Goal: Task Accomplishment & Management: Use online tool/utility

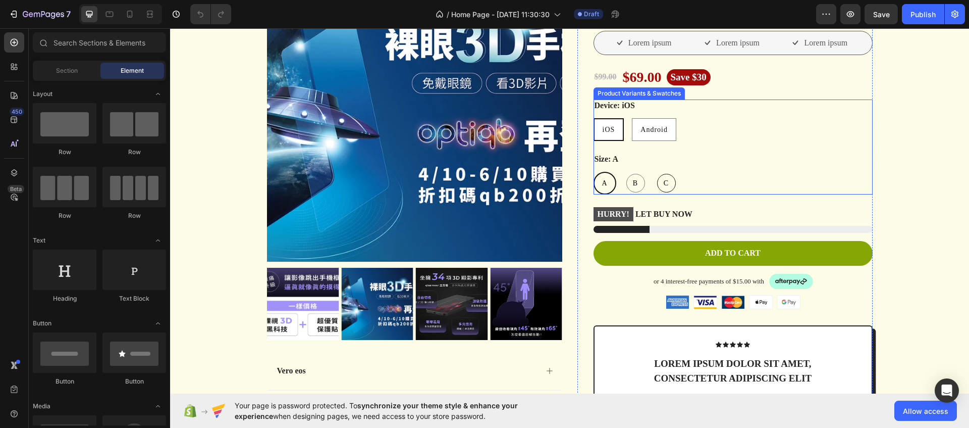
scroll to position [926, 0]
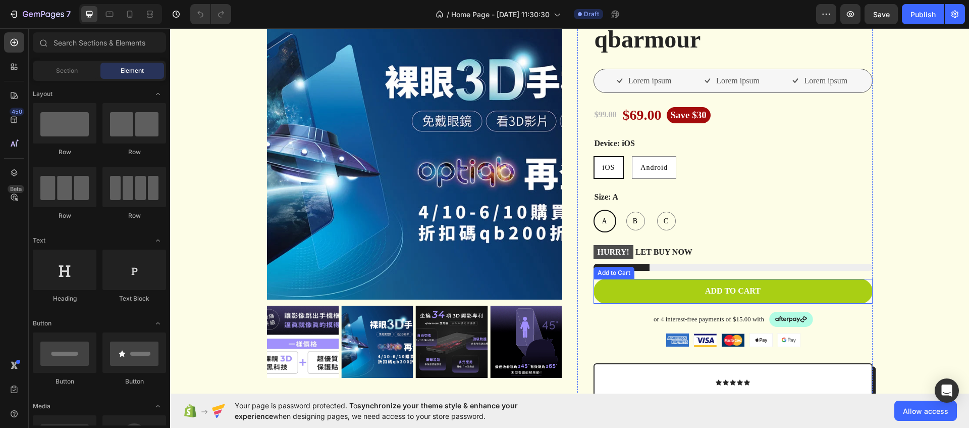
click at [638, 291] on button "Add to cart" at bounding box center [733, 291] width 279 height 25
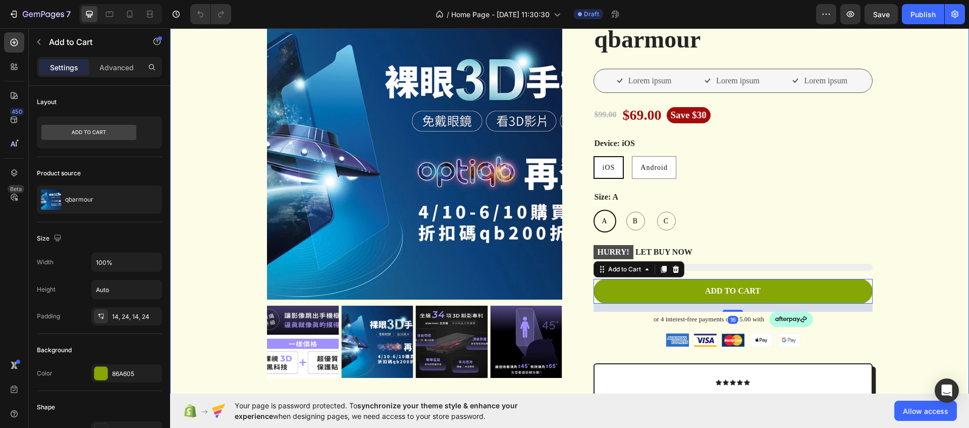
click at [937, 286] on div "Product Images Vero eos At accusamus Et iusto odio Consectetur Adipiscin Accord…" at bounding box center [570, 338] width 784 height 669
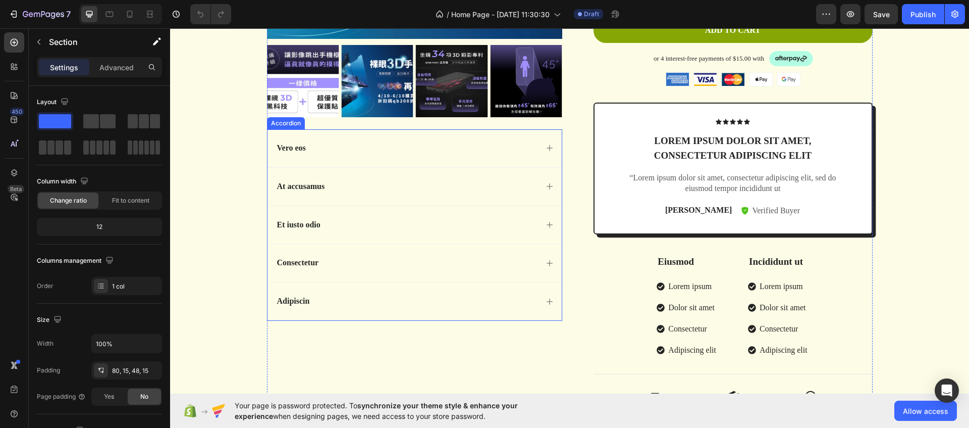
scroll to position [1391, 0]
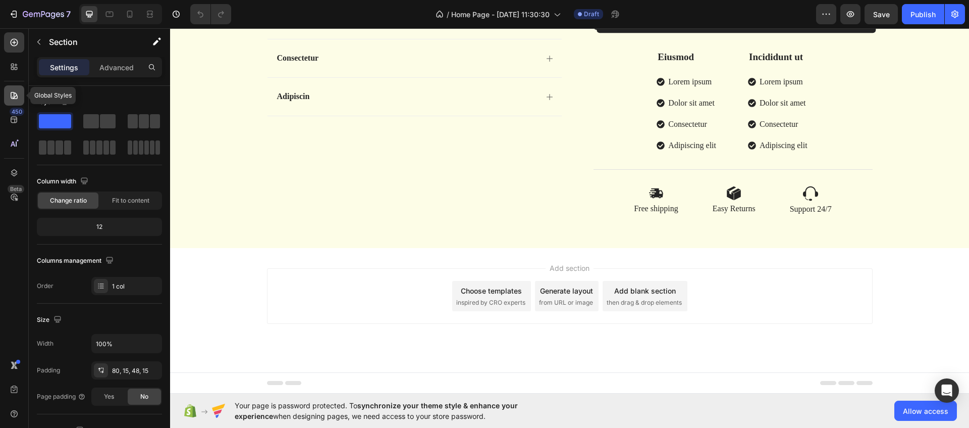
click at [6, 101] on div at bounding box center [14, 95] width 20 height 20
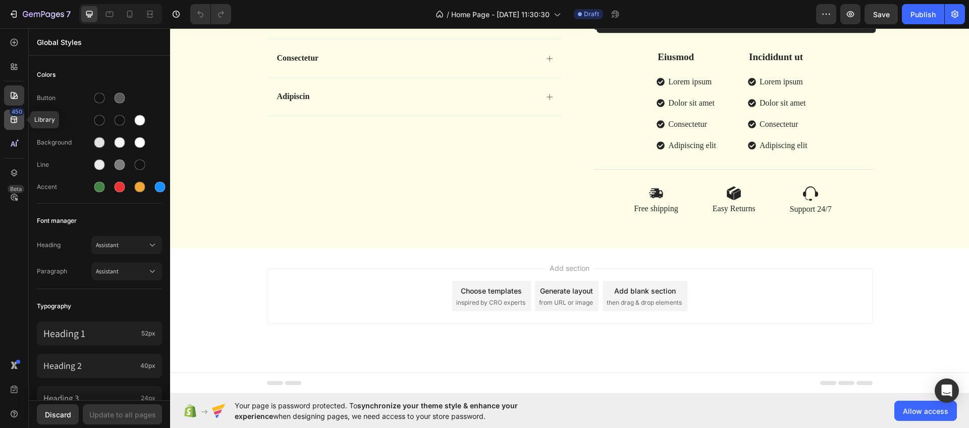
click at [6, 112] on div "450" at bounding box center [14, 120] width 20 height 20
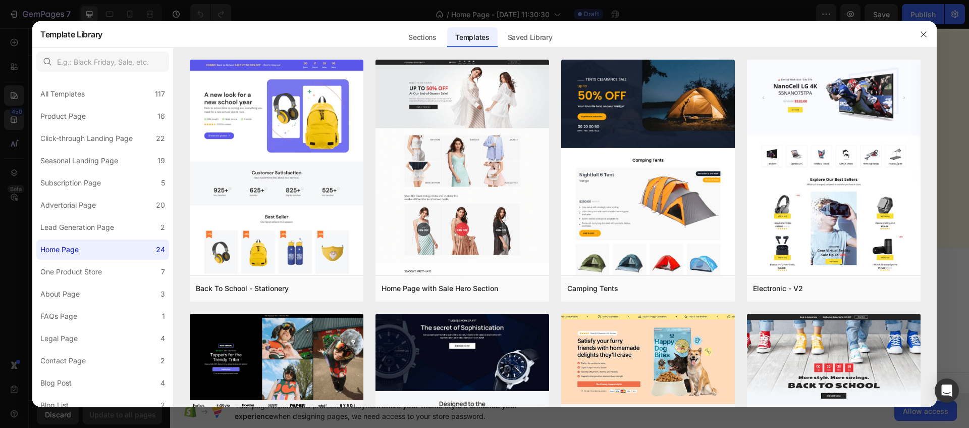
click at [422, 39] on div "Sections" at bounding box center [422, 37] width 44 height 20
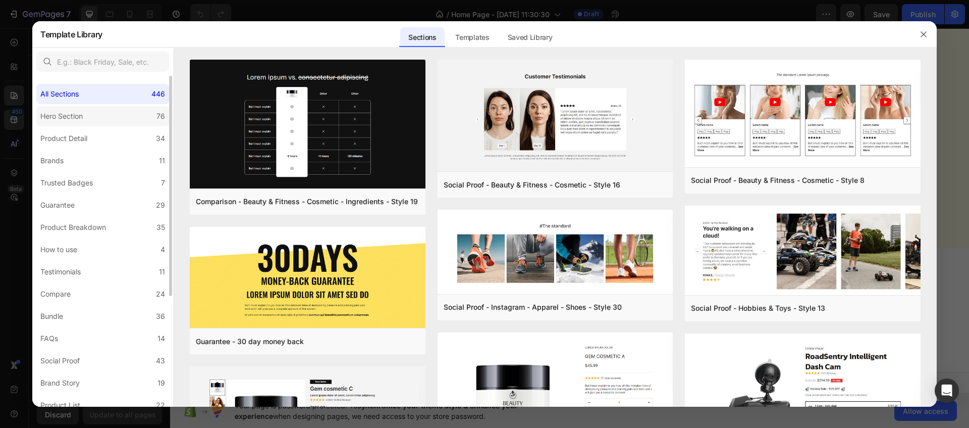
click at [94, 119] on label "Hero Section 76" at bounding box center [102, 116] width 133 height 20
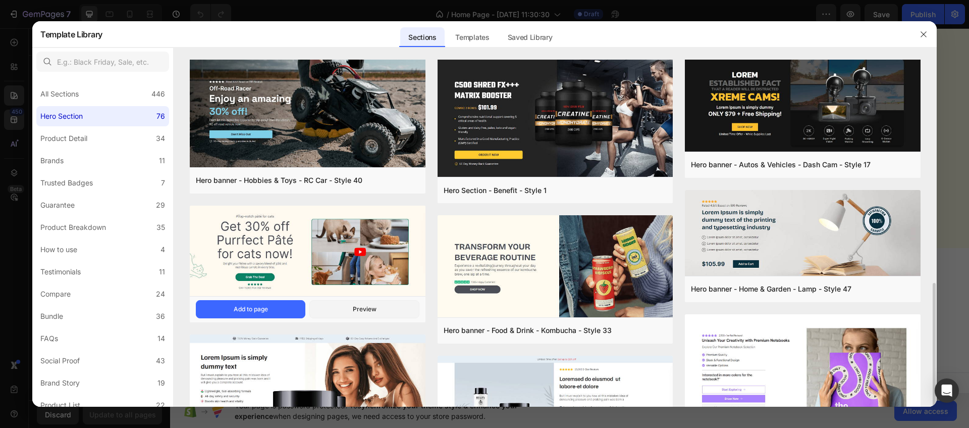
scroll to position [217, 0]
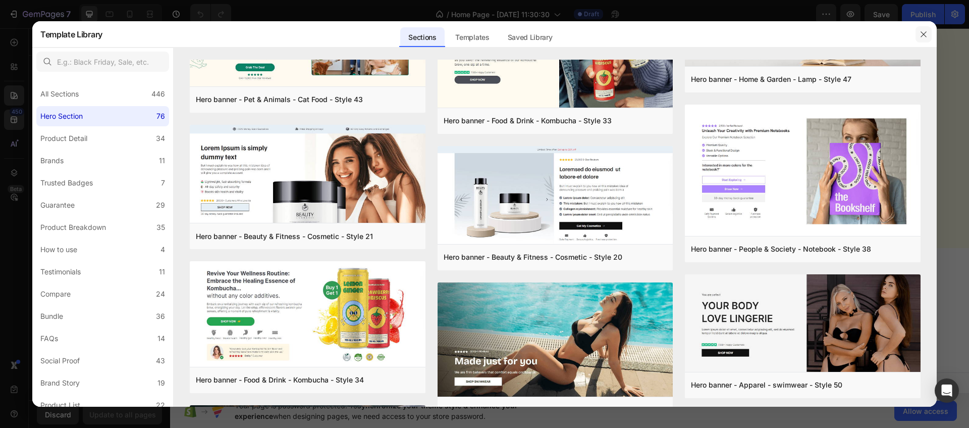
drag, startPoint x: 926, startPoint y: 32, endPoint x: 579, endPoint y: 53, distance: 346.9
click at [926, 32] on icon "button" at bounding box center [924, 34] width 6 height 6
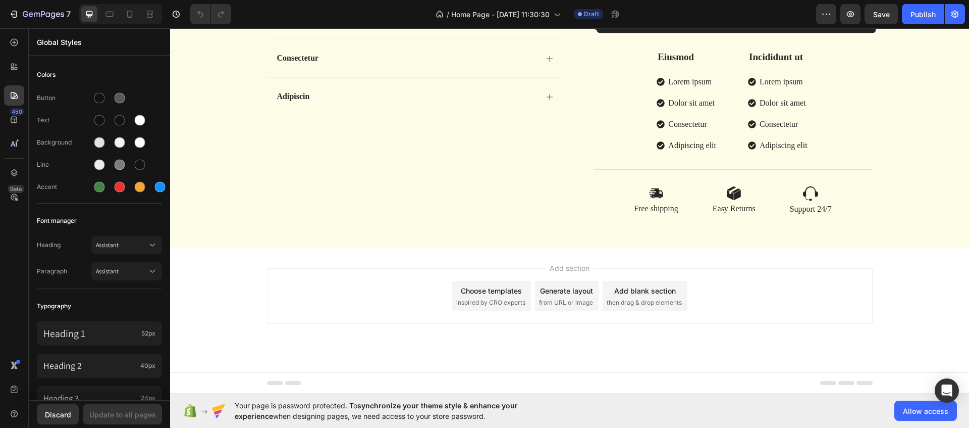
click at [673, 301] on span "then drag & drop elements" at bounding box center [644, 302] width 75 height 9
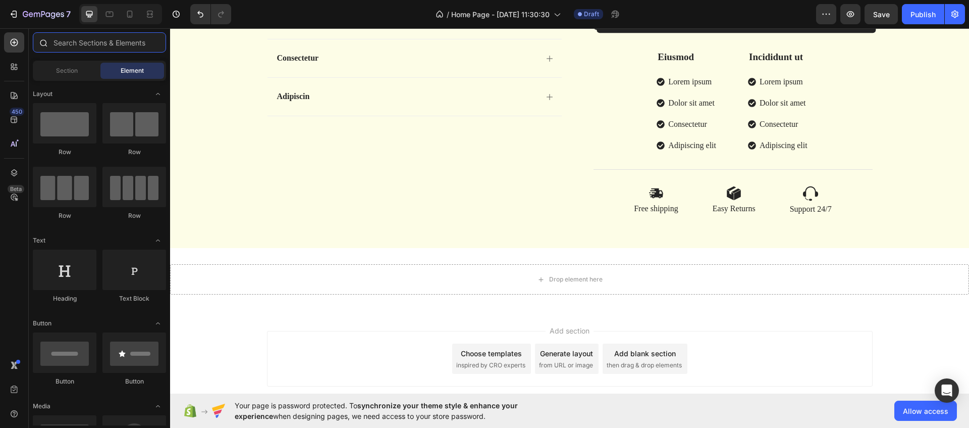
click at [79, 42] on input "text" at bounding box center [99, 42] width 133 height 20
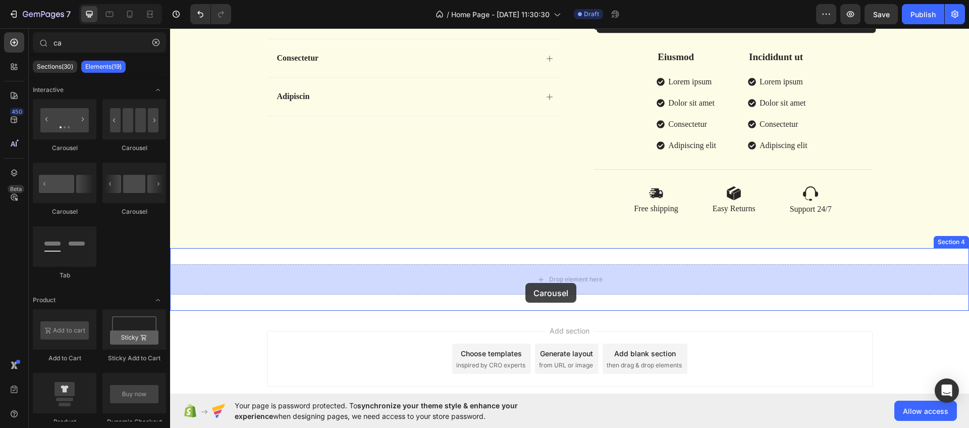
drag, startPoint x: 234, startPoint y: 147, endPoint x: 525, endPoint y: 283, distance: 321.8
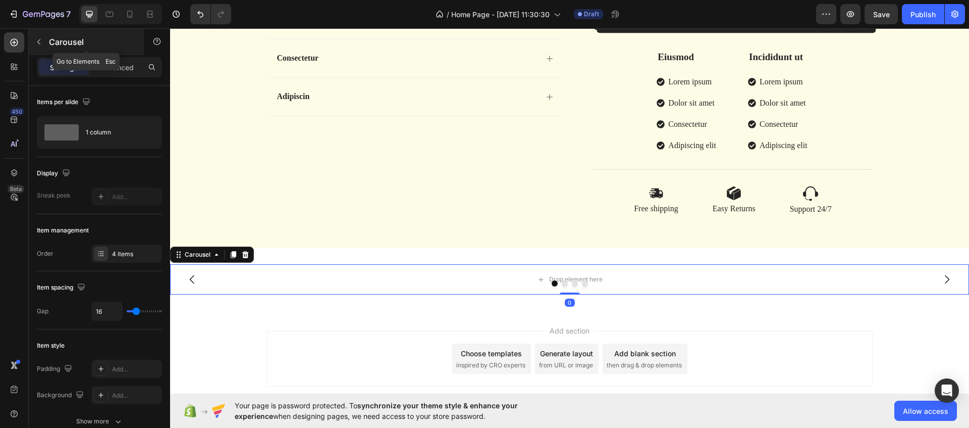
click at [36, 39] on icon "button" at bounding box center [39, 42] width 8 height 8
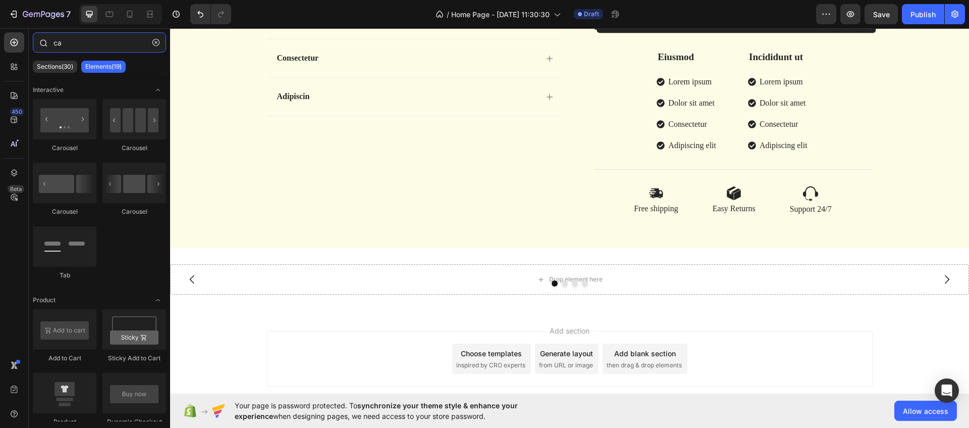
click at [71, 42] on input "ca" at bounding box center [99, 42] width 133 height 20
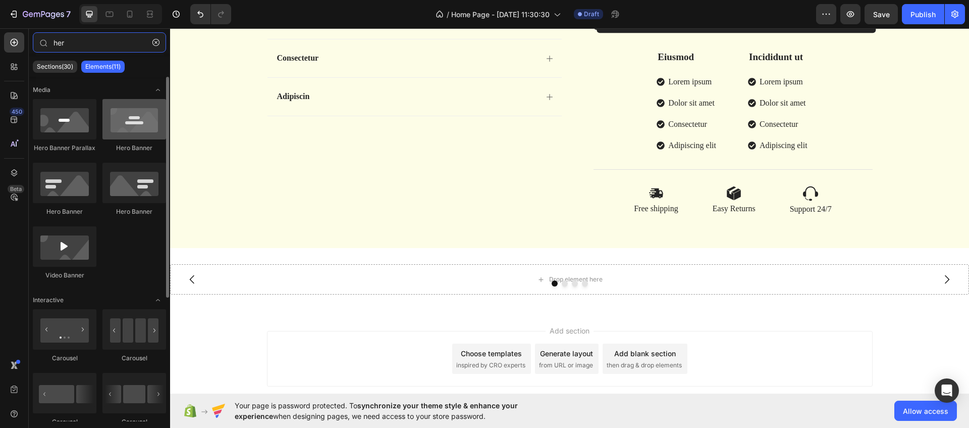
type input "her"
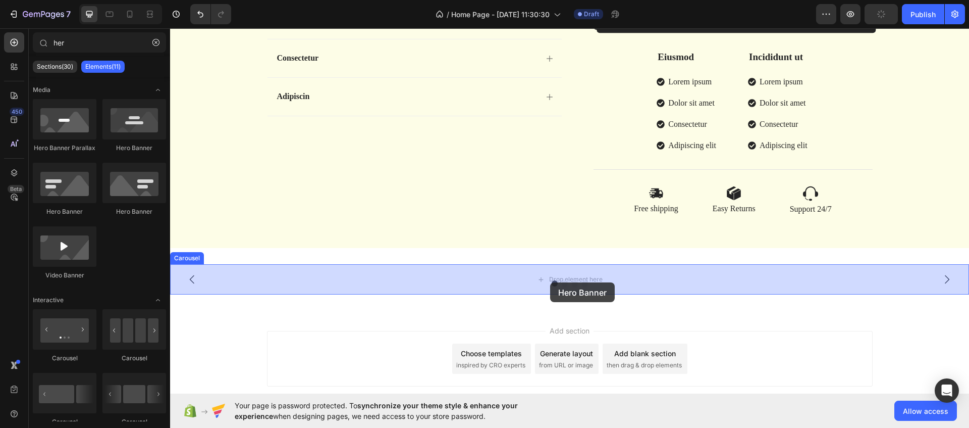
drag, startPoint x: 308, startPoint y: 152, endPoint x: 554, endPoint y: 297, distance: 285.5
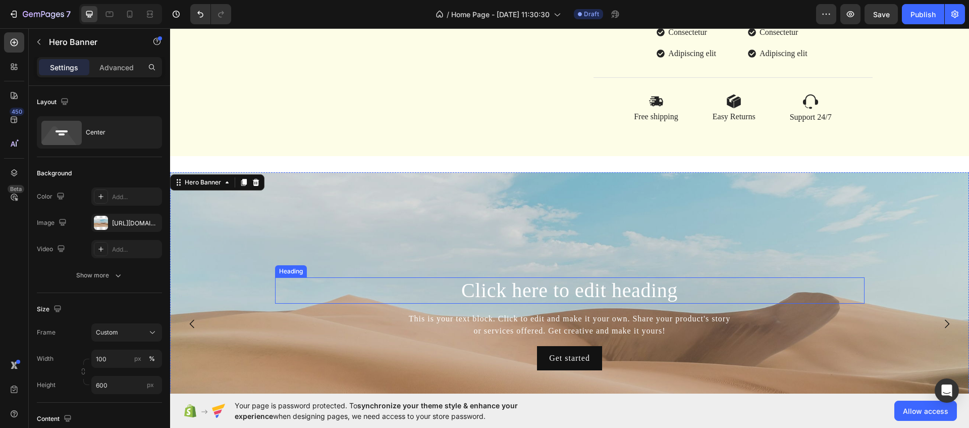
scroll to position [1635, 0]
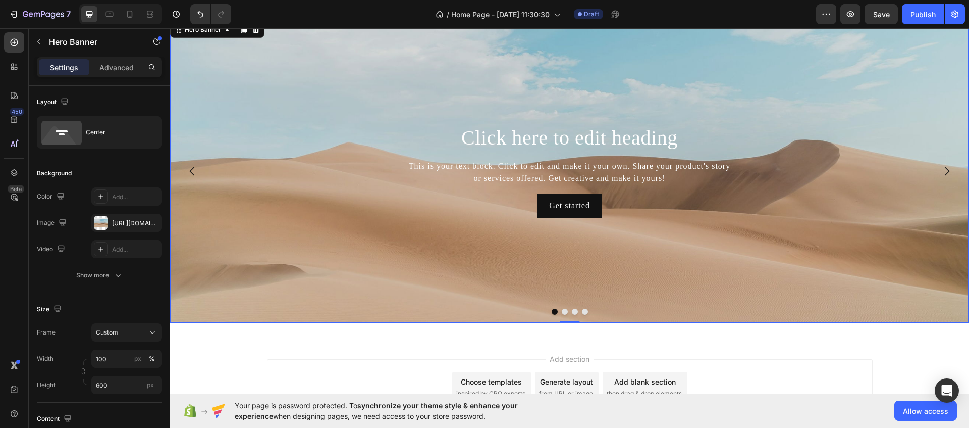
click at [563, 311] on button "Dot" at bounding box center [565, 311] width 6 height 6
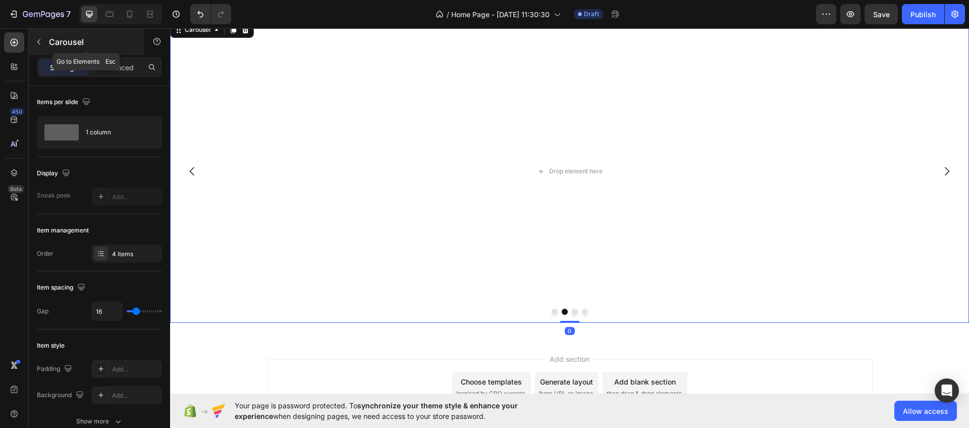
click at [51, 38] on p "Carousel" at bounding box center [92, 42] width 86 height 12
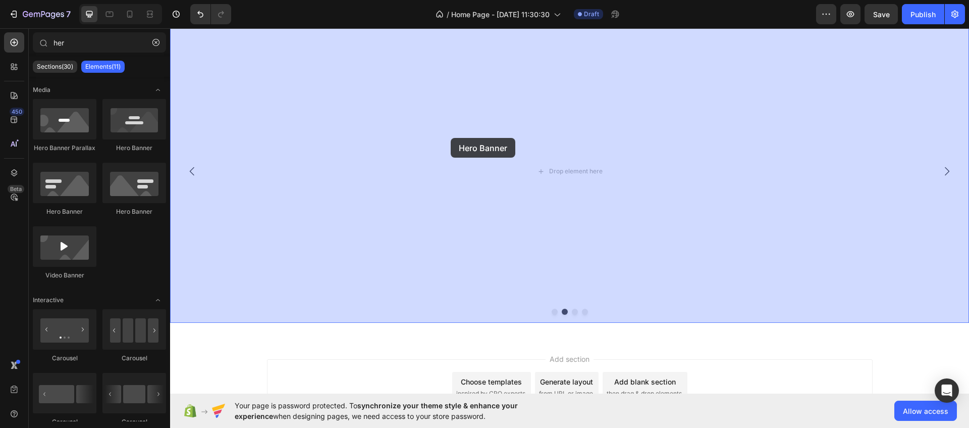
drag, startPoint x: 326, startPoint y: 151, endPoint x: 203, endPoint y: 126, distance: 125.2
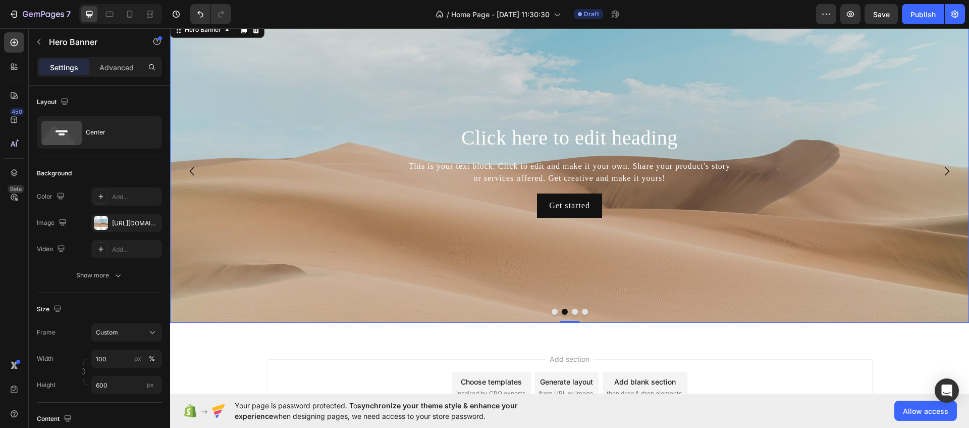
click at [446, 242] on div "Background Image" at bounding box center [569, 171] width 799 height 303
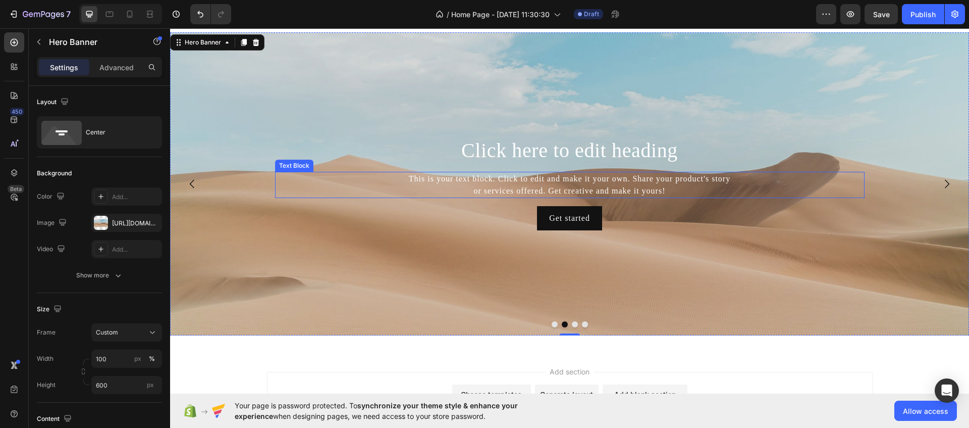
scroll to position [1546, 0]
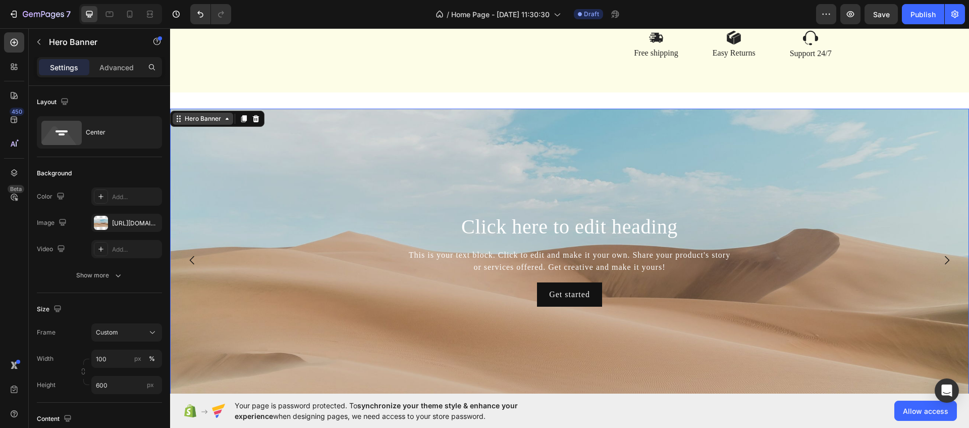
click at [192, 112] on div "Hero Banner" at bounding box center [217, 119] width 94 height 16
click at [197, 118] on div "Hero Banner" at bounding box center [203, 118] width 40 height 9
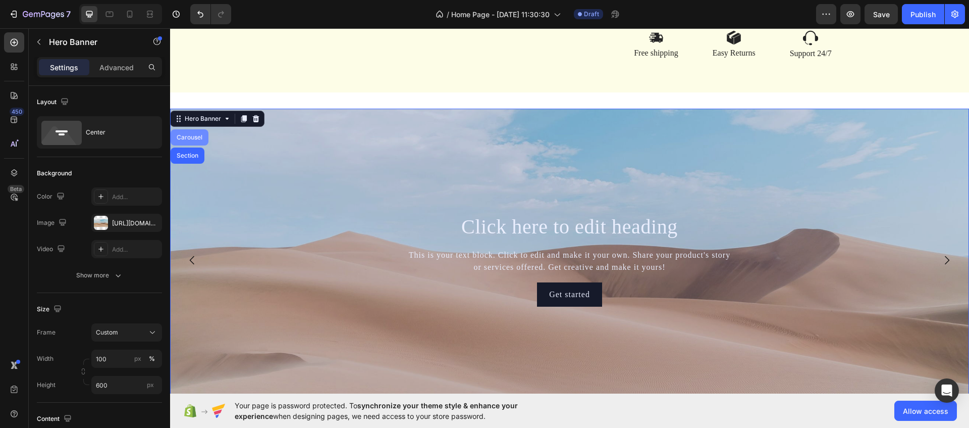
click at [200, 140] on div "Carousel" at bounding box center [190, 137] width 30 height 6
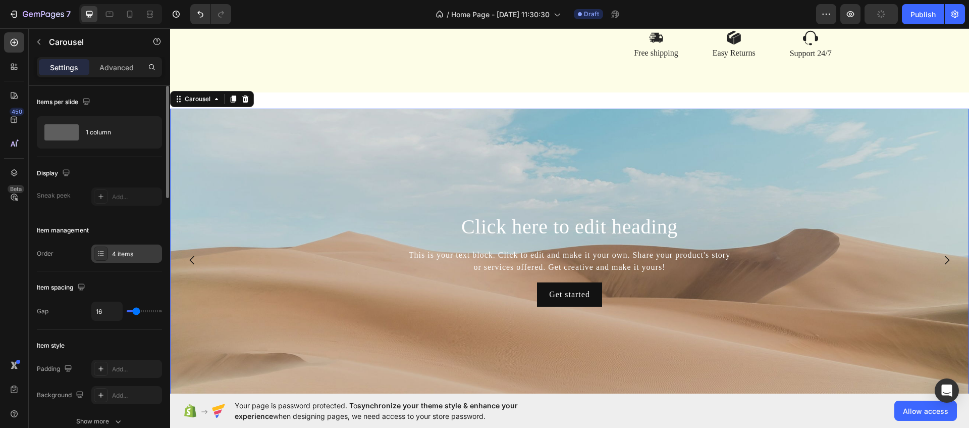
click at [124, 247] on div "4 items" at bounding box center [126, 253] width 71 height 18
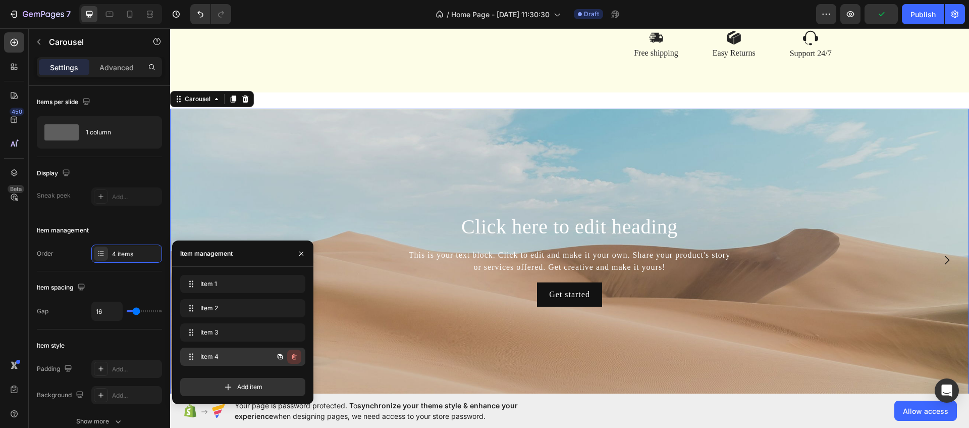
click at [293, 358] on icon "button" at bounding box center [294, 356] width 8 height 8
click at [287, 358] on div "Delete" at bounding box center [287, 356] width 19 height 9
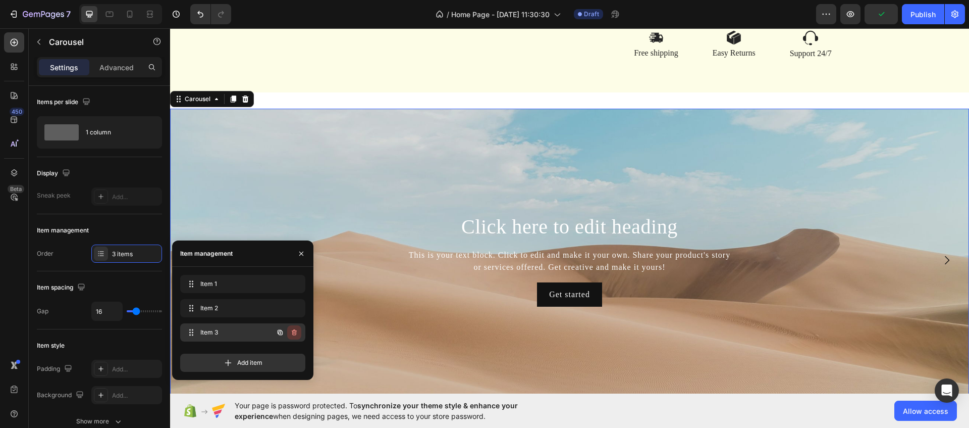
click at [295, 334] on icon "button" at bounding box center [294, 332] width 5 height 6
click at [296, 333] on div "Delete" at bounding box center [287, 332] width 19 height 9
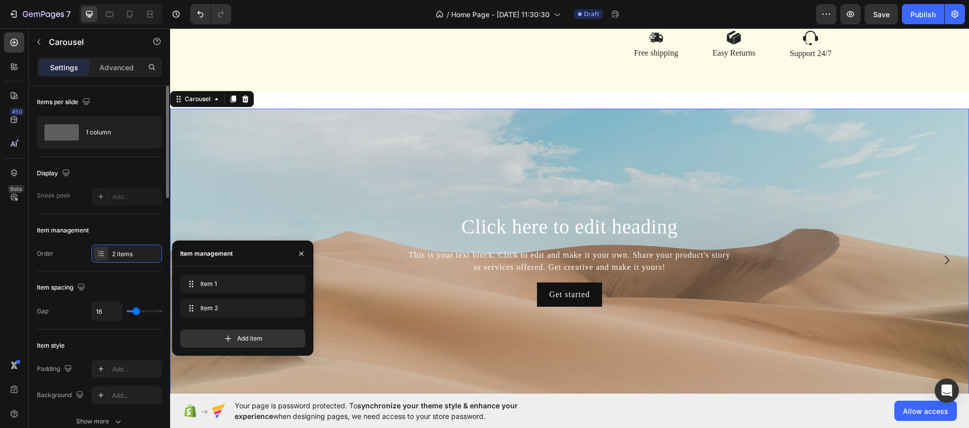
click at [95, 107] on div "Items per slide" at bounding box center [99, 102] width 125 height 16
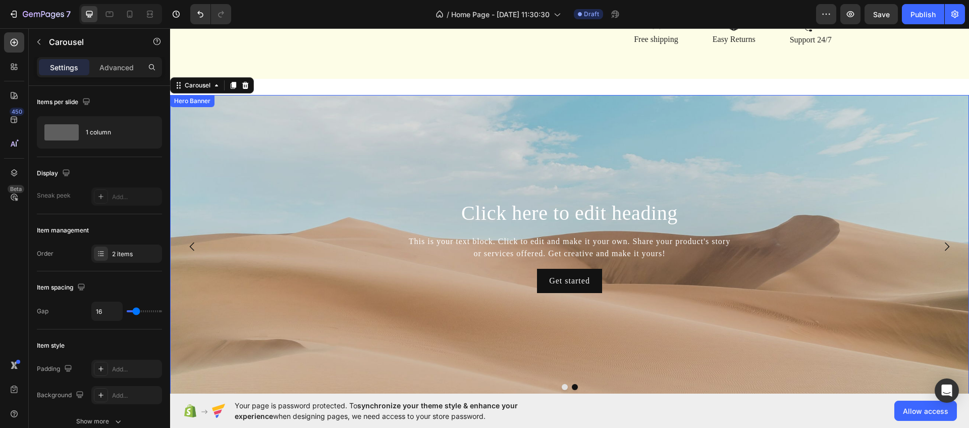
scroll to position [1579, 0]
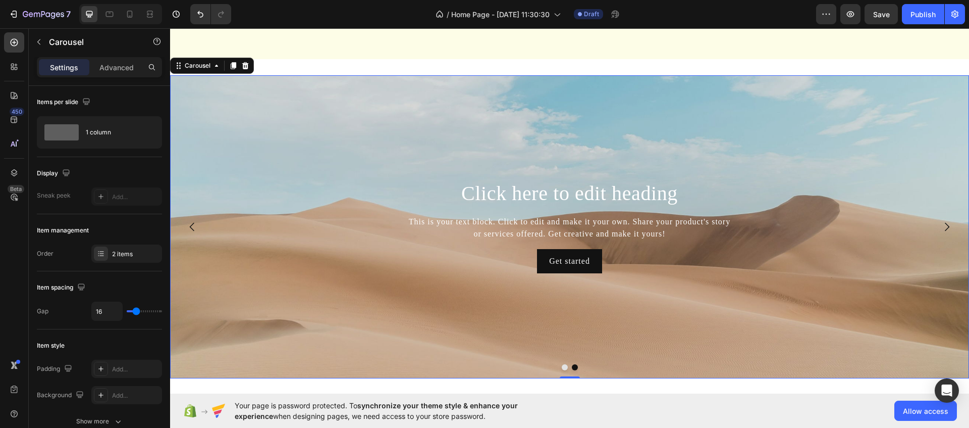
click at [566, 367] on button "Dot" at bounding box center [565, 367] width 6 height 6
click at [579, 195] on h2 "Click here to edit heading" at bounding box center [570, 193] width 590 height 26
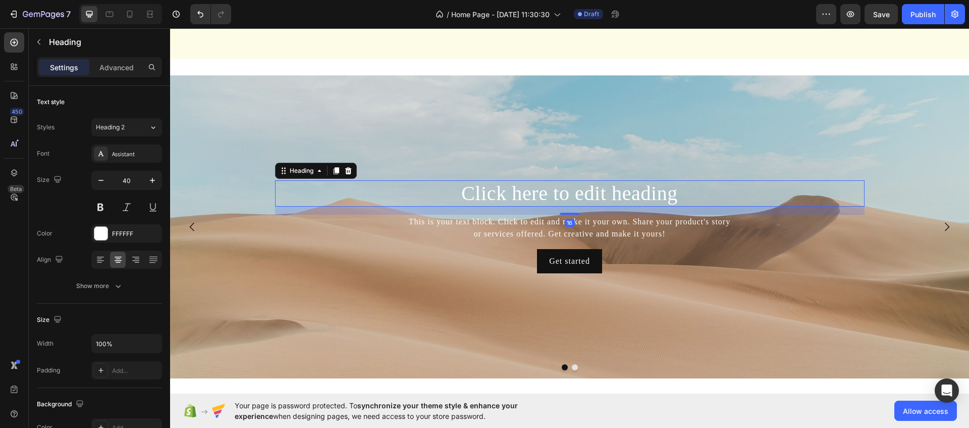
click at [585, 192] on h2 "Click here to edit heading" at bounding box center [570, 193] width 590 height 26
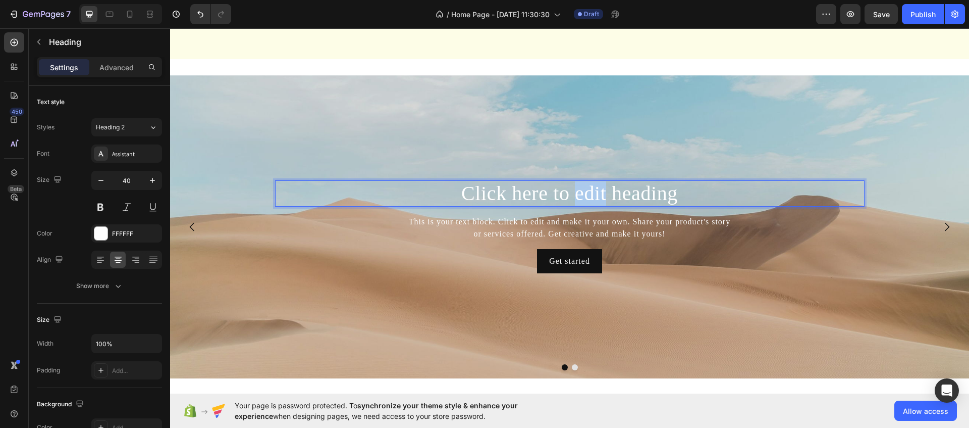
click at [585, 192] on p "Click here to edit heading" at bounding box center [570, 193] width 588 height 24
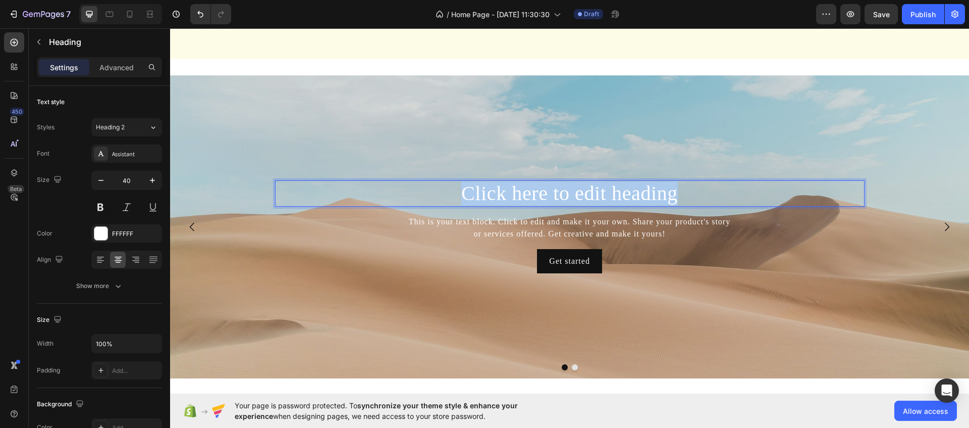
click at [585, 192] on p "Click here to edit heading" at bounding box center [570, 193] width 588 height 24
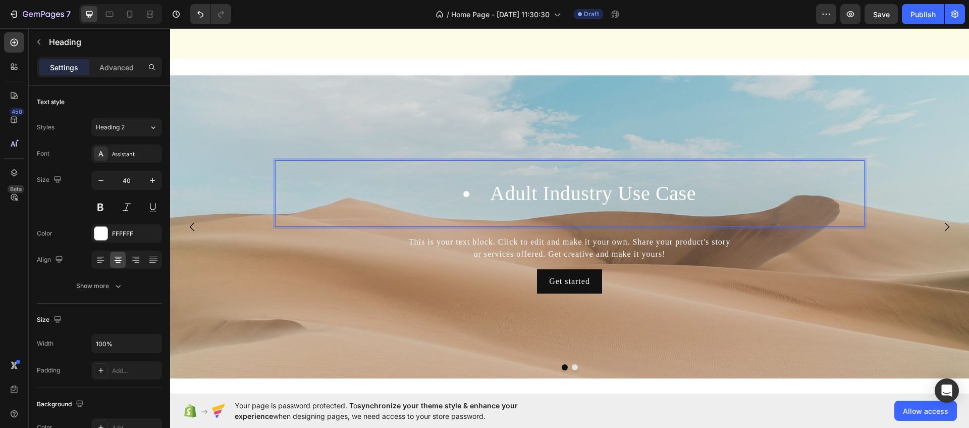
scroll to position [1559, 0]
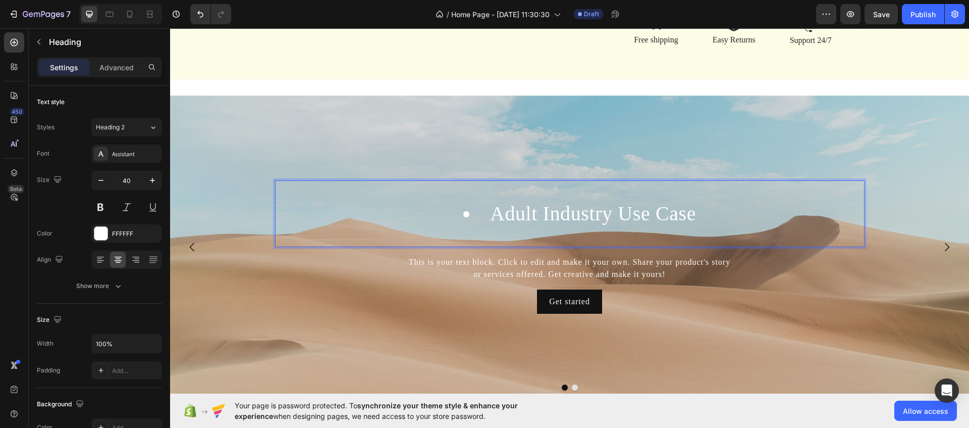
click at [478, 211] on li "Adult Industry Use Case" at bounding box center [579, 213] width 567 height 24
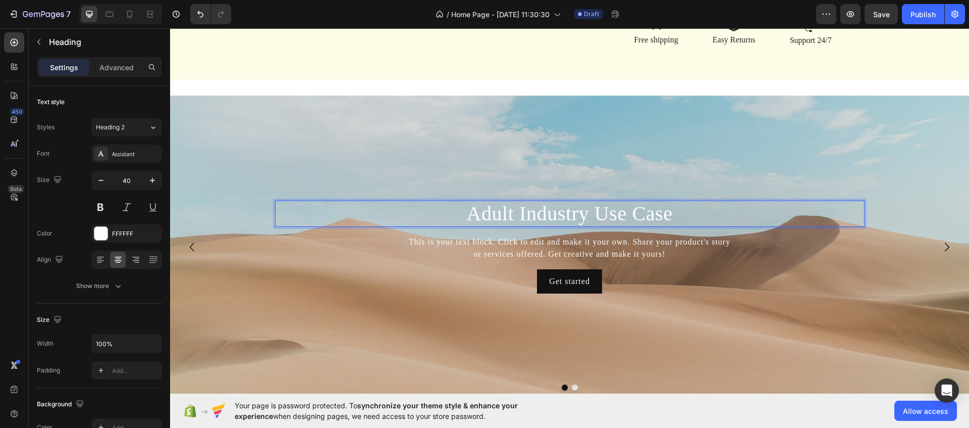
scroll to position [1579, 0]
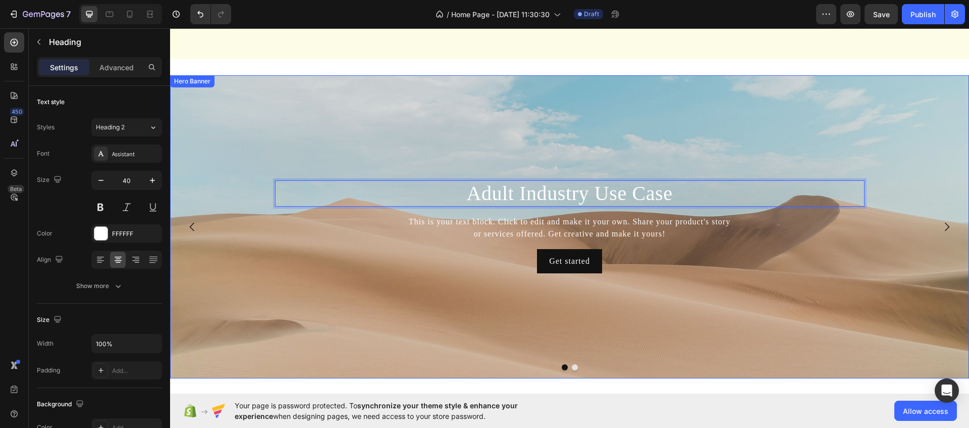
click at [576, 366] on div at bounding box center [569, 367] width 799 height 6
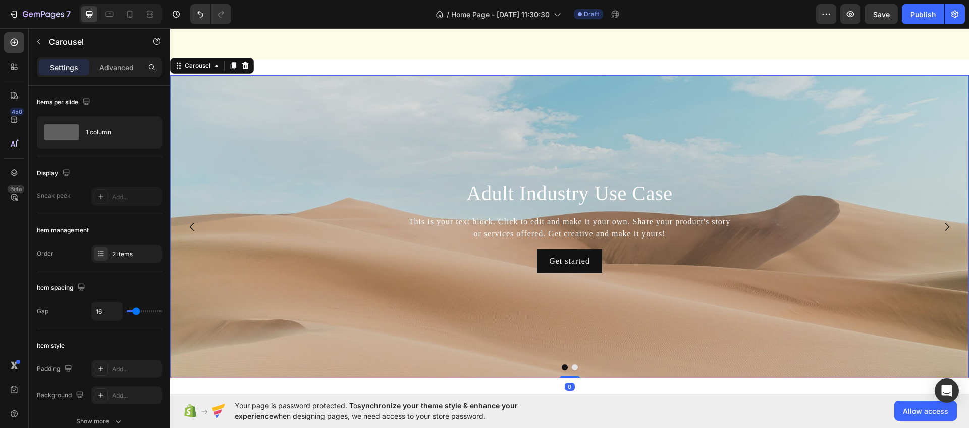
click at [575, 367] on button "Dot" at bounding box center [575, 367] width 6 height 6
click at [534, 192] on h2 "Click here to edit heading" at bounding box center [570, 193] width 590 height 26
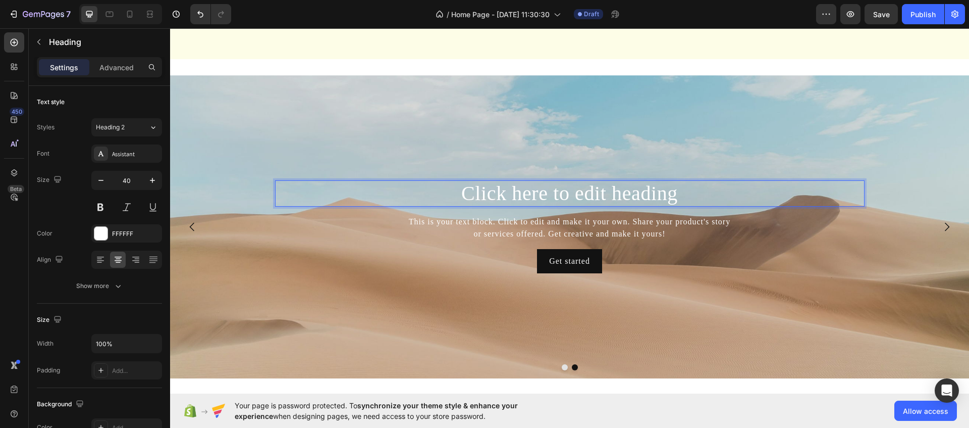
click at [514, 188] on h2 "Click here to edit heading" at bounding box center [570, 193] width 590 height 26
click at [514, 188] on p "Click here to edit heading" at bounding box center [570, 193] width 588 height 24
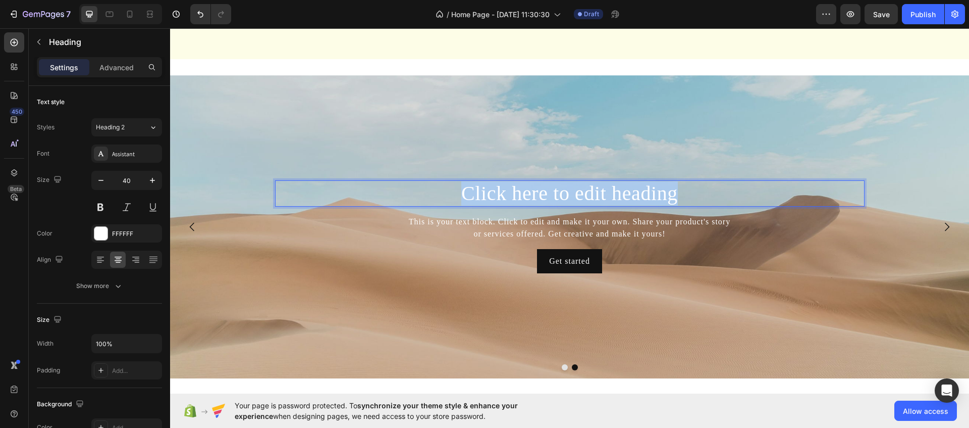
click at [514, 188] on p "Click here to edit heading" at bounding box center [570, 193] width 588 height 24
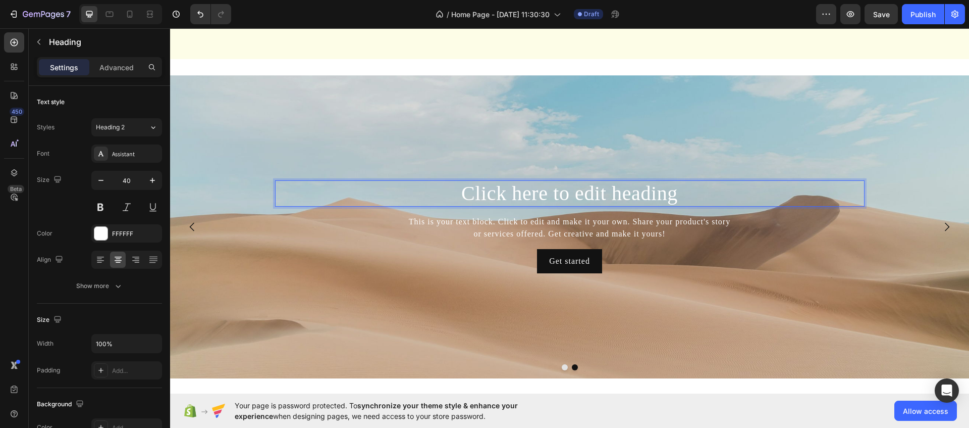
scroll to position [1559, 0]
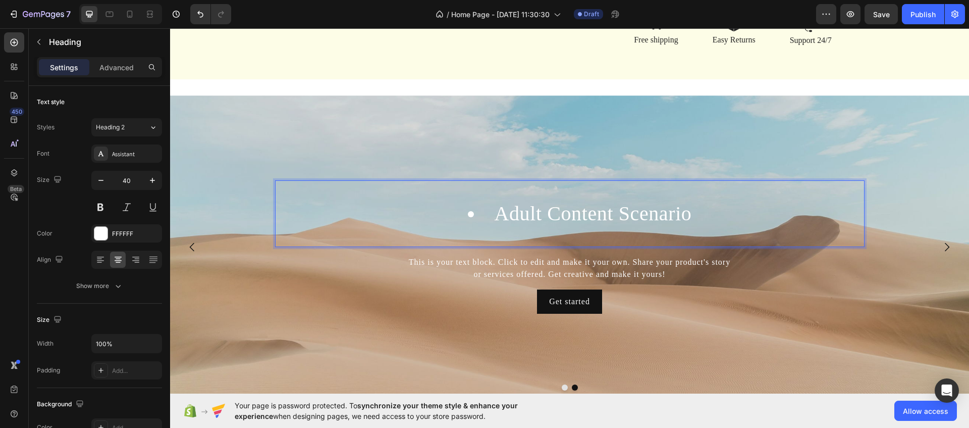
click at [472, 204] on li "Adult Content Scenario" at bounding box center [579, 213] width 567 height 24
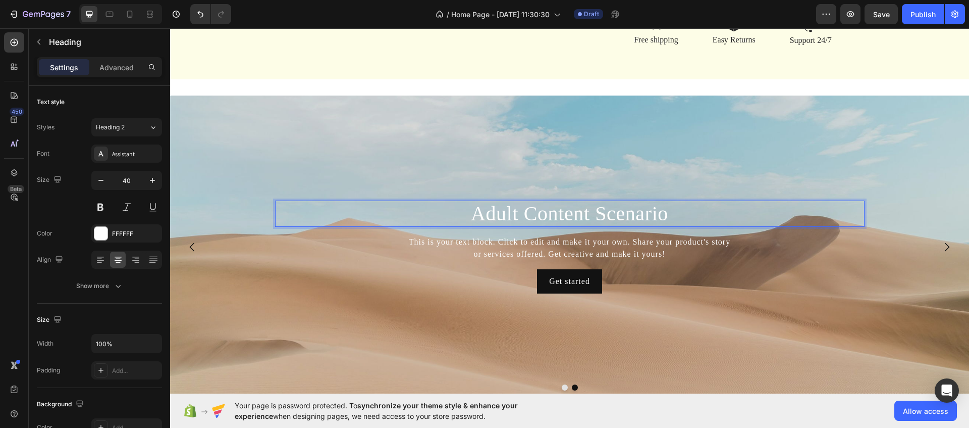
scroll to position [1579, 0]
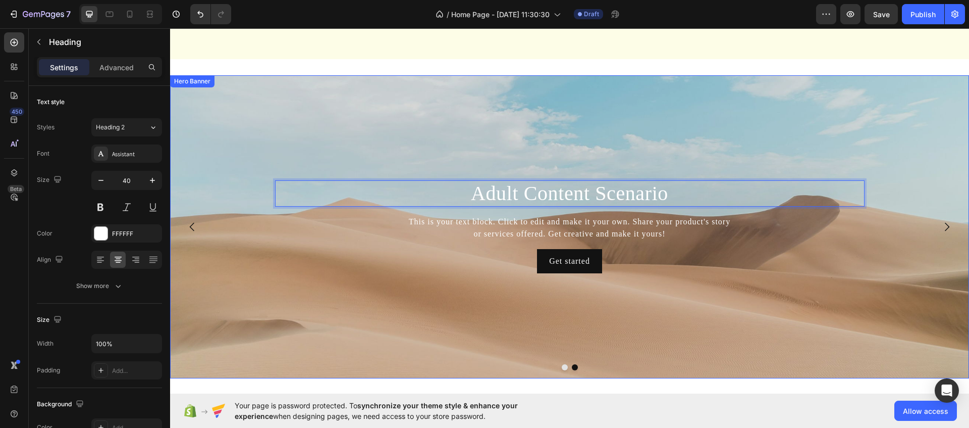
click at [829, 302] on div "Background Image" at bounding box center [569, 226] width 799 height 303
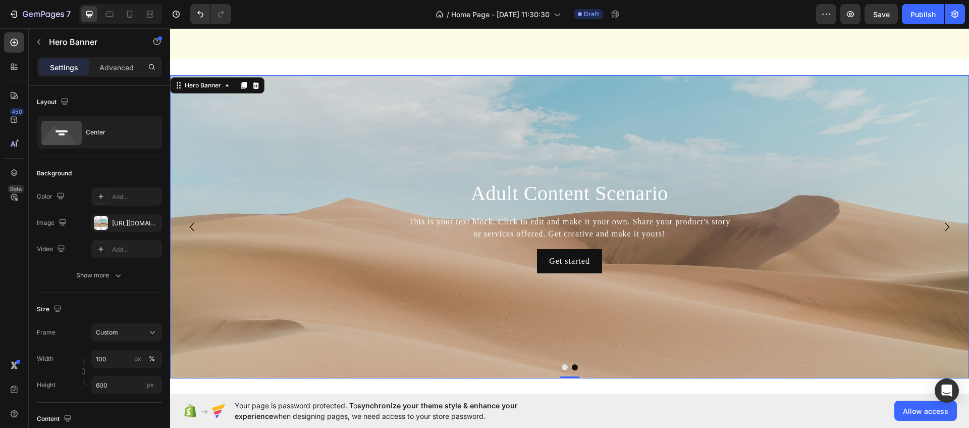
scroll to position [1690, 0]
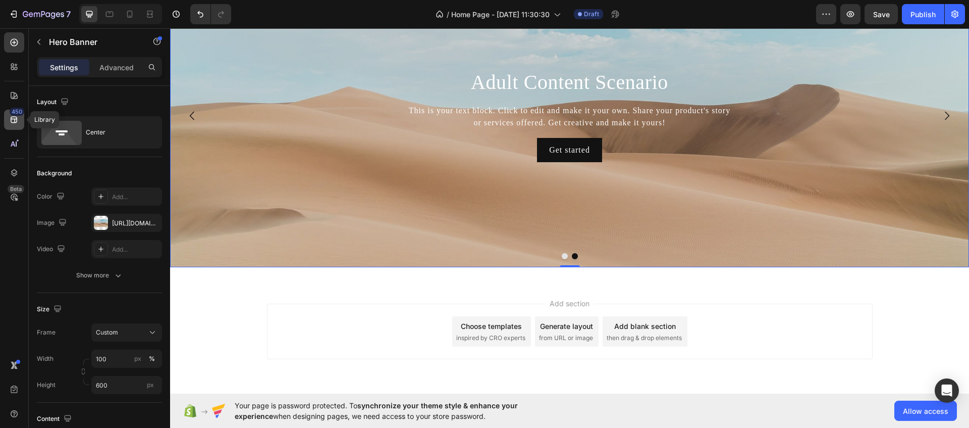
click at [20, 118] on div "450" at bounding box center [14, 120] width 20 height 20
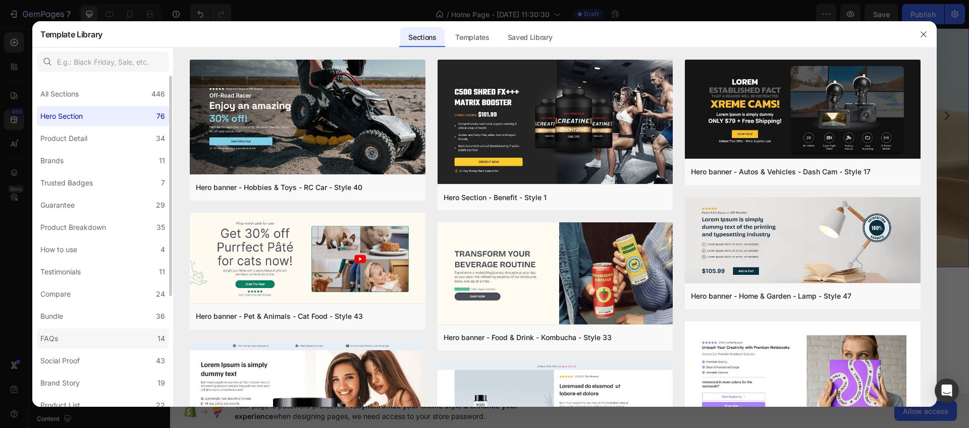
click at [86, 344] on label "FAQs 14" at bounding box center [102, 338] width 133 height 20
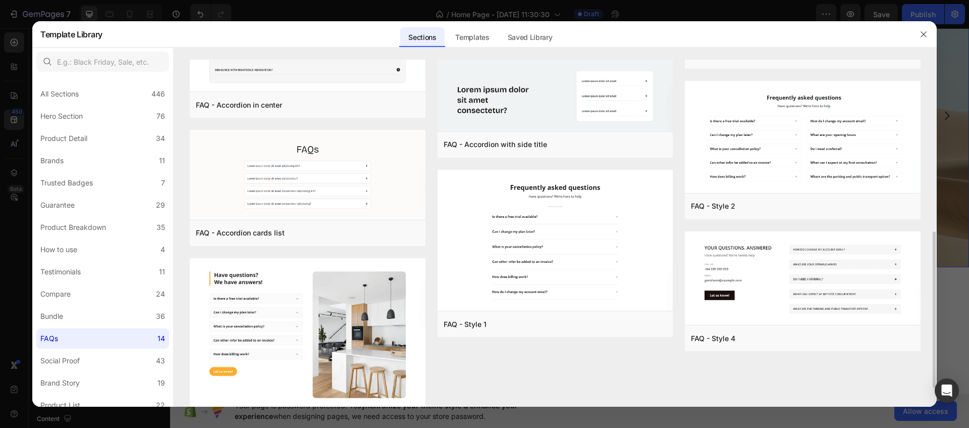
scroll to position [382, 0]
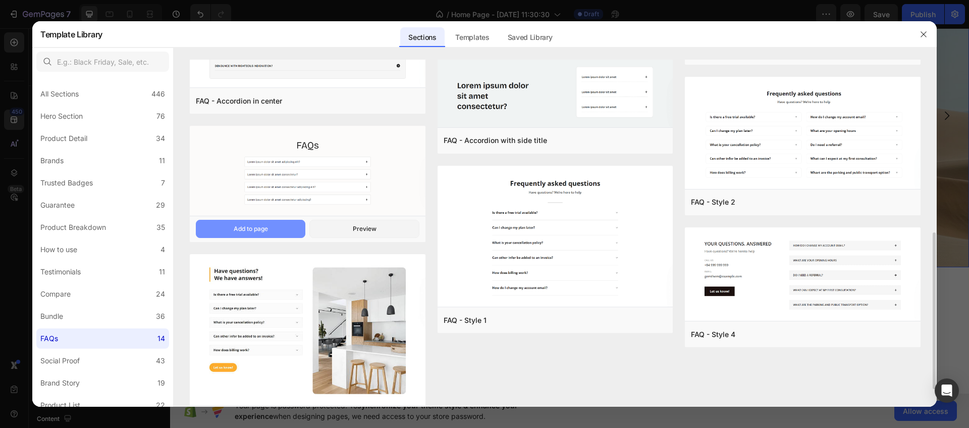
click at [264, 225] on div "Add to page" at bounding box center [251, 228] width 34 height 9
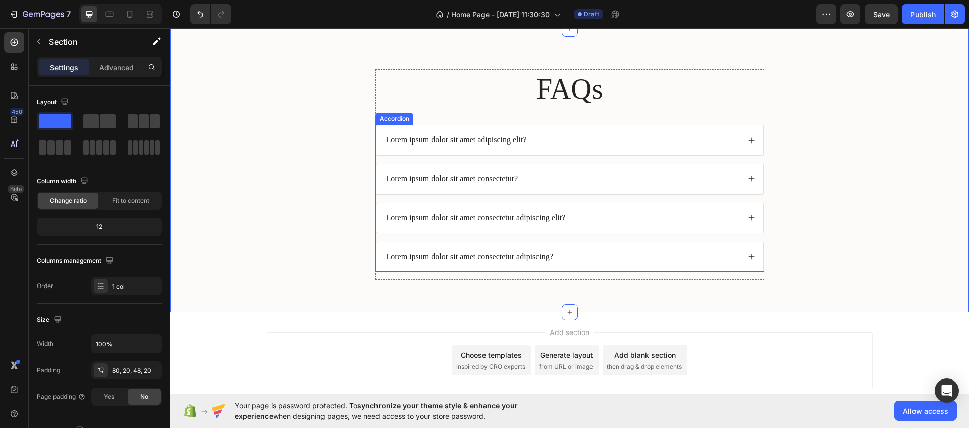
scroll to position [1945, 0]
click at [744, 144] on div "Lorem ipsum dolor sit amet adipiscing elit?" at bounding box center [570, 140] width 387 height 30
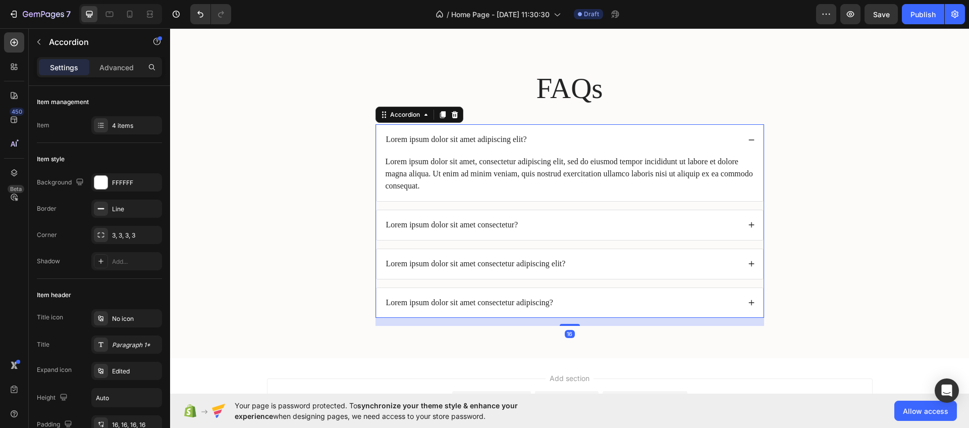
click at [699, 212] on div "Lorem ipsum dolor sit amet consectetur?" at bounding box center [570, 225] width 387 height 30
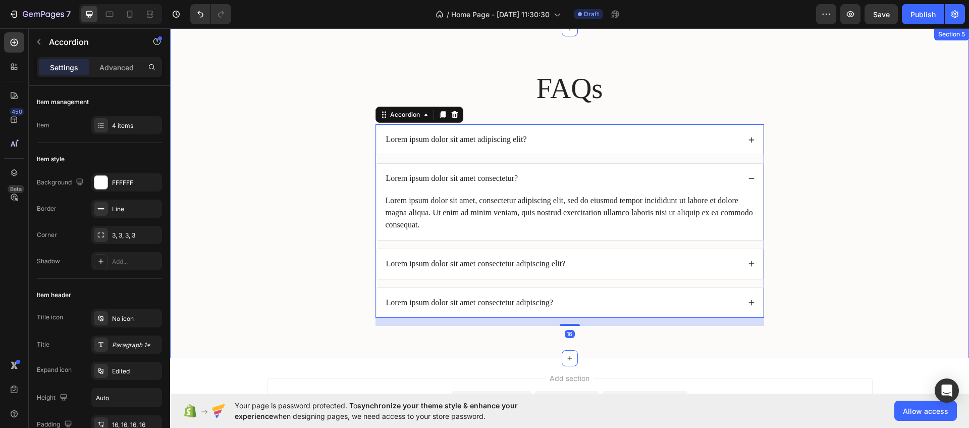
click at [865, 214] on div "FAQs Heading Lorem ipsum dolor sit amet adipiscing elit? Lorem ipsum dolor sit …" at bounding box center [569, 201] width 779 height 265
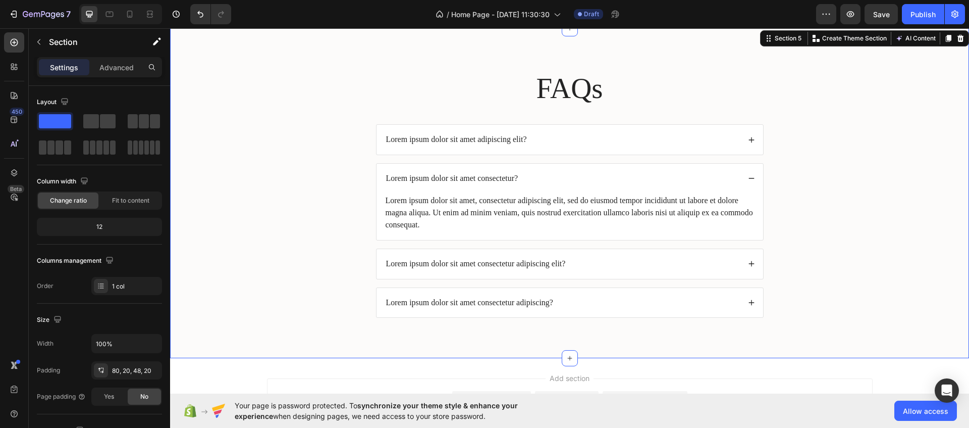
scroll to position [2055, 0]
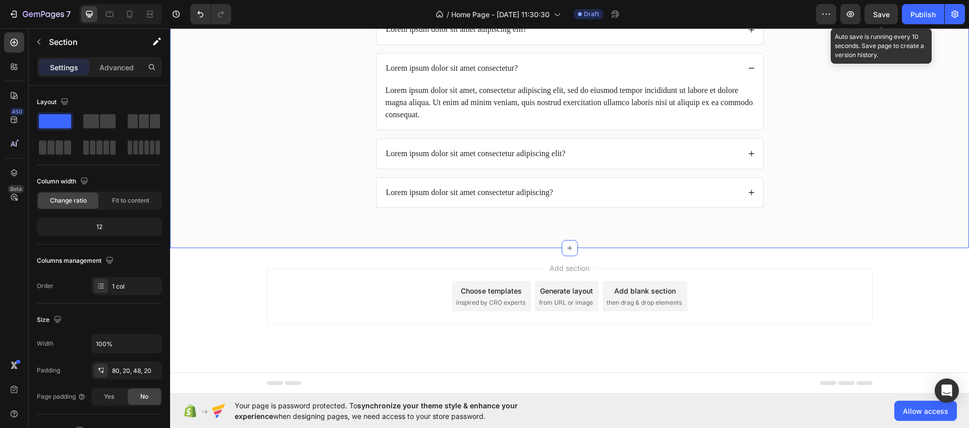
click at [877, 0] on div "7 / Home Page - Aug 27, 11:30:30 Draft Preview Save Auto save is running every …" at bounding box center [484, 14] width 969 height 29
click at [881, 12] on span "Save" at bounding box center [881, 14] width 17 height 9
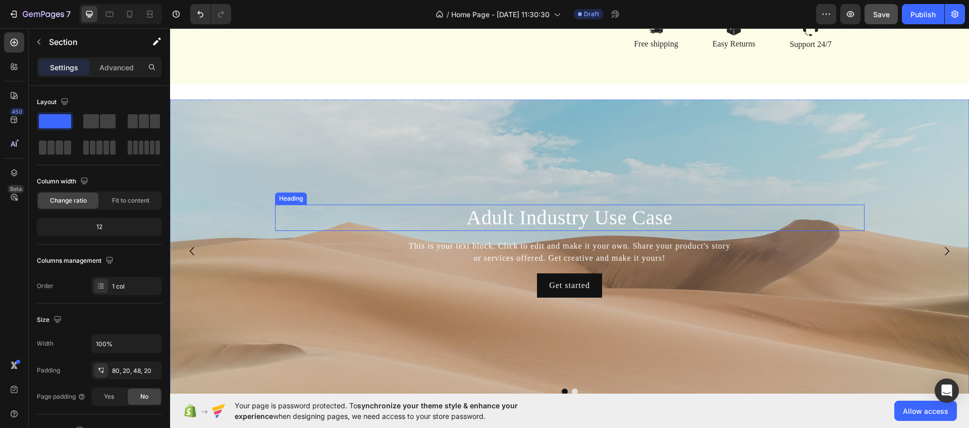
scroll to position [2009, 0]
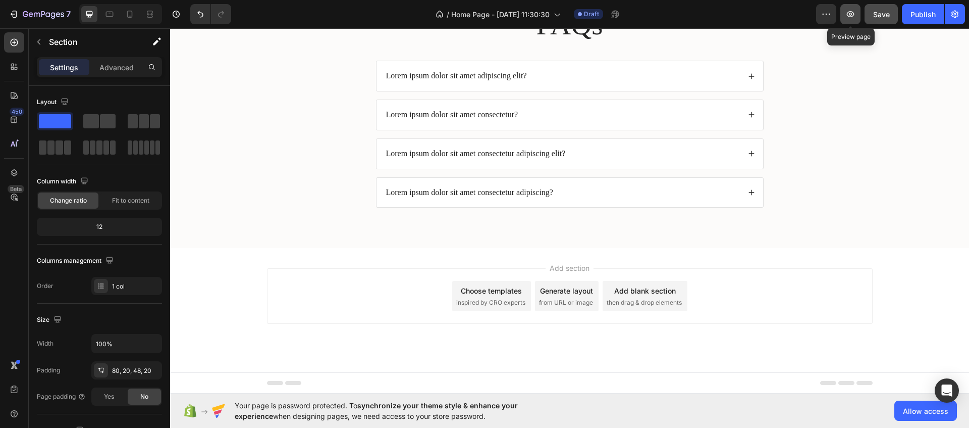
click at [849, 11] on icon "button" at bounding box center [851, 14] width 8 height 6
click at [926, 15] on div "Publish" at bounding box center [923, 14] width 25 height 11
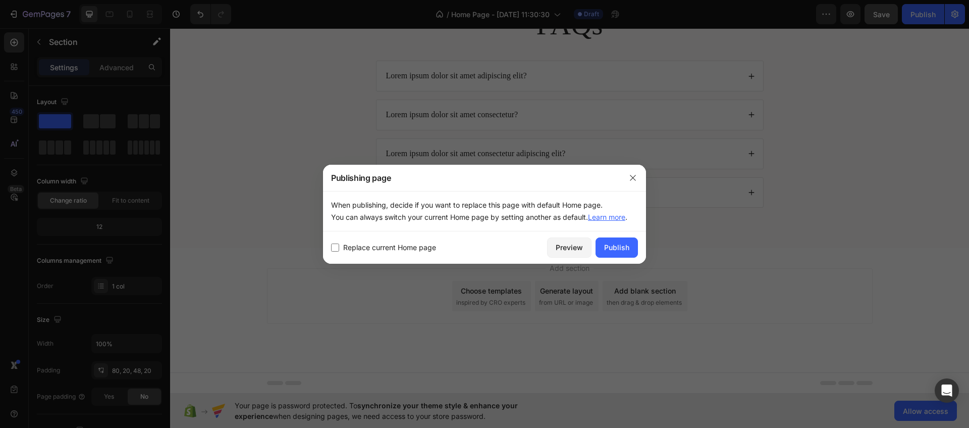
click at [402, 243] on span "Replace current Home page" at bounding box center [389, 247] width 93 height 12
checkbox input "true"
click at [615, 250] on div "Publish" at bounding box center [616, 247] width 25 height 11
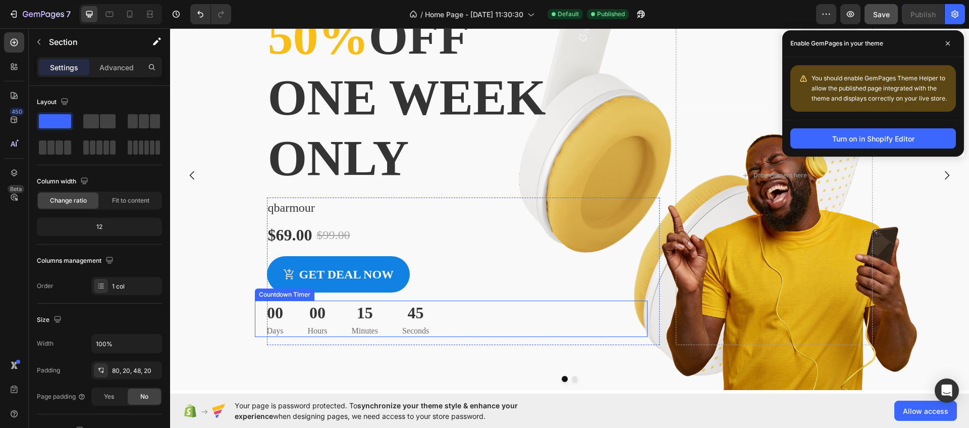
scroll to position [0, 0]
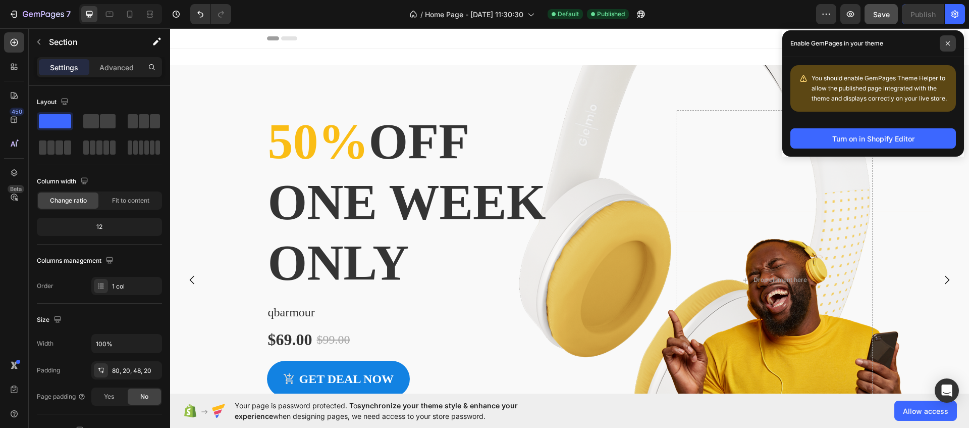
click at [951, 40] on span at bounding box center [948, 43] width 16 height 16
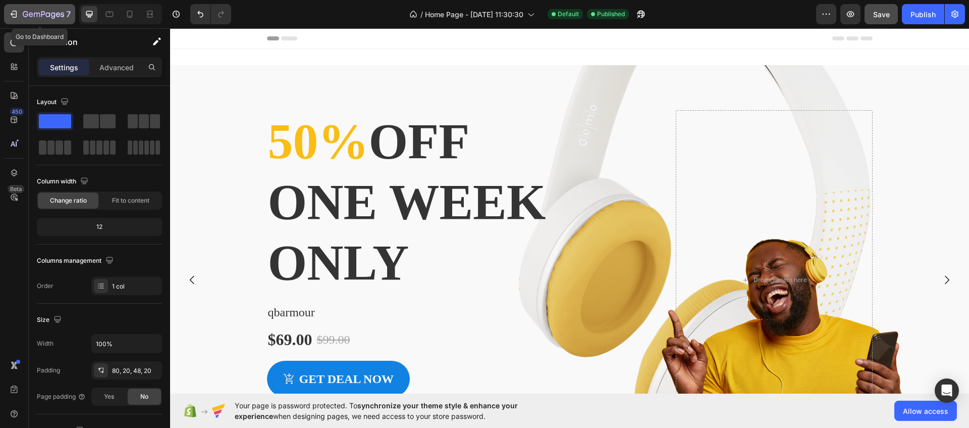
click at [32, 17] on icon "button" at bounding box center [43, 15] width 41 height 9
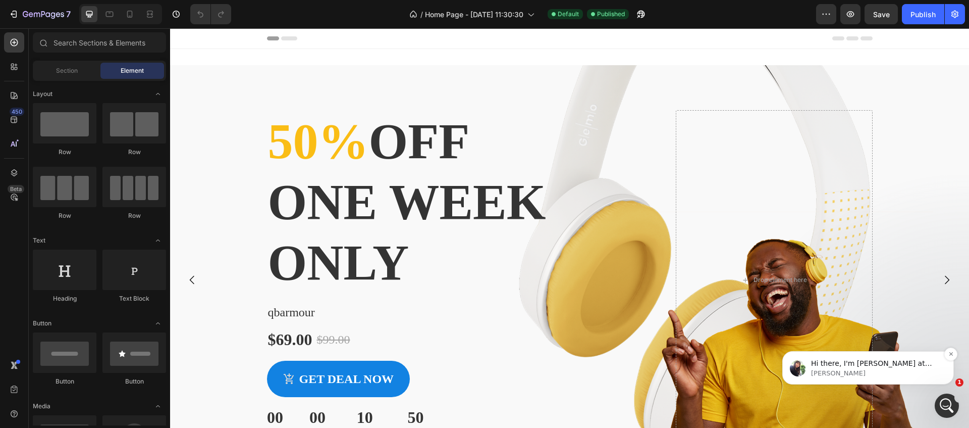
click at [885, 368] on p "Hi there, I'm Tina at your service! Thank you for reaching out to the GemPages …" at bounding box center [876, 363] width 130 height 10
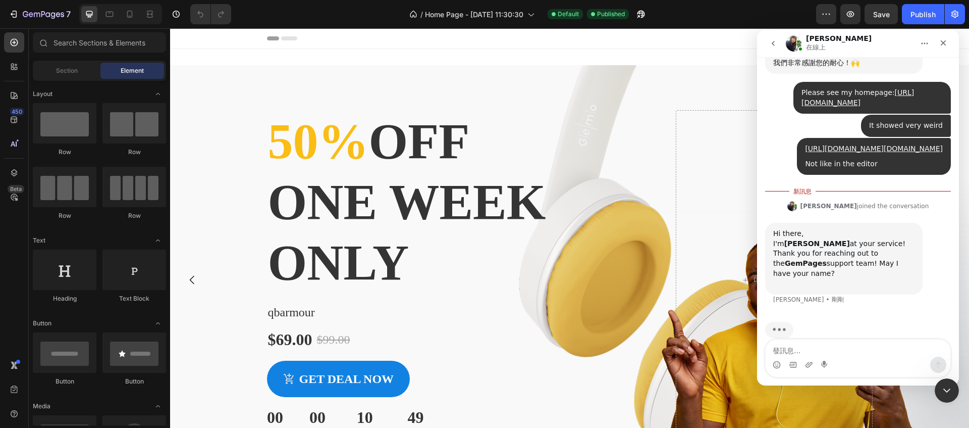
scroll to position [187, 0]
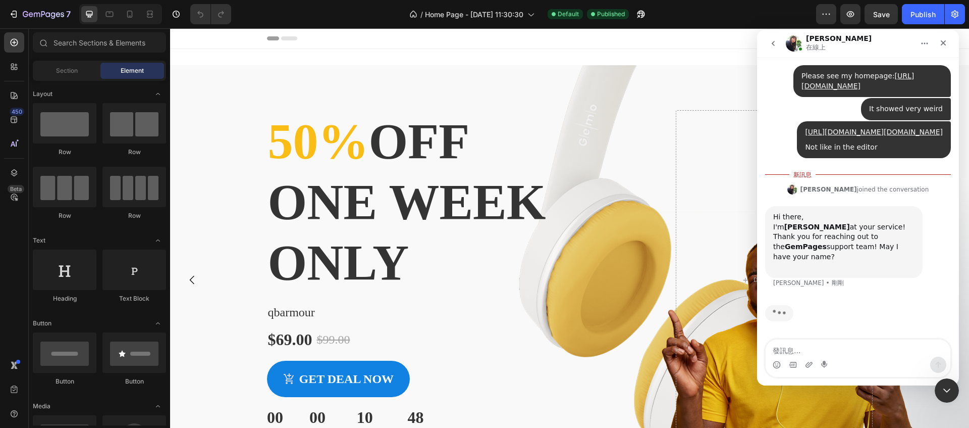
click at [877, 352] on textarea "發訊息..." at bounding box center [858, 347] width 185 height 17
type textarea "f"
type textarea "I'm [PERSON_NAME]"
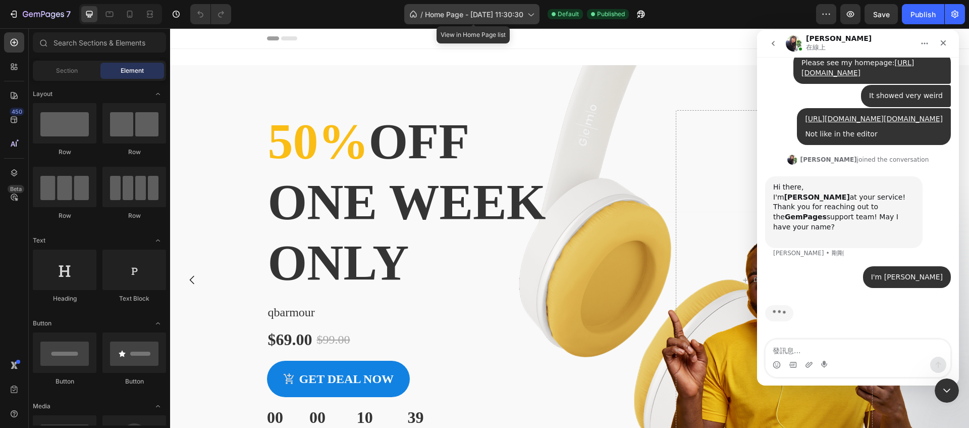
click at [505, 14] on span "Home Page - Aug 27, 11:30:30" at bounding box center [474, 14] width 98 height 11
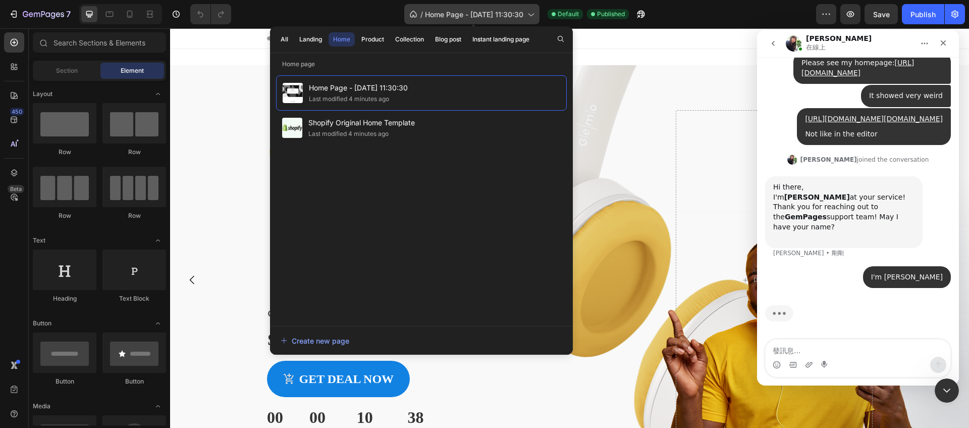
click at [507, 13] on span "Home Page - Aug 27, 11:30:30" at bounding box center [474, 14] width 98 height 11
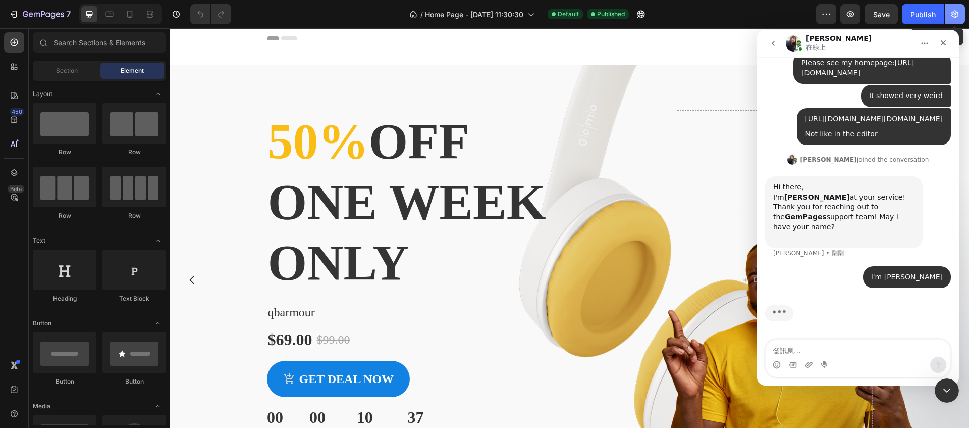
click at [961, 21] on button "button" at bounding box center [955, 14] width 20 height 20
click at [947, 41] on div "關閉" at bounding box center [943, 43] width 18 height 18
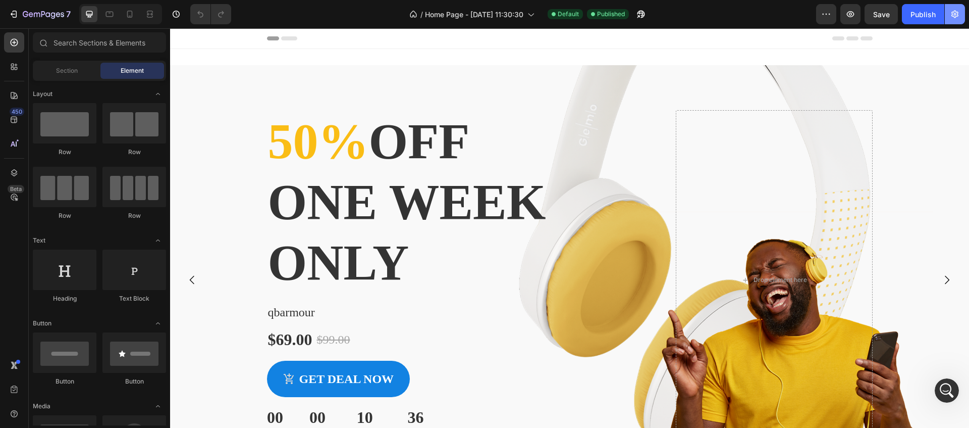
scroll to position [0, 0]
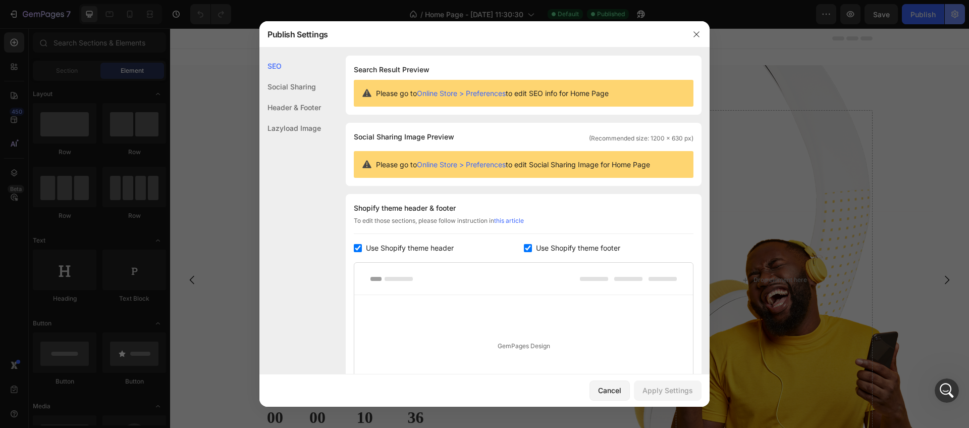
click at [954, 0] on body "7 / Home Page - Aug 27, 11:30:30 Default Published Preview Save Publish 450 Bet…" at bounding box center [484, 0] width 969 height 0
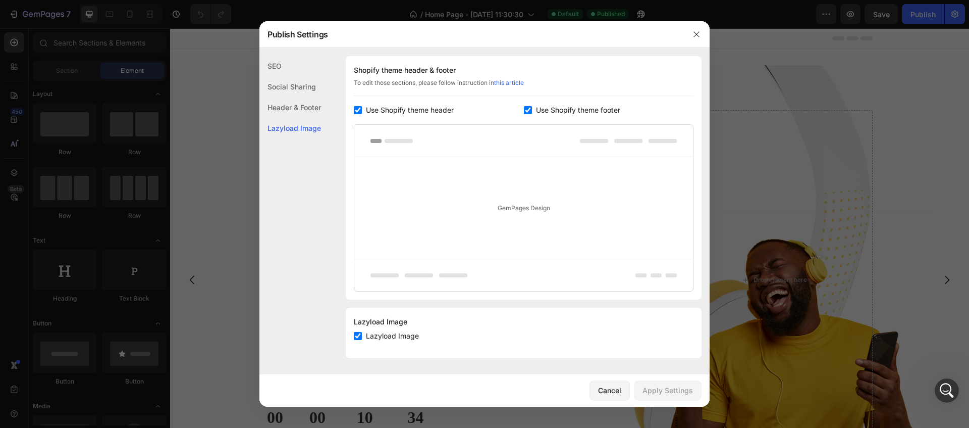
click at [758, 64] on div at bounding box center [484, 214] width 969 height 428
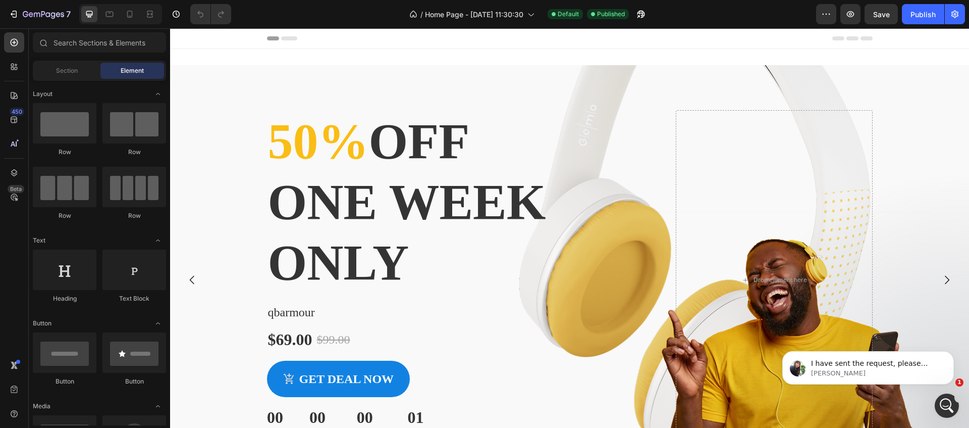
scroll to position [1140, 0]
click at [848, 359] on p "I have sent the request, please accept it to us." at bounding box center [876, 363] width 130 height 10
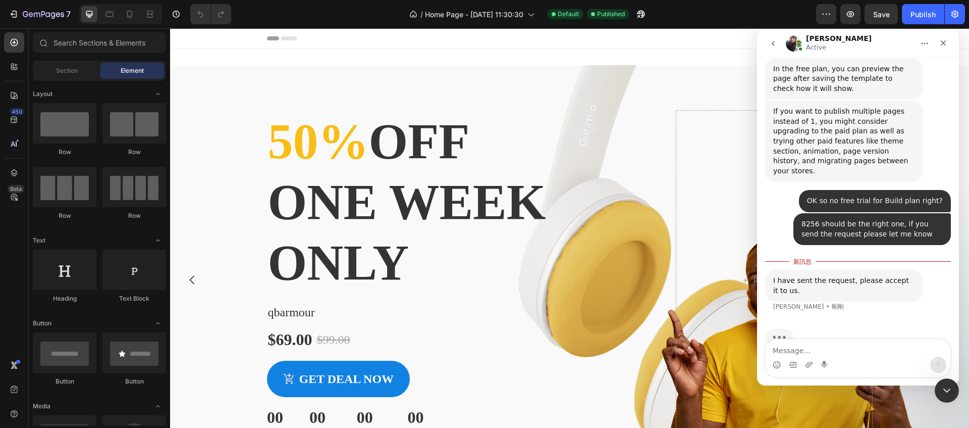
scroll to position [1156, 0]
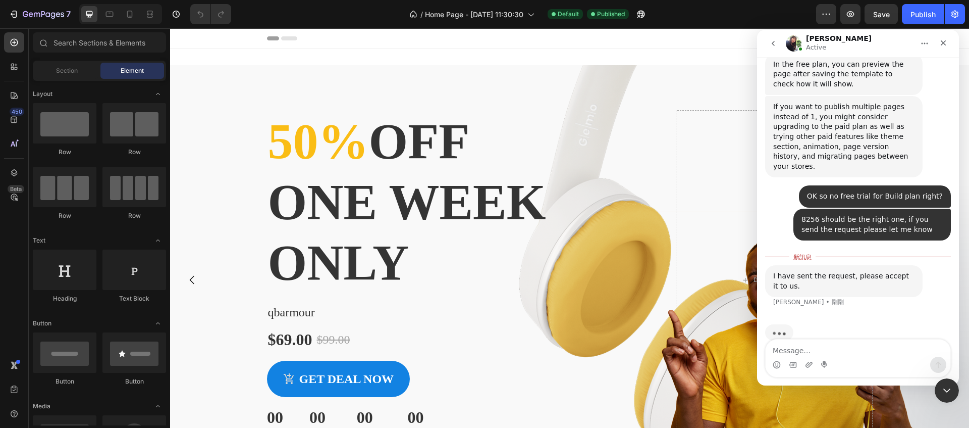
click at [869, 343] on textarea "Message…" at bounding box center [858, 347] width 185 height 17
click at [789, 349] on textarea "Message…" at bounding box center [858, 347] width 185 height 17
paste textarea "Access granted"
type textarea "Access granted"
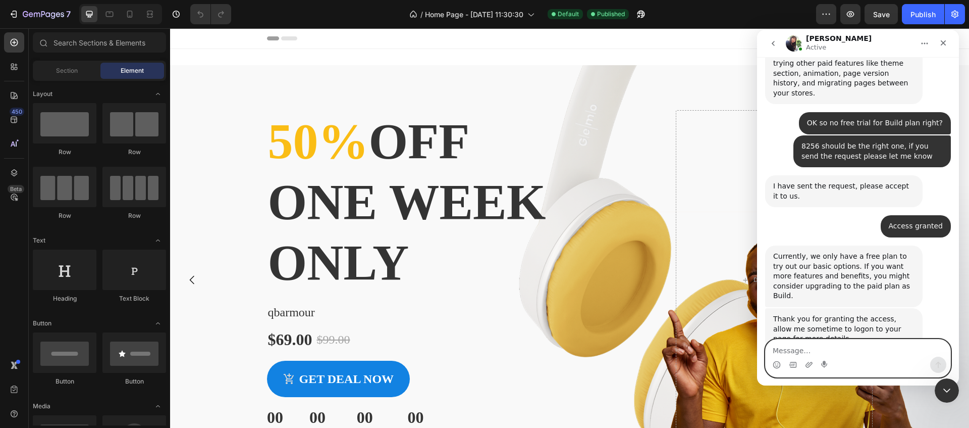
scroll to position [1233, 0]
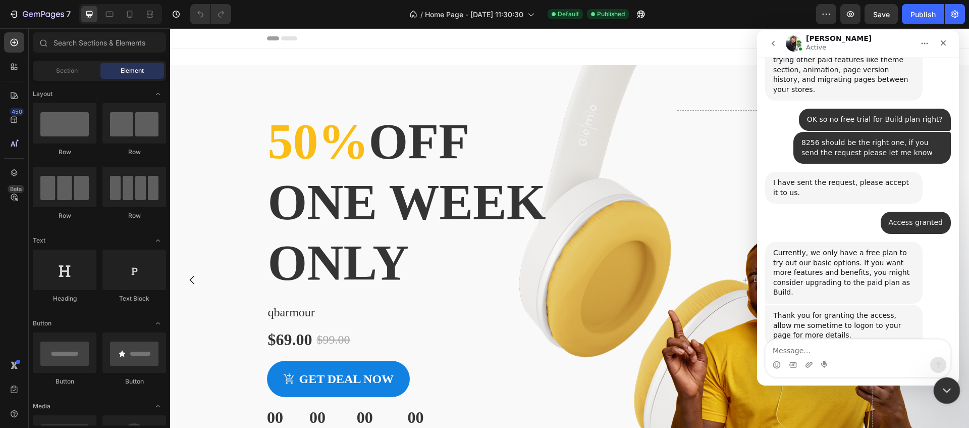
click at [950, 388] on icon "關閉 Intercom Messenger" at bounding box center [945, 389] width 12 height 12
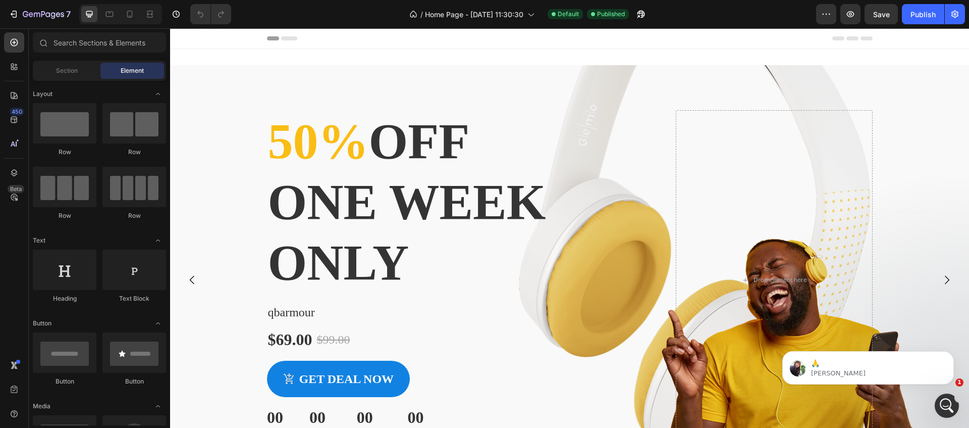
scroll to position [1338, 0]
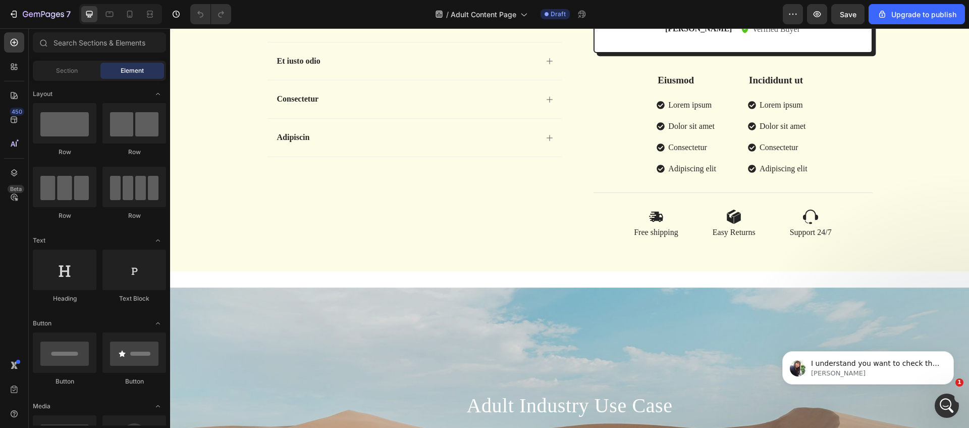
scroll to position [1523, 0]
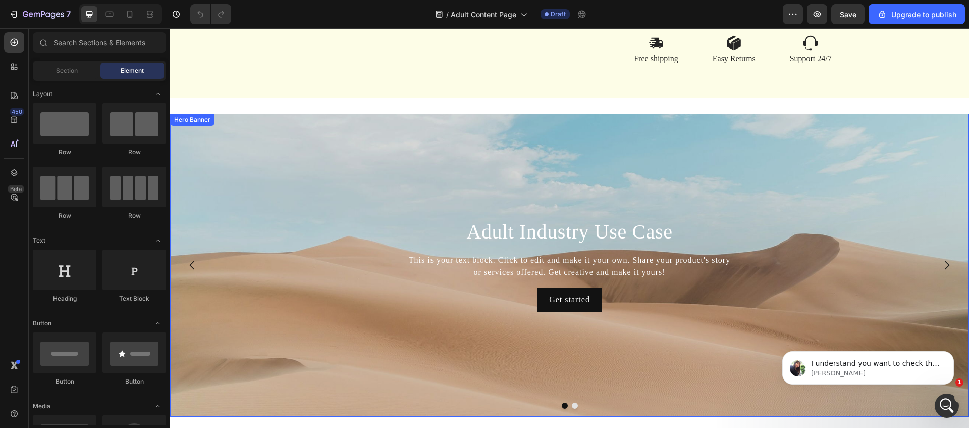
click at [308, 162] on div "Background Image" at bounding box center [569, 265] width 799 height 303
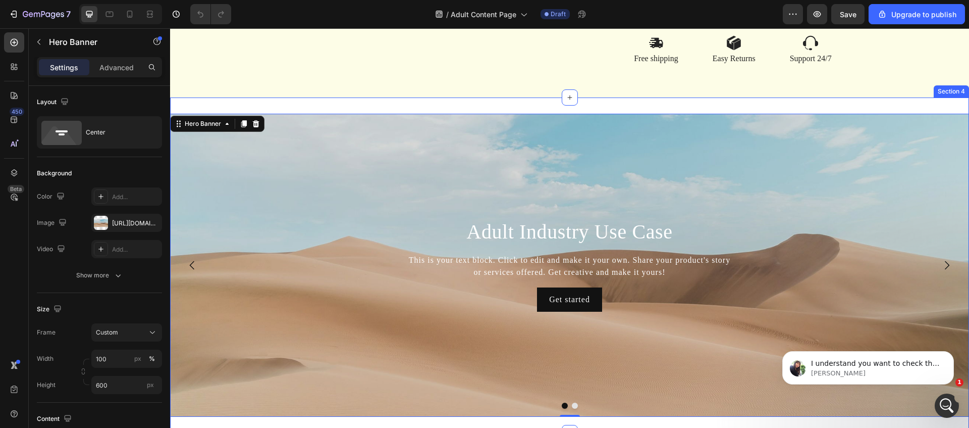
click at [358, 126] on div "Adult Industry Use Case Heading This is your text block. Click to edit and make…" at bounding box center [569, 264] width 799 height 335
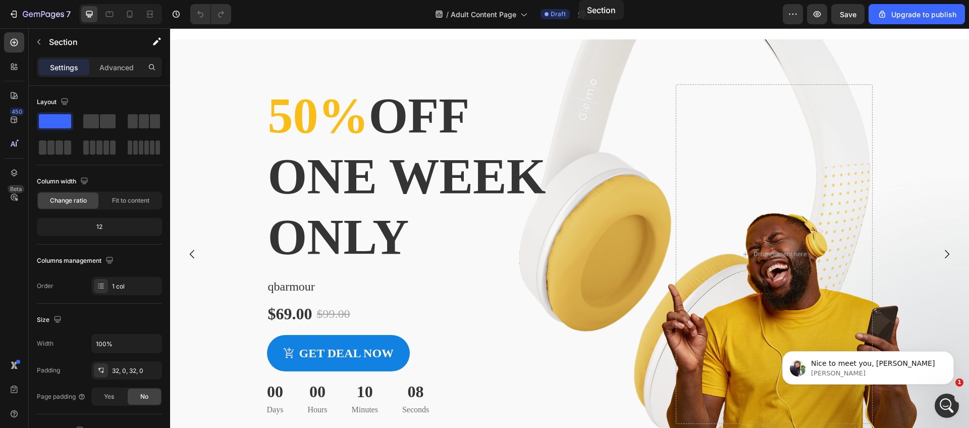
scroll to position [0, 0]
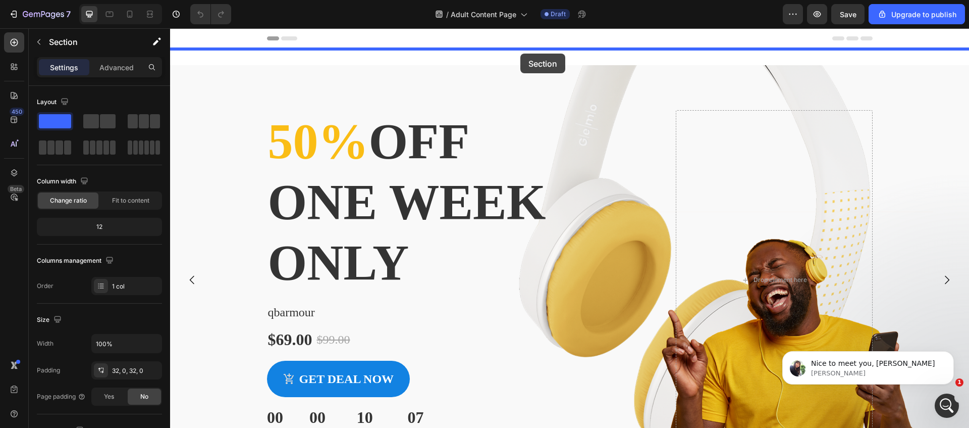
drag, startPoint x: 770, startPoint y: 109, endPoint x: 520, endPoint y: 54, distance: 255.3
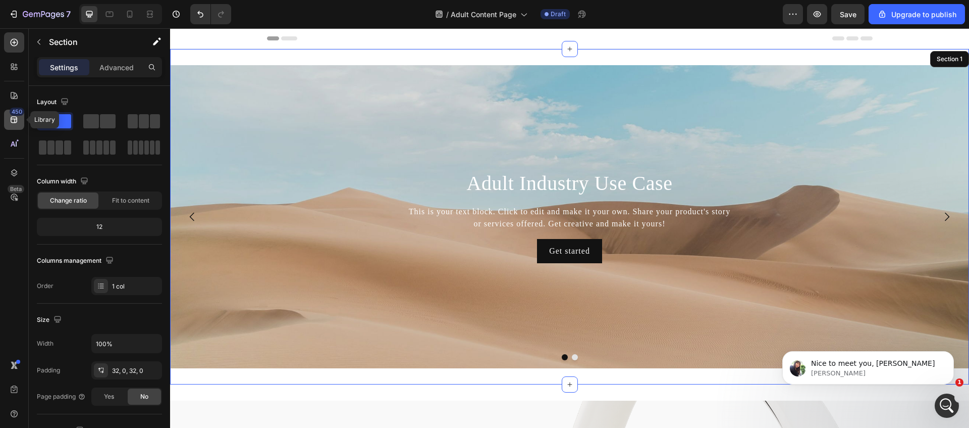
click at [19, 121] on div "450" at bounding box center [14, 120] width 20 height 20
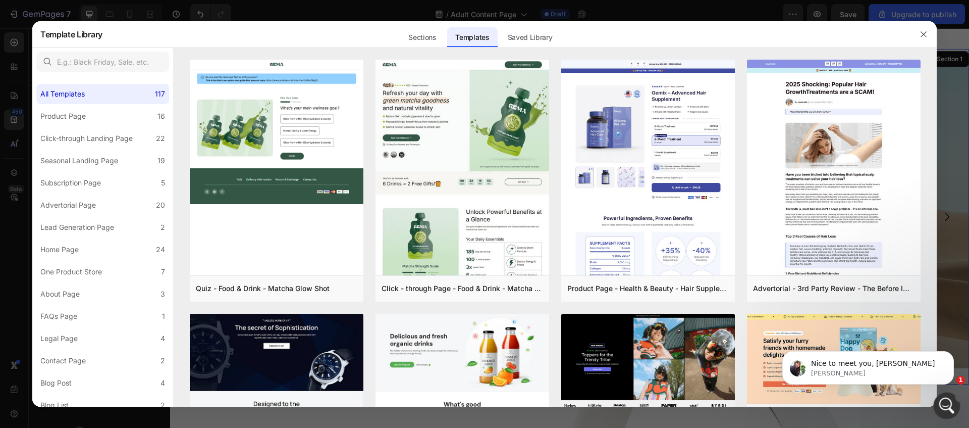
click at [948, 400] on icon "開啟 Intercom Messenger" at bounding box center [945, 404] width 17 height 17
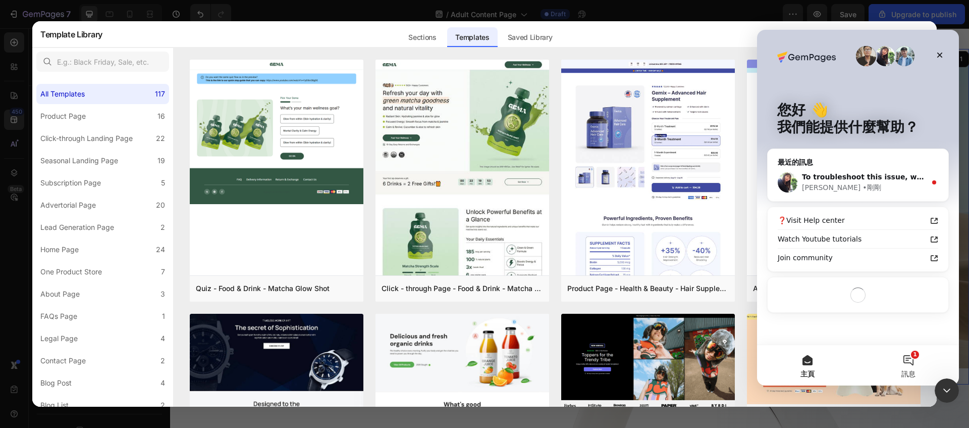
click at [916, 365] on button "1 訊息" at bounding box center [908, 365] width 101 height 40
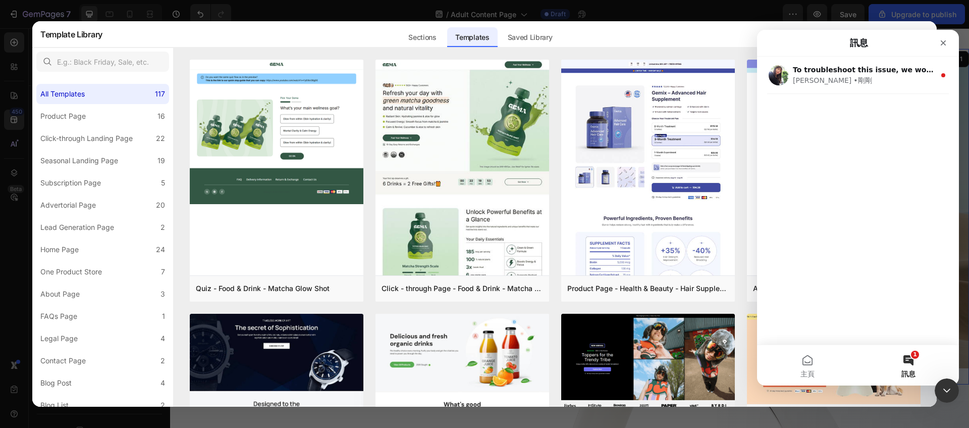
click at [910, 362] on button "1 訊息" at bounding box center [908, 365] width 101 height 40
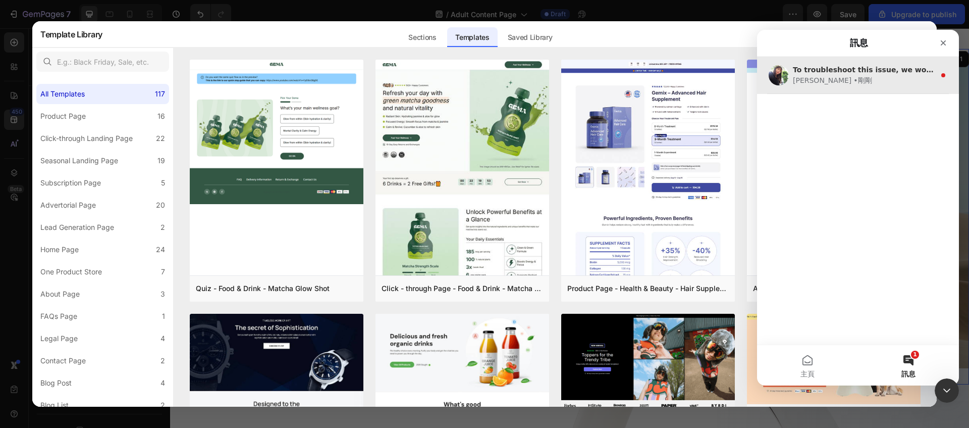
click at [869, 78] on div "Tina • 剛剛" at bounding box center [864, 80] width 142 height 11
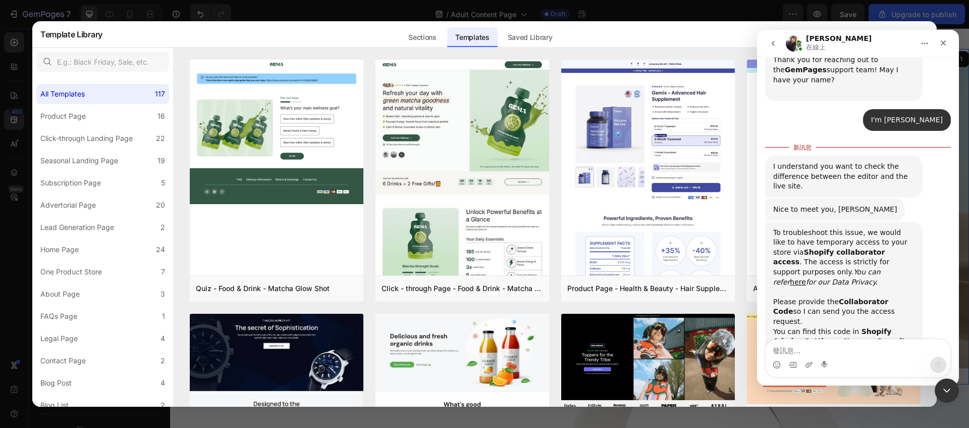
scroll to position [363, 0]
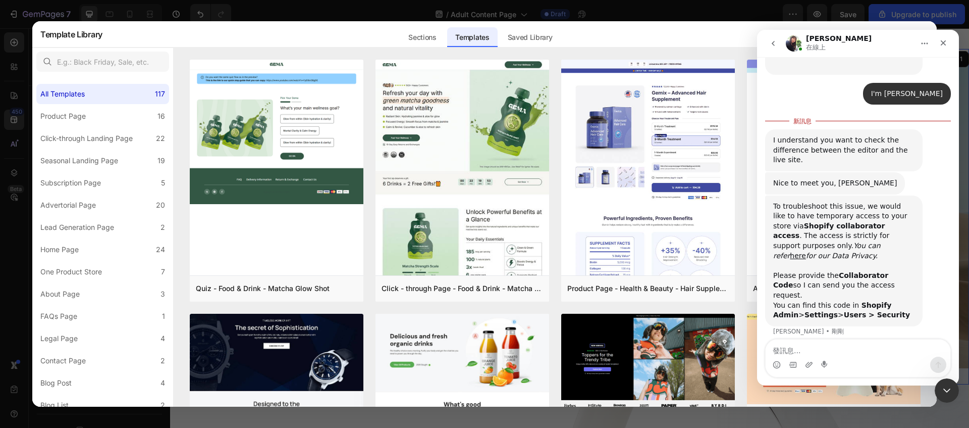
click at [893, 346] on textarea "發訊息..." at bounding box center [858, 347] width 185 height 17
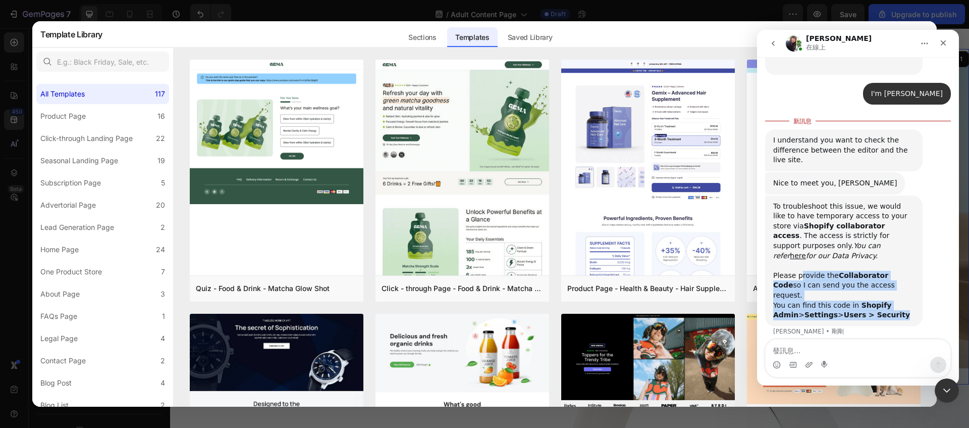
drag, startPoint x: 800, startPoint y: 271, endPoint x: 889, endPoint y: 303, distance: 95.0
click at [889, 303] on div "To troubleshoot this issue, we would like to have temporary access to your stor…" at bounding box center [843, 260] width 141 height 119
click at [875, 300] on div "To troubleshoot this issue, we would like to have temporary access to your stor…" at bounding box center [843, 260] width 141 height 119
drag, startPoint x: 773, startPoint y: 276, endPoint x: 900, endPoint y: 306, distance: 130.6
click at [900, 306] on div "To troubleshoot this issue, we would like to have temporary access to your stor…" at bounding box center [843, 260] width 141 height 119
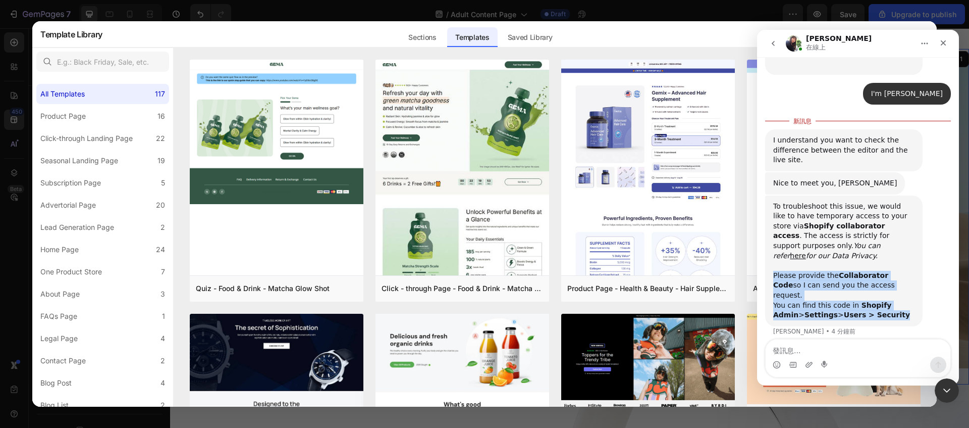
copy div "Please provide the Collaborator Code so I can send you the access request. ﻿You…"
click at [837, 273] on b "Collaborator Code" at bounding box center [830, 280] width 115 height 18
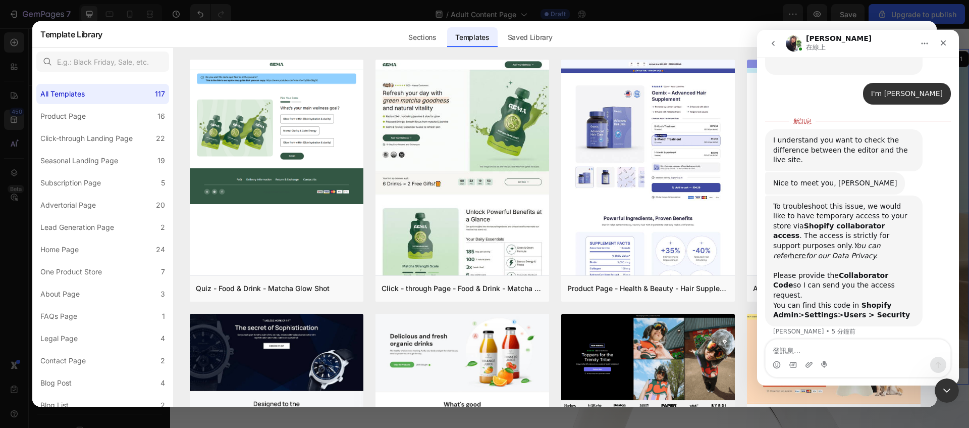
drag, startPoint x: 836, startPoint y: 274, endPoint x: 895, endPoint y: 273, distance: 59.6
click at [888, 273] on b "Collaborator Code" at bounding box center [830, 280] width 115 height 18
copy b "Collaborator Code"
drag, startPoint x: 772, startPoint y: 296, endPoint x: 884, endPoint y: 301, distance: 111.7
click at [884, 301] on div "To troubleshoot this issue, we would like to have temporary access to your stor…" at bounding box center [843, 260] width 157 height 131
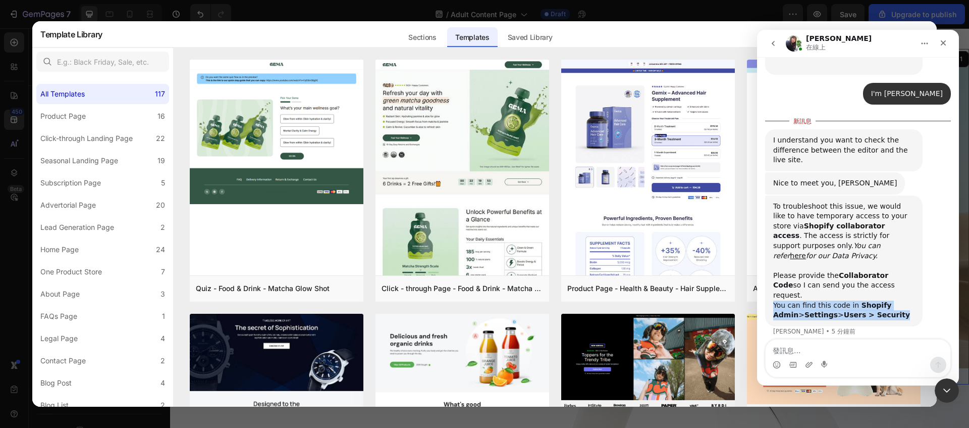
copy div "﻿You can find this code in Shopify Admin > Settings > Users > Security"
click at [868, 350] on textarea "發訊息..." at bounding box center [858, 347] width 185 height 17
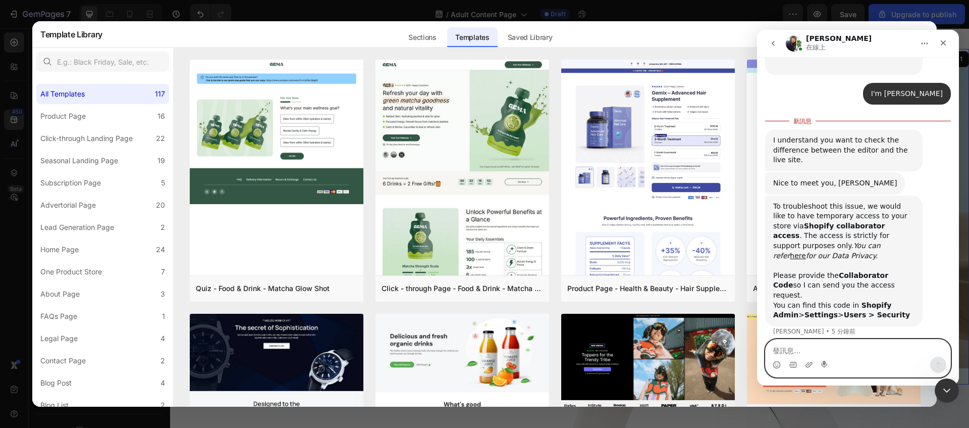
click at [868, 350] on textarea "發訊息..." at bounding box center [858, 347] width 185 height 17
type textarea "Ok have to wait a time"
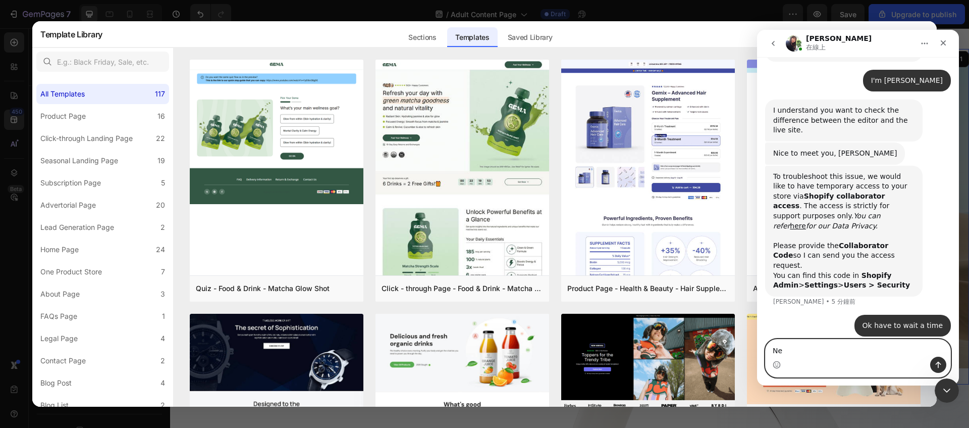
type textarea "N"
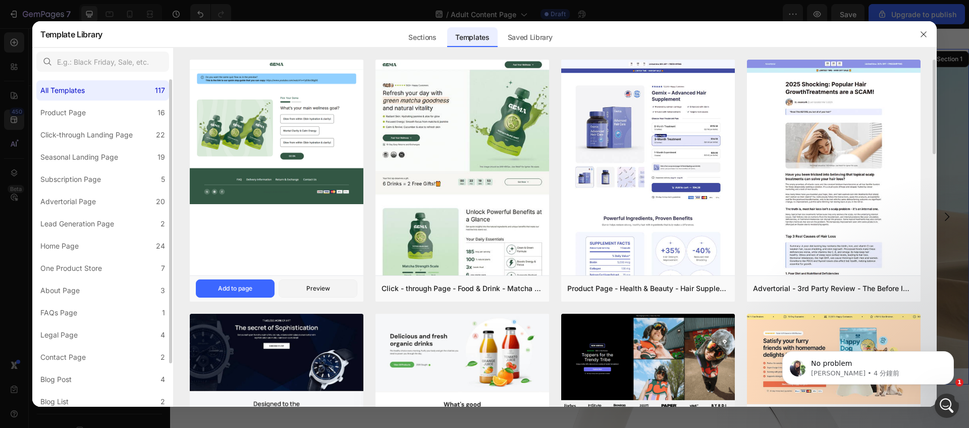
scroll to position [4, 0]
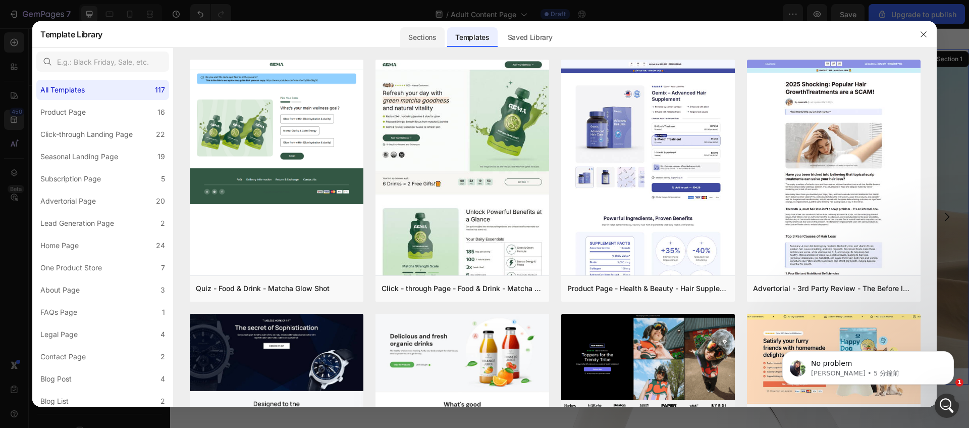
click at [443, 31] on div "Sections" at bounding box center [422, 37] width 44 height 20
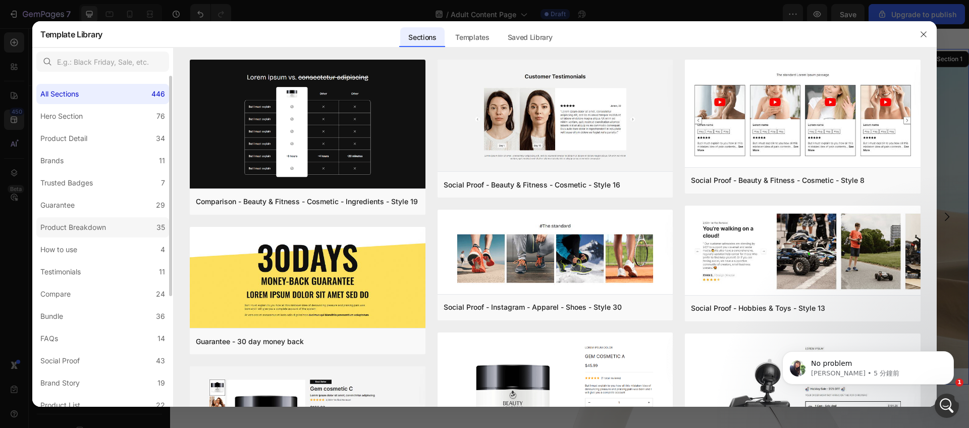
click at [91, 229] on div "Product Breakdown" at bounding box center [73, 227] width 66 height 12
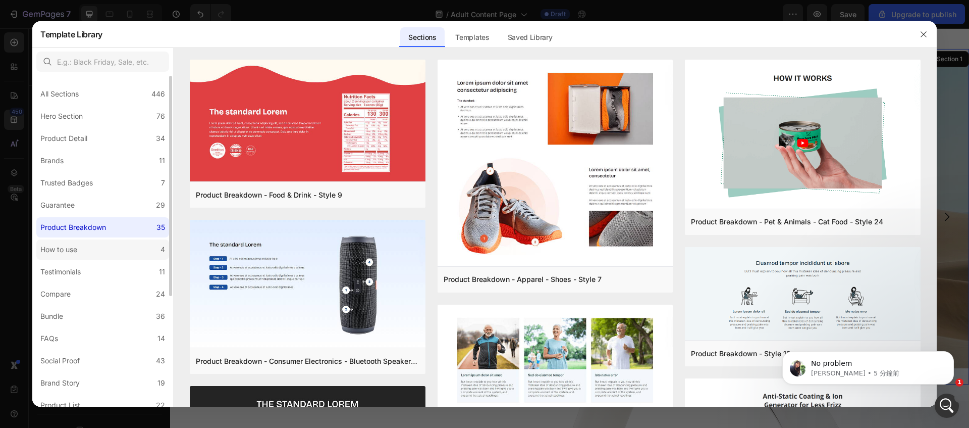
click at [122, 249] on label "How to use 4" at bounding box center [102, 249] width 133 height 20
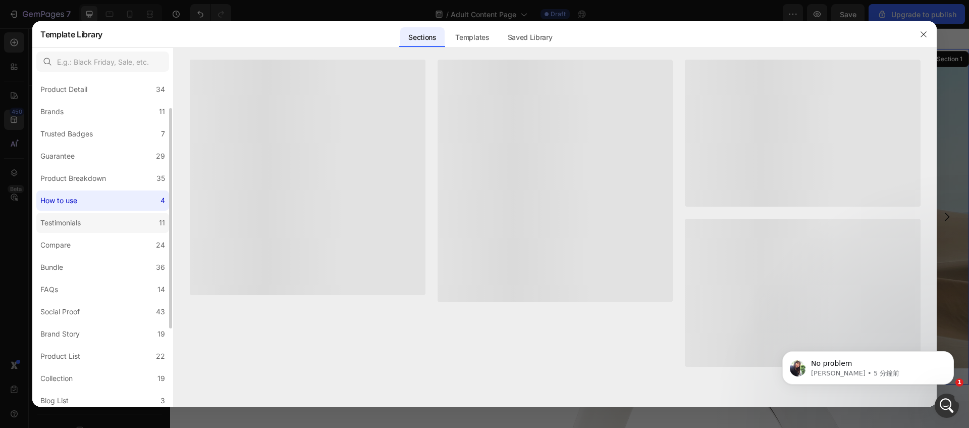
scroll to position [74, 0]
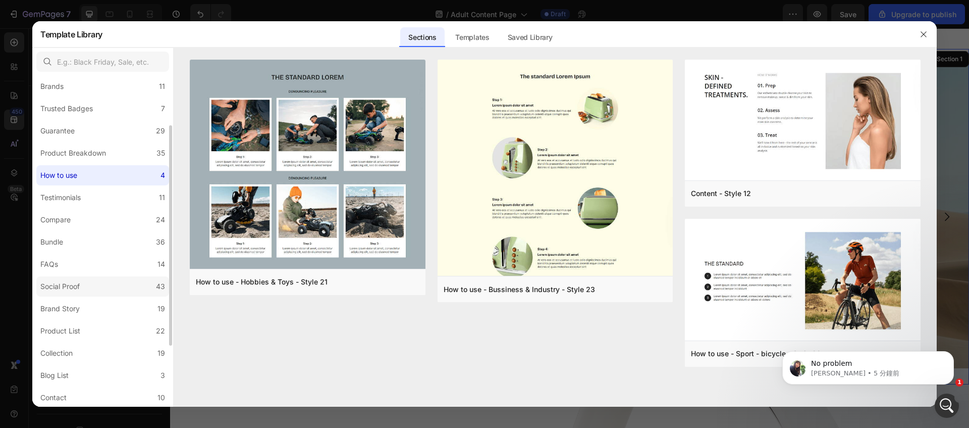
click at [129, 287] on label "Social Proof 43" at bounding box center [102, 286] width 133 height 20
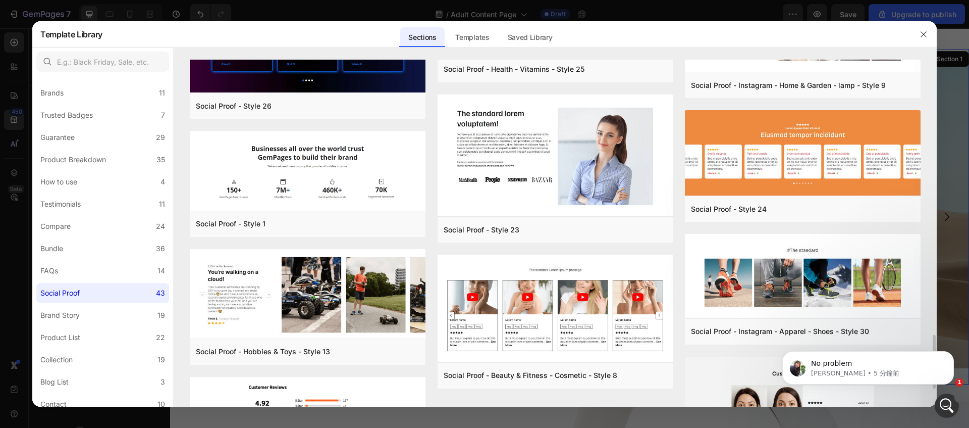
scroll to position [1777, 0]
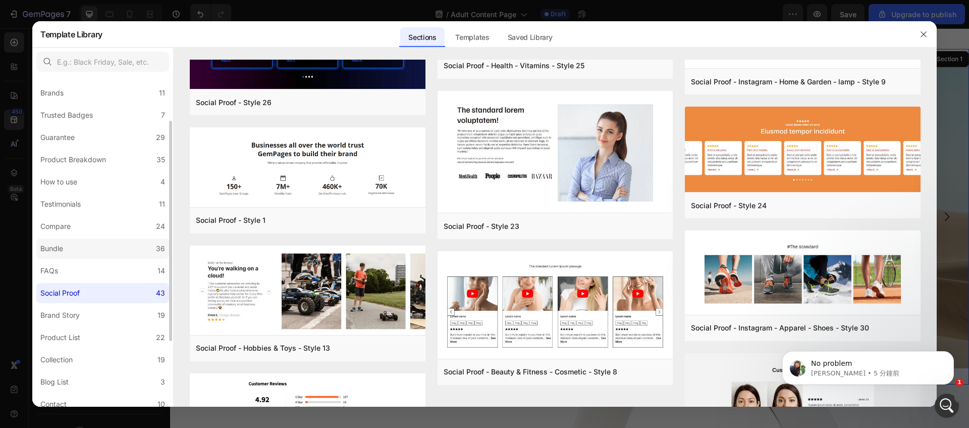
click at [112, 248] on label "Bundle 36" at bounding box center [102, 248] width 133 height 20
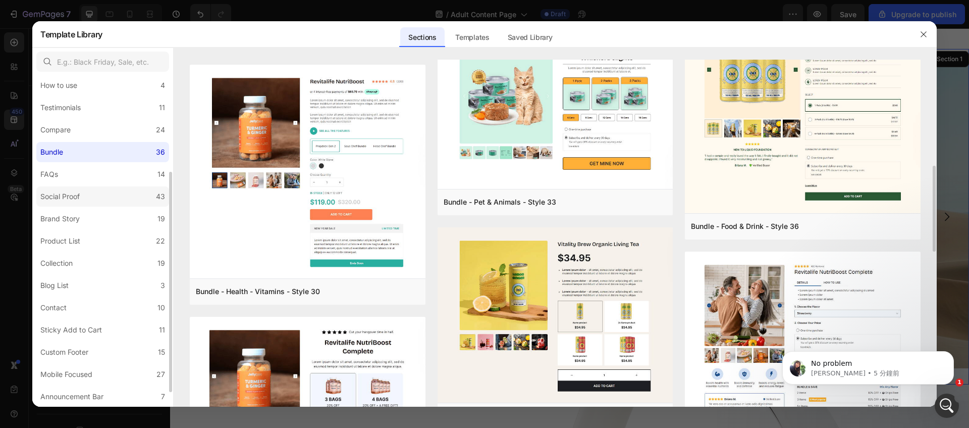
scroll to position [140, 0]
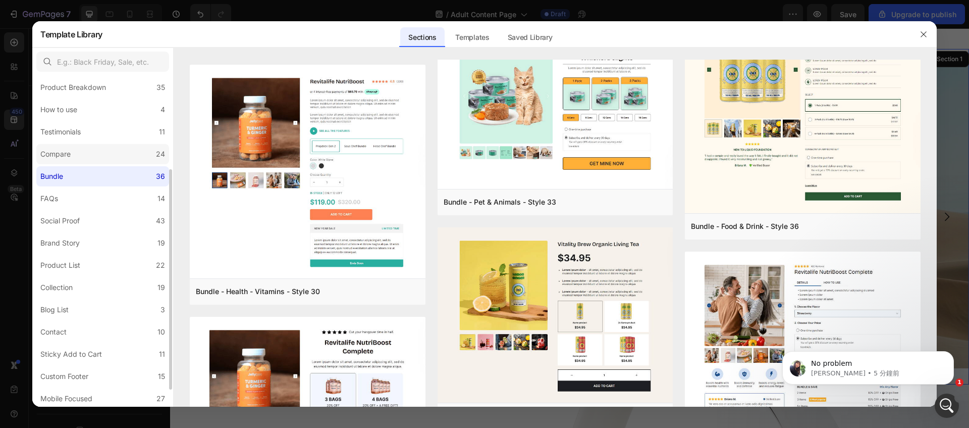
click at [96, 145] on label "Compare 24" at bounding box center [102, 154] width 133 height 20
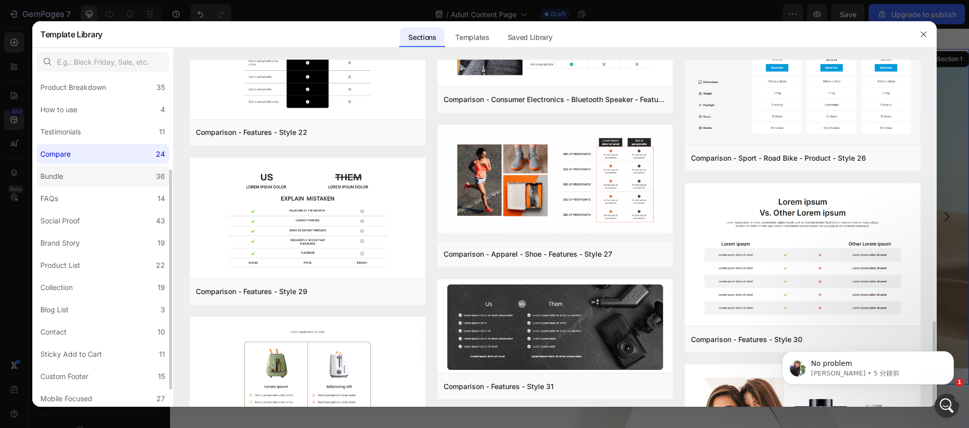
scroll to position [0, 0]
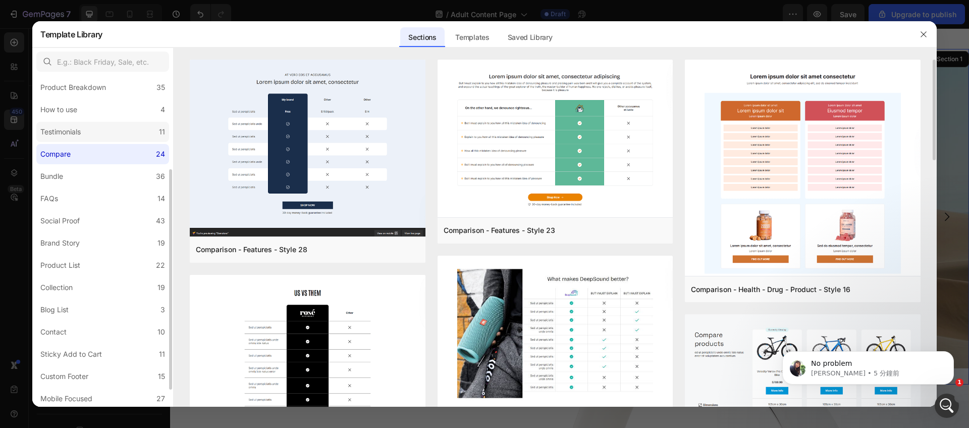
click at [86, 137] on label "Testimonials 11" at bounding box center [102, 132] width 133 height 20
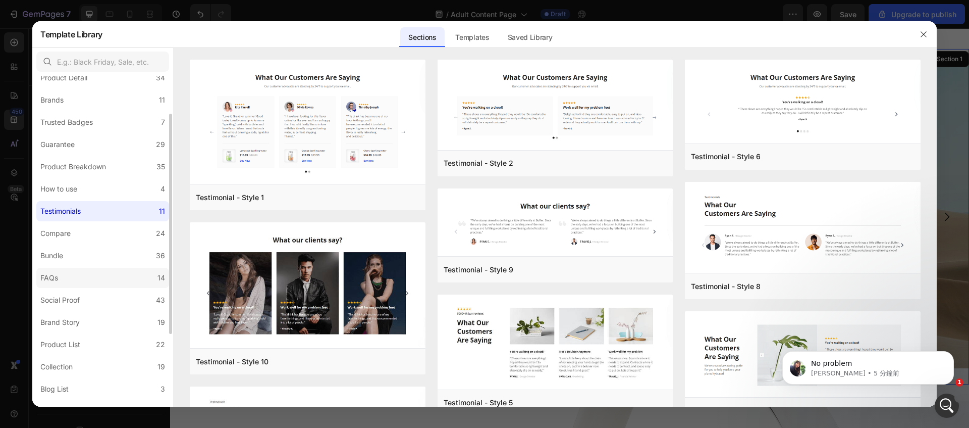
scroll to position [59, 0]
click at [96, 143] on label "Guarantee 29" at bounding box center [102, 146] width 133 height 20
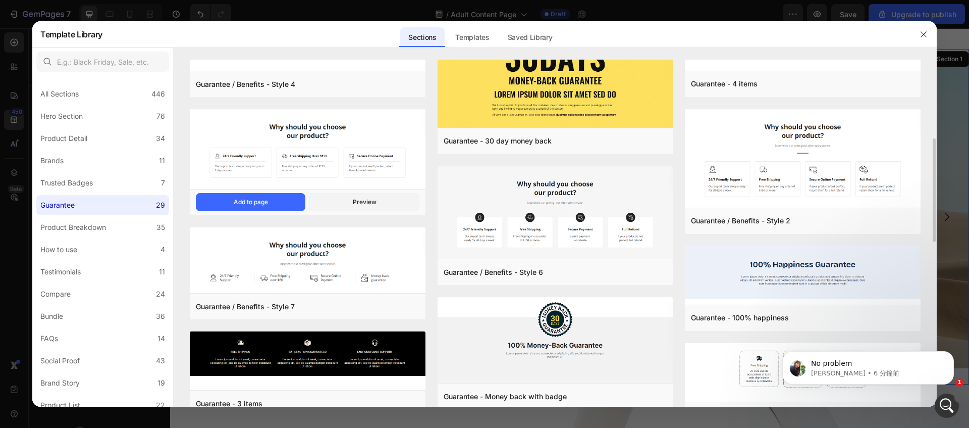
scroll to position [6, 0]
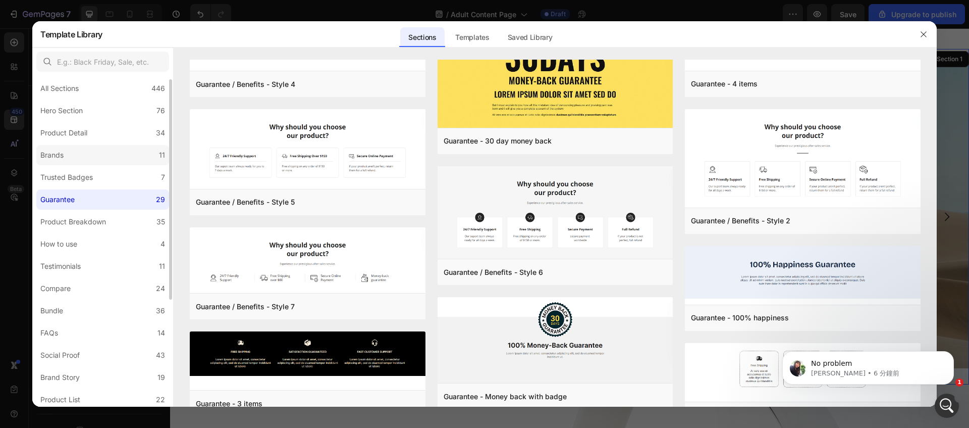
click at [89, 156] on label "Brands 11" at bounding box center [102, 155] width 133 height 20
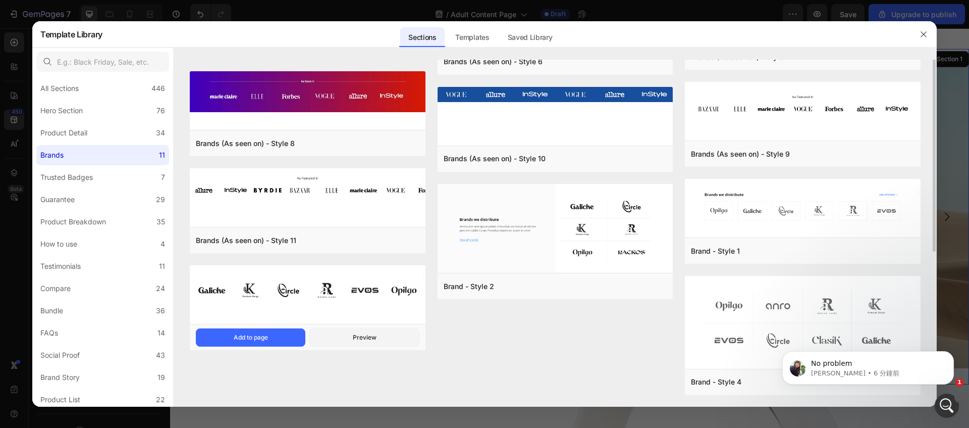
scroll to position [0, 0]
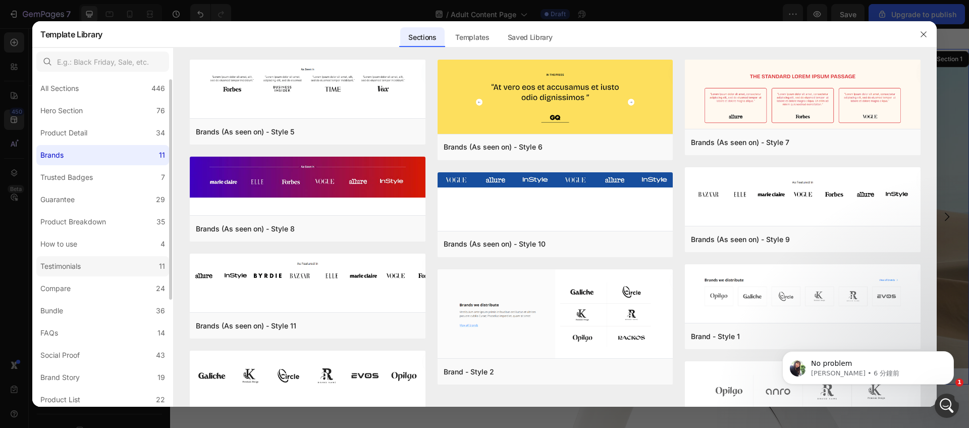
click at [89, 272] on label "Testimonials 11" at bounding box center [102, 266] width 133 height 20
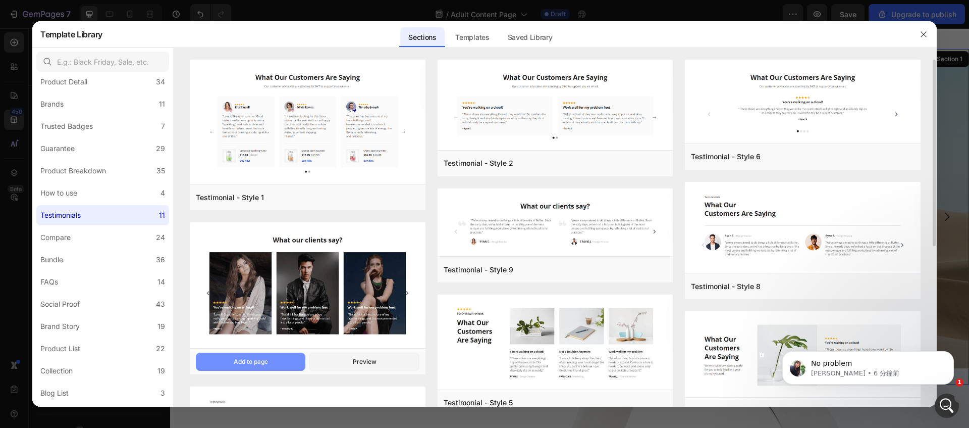
click at [247, 358] on div "Add to page" at bounding box center [251, 361] width 34 height 9
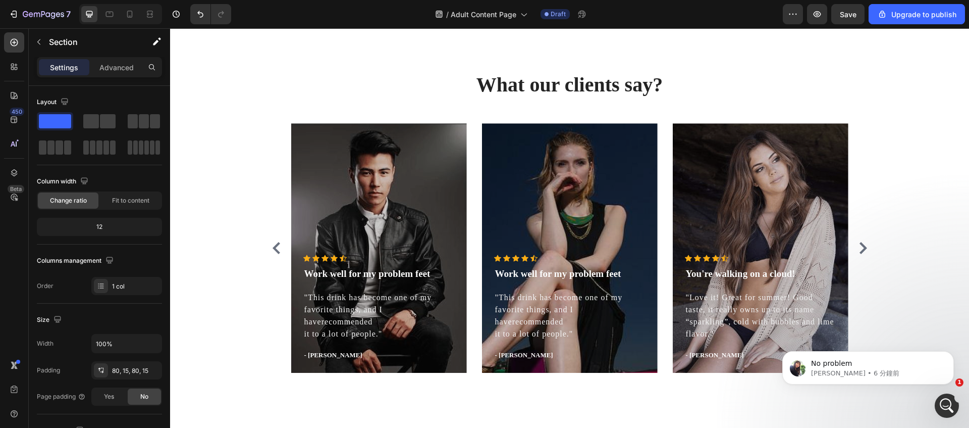
scroll to position [2228, 0]
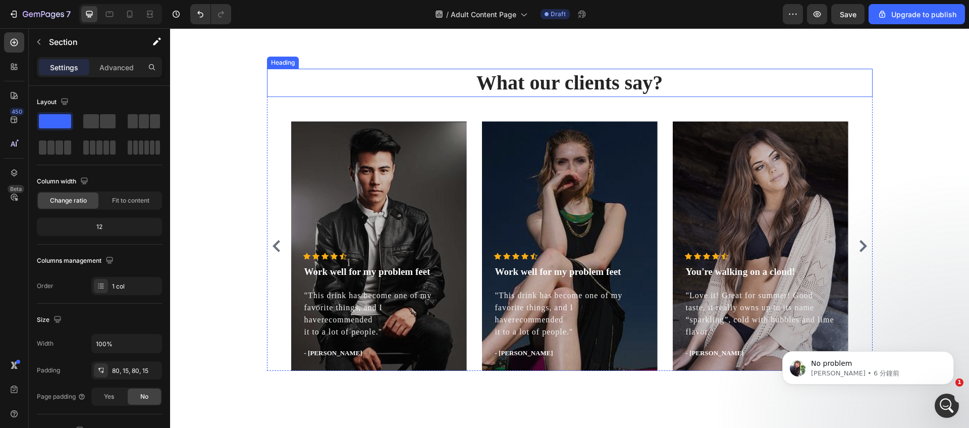
click at [512, 86] on p "What our clients say?" at bounding box center [570, 83] width 604 height 26
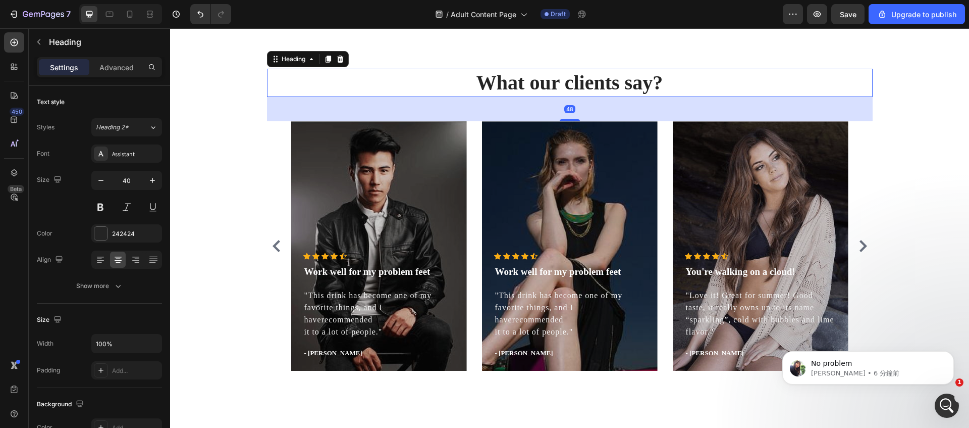
click at [473, 85] on p "What our clients say?" at bounding box center [570, 83] width 604 height 26
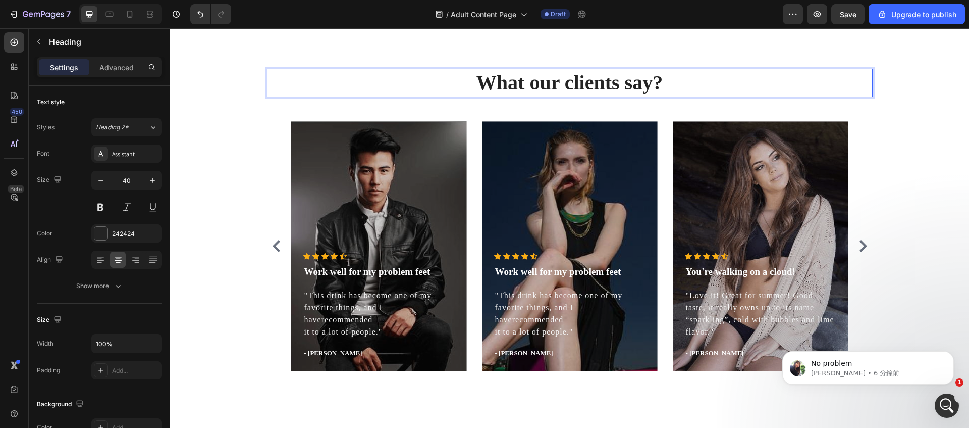
click at [459, 84] on p "What our clients say?" at bounding box center [570, 83] width 604 height 26
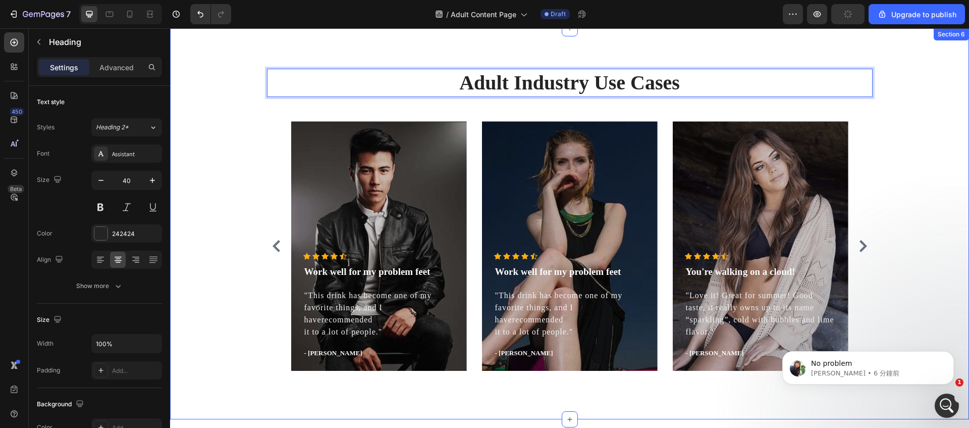
click at [964, 177] on div "Adult Industry Use Cases Heading 48 Icon Icon Icon Icon Icon Icon List Hoz Work…" at bounding box center [569, 223] width 799 height 391
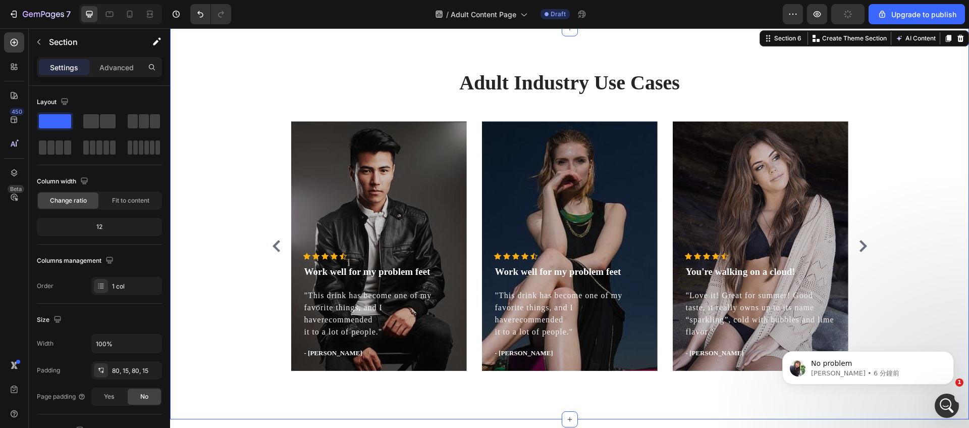
click at [861, 251] on icon "Carousel Next Arrow" at bounding box center [863, 246] width 12 height 12
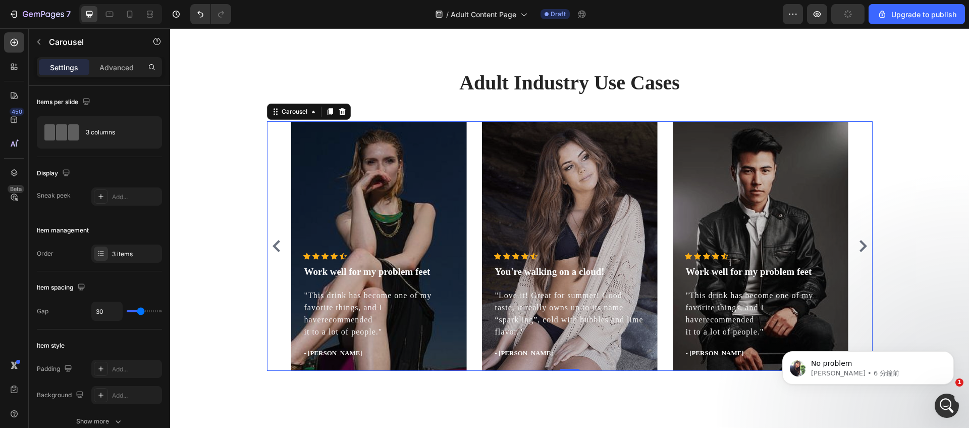
click at [861, 249] on icon "Carousel Next Arrow" at bounding box center [864, 246] width 8 height 12
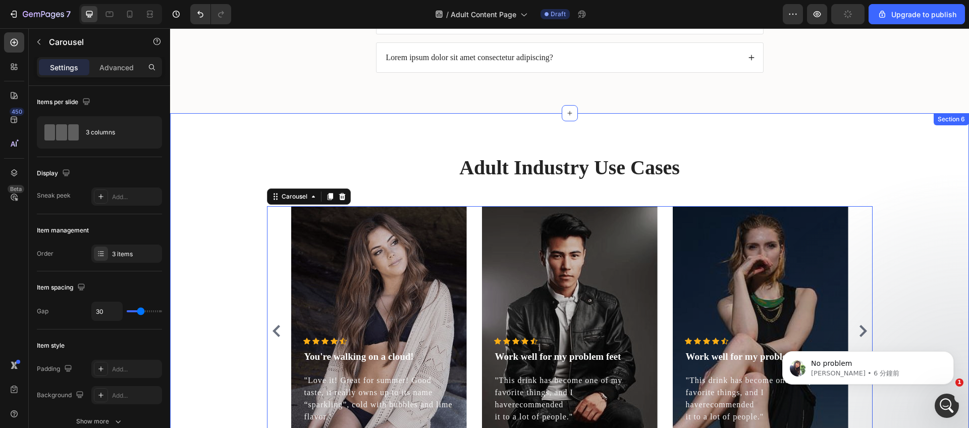
scroll to position [2083, 0]
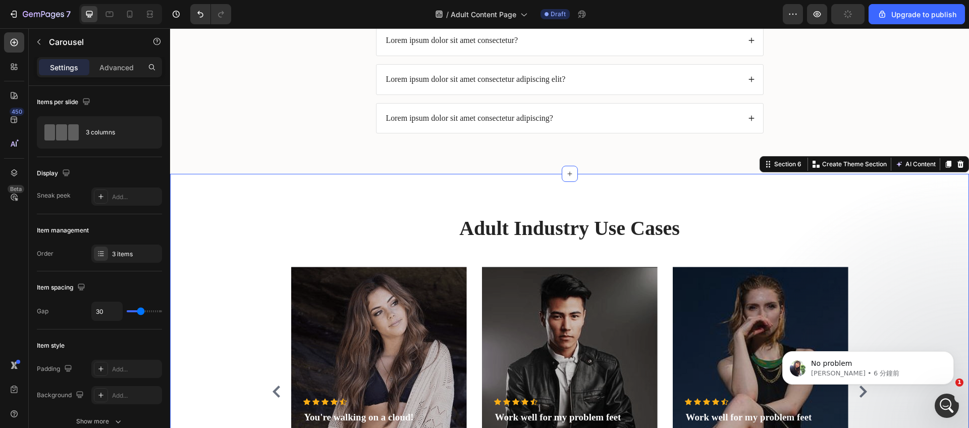
click at [224, 200] on div "⁠⁠⁠⁠⁠⁠⁠ Adult Industry Use Cases Heading Icon Icon Icon Icon Icon Icon List Hoz…" at bounding box center [569, 369] width 799 height 391
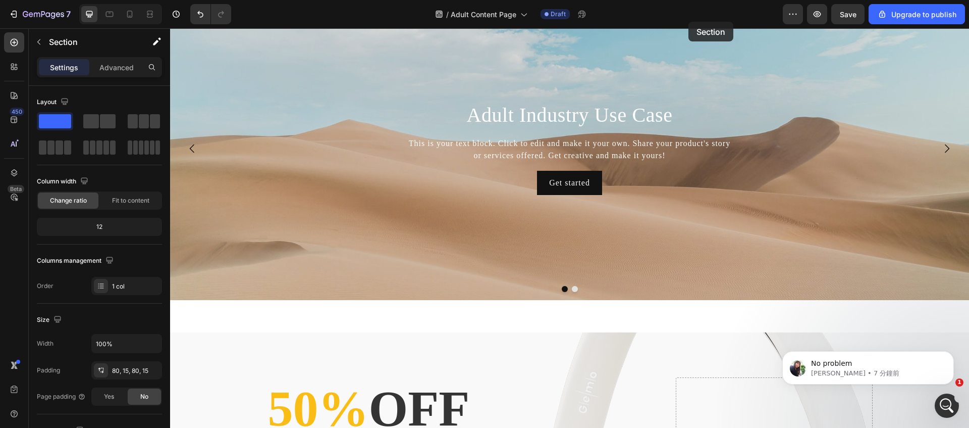
scroll to position [0, 0]
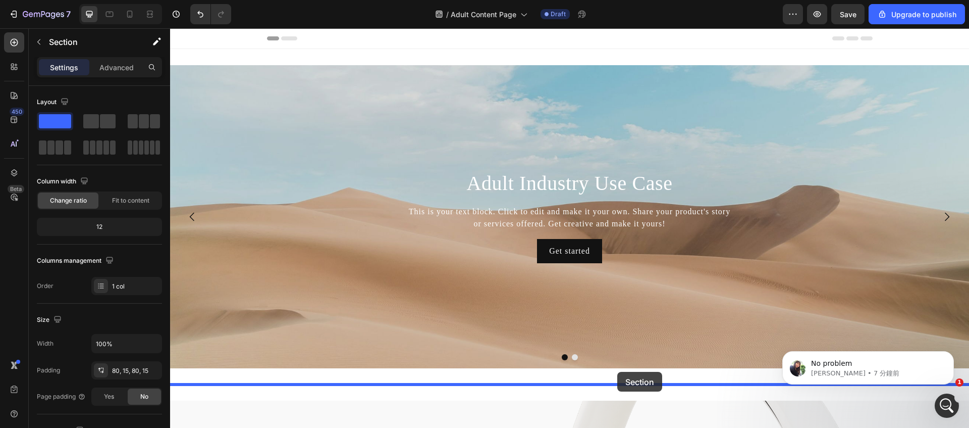
drag, startPoint x: 774, startPoint y: 166, endPoint x: 617, endPoint y: 371, distance: 258.5
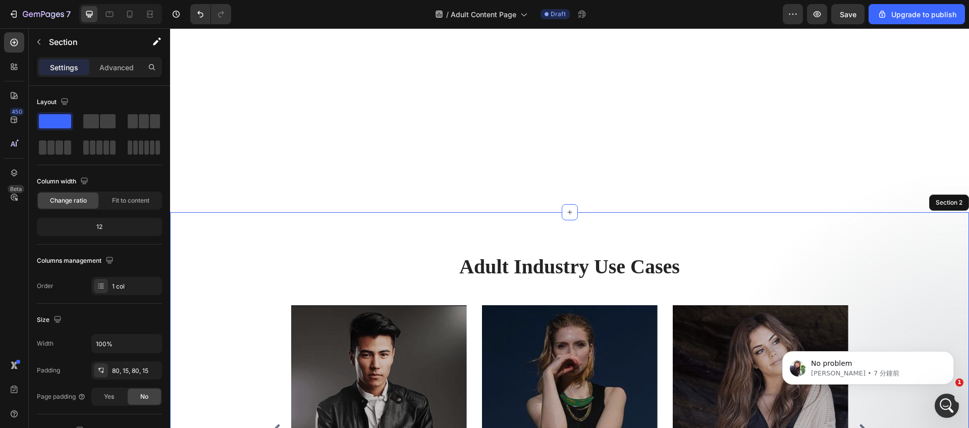
scroll to position [561, 0]
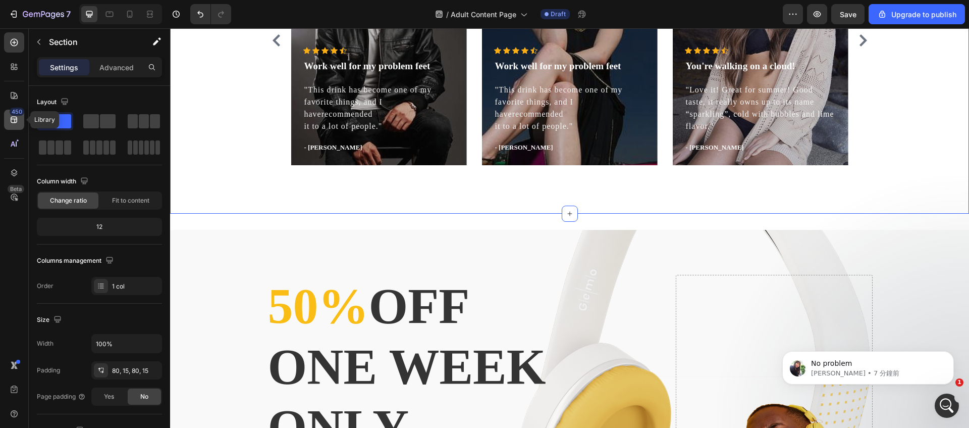
click at [19, 123] on icon at bounding box center [14, 120] width 10 height 10
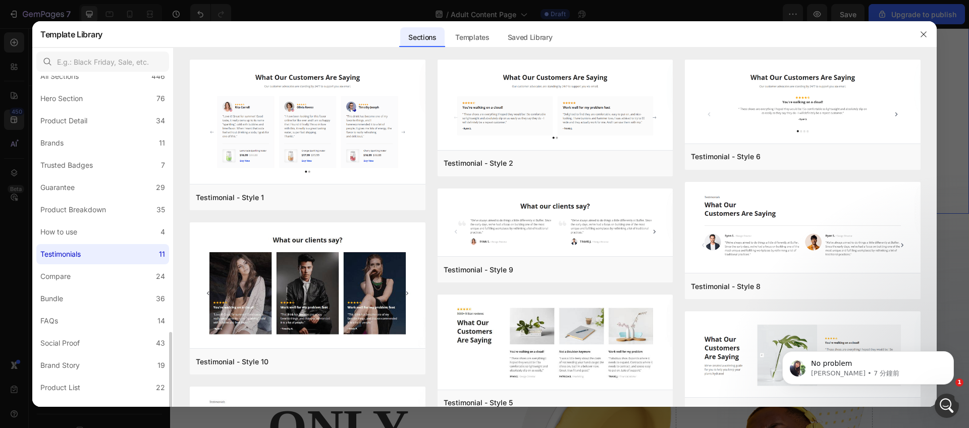
scroll to position [0, 0]
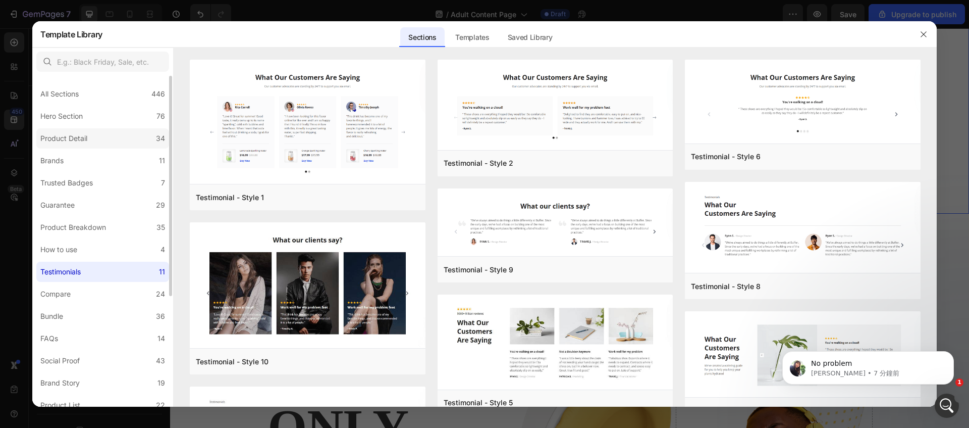
click at [98, 133] on label "Product Detail 34" at bounding box center [102, 138] width 133 height 20
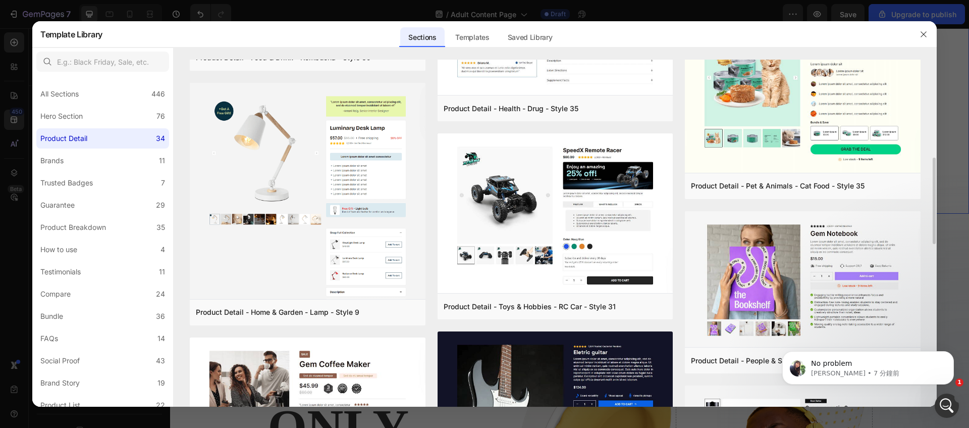
scroll to position [800, 0]
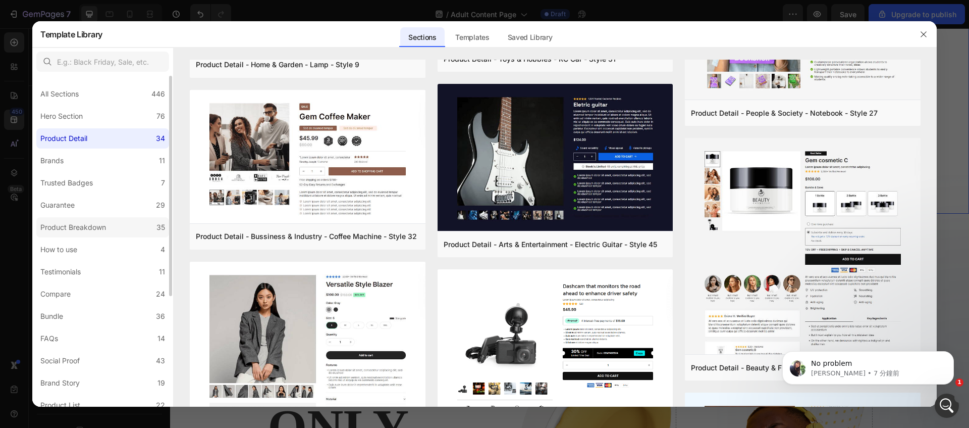
click at [105, 224] on div "Product Breakdown" at bounding box center [73, 227] width 66 height 12
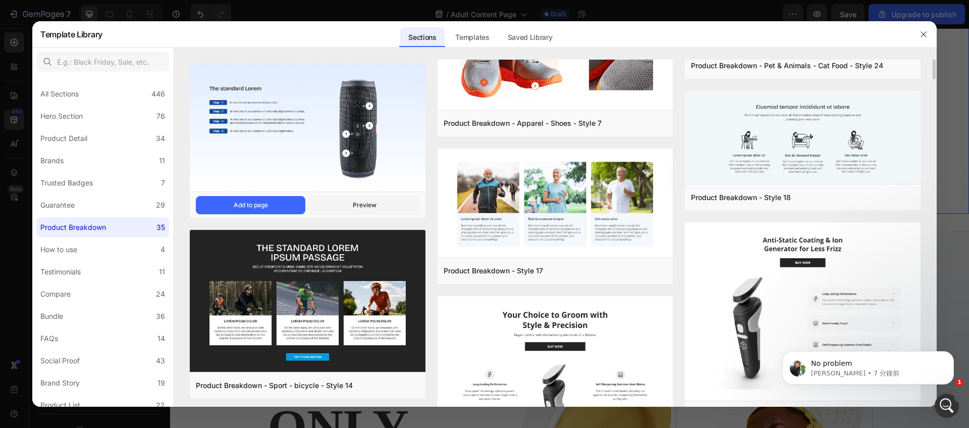
scroll to position [0, 0]
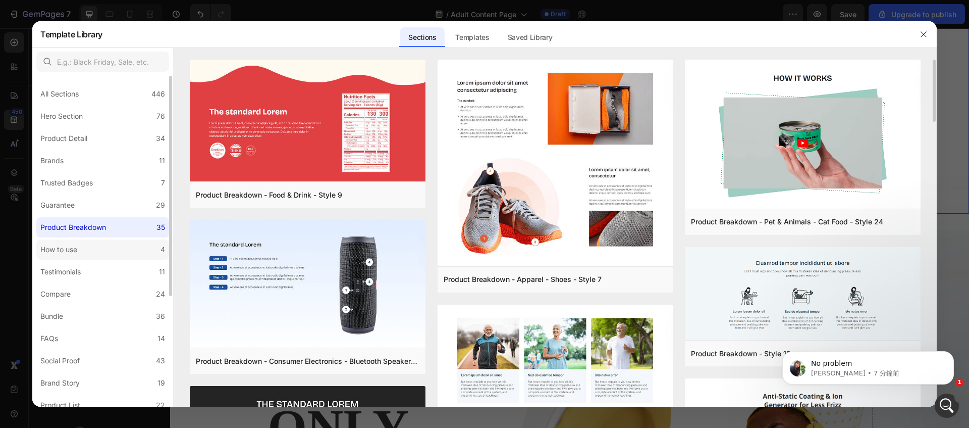
click at [146, 247] on label "How to use 4" at bounding box center [102, 249] width 133 height 20
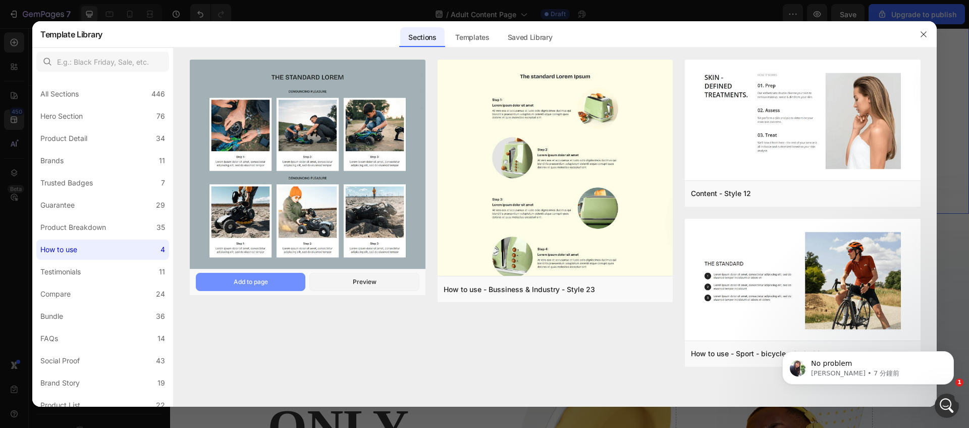
click at [239, 279] on div "Add to page" at bounding box center [251, 281] width 34 height 9
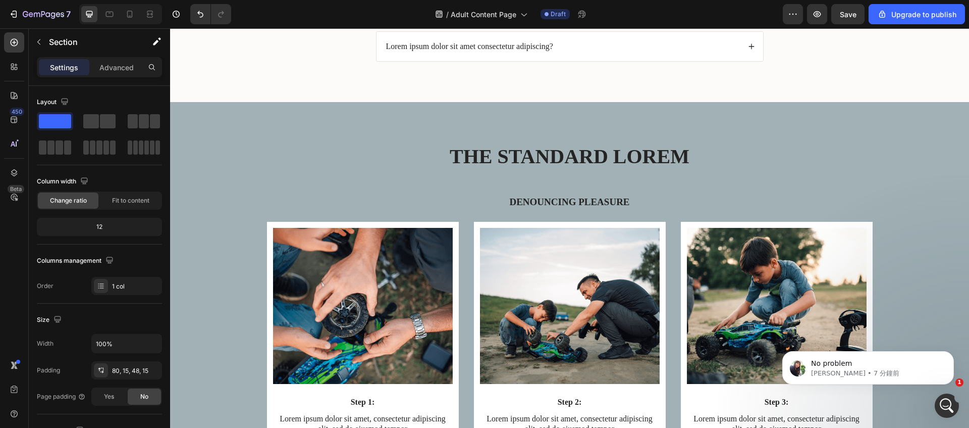
scroll to position [2486, 0]
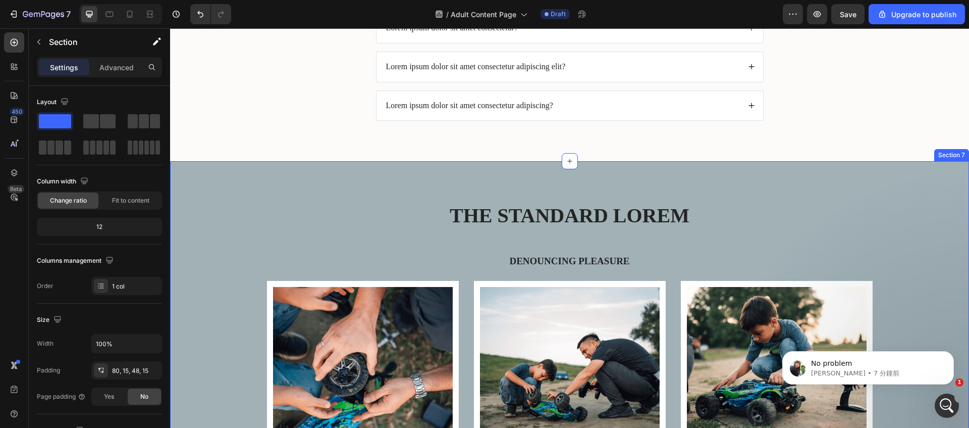
click at [951, 153] on div "Section 7" at bounding box center [951, 154] width 31 height 9
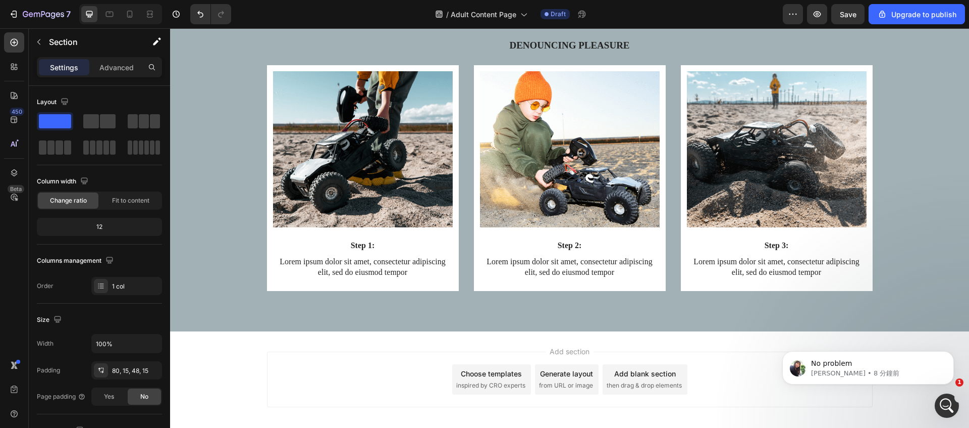
scroll to position [3019, 0]
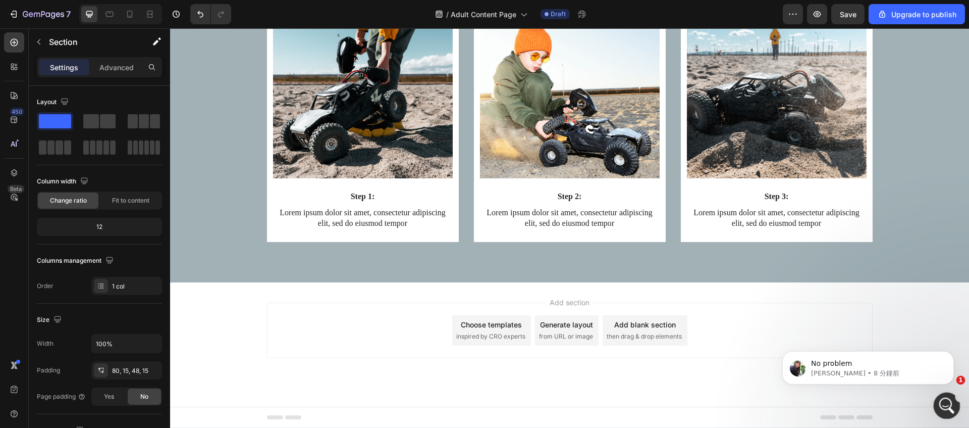
click at [950, 405] on icon "開啟 Intercom Messenger" at bounding box center [945, 404] width 17 height 17
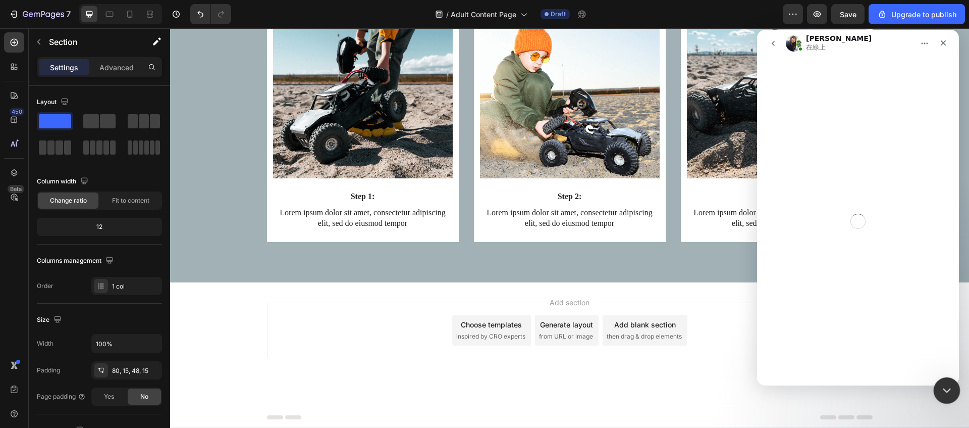
click at [951, 392] on div "關閉 Intercom Messenger" at bounding box center [945, 389] width 24 height 24
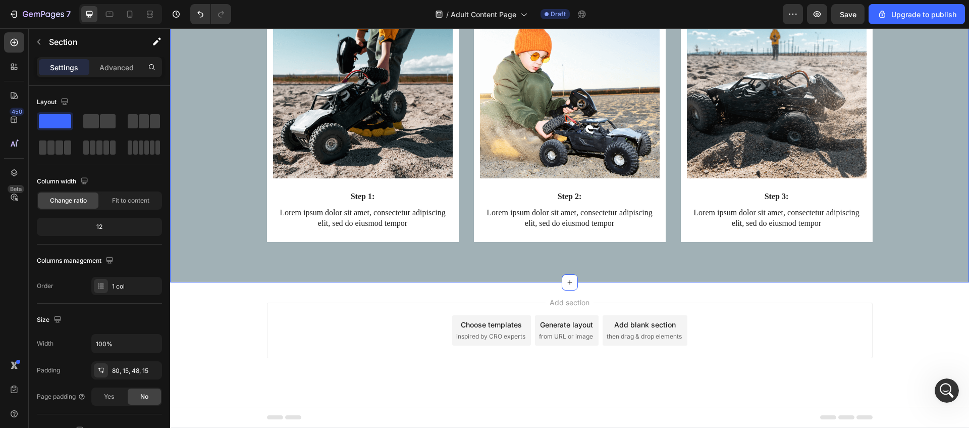
click at [844, 257] on div "Image Step 1: Text Block Lorem ipsum dolor sit amet, consectetur adipiscing eli…" at bounding box center [570, 137] width 784 height 242
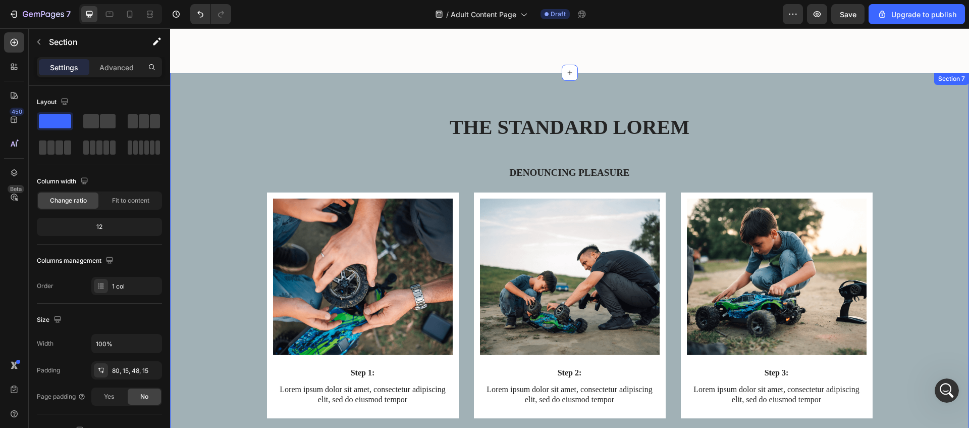
scroll to position [2, 0]
click at [906, 170] on div "The standard Lorem Heading Denouncing pleasure Text Block Row Image Step 1: Tex…" at bounding box center [570, 408] width 784 height 590
click at [949, 70] on div "Section 7" at bounding box center [951, 66] width 31 height 9
click at [800, 102] on div "The standard Lorem Heading Denouncing pleasure Text Block Row Image Step 1: Tex…" at bounding box center [569, 400] width 799 height 654
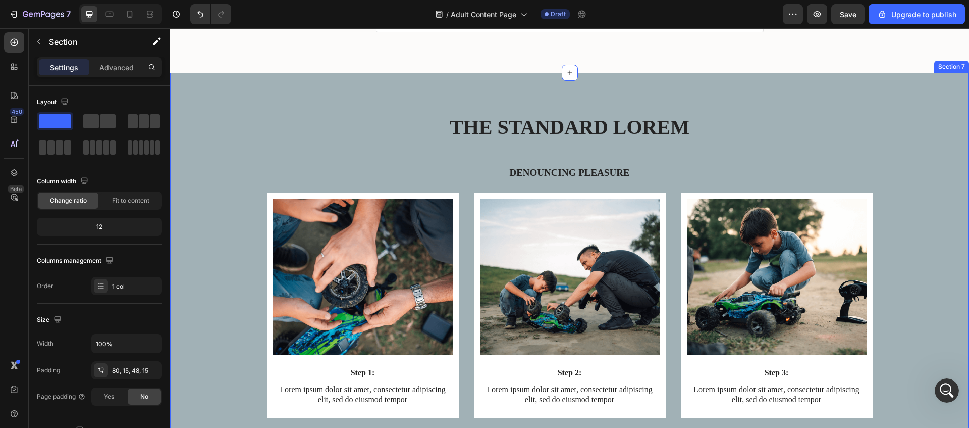
click at [800, 102] on div "The standard Lorem Heading Denouncing pleasure Text Block Row Image Step 1: Tex…" at bounding box center [569, 400] width 799 height 654
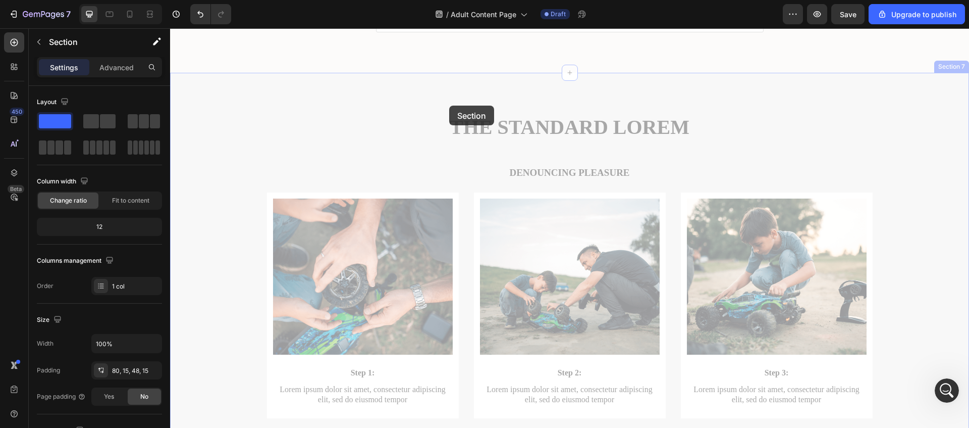
drag, startPoint x: 450, startPoint y: 103, endPoint x: 465, endPoint y: 75, distance: 31.6
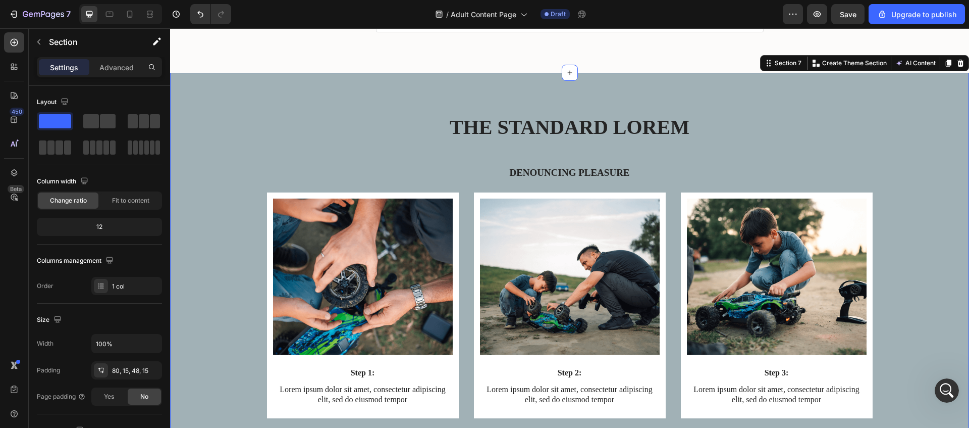
click at [753, 99] on div "The standard Lorem Heading Denouncing pleasure Text Block Row Image Step 1: Tex…" at bounding box center [569, 400] width 799 height 654
click at [783, 64] on div "Section 7" at bounding box center [788, 63] width 31 height 9
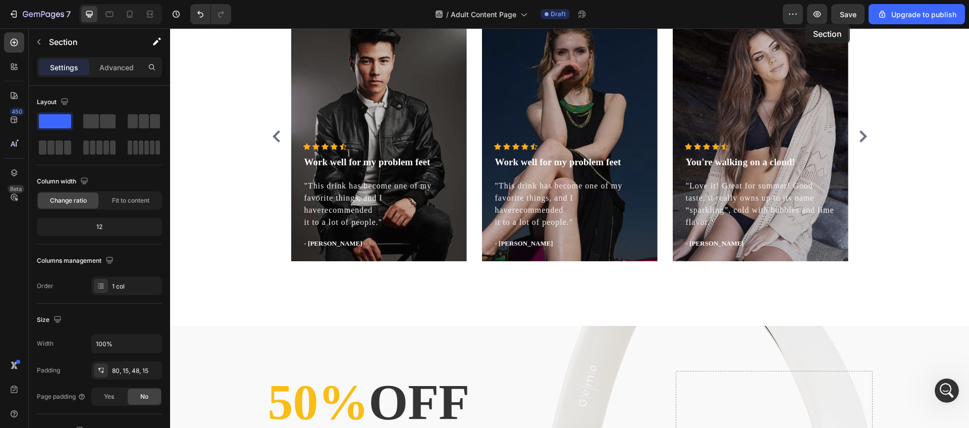
scroll to position [457, 0]
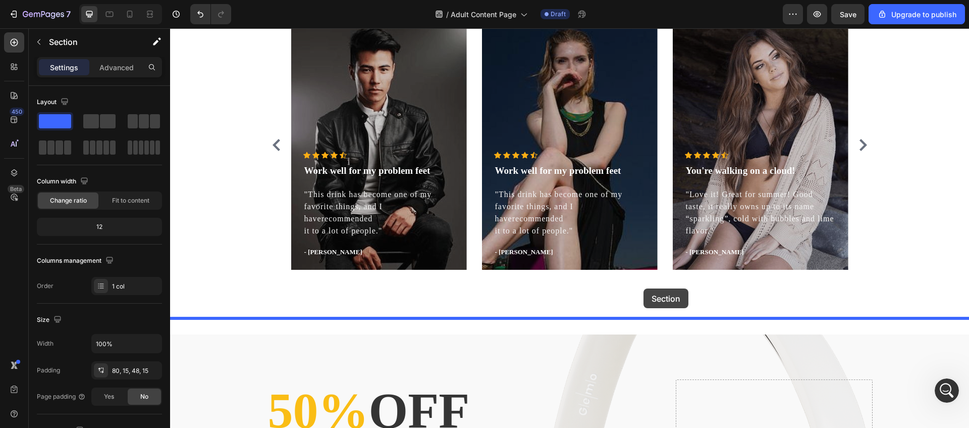
drag, startPoint x: 770, startPoint y: 180, endPoint x: 643, endPoint y: 289, distance: 167.1
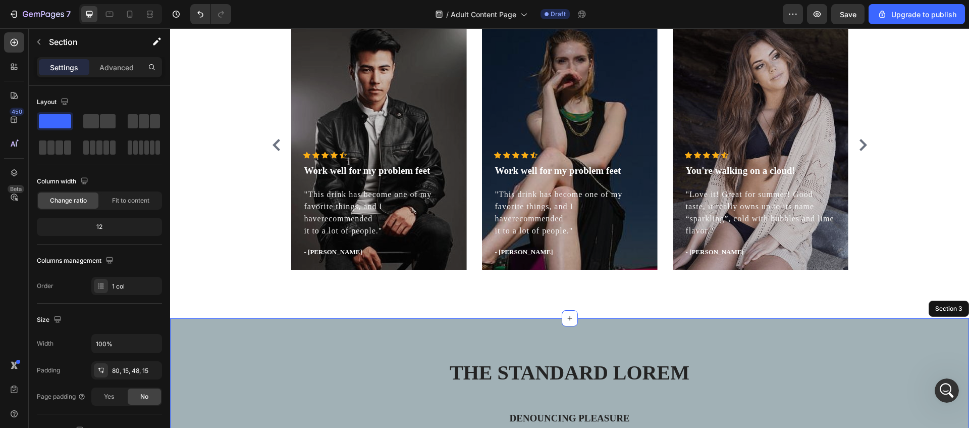
scroll to position [459, 0]
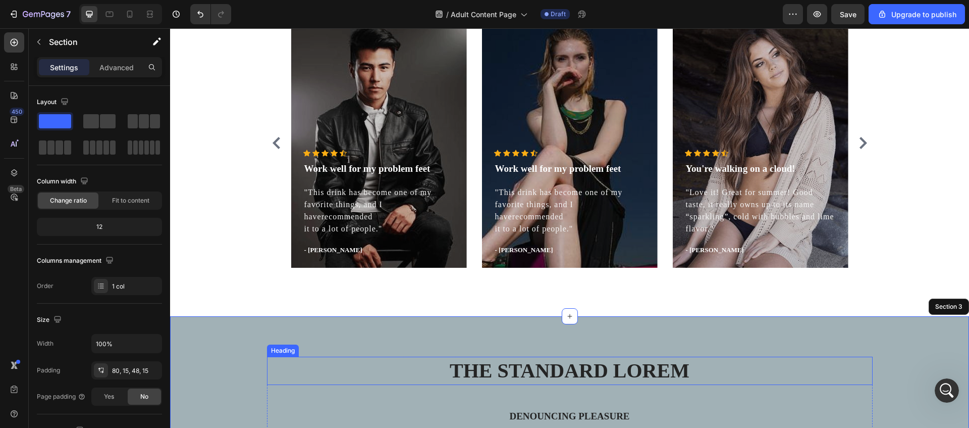
click at [514, 368] on h2 "The standard Lorem" at bounding box center [570, 370] width 606 height 28
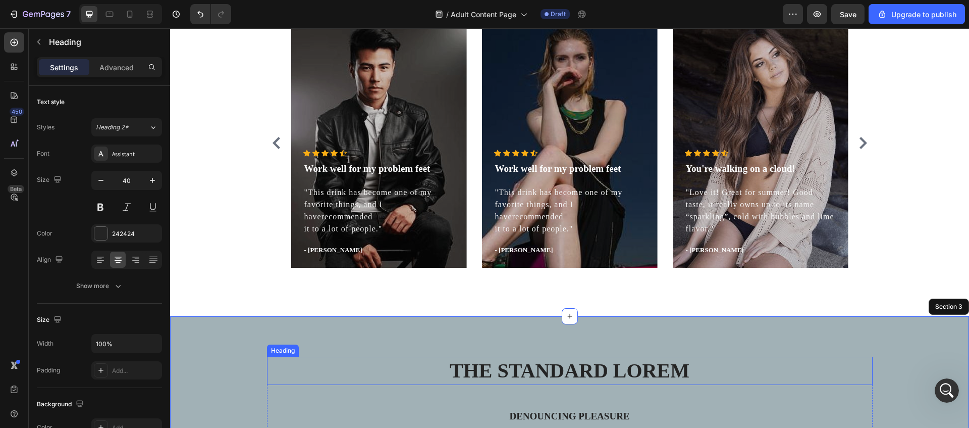
click at [514, 368] on h2 "The standard Lorem" at bounding box center [570, 370] width 606 height 28
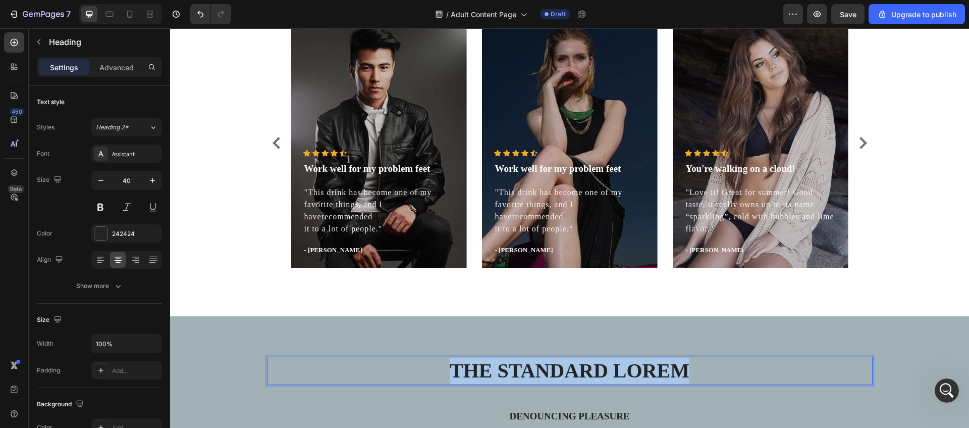
click at [514, 368] on p "The standard Lorem" at bounding box center [570, 370] width 604 height 26
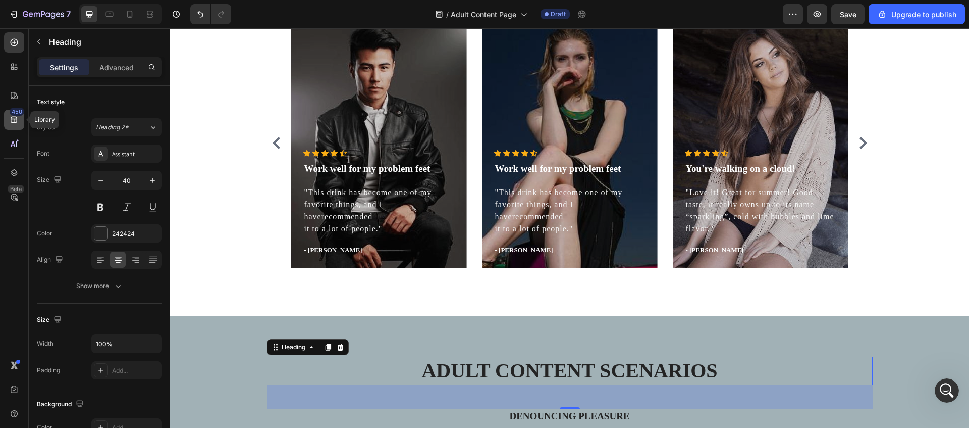
click at [24, 121] on div "450" at bounding box center [14, 120] width 20 height 20
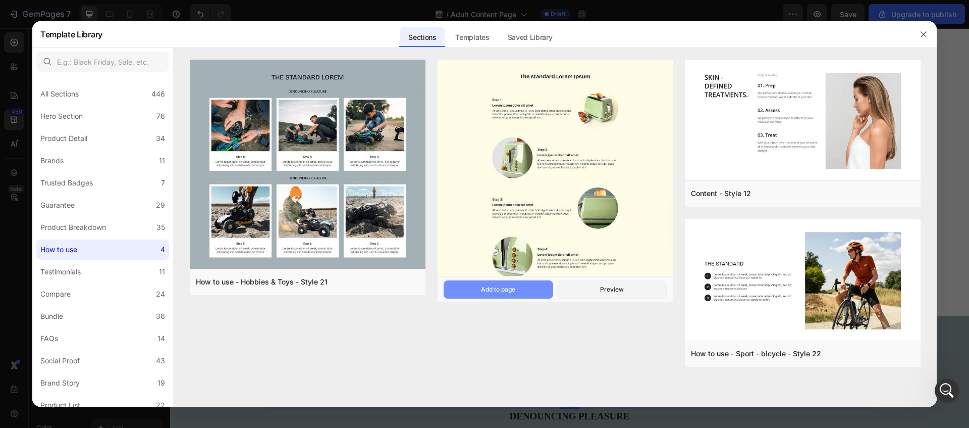
click at [514, 291] on div "Add to page" at bounding box center [498, 289] width 34 height 9
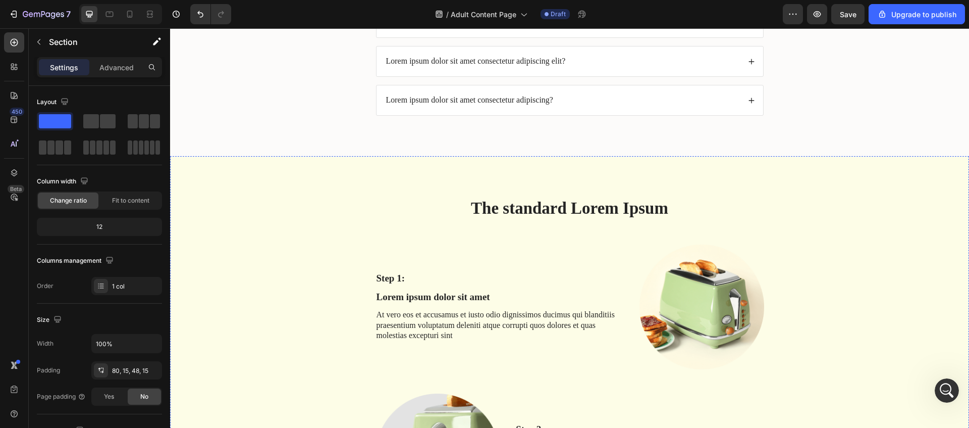
scroll to position [3101, 0]
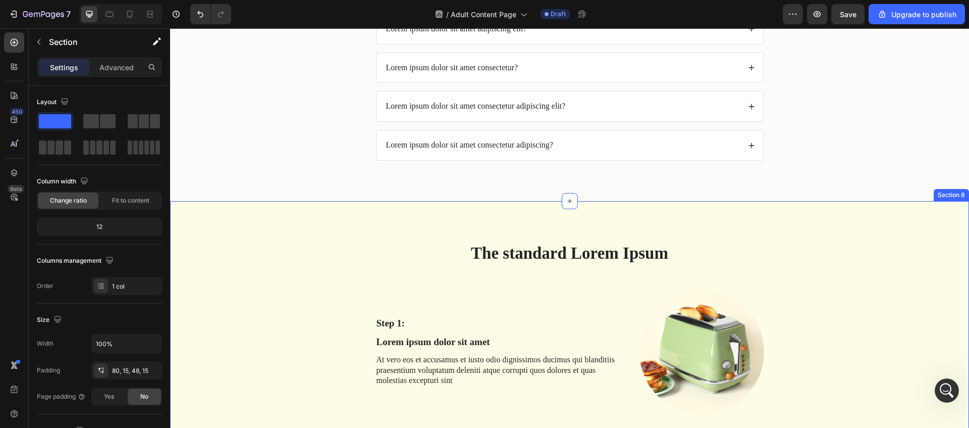
click at [953, 197] on div "FAQs Heading Lorem ipsum dolor sit amet adipiscing elit? Lorem ipsum dolor sit …" at bounding box center [569, 59] width 799 height 283
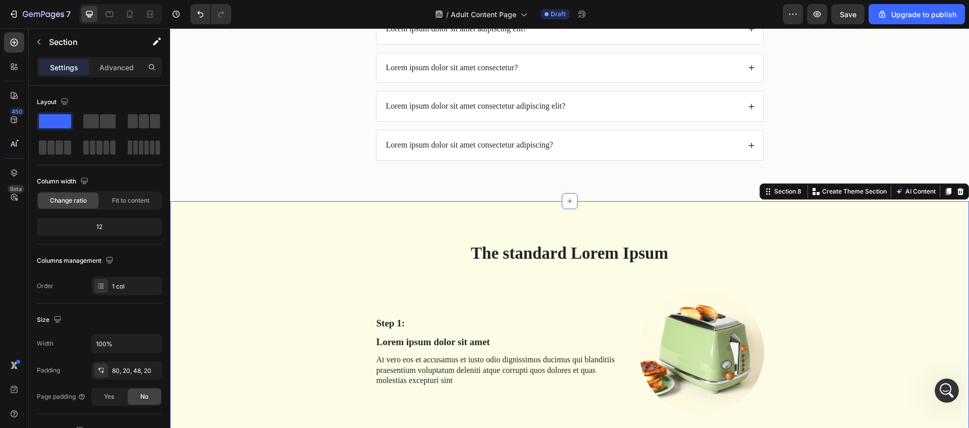
click at [829, 142] on div "FAQs Heading Lorem ipsum dolor sit amet adipiscing elit? Lorem ipsum dolor sit …" at bounding box center [569, 67] width 779 height 219
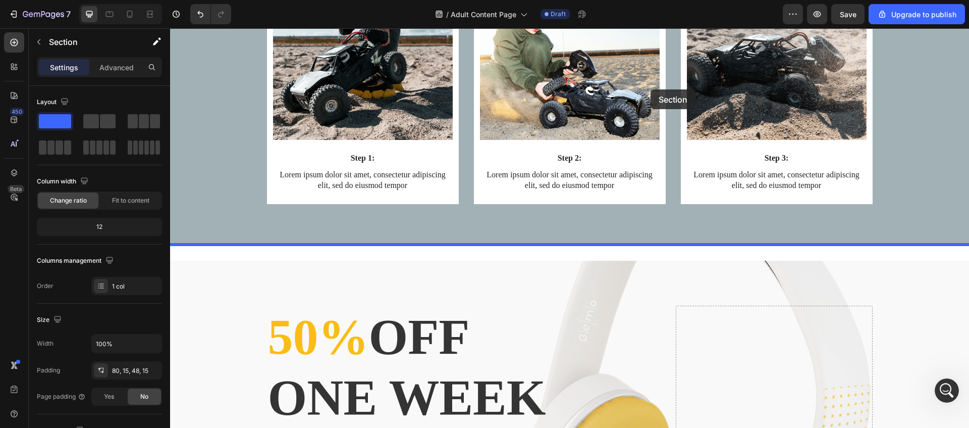
scroll to position [1169, 0]
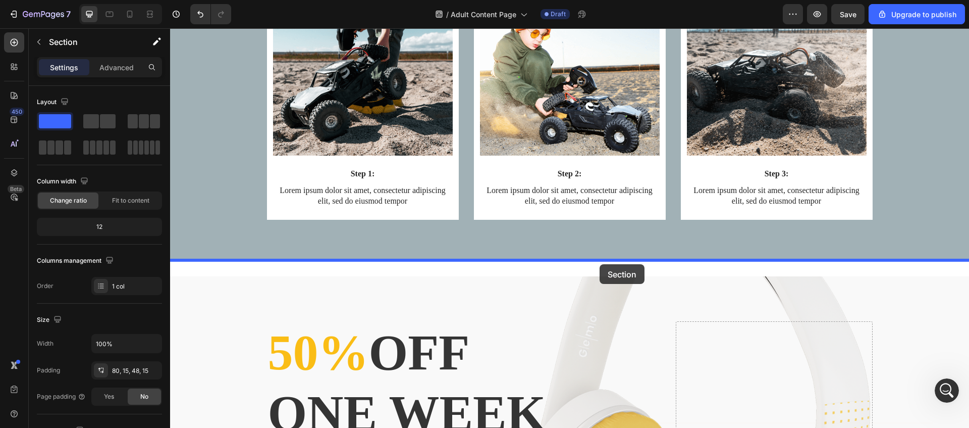
drag, startPoint x: 777, startPoint y: 194, endPoint x: 600, endPoint y: 264, distance: 190.8
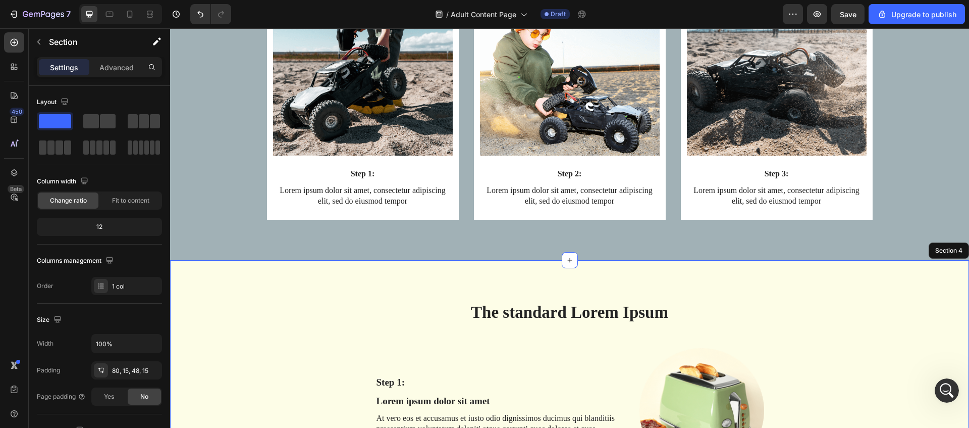
scroll to position [1279, 0]
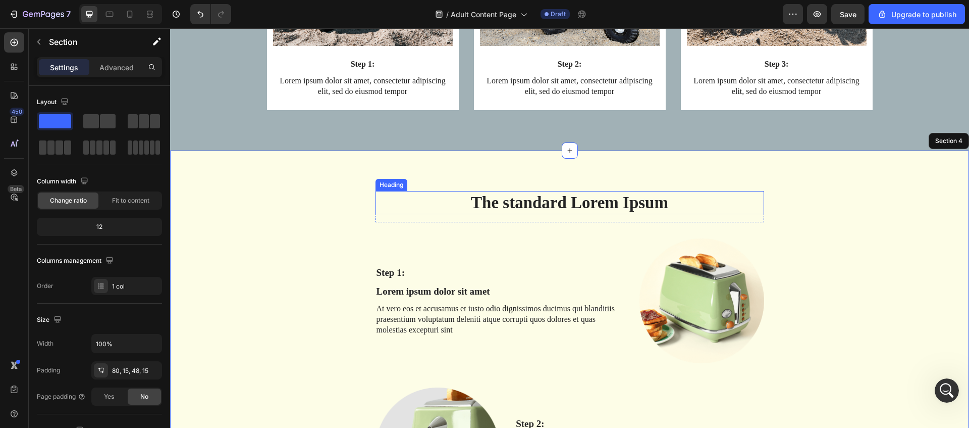
click at [550, 200] on h2 "The standard Lorem Ipsum" at bounding box center [570, 203] width 389 height 24
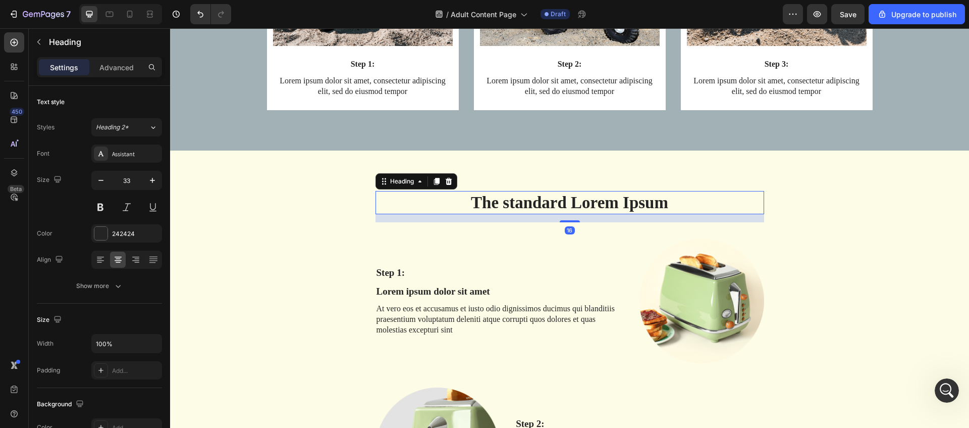
click at [550, 200] on h2 "The standard Lorem Ipsum" at bounding box center [570, 203] width 389 height 24
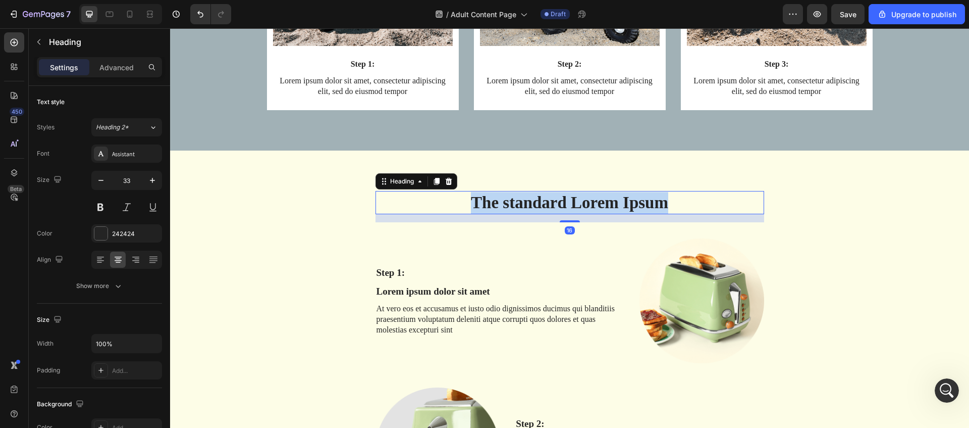
click at [550, 200] on p "The standard Lorem Ipsum" at bounding box center [570, 203] width 387 height 22
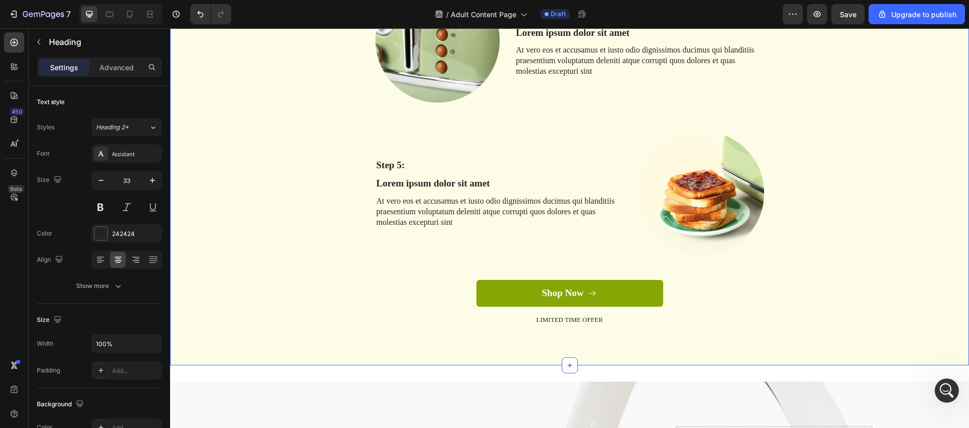
scroll to position [1891, 0]
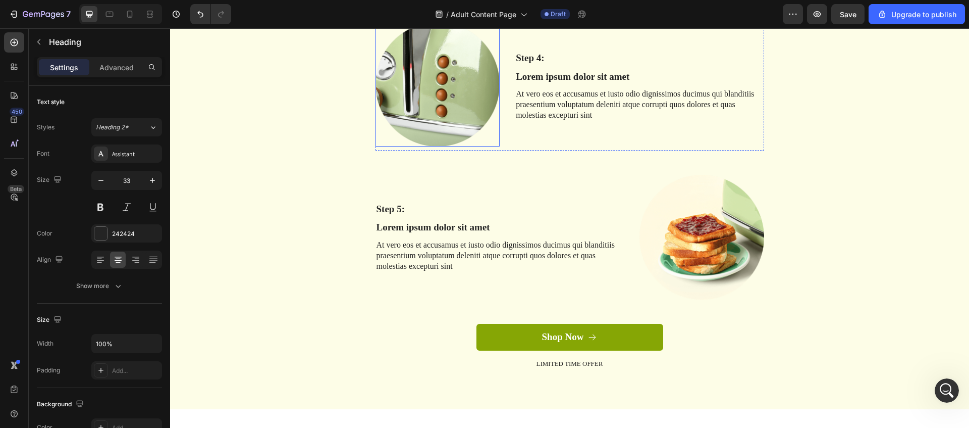
click at [434, 116] on img at bounding box center [438, 84] width 125 height 125
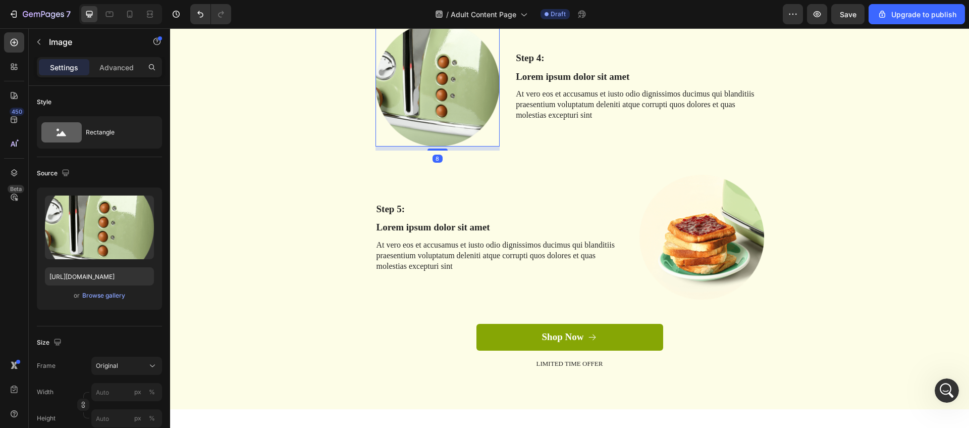
click at [400, 19] on div "Image" at bounding box center [399, 13] width 42 height 12
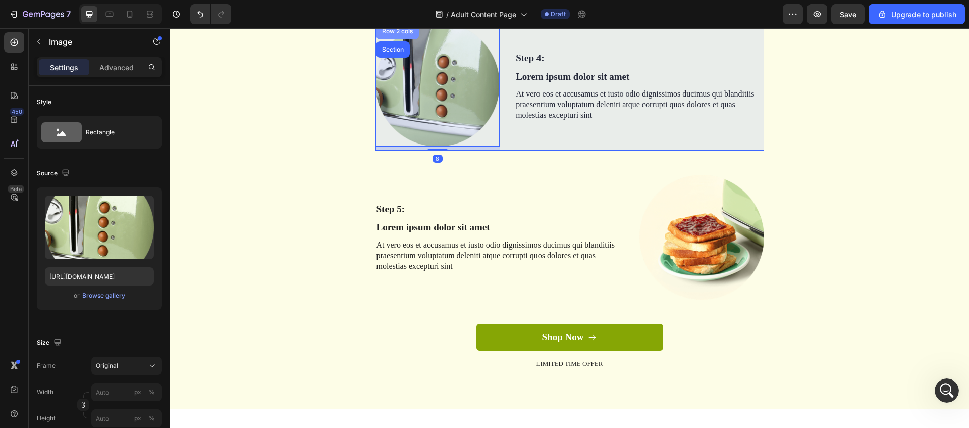
click at [405, 34] on div "Row 2 cols" at bounding box center [397, 31] width 35 height 6
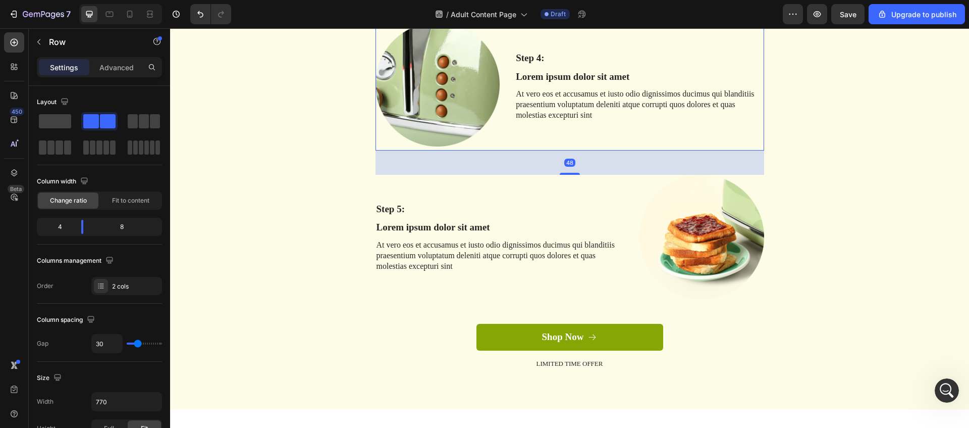
click at [436, 16] on icon at bounding box center [437, 12] width 7 height 7
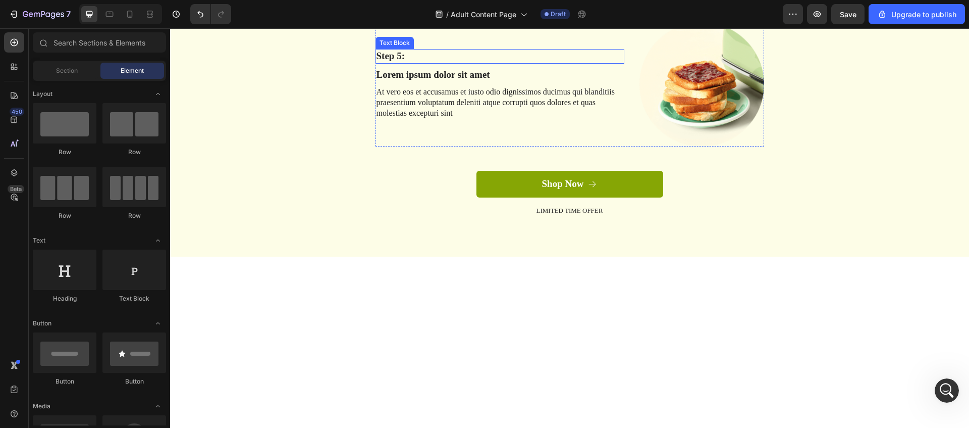
click at [434, 97] on div "Step 5: Text Block Lorem ipsum dolor sit amet Text Block At vero eos et accusam…" at bounding box center [500, 84] width 249 height 125
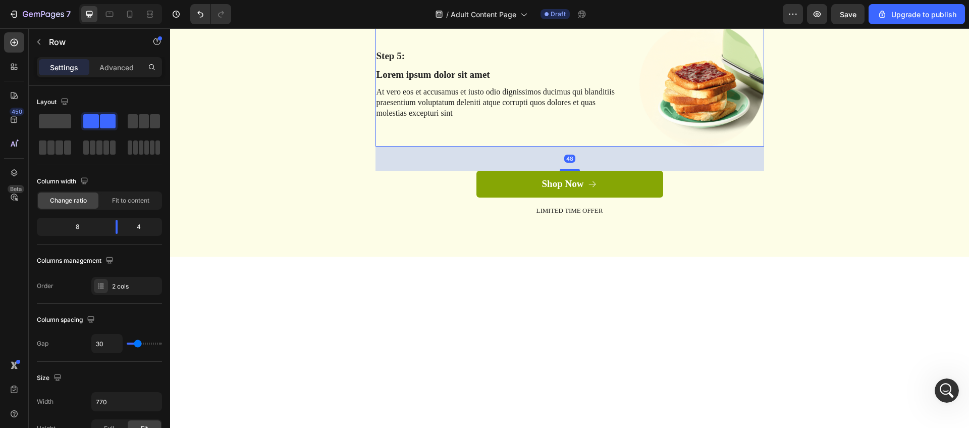
click at [440, 17] on icon at bounding box center [438, 13] width 8 height 8
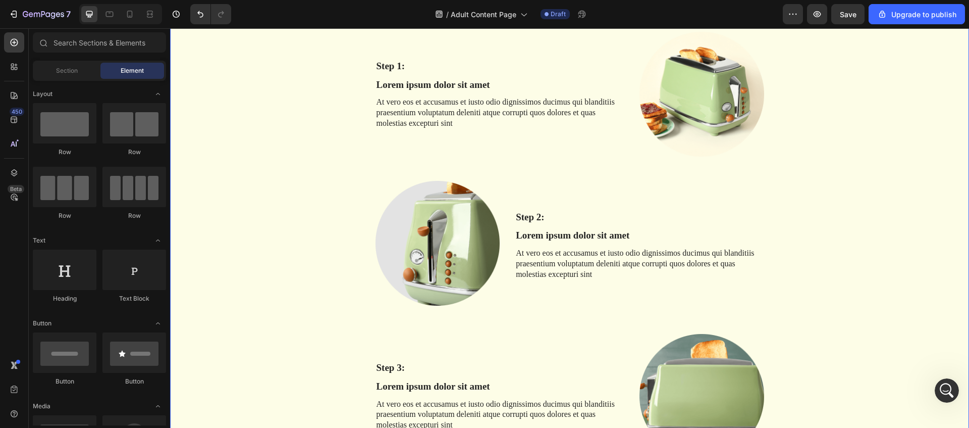
scroll to position [1660, 0]
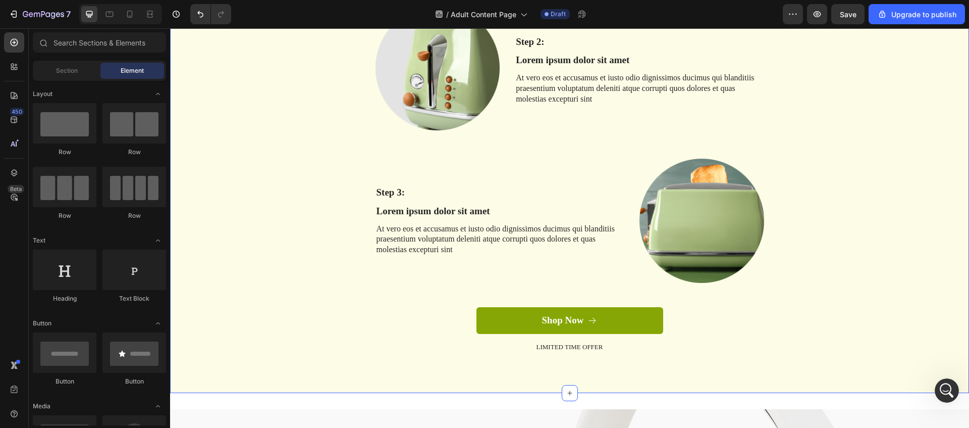
click at [782, 329] on div "⁠⁠⁠⁠⁠⁠⁠ How It Works Heading Row Step 1: Text Block Lorem ipsum dolor sit amet …" at bounding box center [570, 89] width 784 height 560
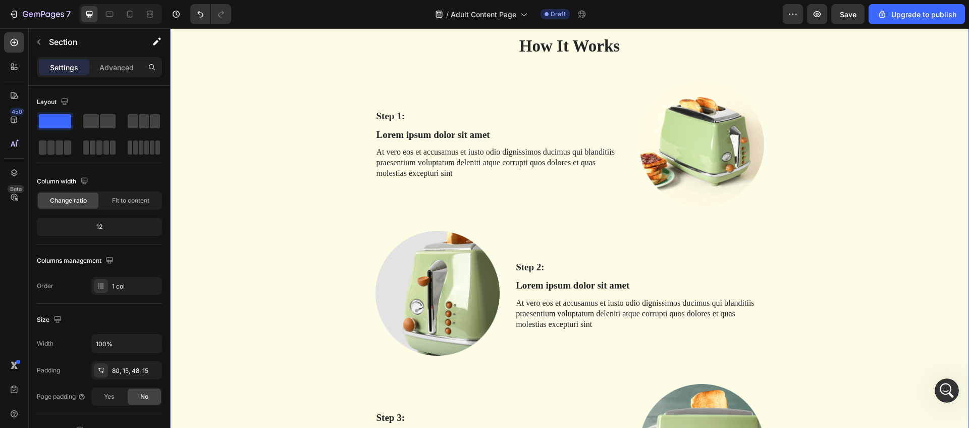
scroll to position [1547, 0]
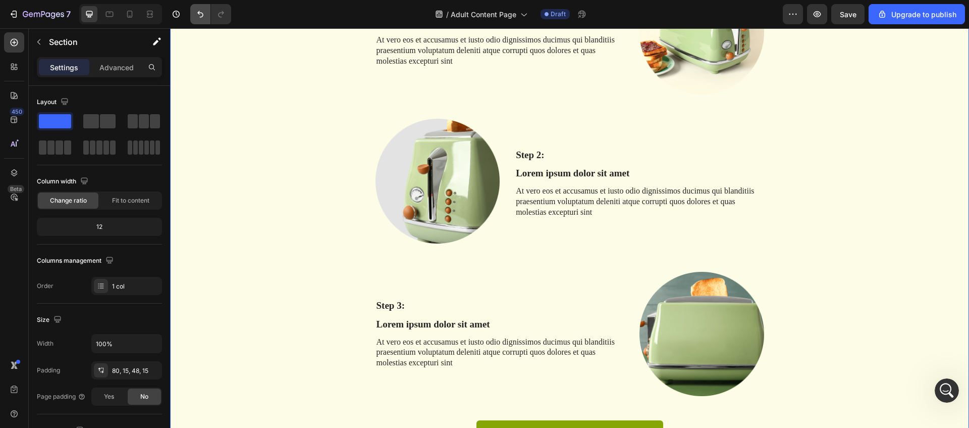
click at [198, 14] on icon "Undo/Redo" at bounding box center [200, 14] width 10 height 10
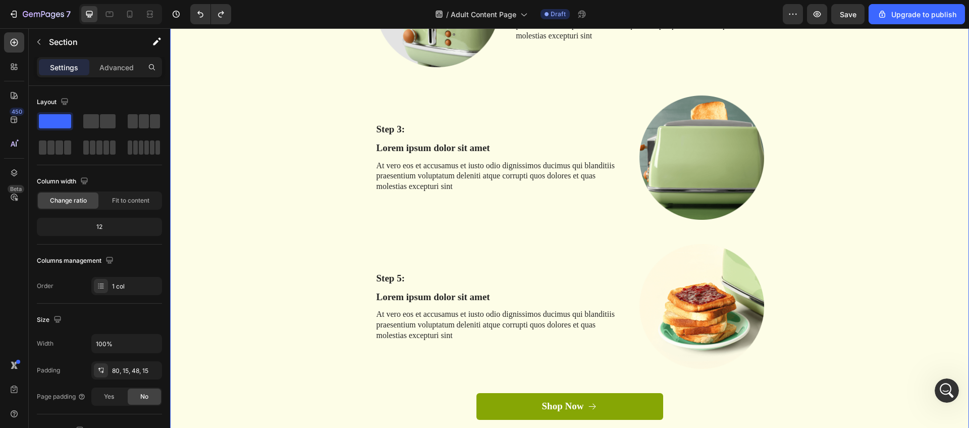
scroll to position [1754, 0]
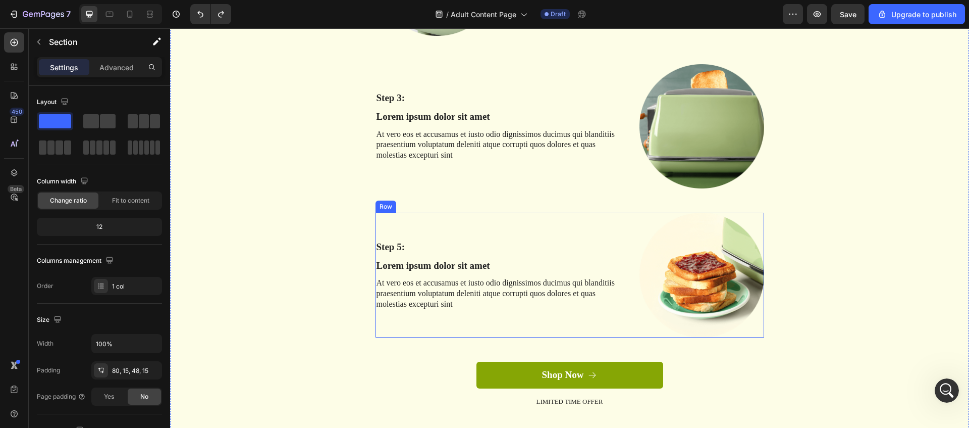
click at [428, 226] on div "Step 5: Text Block Lorem ipsum dolor sit amet Text Block At vero eos et accusam…" at bounding box center [500, 274] width 249 height 125
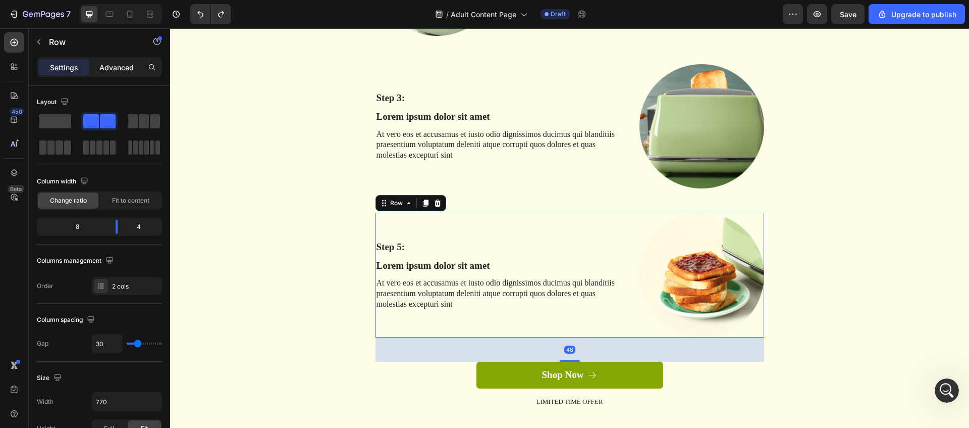
click at [121, 72] on p "Advanced" at bounding box center [116, 67] width 34 height 11
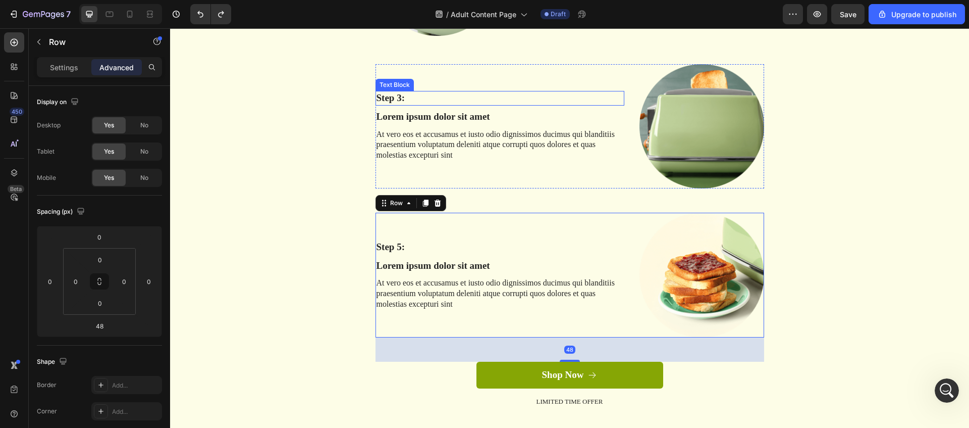
click at [444, 77] on div "Step 3: Text Block Lorem ipsum dolor sit amet Text Block At vero eos et accusam…" at bounding box center [500, 126] width 249 height 125
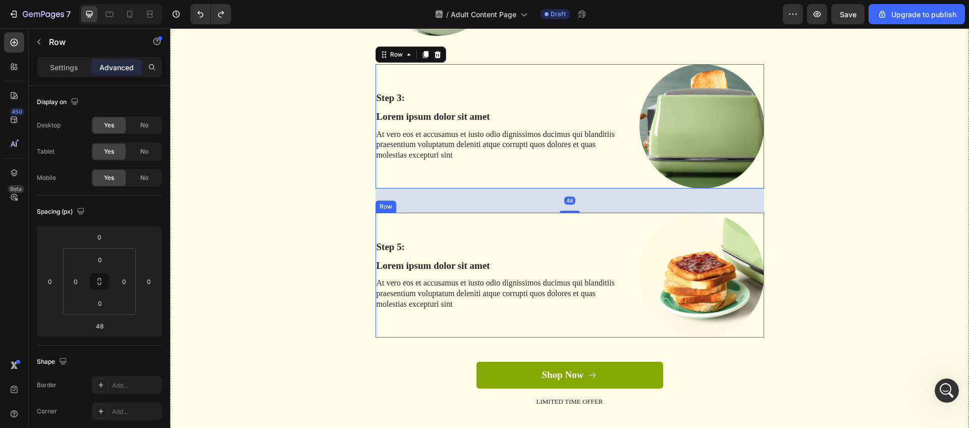
click at [425, 229] on div "Step 5: Text Block Lorem ipsum dolor sit amet Text Block At vero eos et accusam…" at bounding box center [500, 274] width 249 height 125
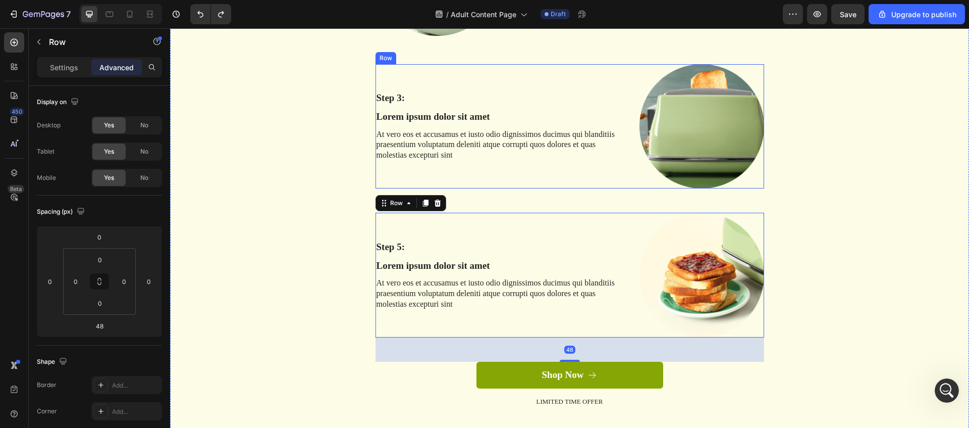
click at [435, 80] on div "Step 3: Text Block Lorem ipsum dolor sit amet Text Block At vero eos et accusam…" at bounding box center [500, 126] width 249 height 125
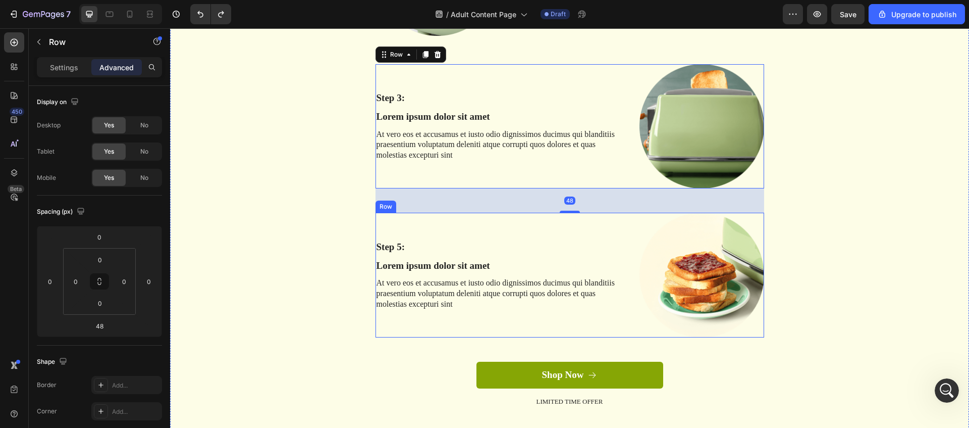
click at [464, 240] on div "Step 5:" at bounding box center [500, 247] width 249 height 15
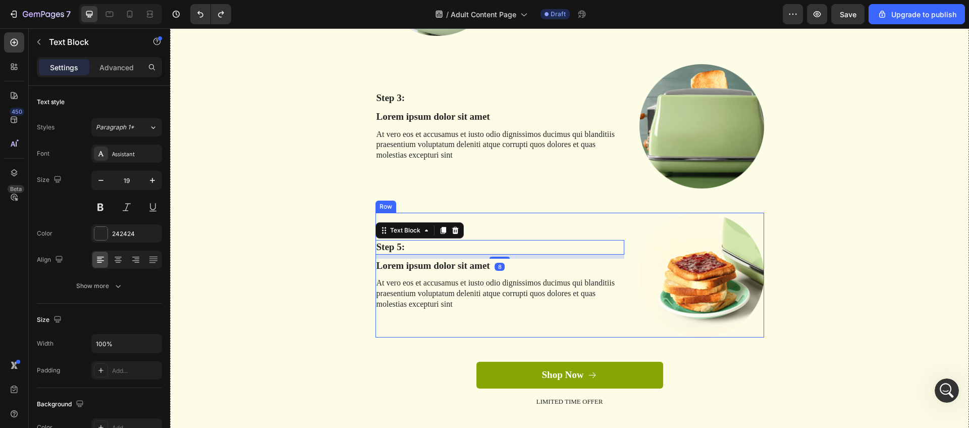
click at [518, 225] on div "Step 5: Text Block 8 Lorem ipsum dolor sit amet Text Block At vero eos et accus…" at bounding box center [500, 274] width 249 height 125
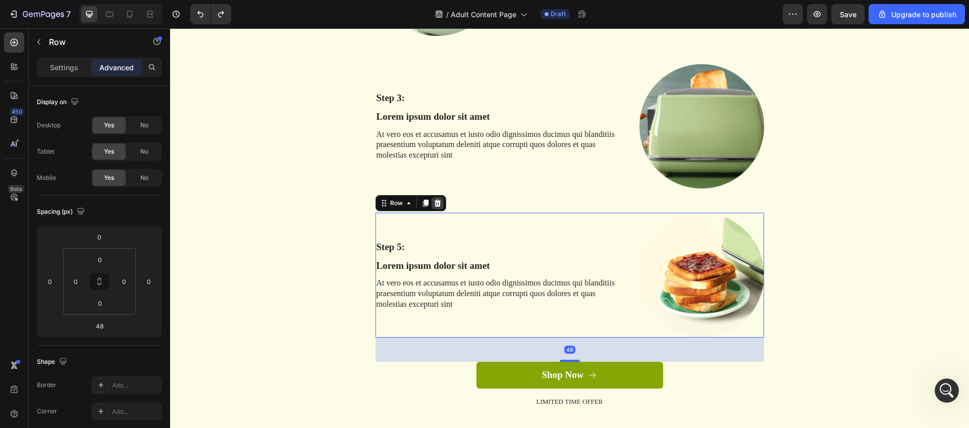
click at [438, 205] on icon at bounding box center [437, 202] width 7 height 7
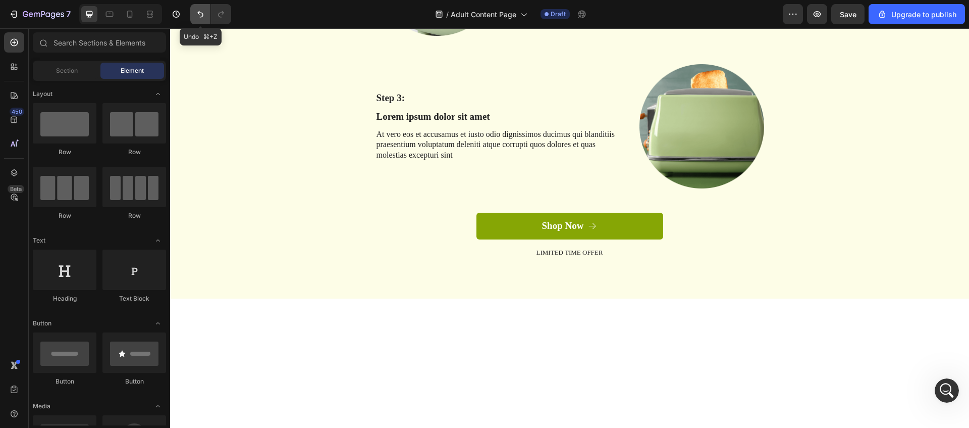
click at [197, 15] on icon "Undo/Redo" at bounding box center [200, 14] width 10 height 10
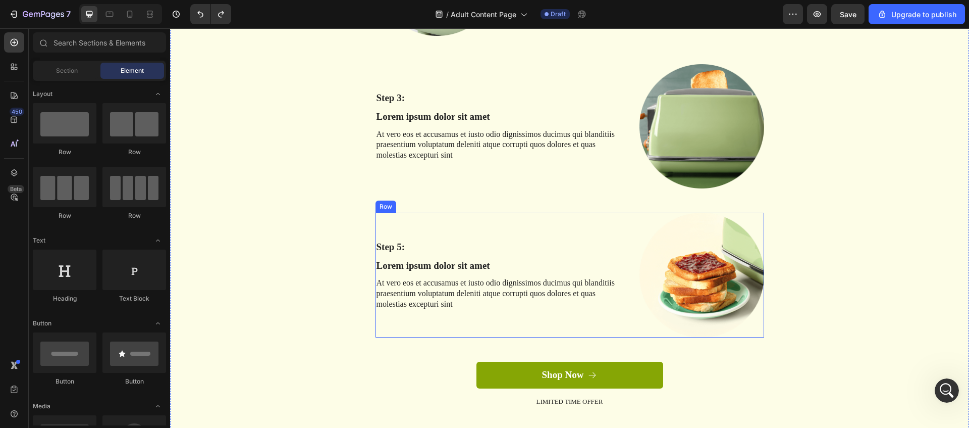
click at [563, 230] on div "Step 5: Text Block Lorem ipsum dolor sit amet Text Block At vero eos et accusam…" at bounding box center [500, 274] width 249 height 125
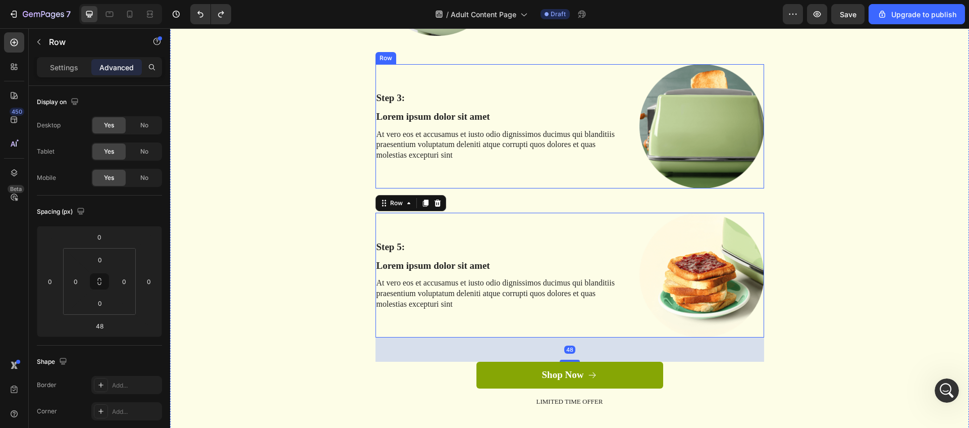
click at [524, 168] on div "Step 3: Text Block Lorem ipsum dolor sit amet Text Block At vero eos et accusam…" at bounding box center [500, 126] width 249 height 125
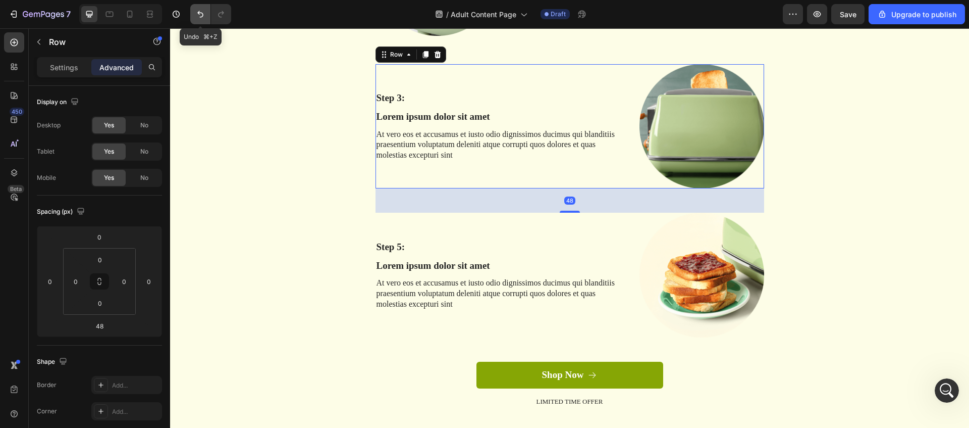
click at [201, 18] on icon "Undo/Redo" at bounding box center [200, 14] width 10 height 10
click at [455, 224] on div "Step 5: Text Block Lorem ipsum dolor sit amet Text Block At vero eos et accusam…" at bounding box center [500, 274] width 249 height 125
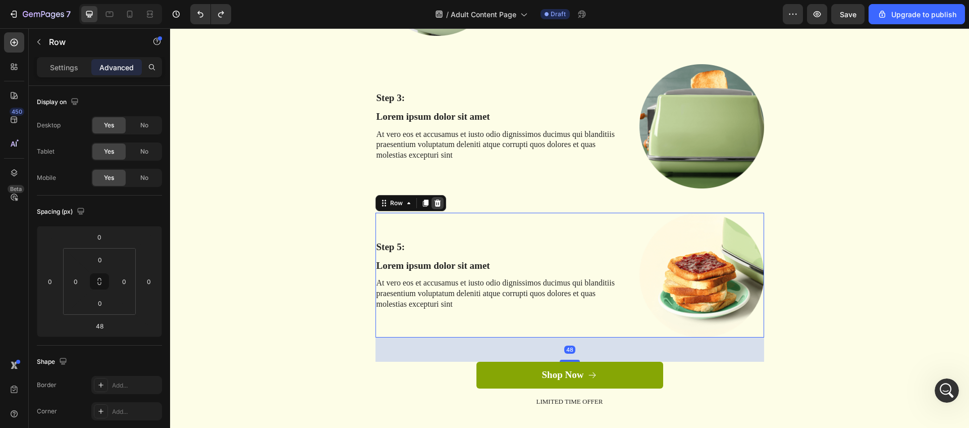
click at [441, 202] on icon at bounding box center [438, 203] width 8 height 8
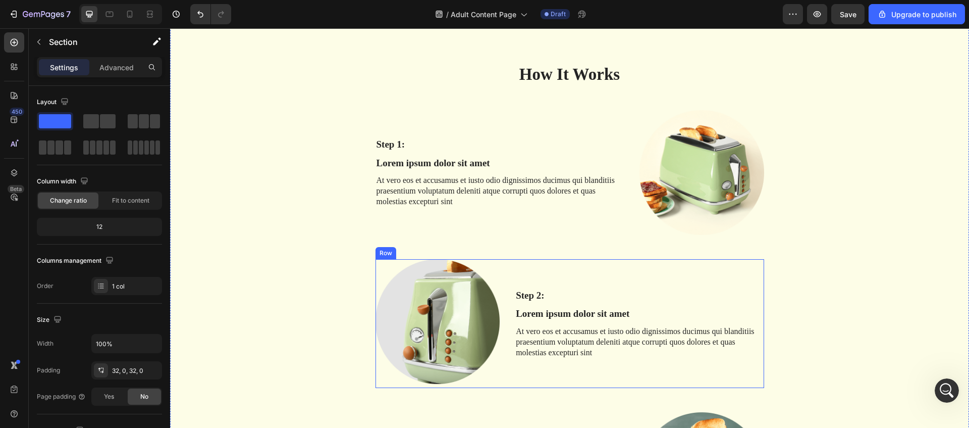
scroll to position [1392, 0]
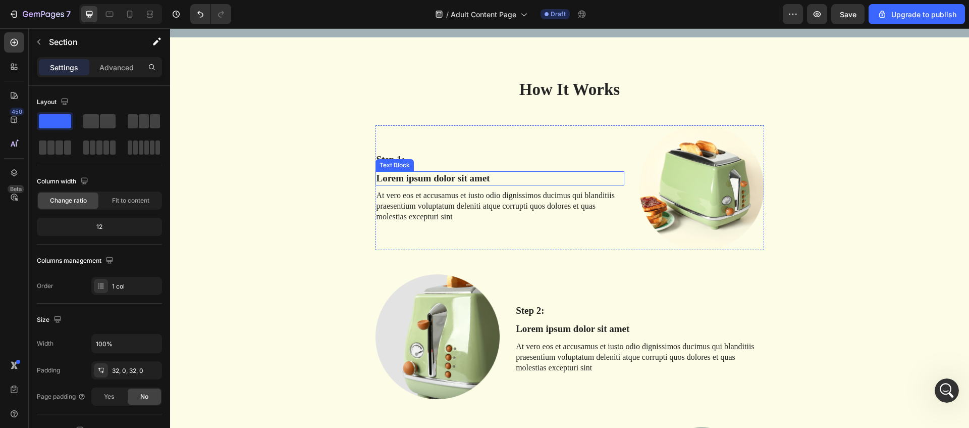
click at [489, 182] on p "Lorem ipsum dolor sit amet" at bounding box center [500, 178] width 247 height 13
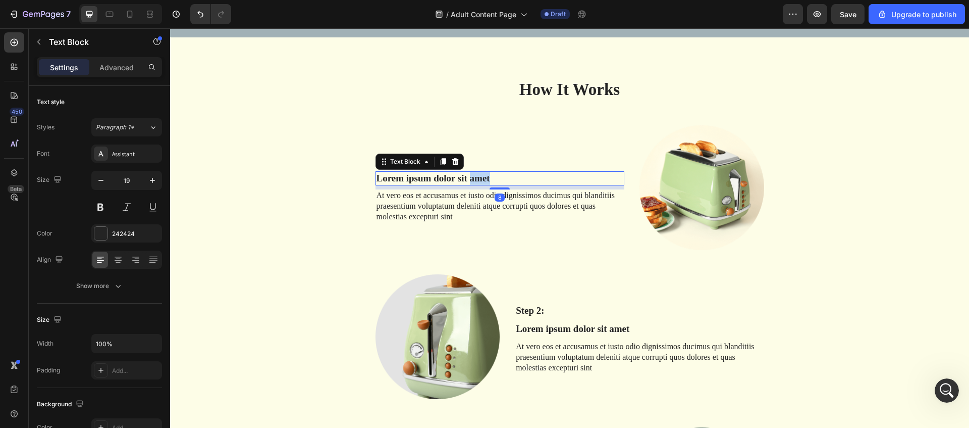
click at [489, 182] on p "Lorem ipsum dolor sit amet" at bounding box center [500, 178] width 247 height 13
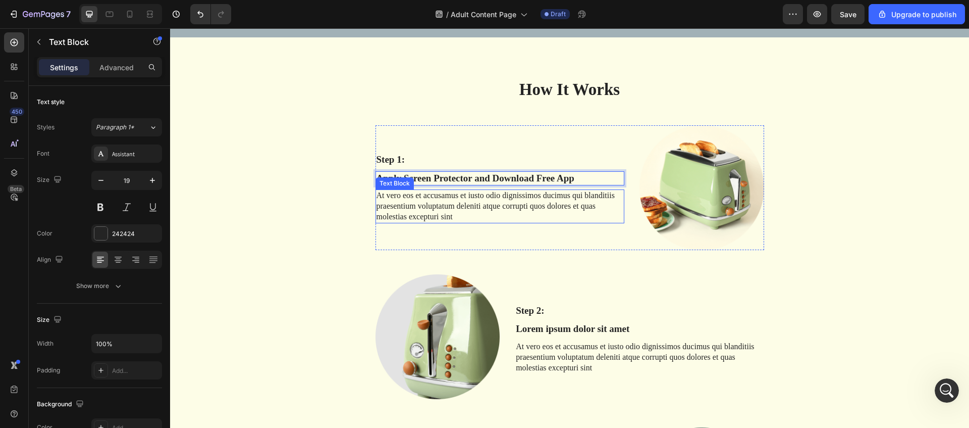
click at [436, 195] on p "At vero eos et accusamus et iusto odio dignissimos ducimus qui blanditiis praes…" at bounding box center [500, 205] width 247 height 31
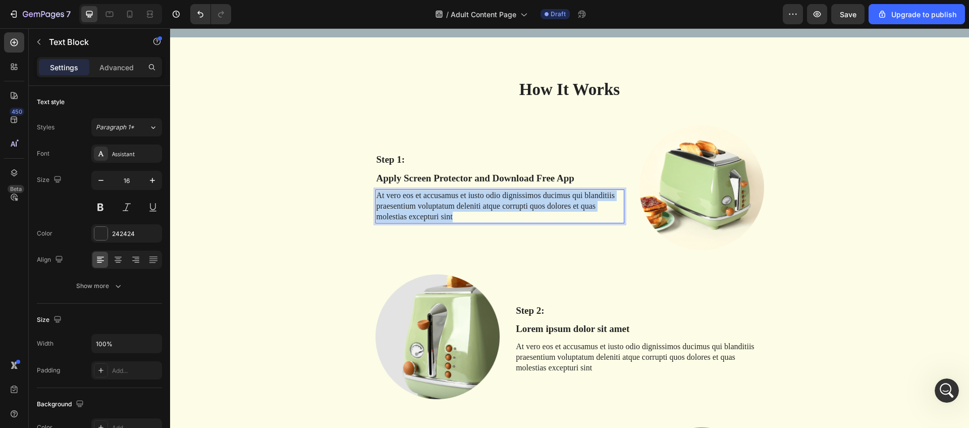
click at [436, 195] on p "At vero eos et accusamus et iusto odio dignissimos ducimus qui blanditiis praes…" at bounding box center [500, 205] width 247 height 31
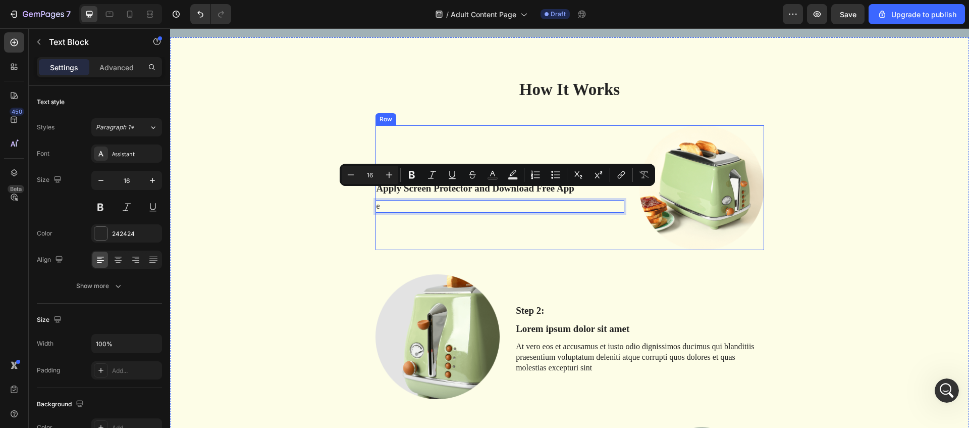
scroll to position [1402, 0]
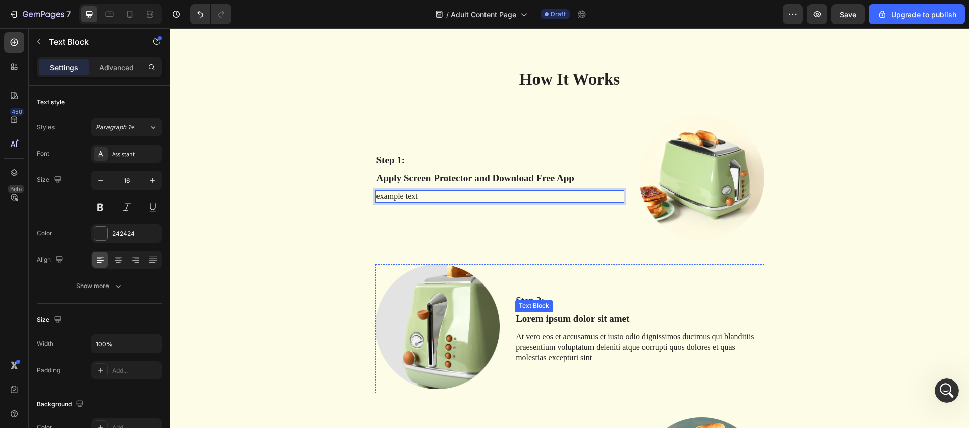
click at [537, 319] on p "Lorem ipsum dolor sit amet" at bounding box center [639, 318] width 247 height 13
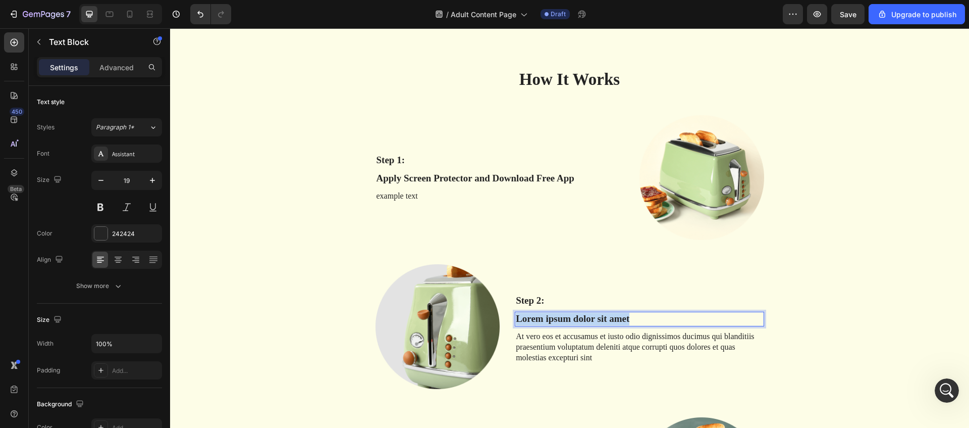
click at [537, 319] on p "Lorem ipsum dolor sit amet" at bounding box center [639, 318] width 247 height 13
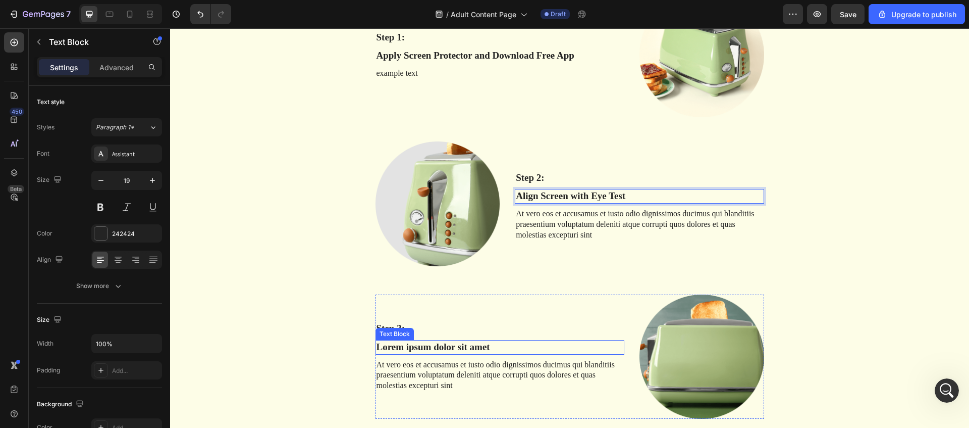
click at [445, 344] on p "Lorem ipsum dolor sit amet" at bounding box center [500, 347] width 247 height 13
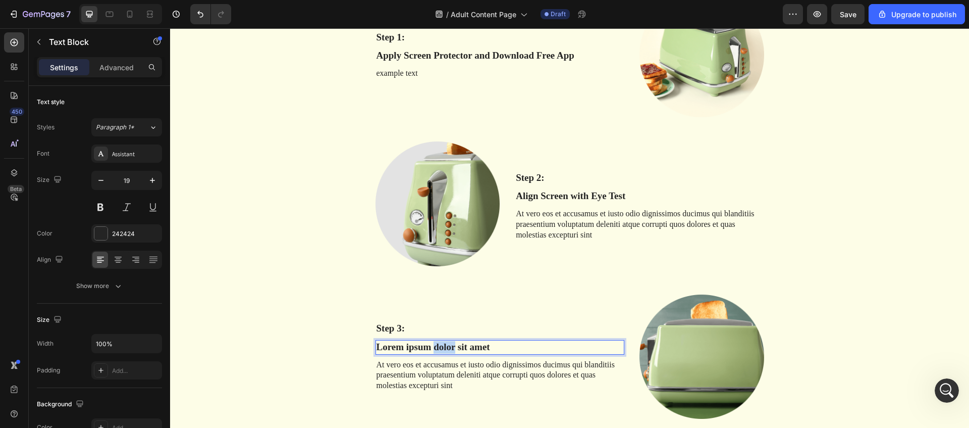
click at [445, 344] on p "Lorem ipsum dolor sit amet" at bounding box center [500, 347] width 247 height 13
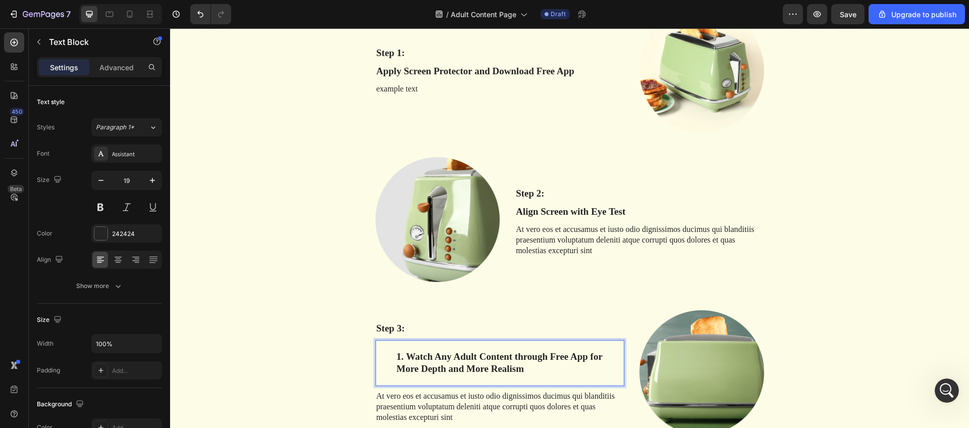
click at [406, 354] on li "Watch Any Adult Content through Free App for More Depth and More Realism" at bounding box center [510, 362] width 227 height 25
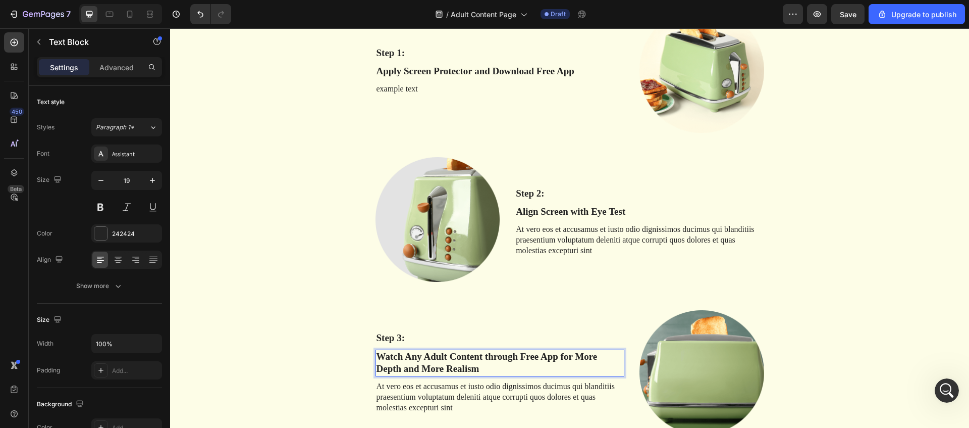
scroll to position [1518, 0]
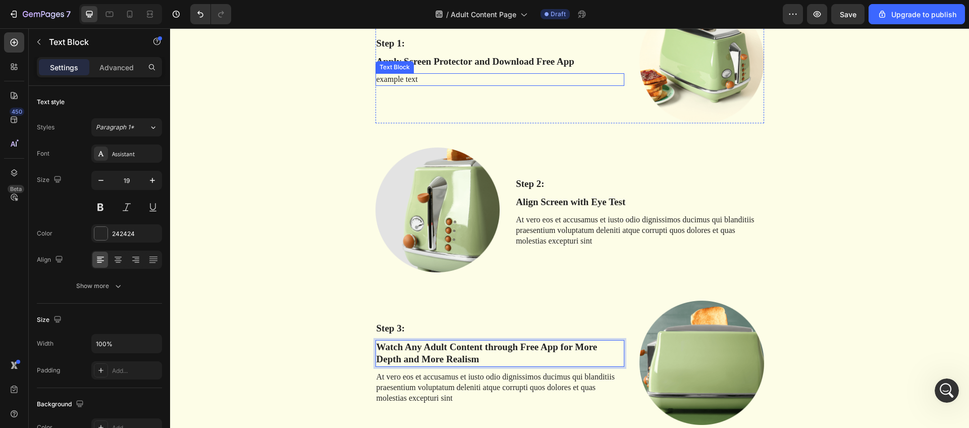
click at [407, 79] on p "example text" at bounding box center [500, 79] width 247 height 11
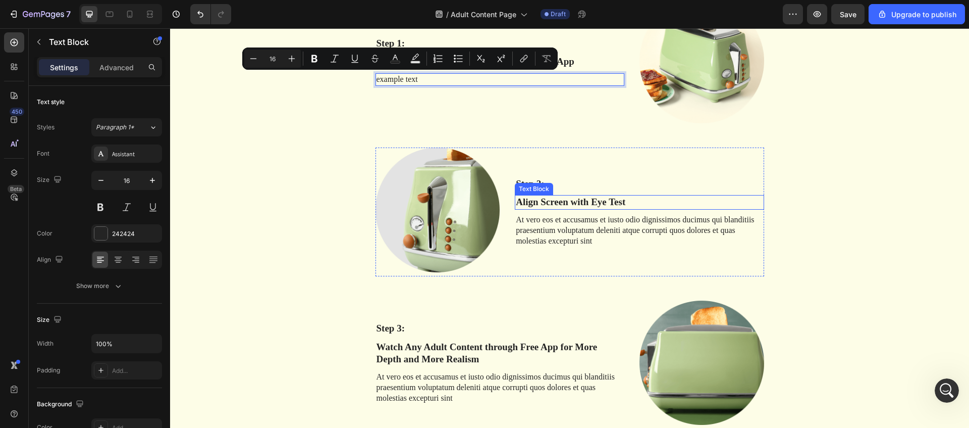
click at [557, 229] on p "At vero eos et accusamus et iusto odio dignissimos ducimus qui blanditiis praes…" at bounding box center [639, 230] width 247 height 31
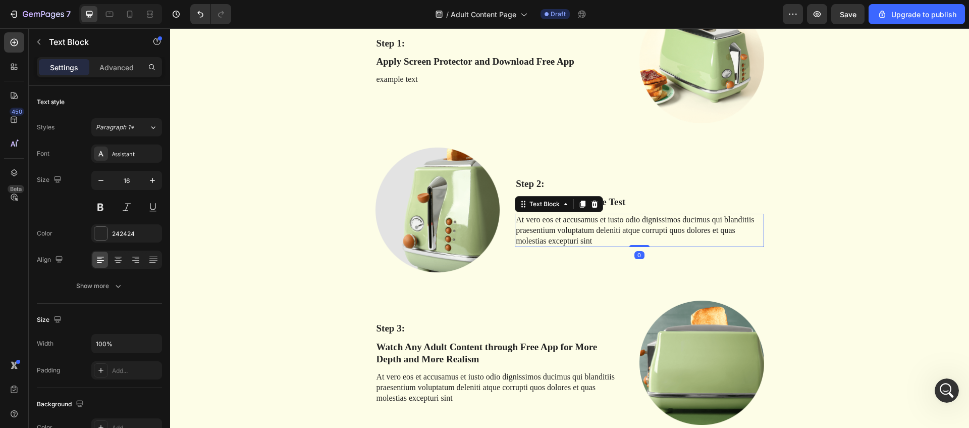
click at [557, 229] on p "At vero eos et accusamus et iusto odio dignissimos ducimus qui blanditiis praes…" at bounding box center [639, 230] width 247 height 31
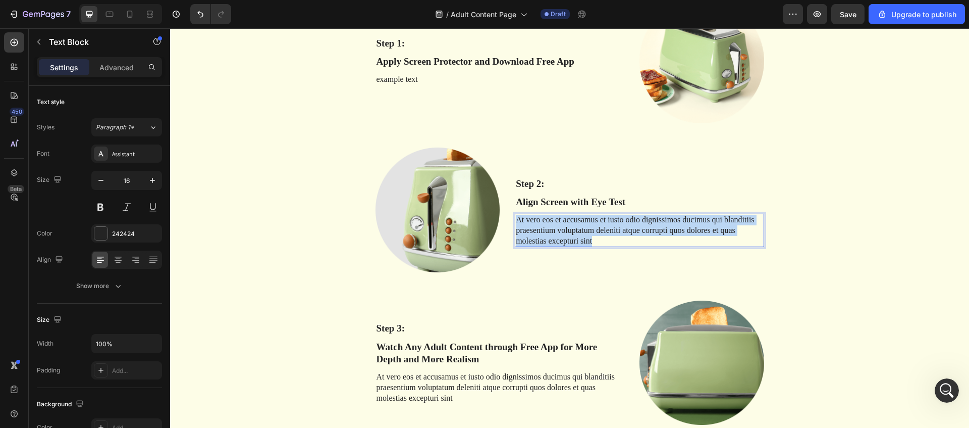
click at [557, 229] on p "At vero eos et accusamus et iusto odio dignissimos ducimus qui blanditiis praes…" at bounding box center [639, 230] width 247 height 31
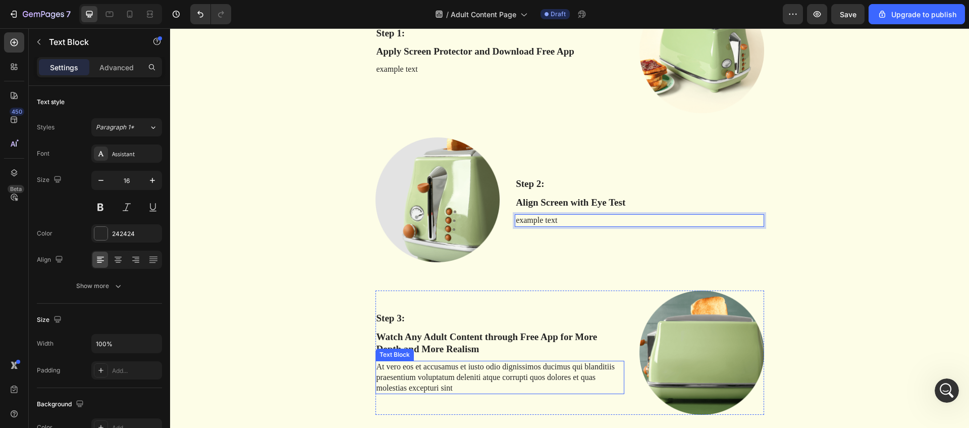
click at [502, 378] on p "At vero eos et accusamus et iusto odio dignissimos ducimus qui blanditiis praes…" at bounding box center [500, 376] width 247 height 31
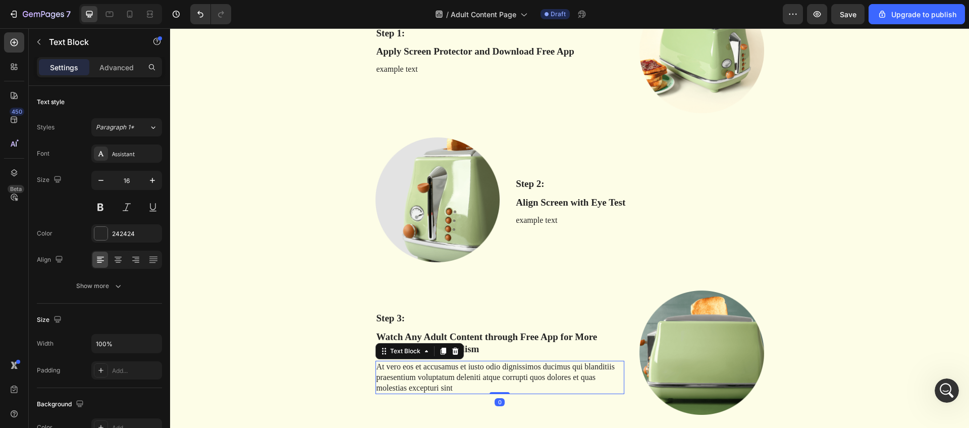
click at [502, 378] on p "At vero eos et accusamus et iusto odio dignissimos ducimus qui blanditiis praes…" at bounding box center [500, 376] width 247 height 31
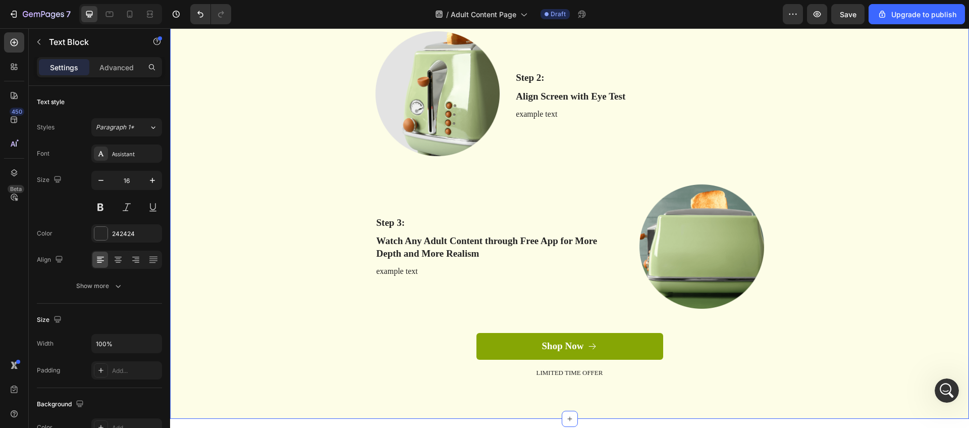
scroll to position [1910, 0]
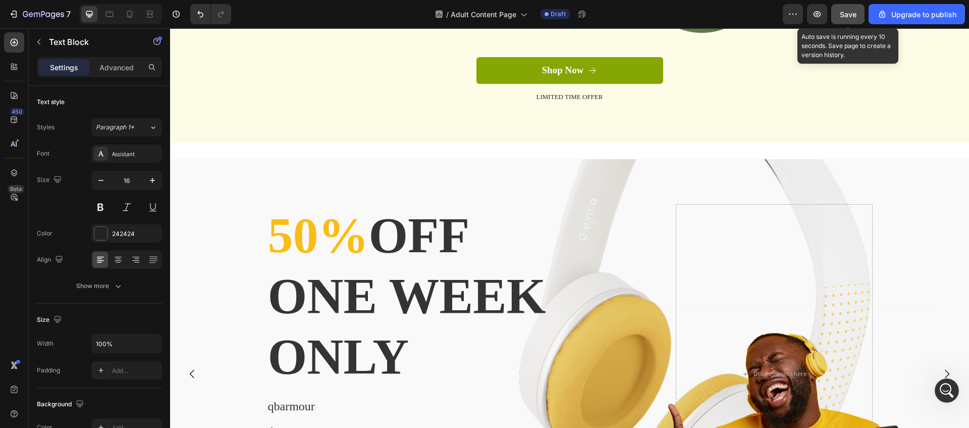
click at [847, 10] on span "Save" at bounding box center [848, 14] width 17 height 9
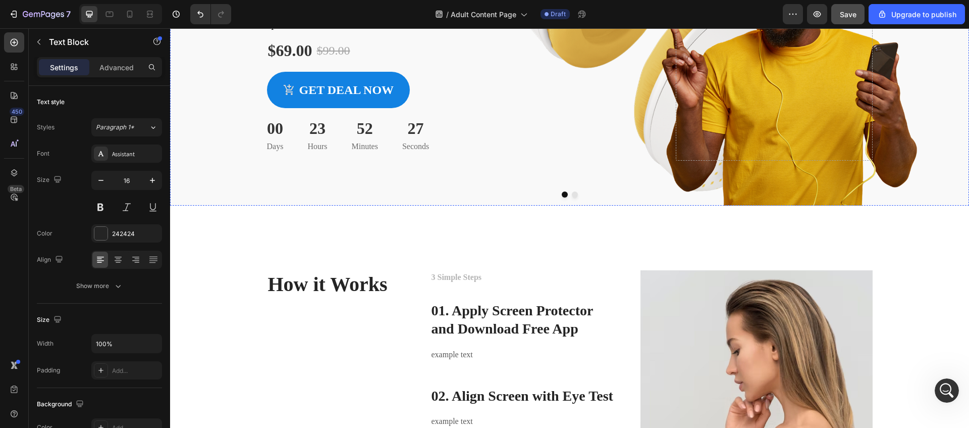
scroll to position [2431, 0]
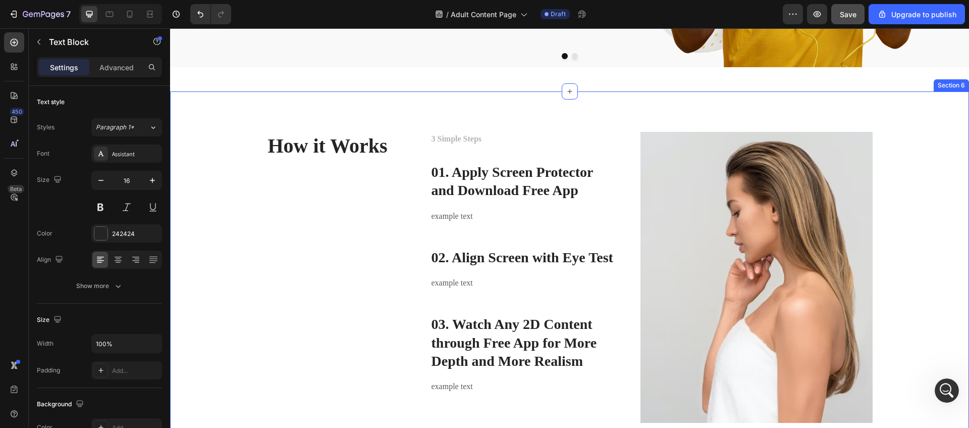
click at [361, 116] on div "How it Works Heading 3 Simple Steps Text block 01. Apply Screen Protector and D…" at bounding box center [569, 276] width 799 height 371
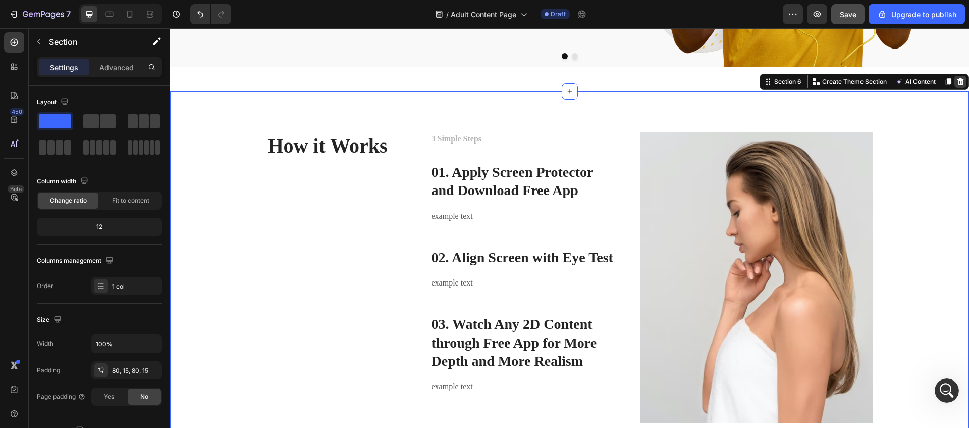
click at [959, 81] on icon at bounding box center [960, 82] width 8 height 8
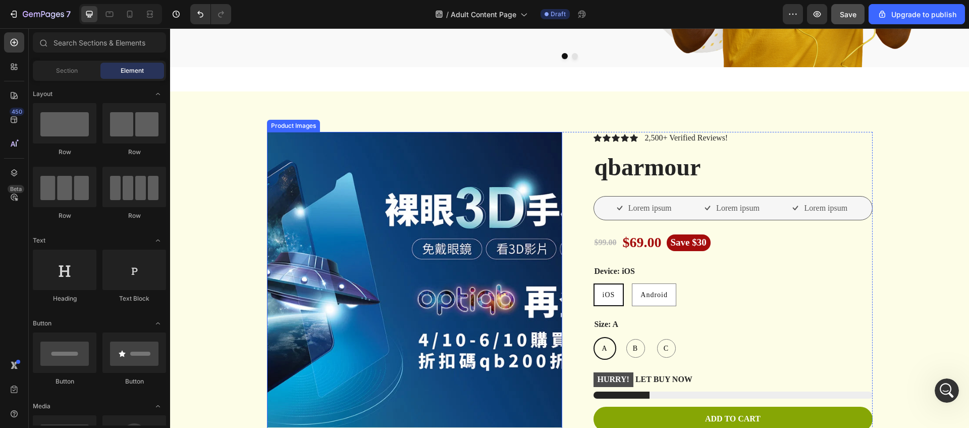
click at [478, 233] on img at bounding box center [414, 279] width 295 height 295
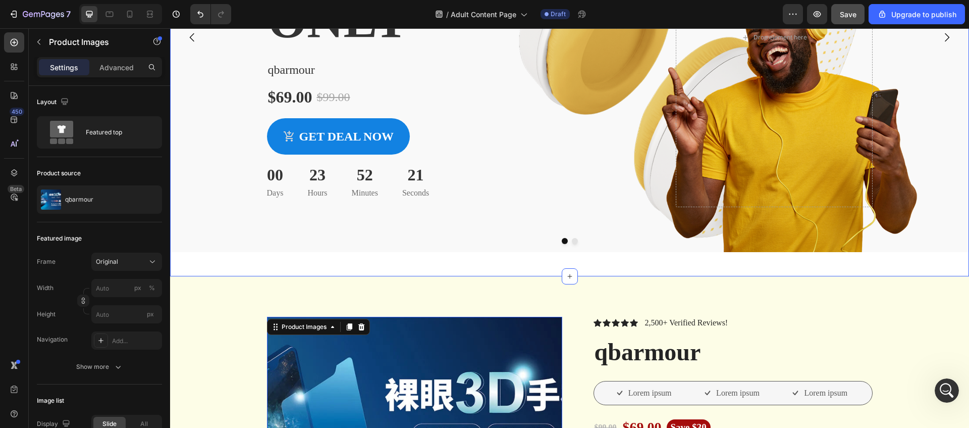
click at [477, 264] on div "50% off one week only Heading qbarmour Product Title $69.00 Product Price Produ…" at bounding box center [569, 41] width 799 height 469
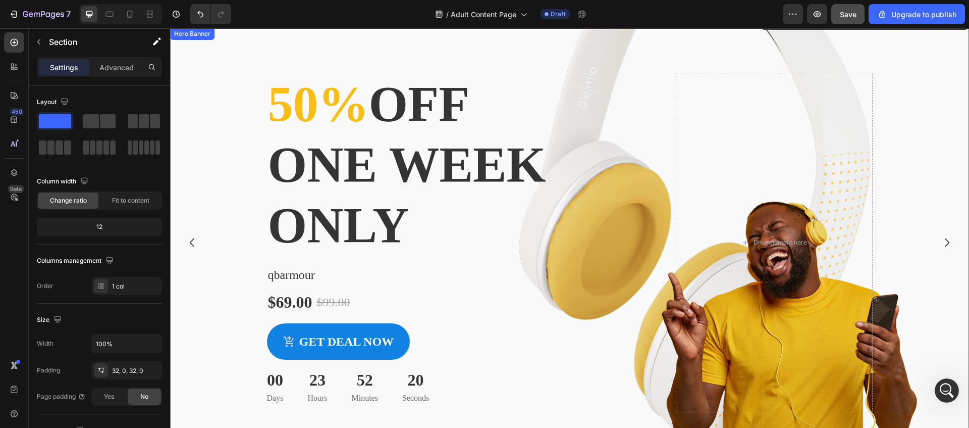
scroll to position [1970, 0]
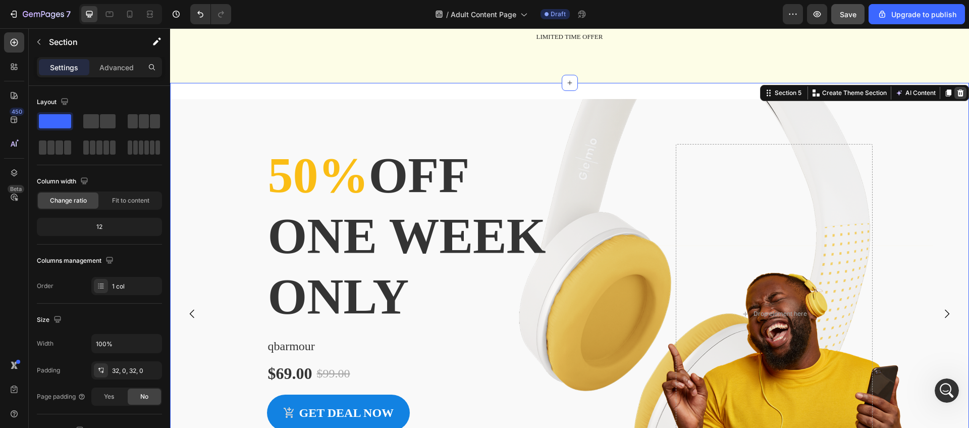
click at [956, 94] on div at bounding box center [960, 93] width 12 height 12
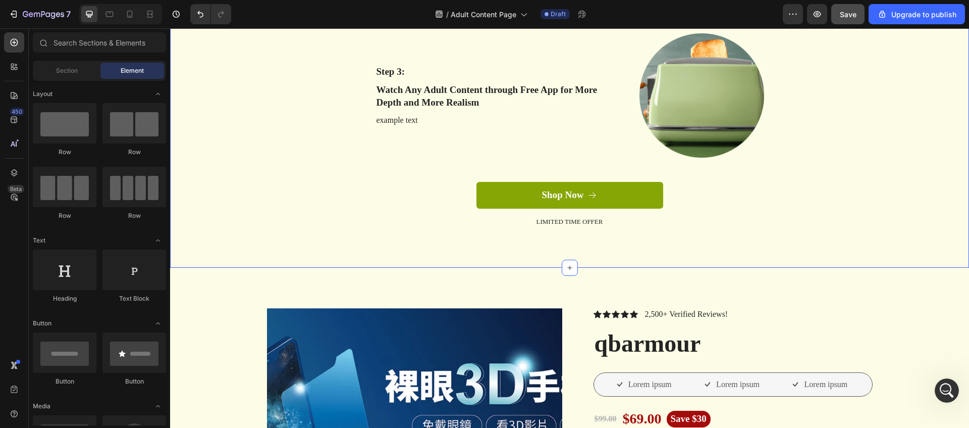
scroll to position [1786, 0]
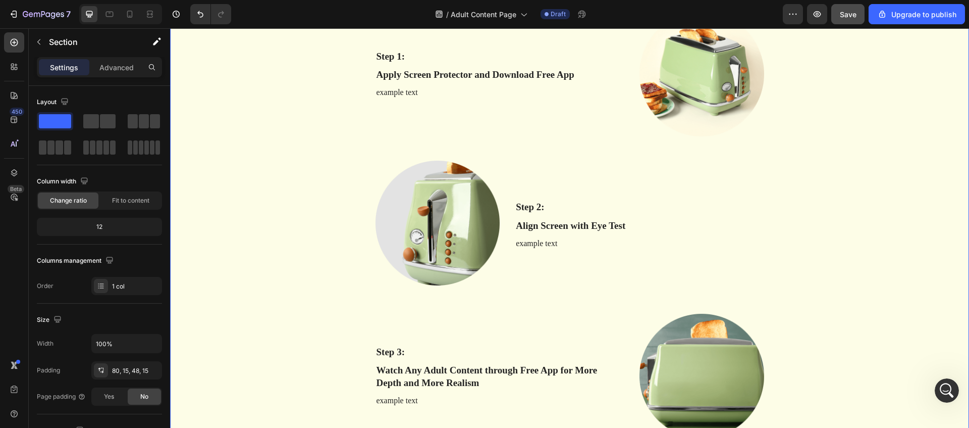
scroll to position [1287, 0]
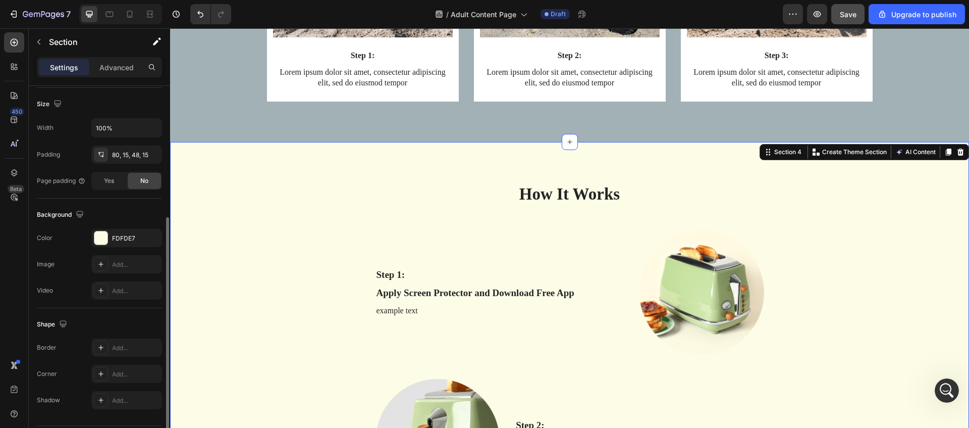
scroll to position [217, 0]
click at [152, 236] on icon "button" at bounding box center [151, 237] width 8 height 8
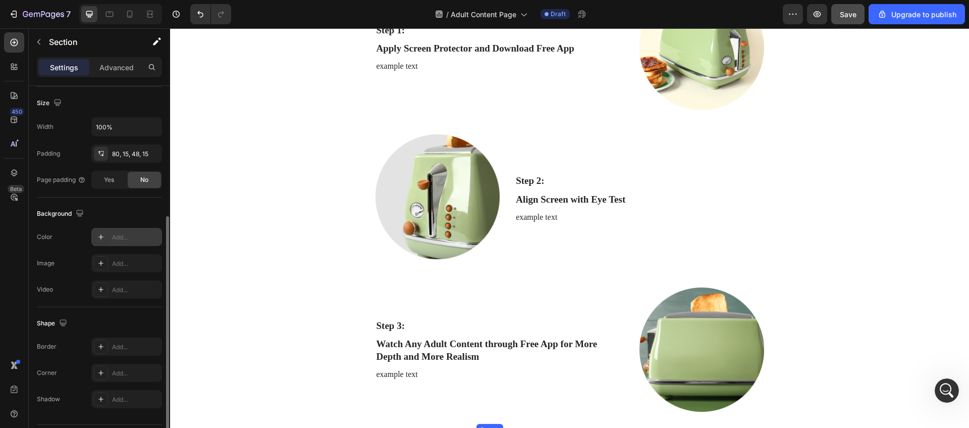
scroll to position [1667, 0]
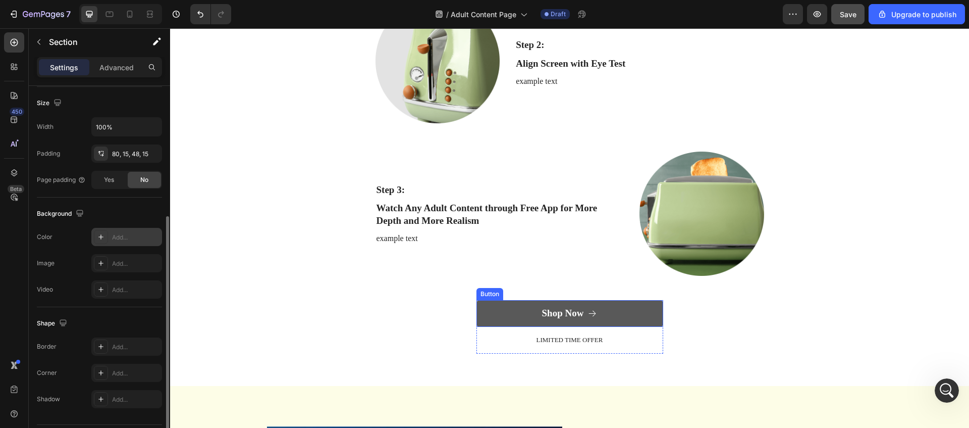
click at [634, 312] on button "Shop Now" at bounding box center [569, 313] width 187 height 27
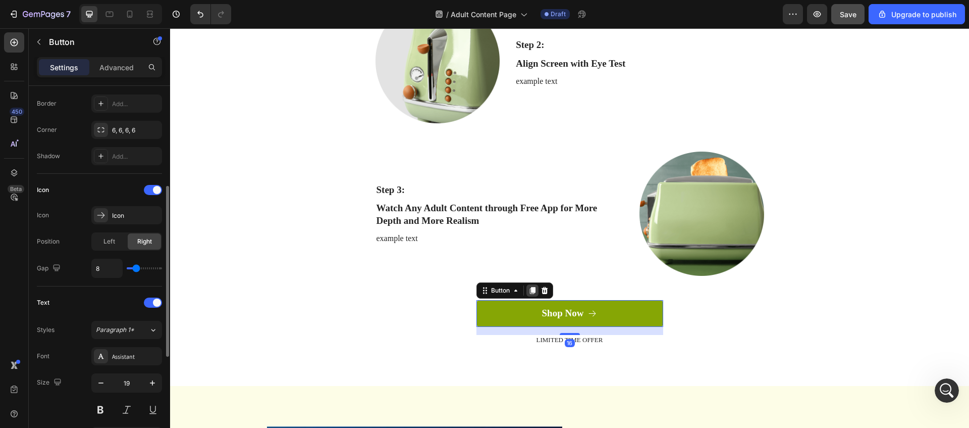
scroll to position [0, 0]
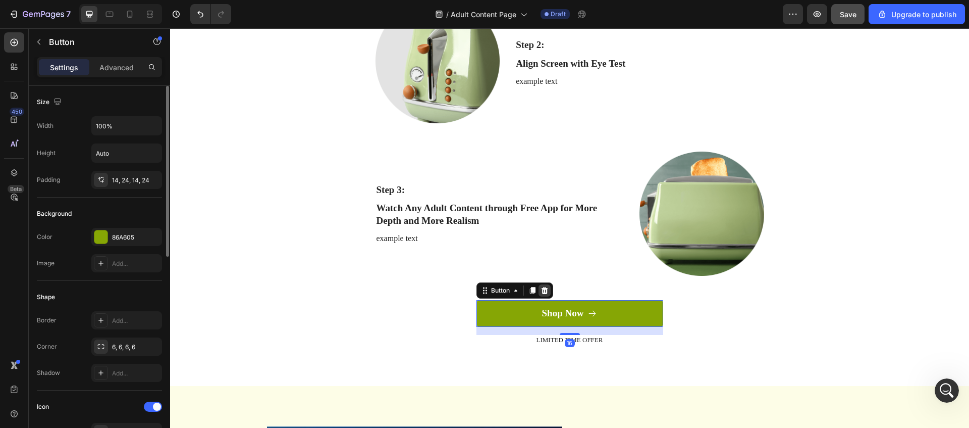
click at [548, 292] on icon at bounding box center [545, 290] width 8 height 8
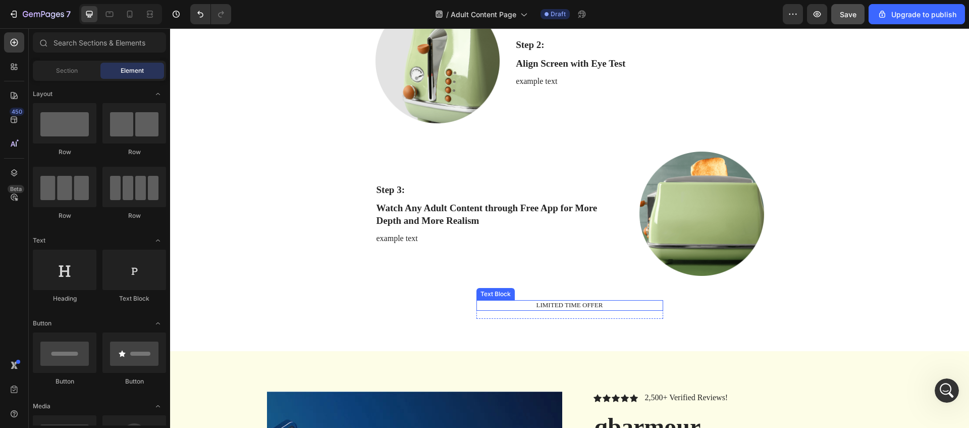
click at [575, 306] on p "LIMITED TIME OFFER" at bounding box center [569, 305] width 185 height 9
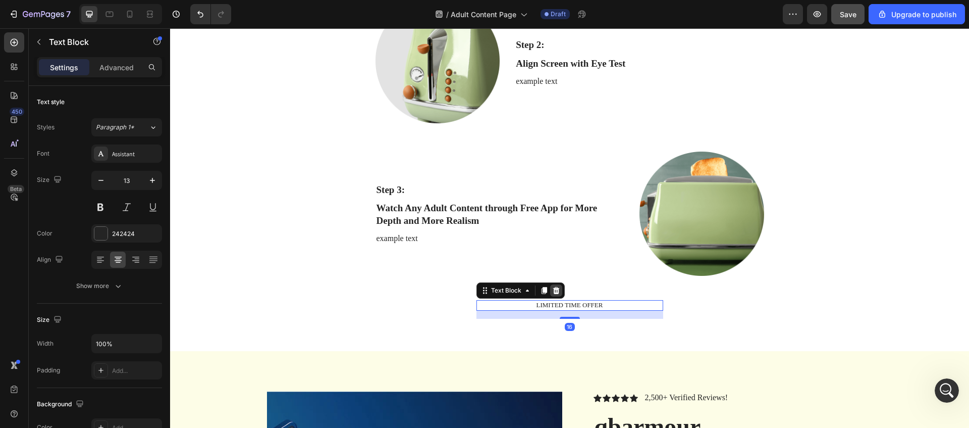
click at [554, 291] on icon at bounding box center [556, 290] width 7 height 7
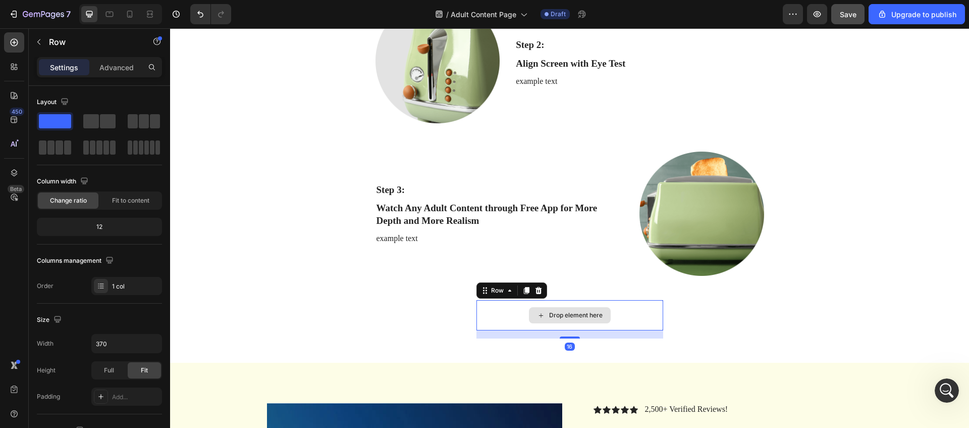
click at [490, 304] on div "Drop element here" at bounding box center [569, 315] width 187 height 30
click at [535, 292] on icon at bounding box center [539, 290] width 8 height 8
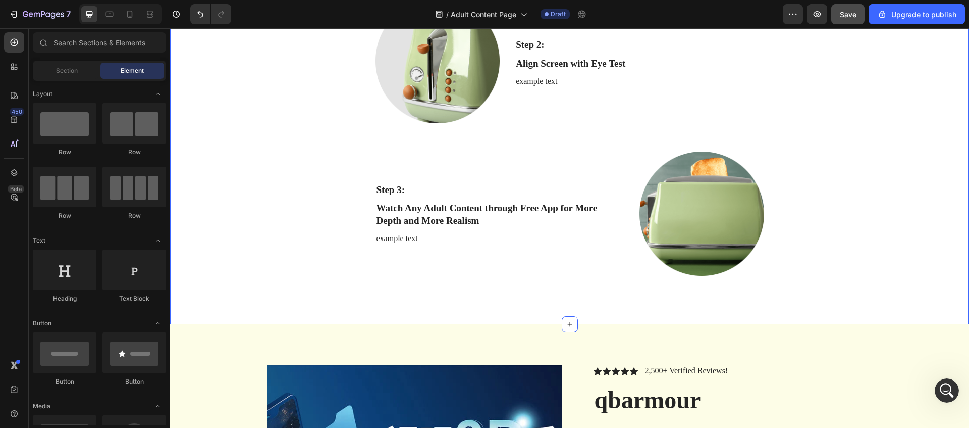
click at [307, 266] on div "How It Works Heading Row Step 1: Text Block Apply Screen Protector and Download…" at bounding box center [570, 51] width 784 height 498
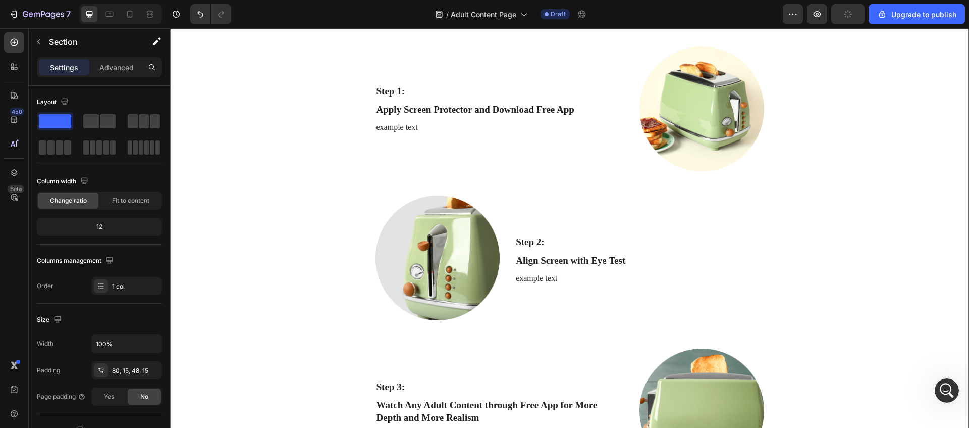
scroll to position [1349, 0]
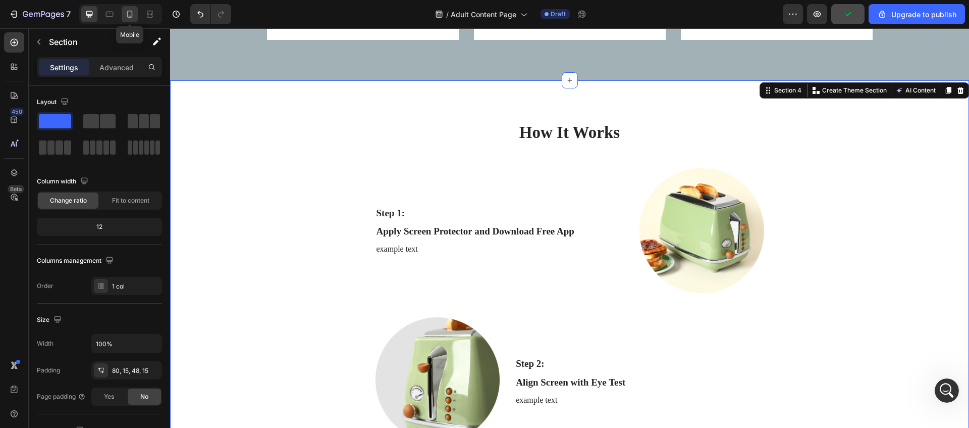
click at [133, 11] on icon at bounding box center [130, 14] width 10 height 10
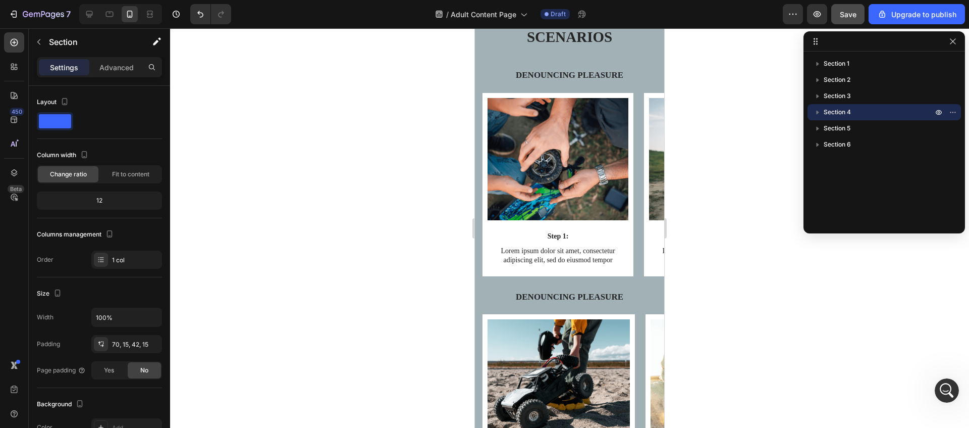
scroll to position [630, 0]
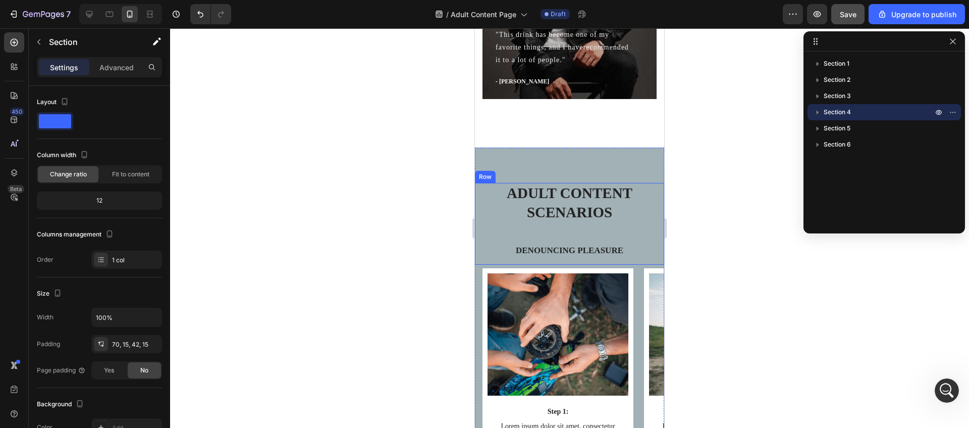
click at [549, 234] on div "Adult Content Scenarios Heading Denouncing pleasure Text Block" at bounding box center [570, 224] width 174 height 82
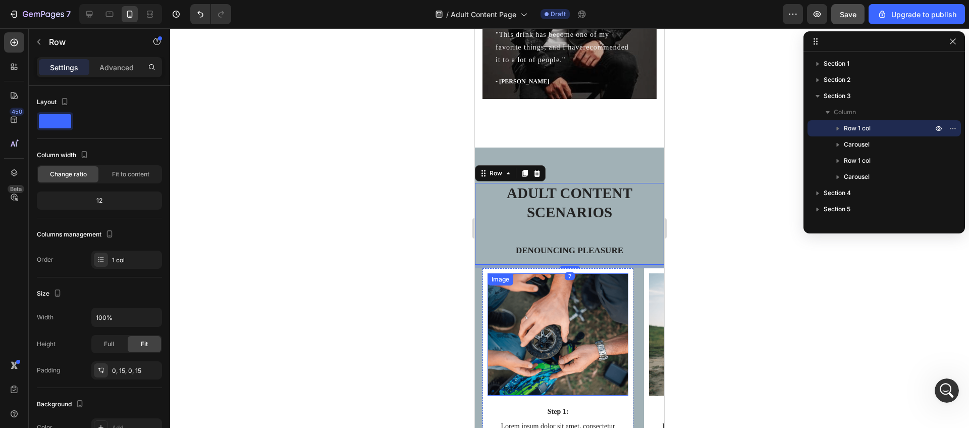
click at [554, 289] on div "Image" at bounding box center [558, 334] width 141 height 122
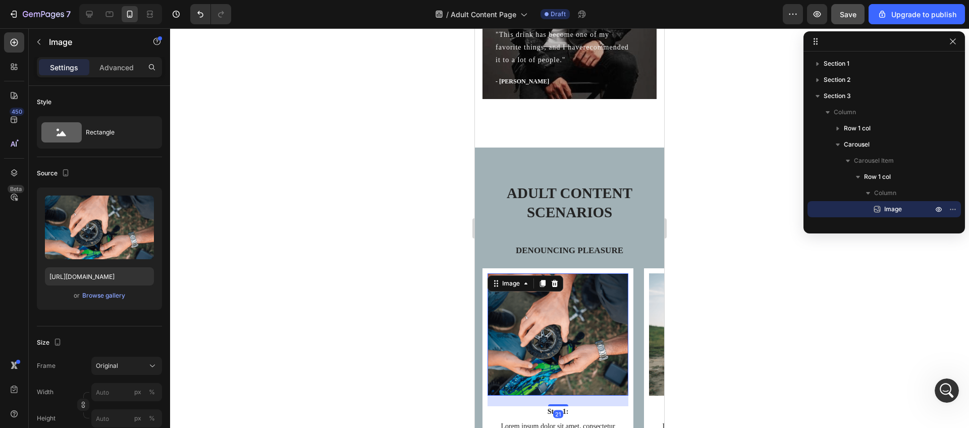
scroll to position [765, 0]
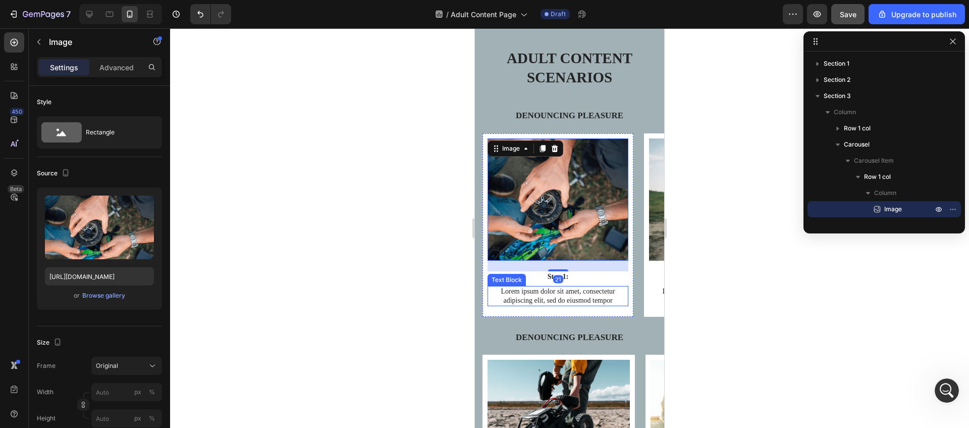
click at [623, 318] on div "Image 21 Step 1: Text Block Lorem ipsum dolor sit amet, consectetur adipiscing …" at bounding box center [569, 232] width 189 height 198
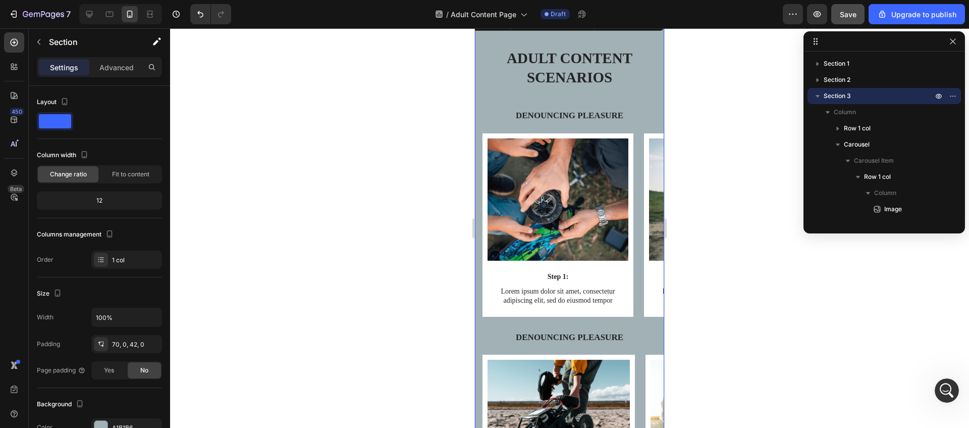
click at [636, 328] on div "Image Step 1: Text Block Lorem ipsum dolor sit amet, consectetur adipiscing eli…" at bounding box center [569, 232] width 189 height 198
click at [757, 285] on div at bounding box center [569, 227] width 799 height 399
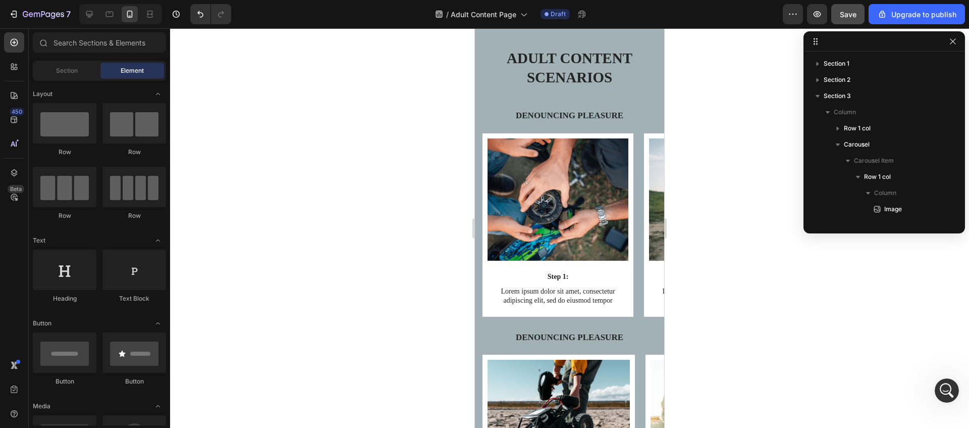
click at [955, 44] on icon "button" at bounding box center [953, 41] width 8 height 8
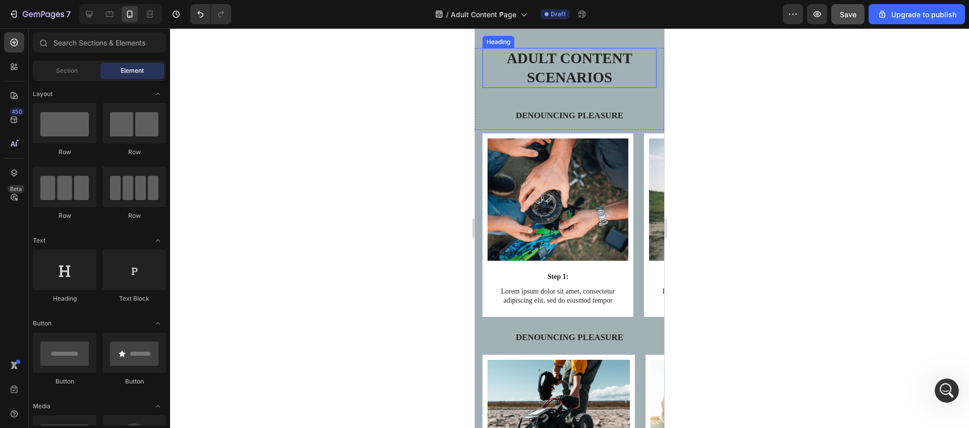
scroll to position [661, 0]
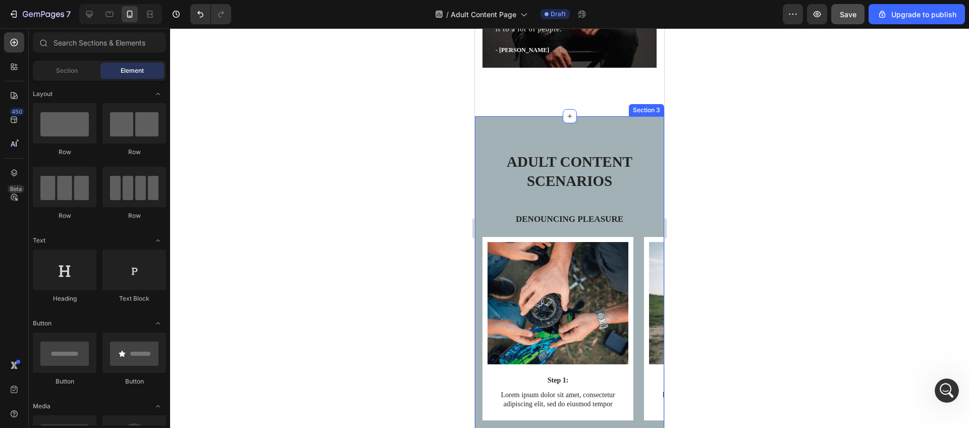
click at [563, 126] on div "Adult Content Scenarios Heading Denouncing pleasure Text Block Row Image Step 1…" at bounding box center [569, 397] width 189 height 562
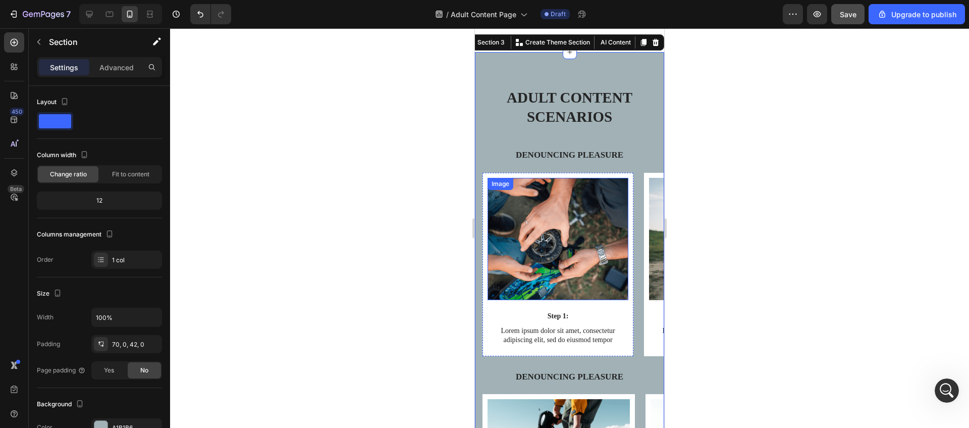
scroll to position [779, 0]
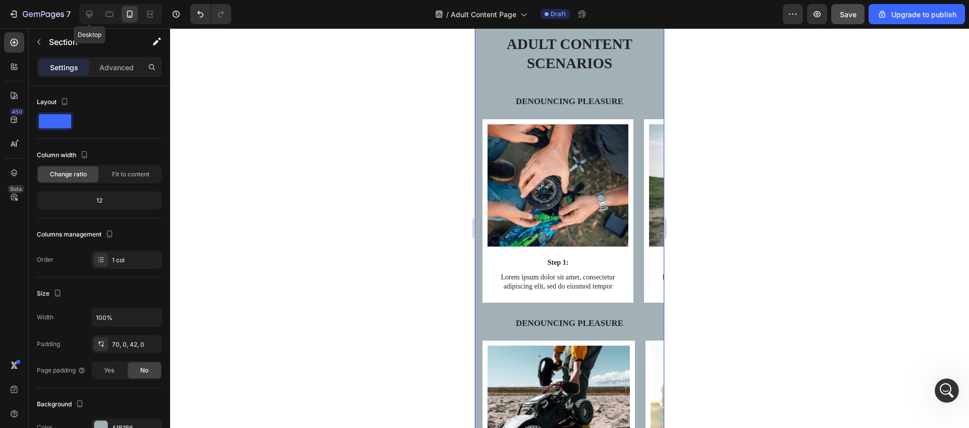
drag, startPoint x: 86, startPoint y: 16, endPoint x: 350, endPoint y: 140, distance: 291.5
click at [86, 16] on icon at bounding box center [89, 14] width 10 height 10
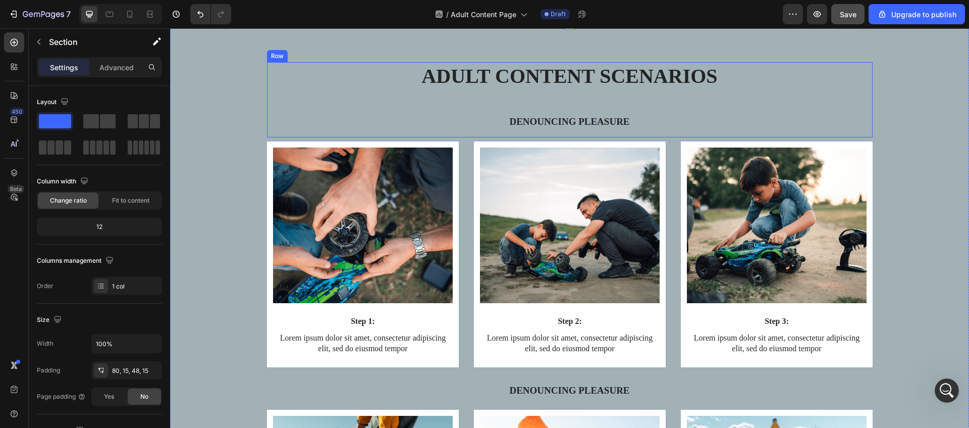
scroll to position [714, 0]
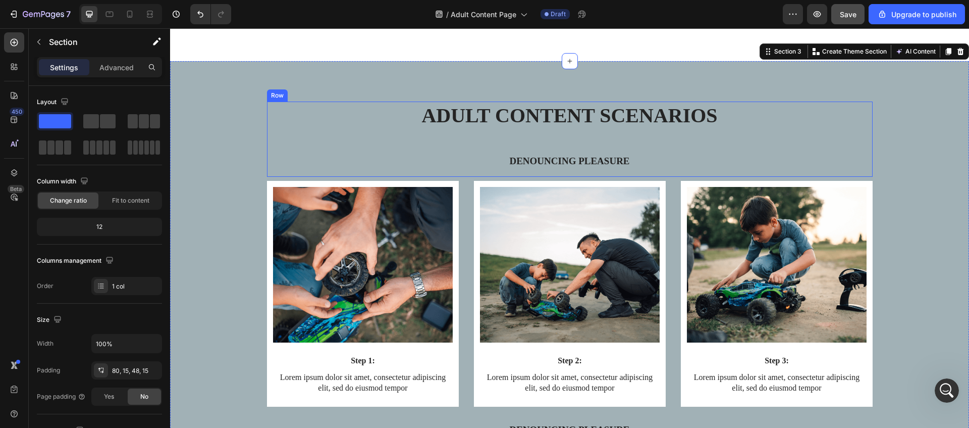
click at [303, 140] on div "Adult Content Scenarios Heading Denouncing pleasure Text Block" at bounding box center [570, 138] width 606 height 75
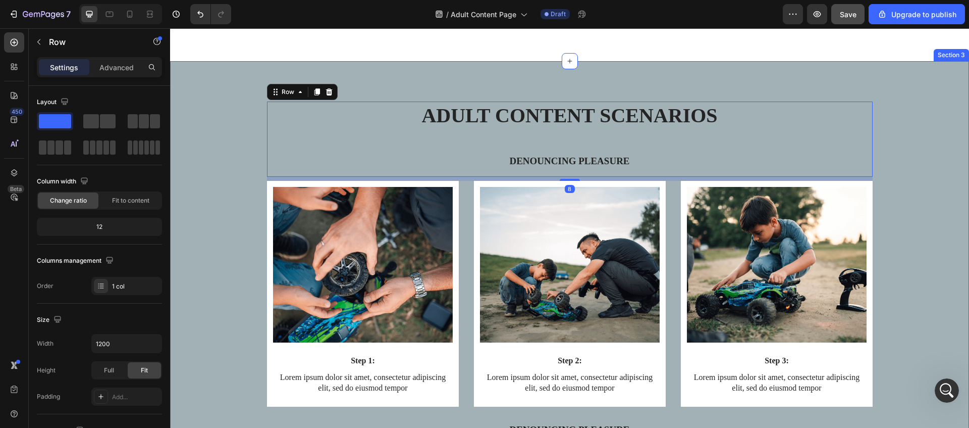
click at [265, 114] on div "Adult Content Scenarios Heading Denouncing pleasure Text Block Row 8 Image Step…" at bounding box center [570, 396] width 784 height 590
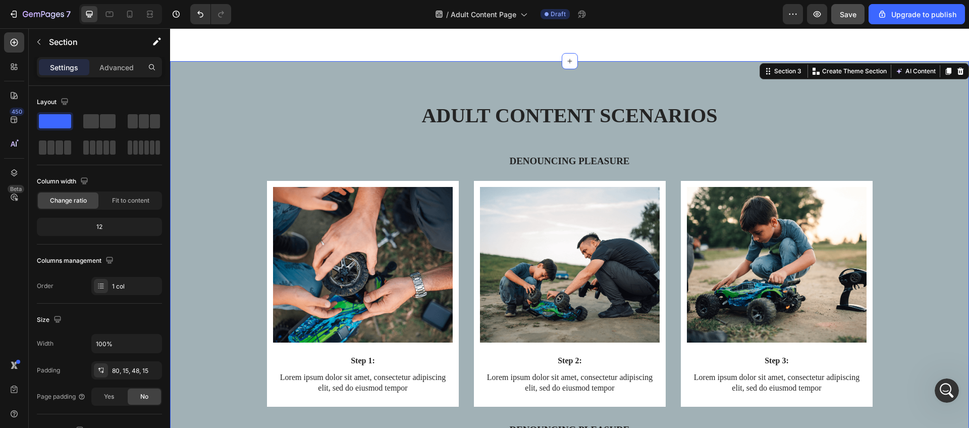
click at [265, 109] on div "Adult Content Scenarios Heading Denouncing pleasure Text Block Row Image Step 1…" at bounding box center [570, 396] width 784 height 590
click at [406, 203] on img at bounding box center [363, 265] width 180 height 156
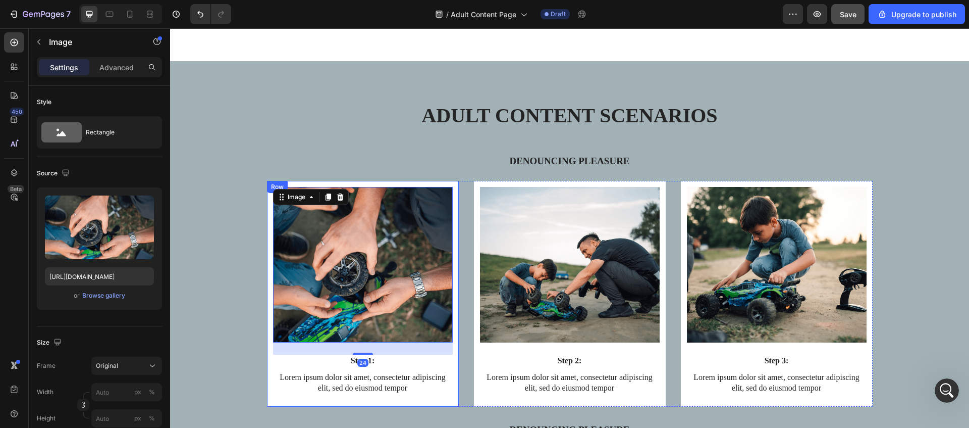
click at [284, 186] on div "Row" at bounding box center [277, 186] width 17 height 9
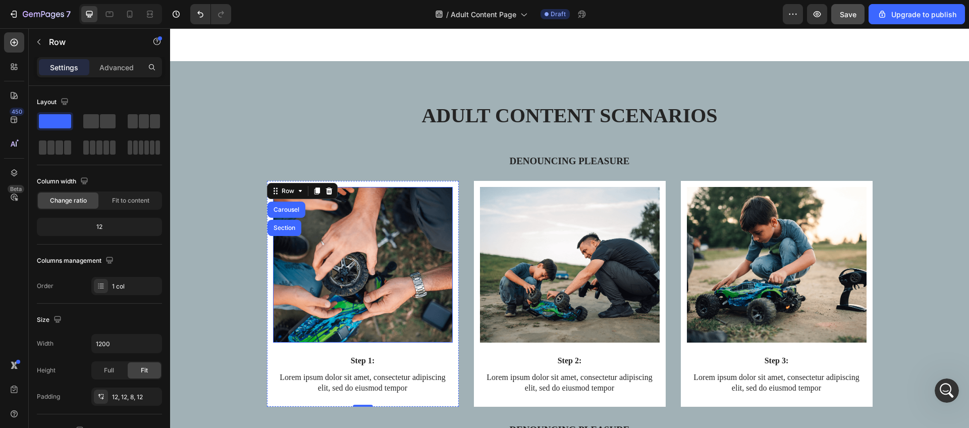
click at [440, 219] on img at bounding box center [363, 265] width 180 height 156
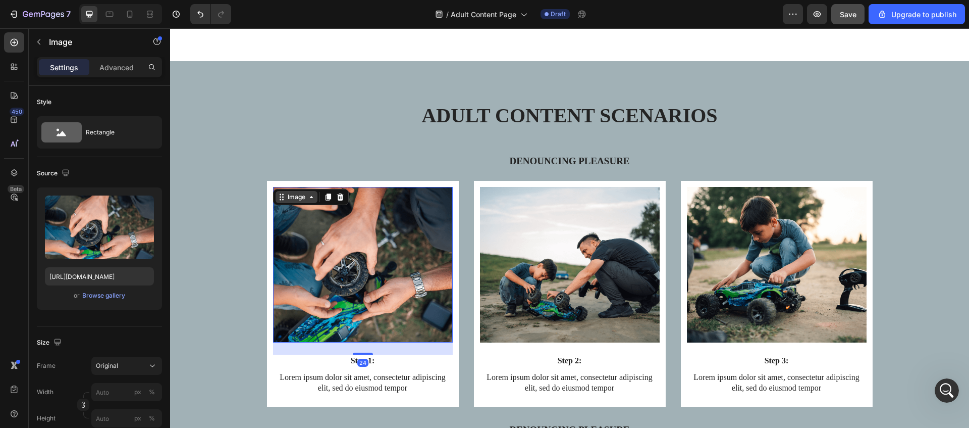
click at [297, 200] on div "Image" at bounding box center [297, 196] width 22 height 9
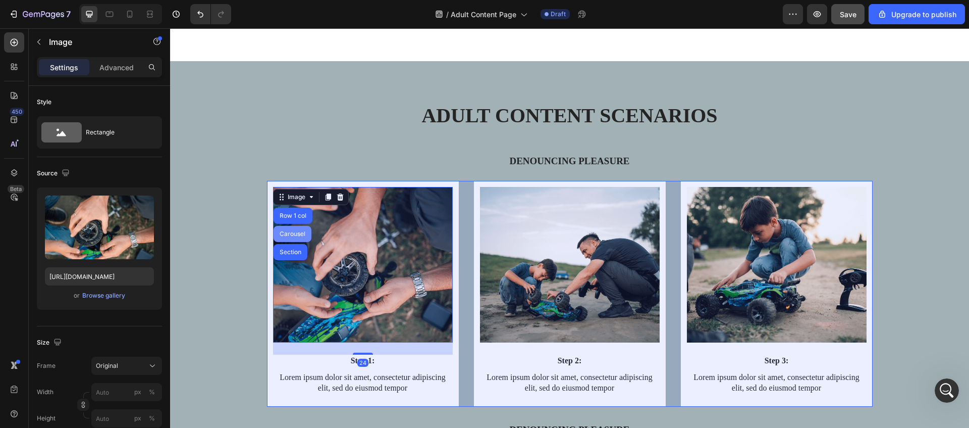
click at [295, 230] on div "Carousel" at bounding box center [293, 234] width 38 height 16
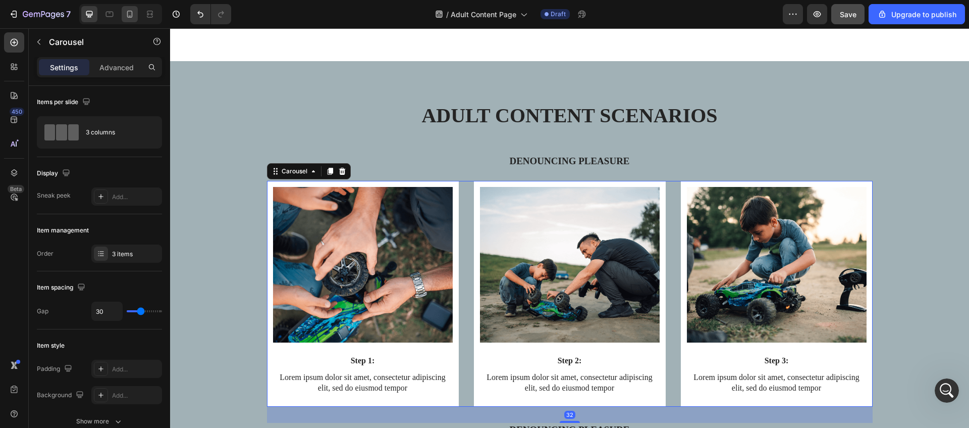
click at [129, 16] on icon at bounding box center [130, 14] width 10 height 10
type input "100%"
type input "21"
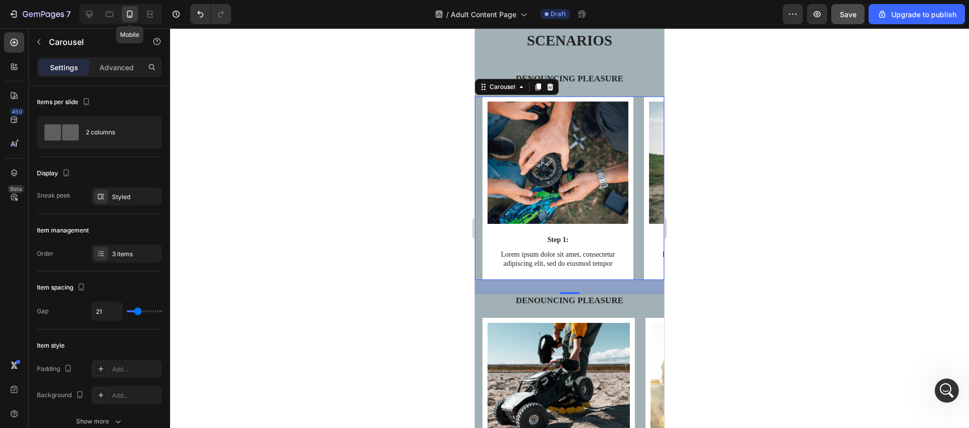
scroll to position [834, 0]
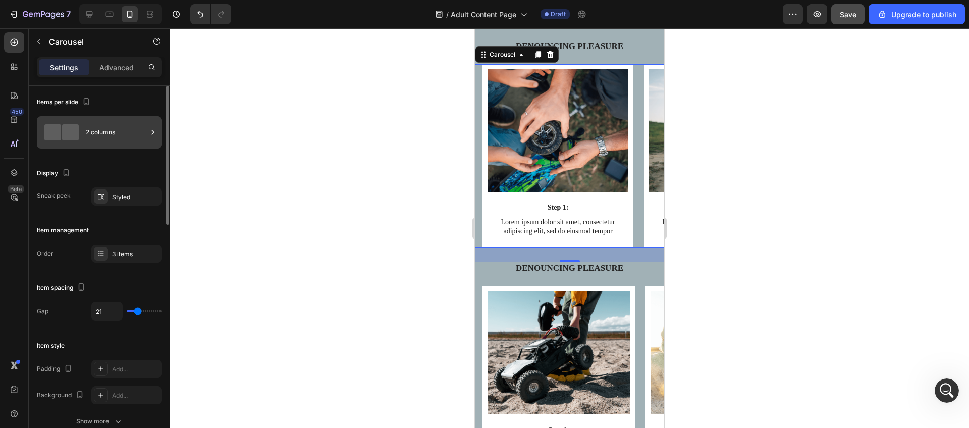
click at [86, 130] on div "2 columns" at bounding box center [117, 132] width 62 height 23
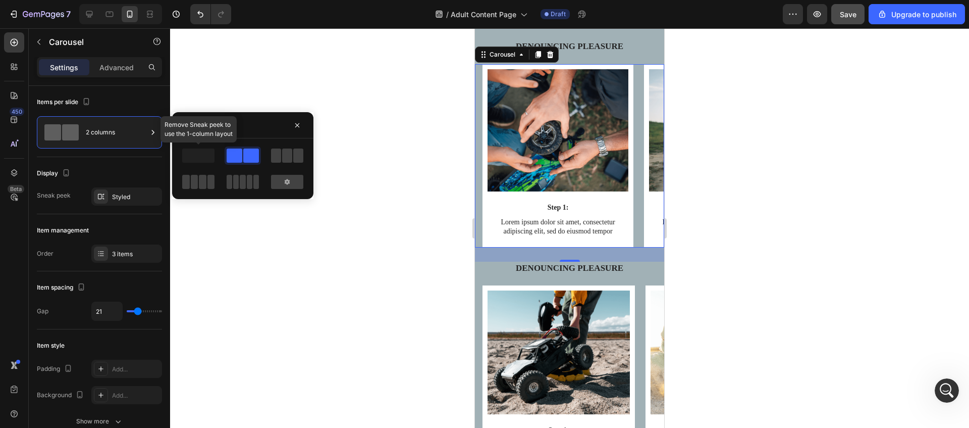
click at [205, 158] on span at bounding box center [198, 155] width 32 height 14
click at [294, 156] on span at bounding box center [298, 155] width 10 height 14
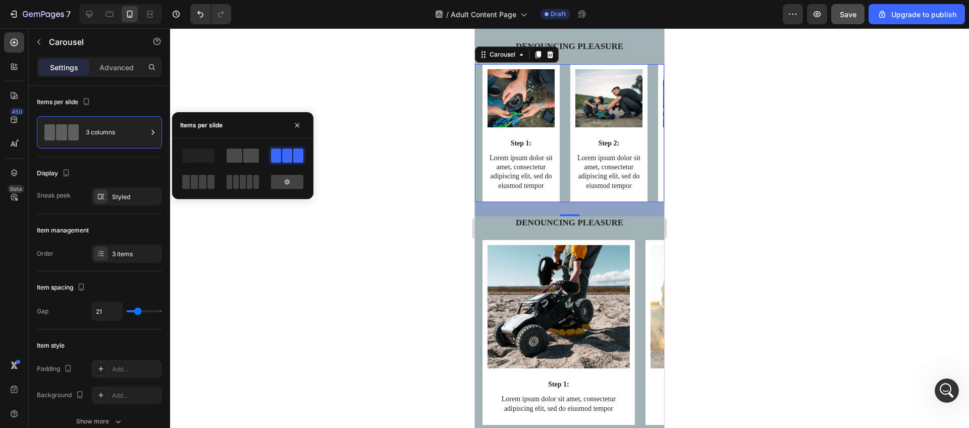
click at [250, 158] on span at bounding box center [251, 155] width 16 height 14
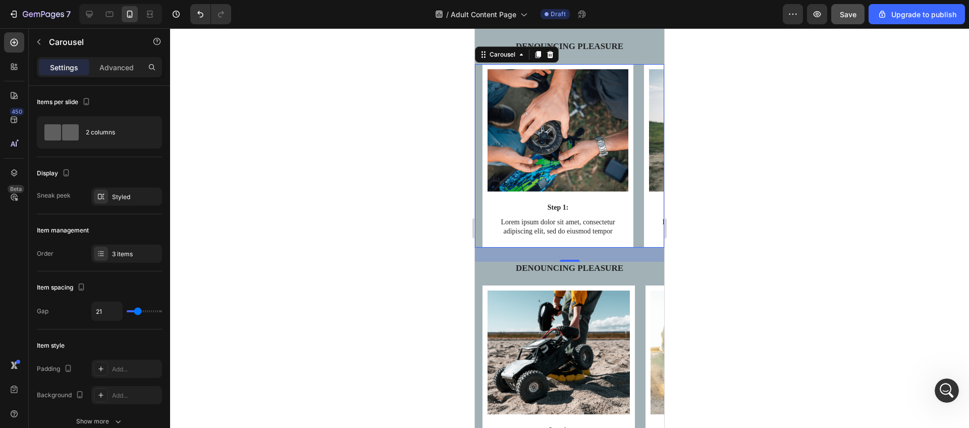
click at [328, 255] on div at bounding box center [569, 227] width 799 height 399
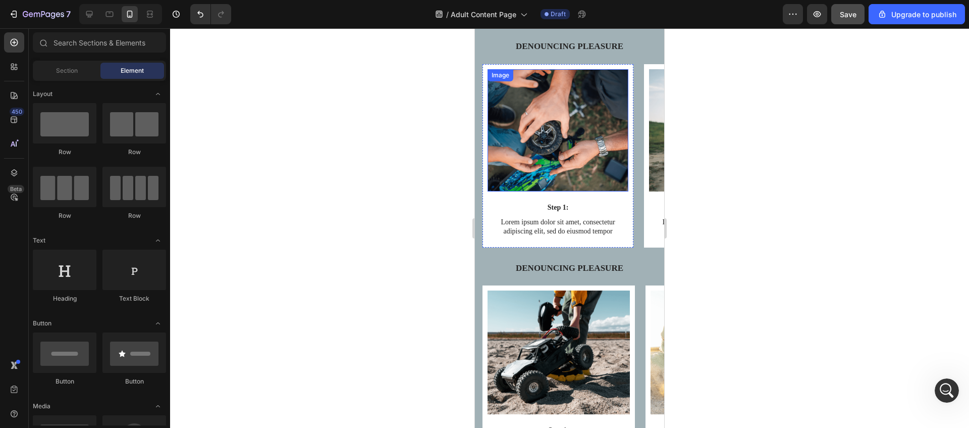
scroll to position [800, 0]
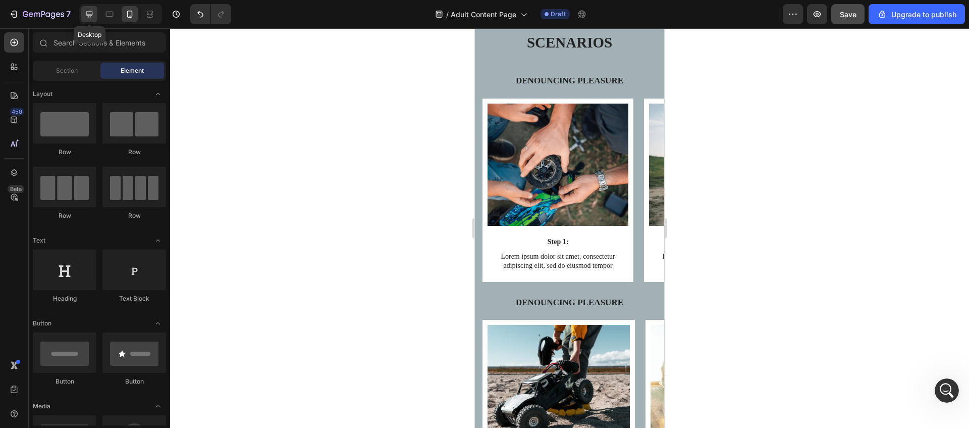
click at [95, 20] on div at bounding box center [89, 14] width 16 height 16
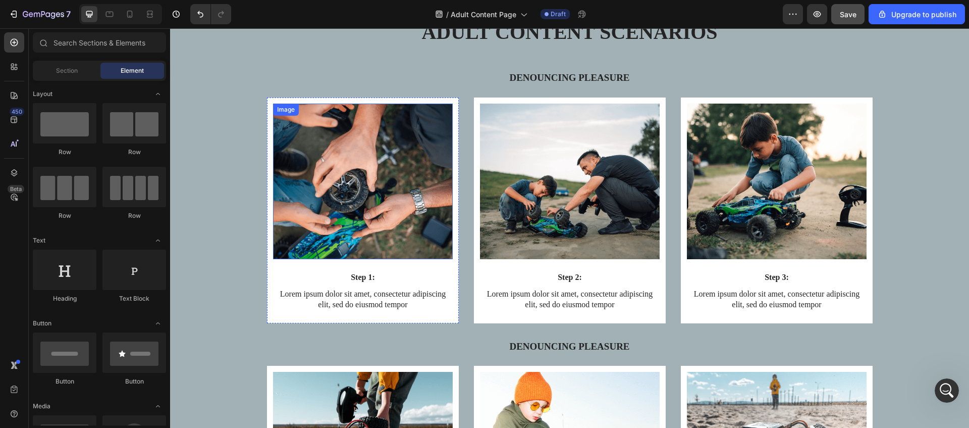
scroll to position [799, 0]
click at [305, 60] on div "Adult Content Scenarios Heading Denouncing pleasure Text Block" at bounding box center [570, 56] width 606 height 75
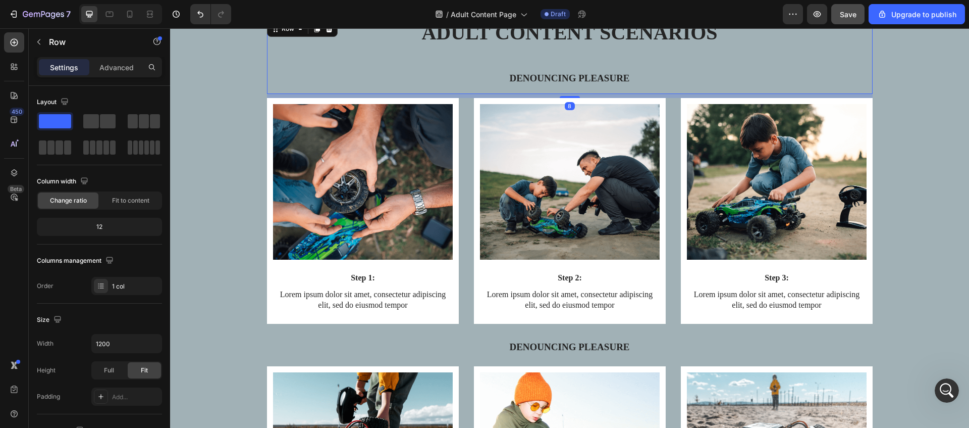
click at [214, 196] on div "Image Step 1: Text Block Lorem ipsum dolor sit amet, consectetur adipiscing eli…" at bounding box center [570, 219] width 784 height 242
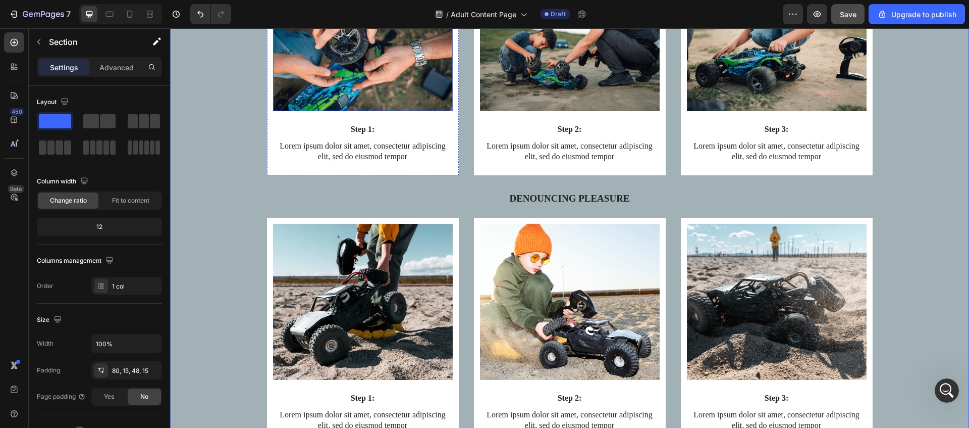
scroll to position [802, 0]
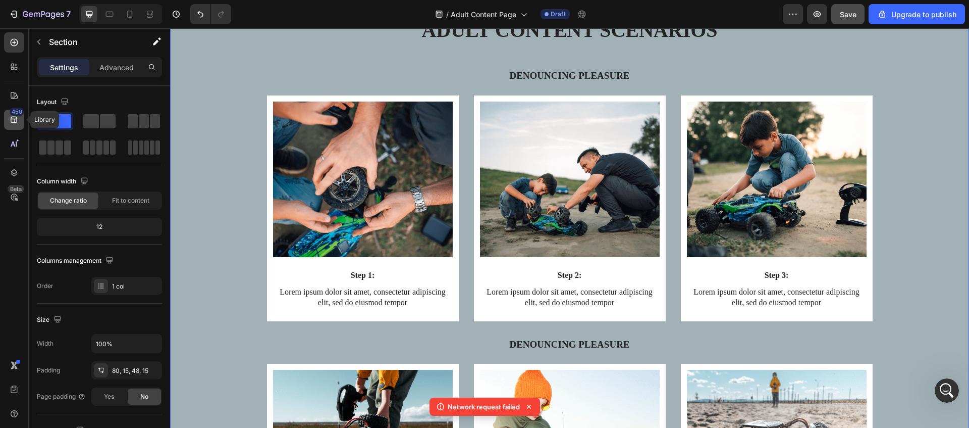
click at [9, 118] on icon at bounding box center [14, 120] width 10 height 10
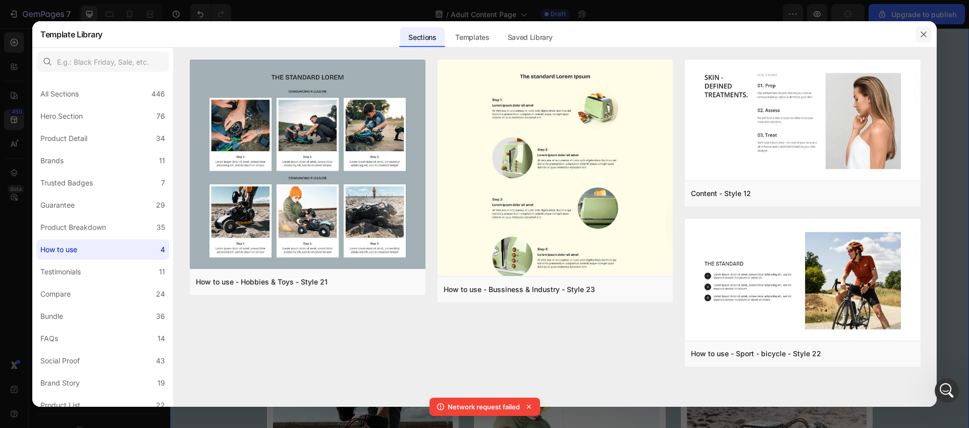
click at [926, 38] on button "button" at bounding box center [924, 34] width 16 height 16
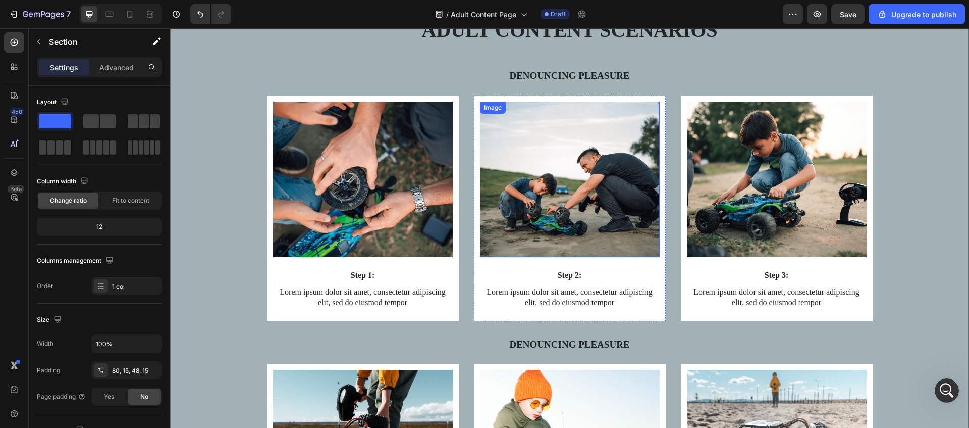
scroll to position [1233, 0]
click at [125, 10] on icon at bounding box center [130, 14] width 10 height 10
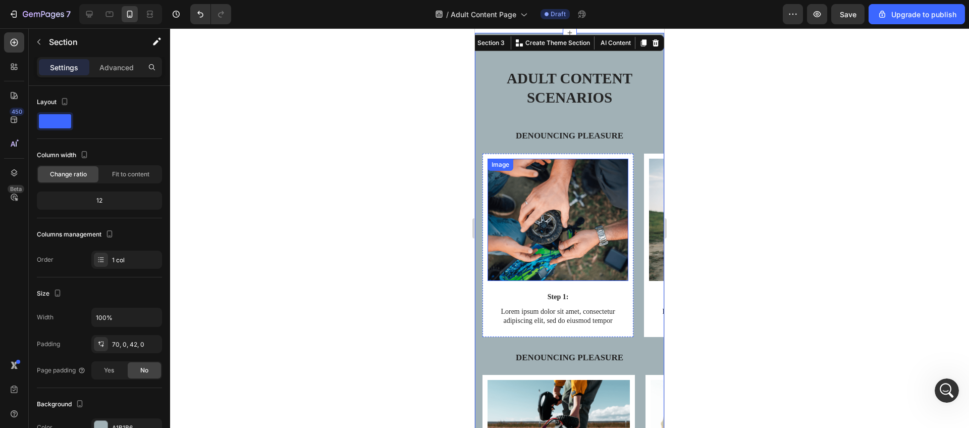
scroll to position [714, 0]
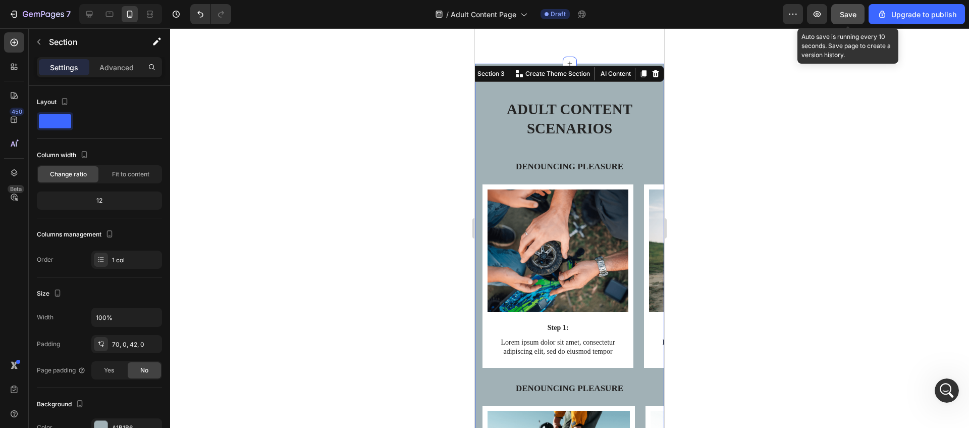
click at [861, 10] on button "Save" at bounding box center [847, 14] width 33 height 20
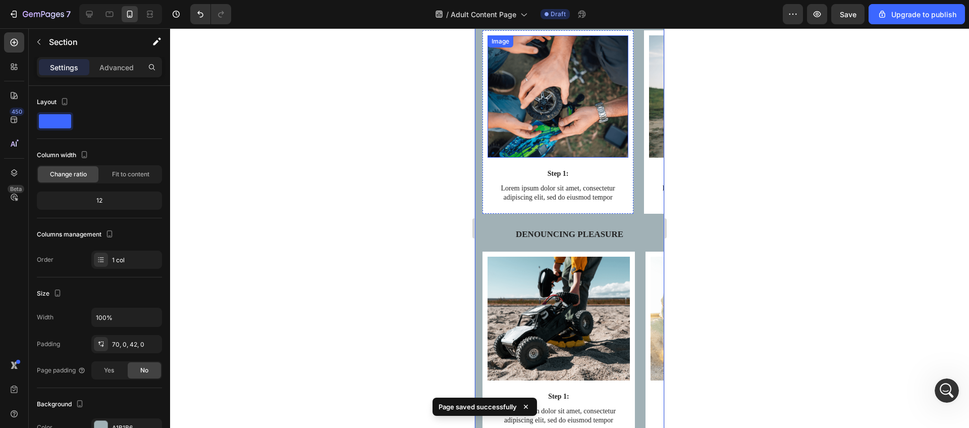
scroll to position [731, 0]
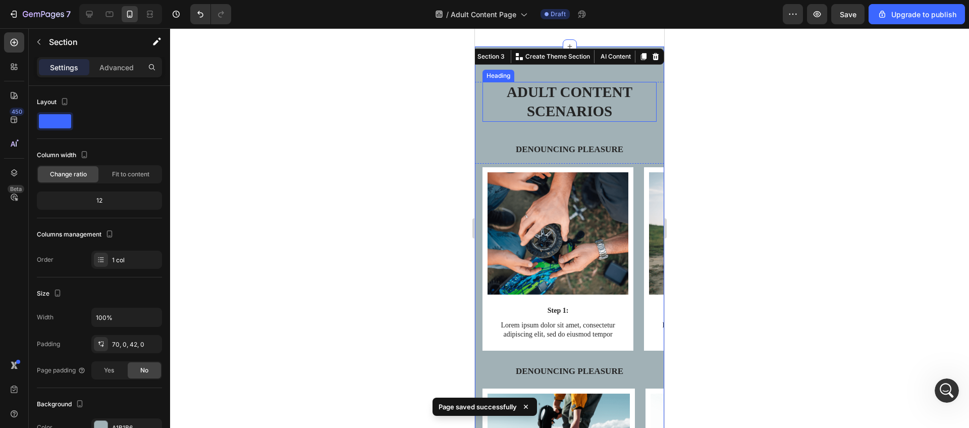
click at [483, 96] on h2 "Adult Content Scenarios" at bounding box center [570, 102] width 174 height 40
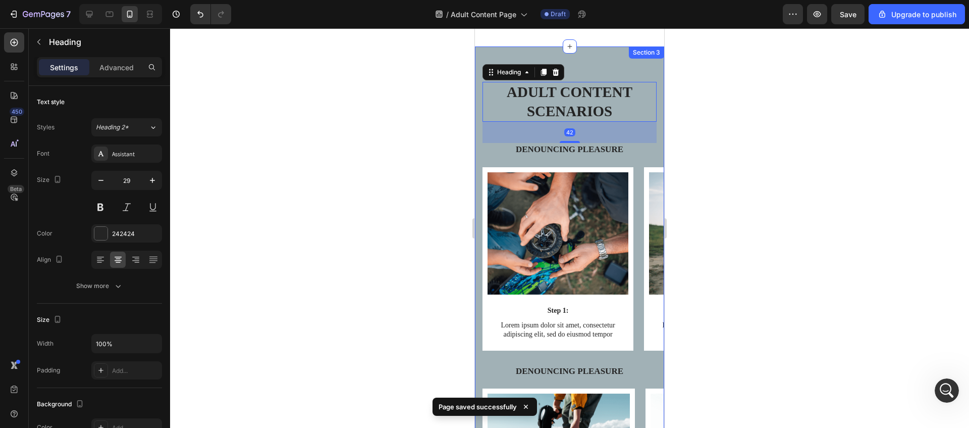
click at [477, 53] on div "Adult Content Scenarios Heading 42 Denouncing pleasure Text Block Row Image Ste…" at bounding box center [569, 327] width 189 height 562
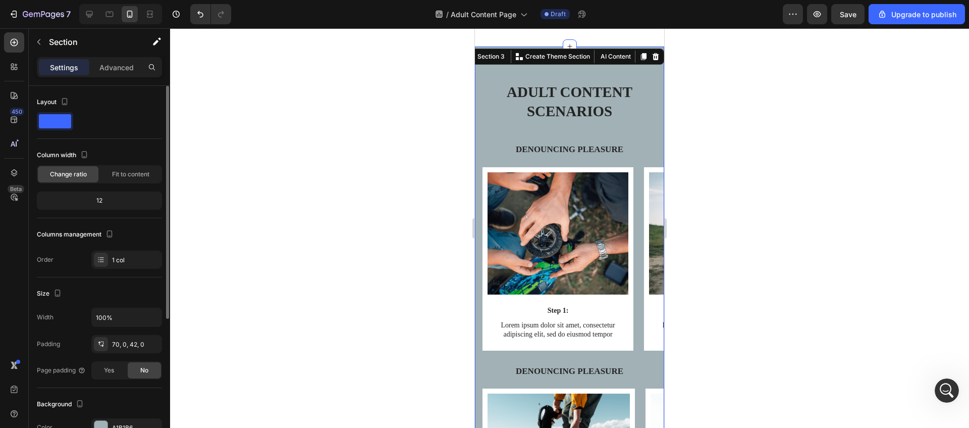
click at [57, 124] on span at bounding box center [55, 121] width 32 height 14
click at [490, 70] on div "Heading" at bounding box center [499, 76] width 32 height 12
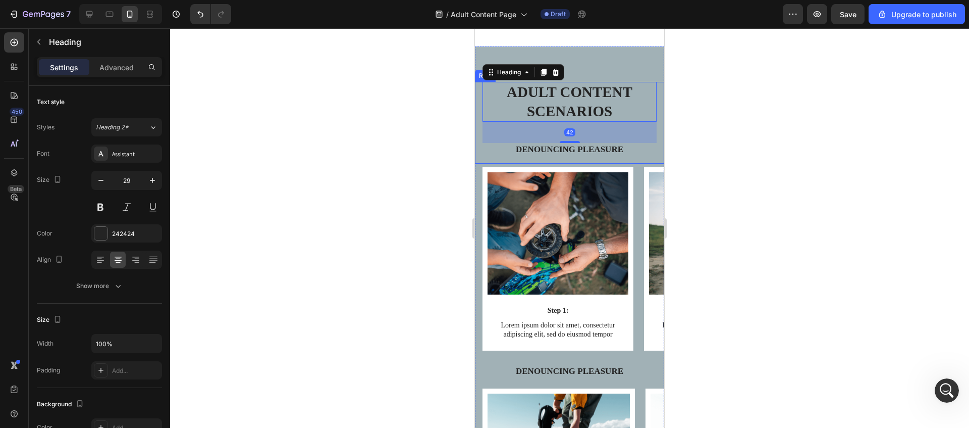
click at [489, 172] on div "Image" at bounding box center [501, 166] width 27 height 12
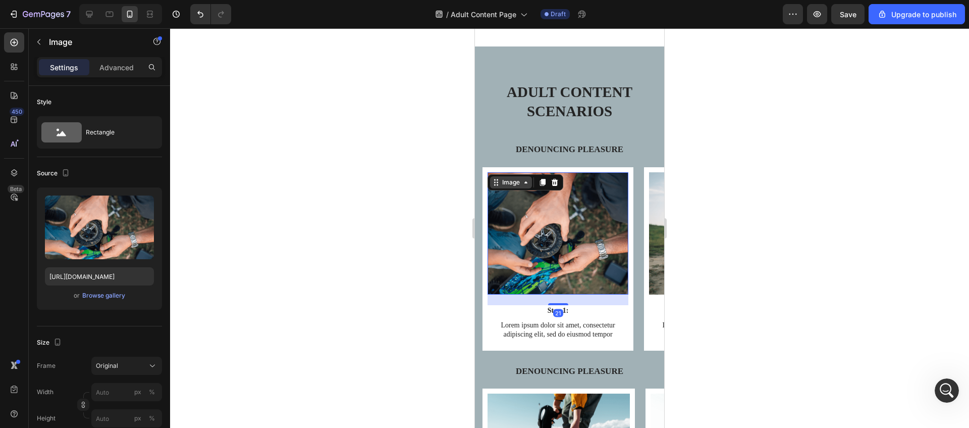
scroll to position [731, 0]
click at [501, 181] on div "Image" at bounding box center [511, 181] width 22 height 9
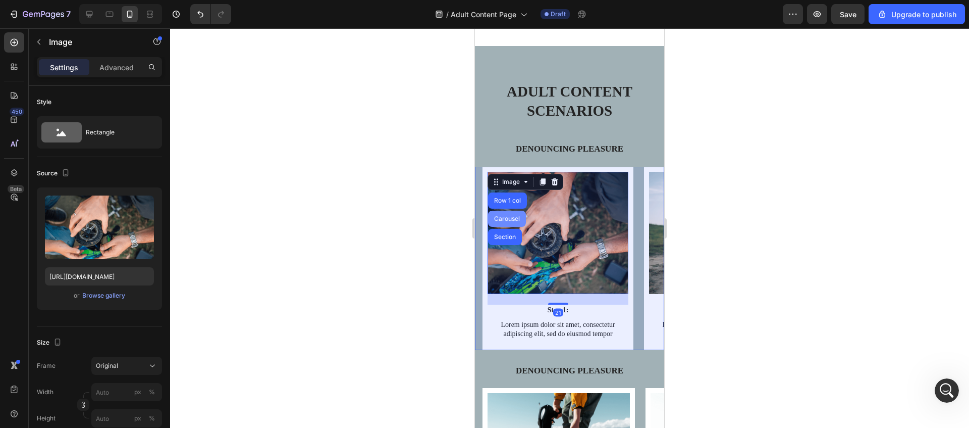
click at [503, 215] on div "Carousel" at bounding box center [507, 218] width 38 height 16
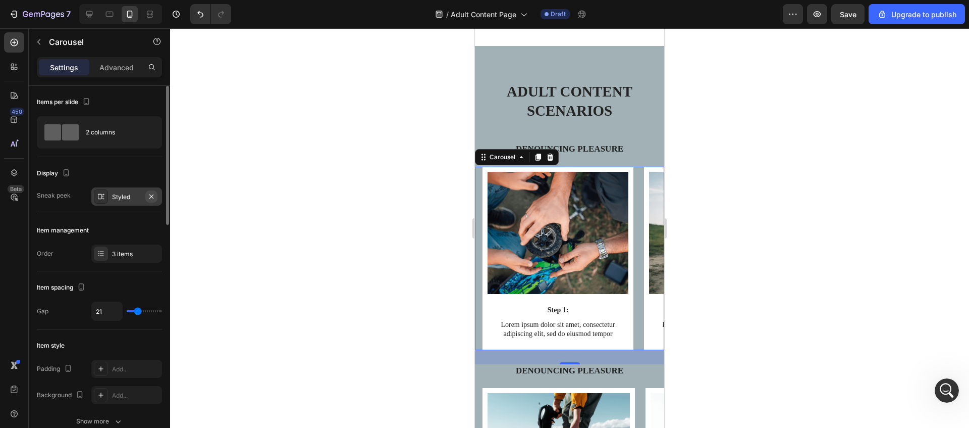
click at [152, 196] on icon "button" at bounding box center [151, 196] width 4 height 4
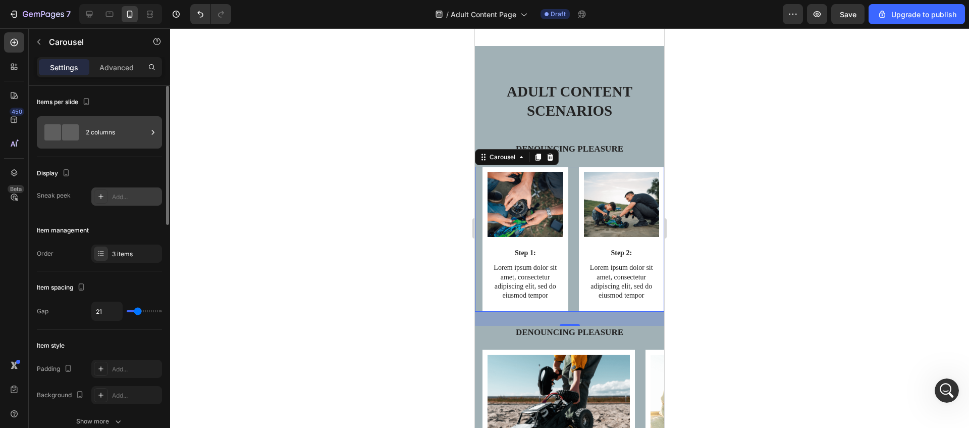
click at [112, 138] on div "2 columns" at bounding box center [117, 132] width 62 height 23
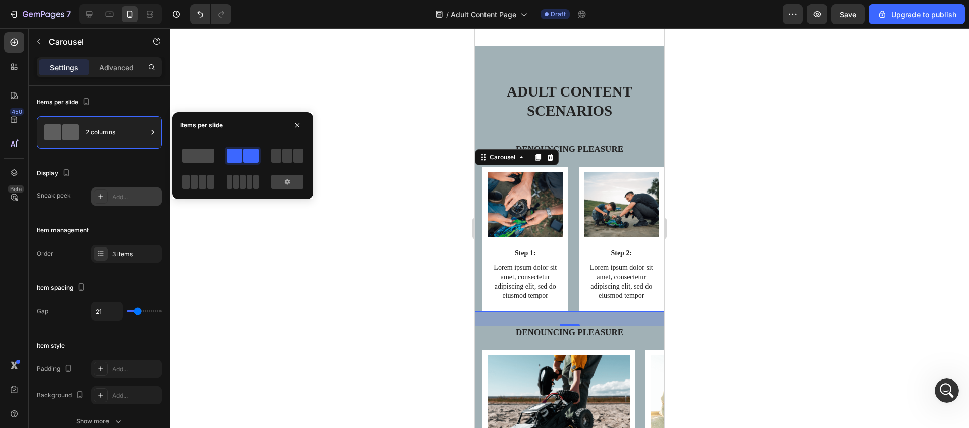
click at [190, 153] on span at bounding box center [198, 155] width 32 height 14
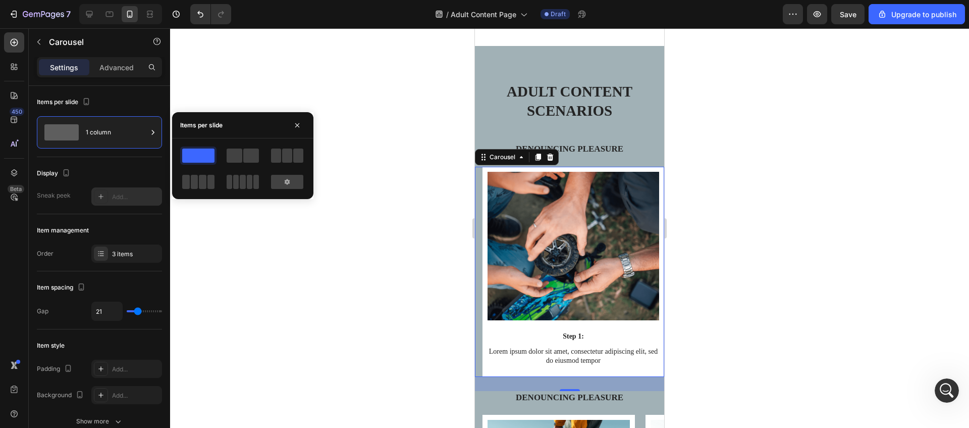
click at [246, 260] on div at bounding box center [569, 227] width 799 height 399
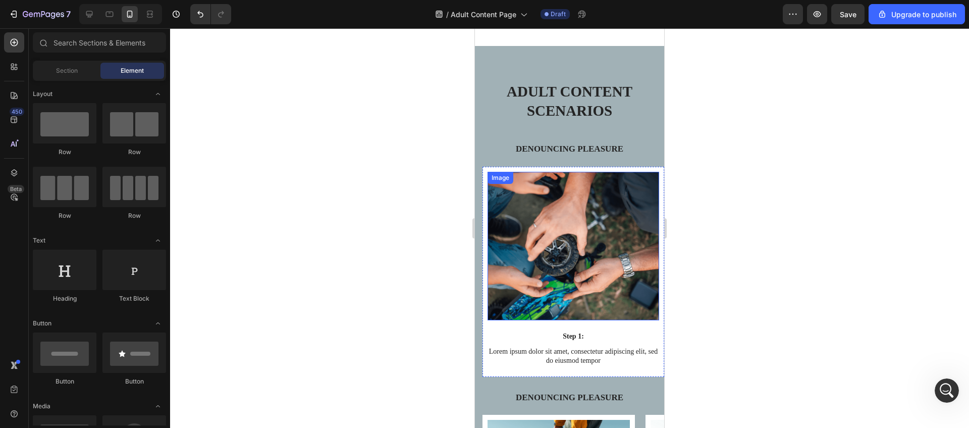
scroll to position [892, 0]
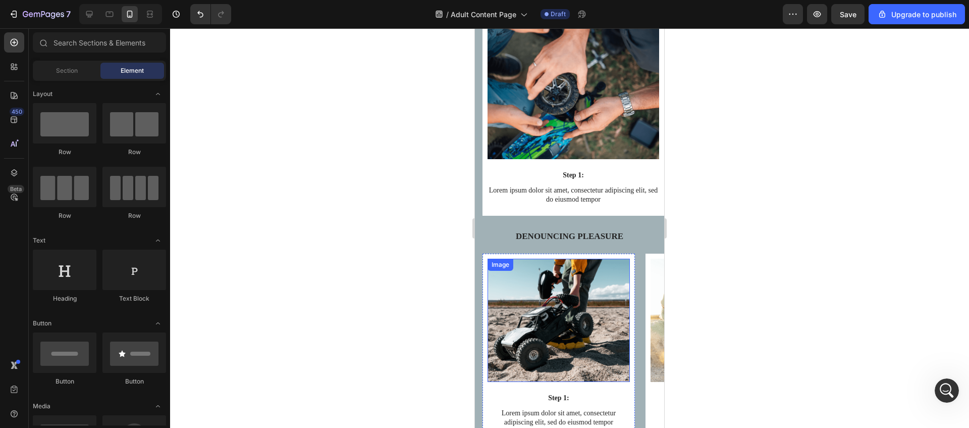
click at [508, 269] on div "Image" at bounding box center [501, 264] width 22 height 9
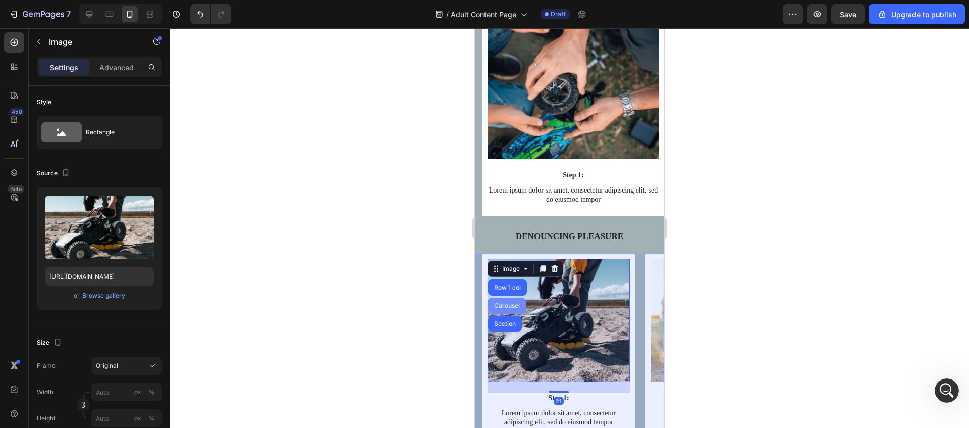
click at [505, 305] on div "Carousel" at bounding box center [507, 305] width 30 height 6
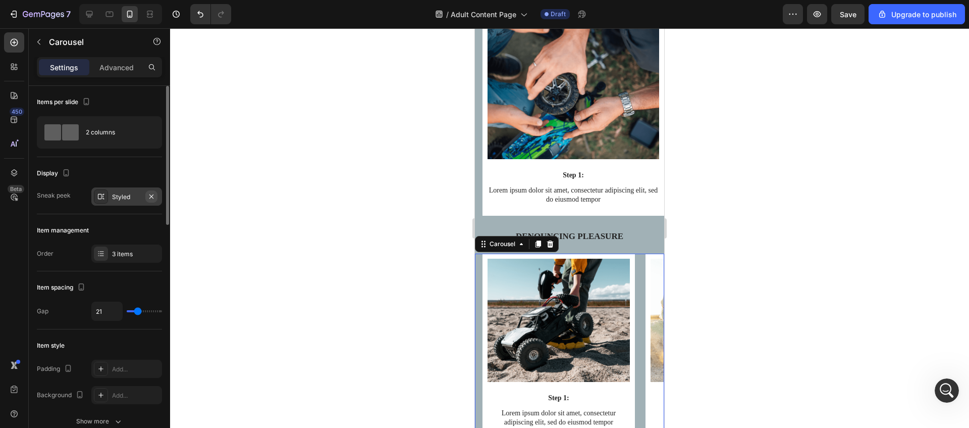
click at [154, 197] on icon "button" at bounding box center [151, 196] width 8 height 8
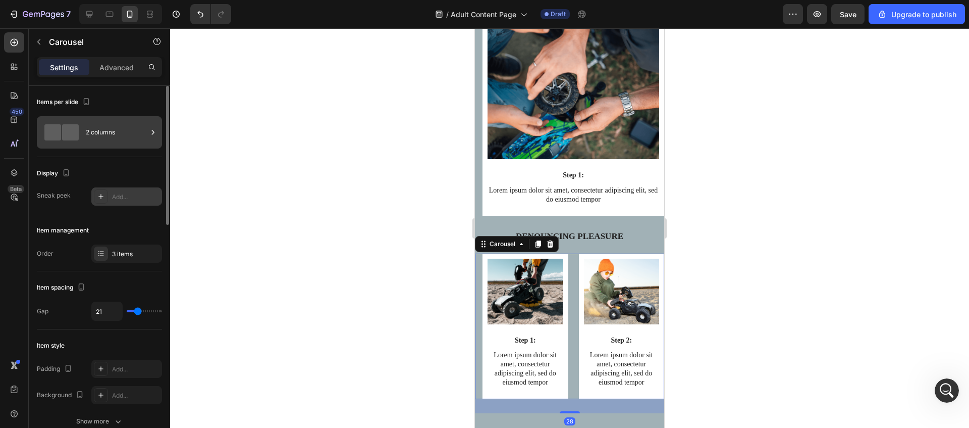
click at [76, 138] on span at bounding box center [70, 132] width 17 height 16
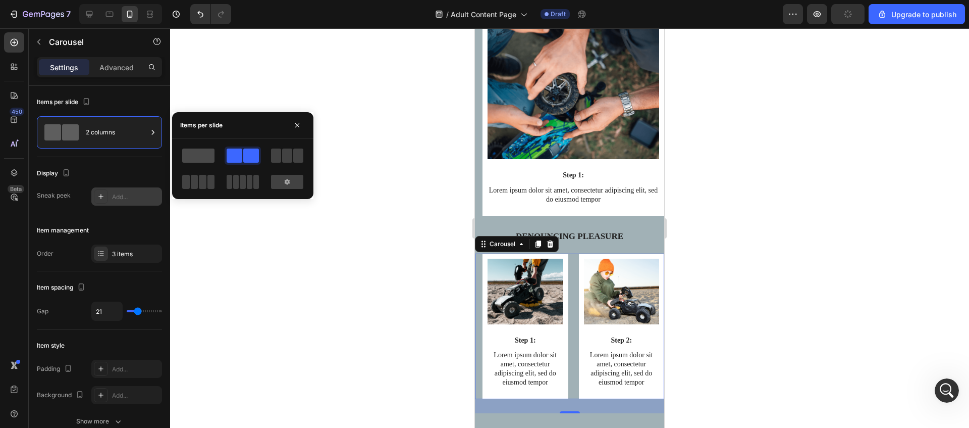
click at [187, 154] on span at bounding box center [198, 155] width 32 height 14
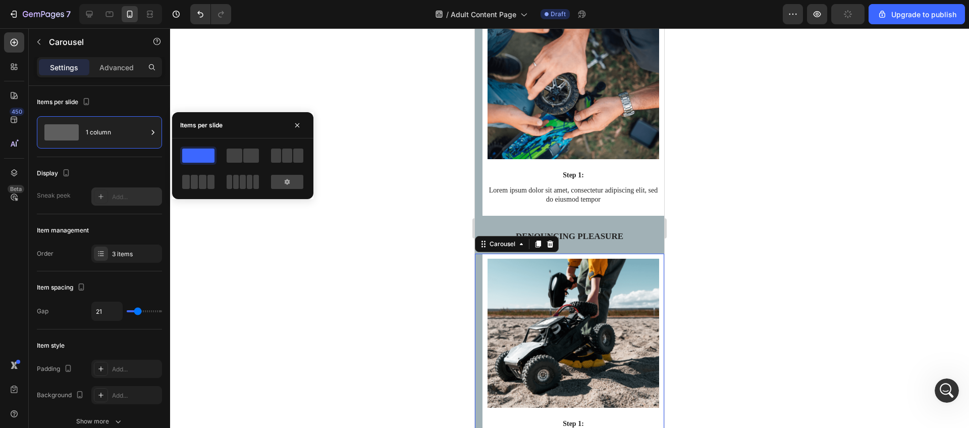
scroll to position [893, 0]
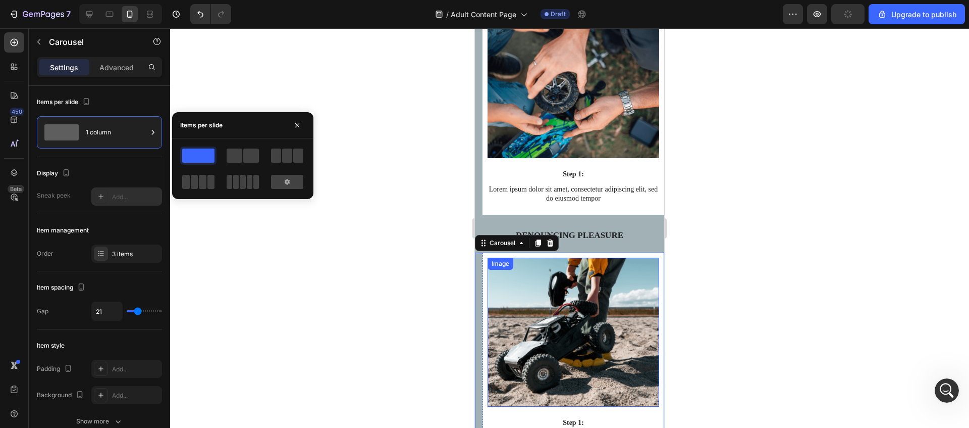
click at [562, 308] on img at bounding box center [574, 331] width 172 height 149
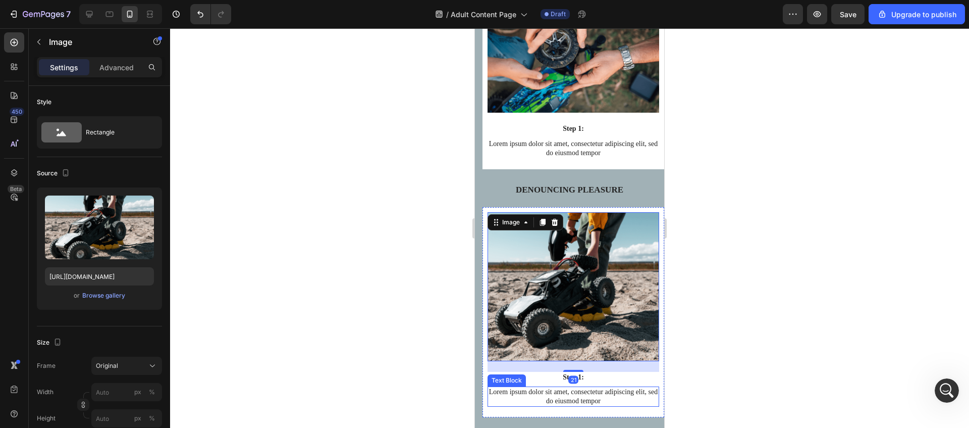
scroll to position [975, 0]
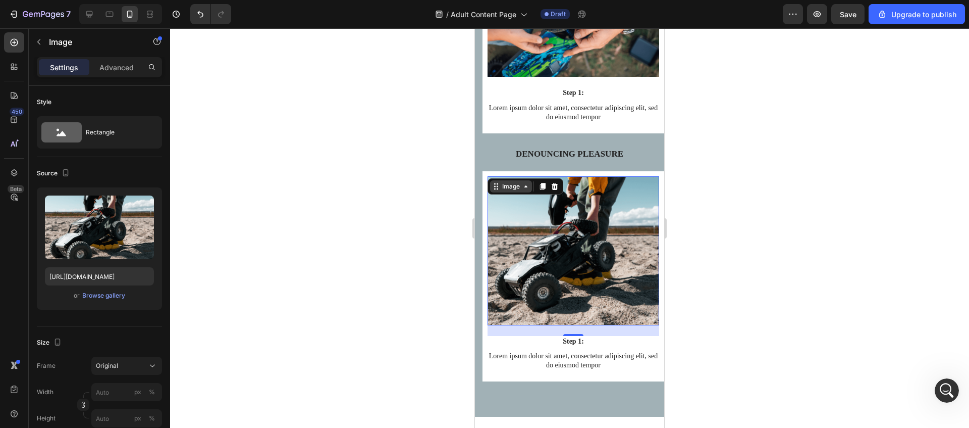
click at [510, 188] on div "Image" at bounding box center [511, 186] width 22 height 9
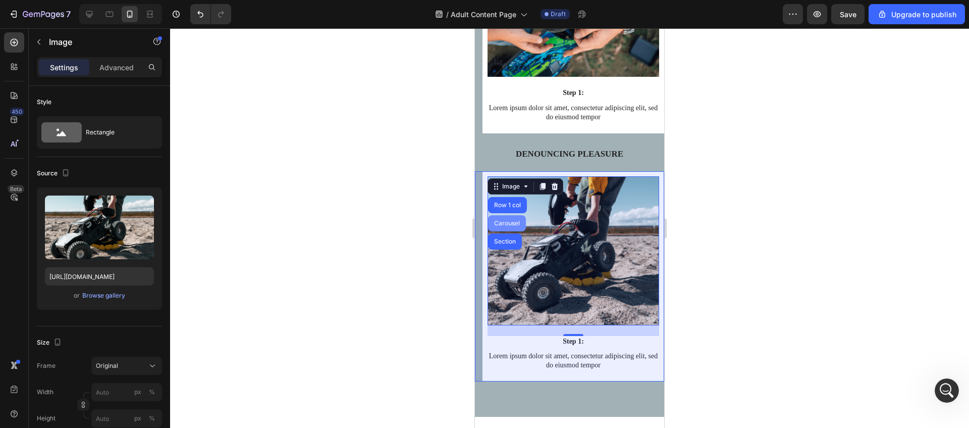
click at [505, 222] on div "Carousel" at bounding box center [507, 223] width 30 height 6
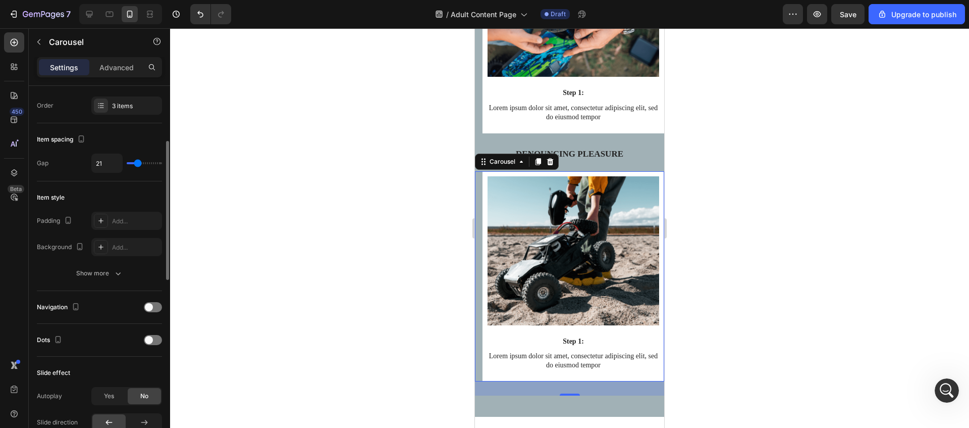
scroll to position [147, 0]
click at [251, 277] on div at bounding box center [569, 227] width 799 height 399
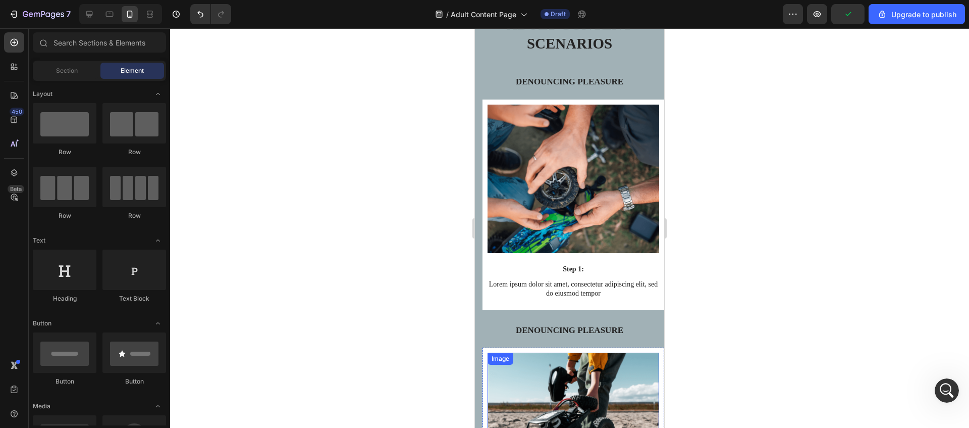
scroll to position [764, 0]
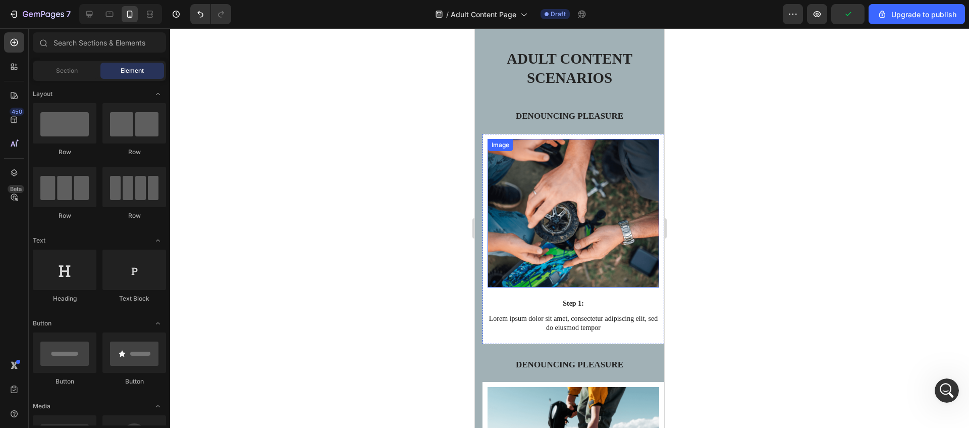
drag, startPoint x: 545, startPoint y: 186, endPoint x: 530, endPoint y: 155, distance: 33.9
click at [545, 186] on img at bounding box center [574, 213] width 172 height 149
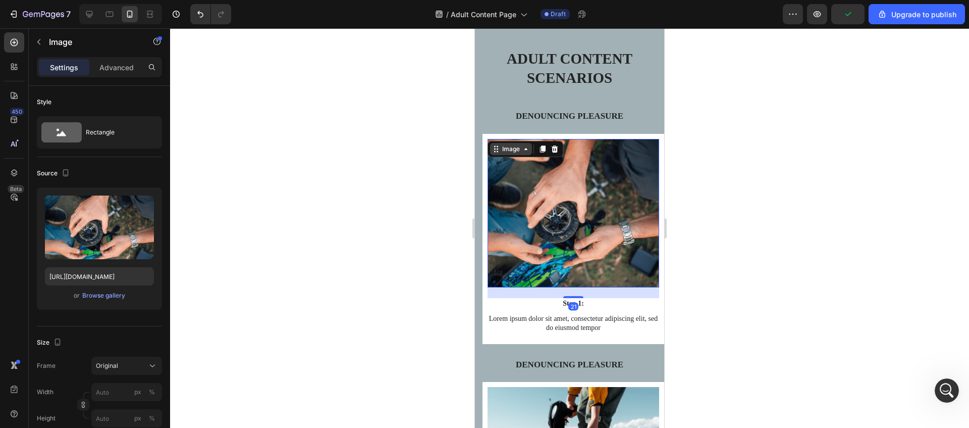
click at [515, 151] on div "Image" at bounding box center [511, 148] width 22 height 9
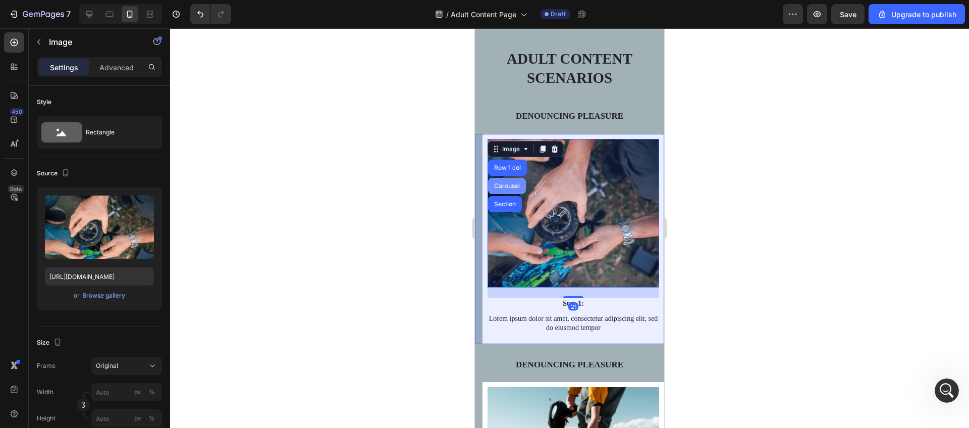
drag, startPoint x: 509, startPoint y: 184, endPoint x: 614, endPoint y: 136, distance: 115.2
click at [509, 184] on div "Carousel" at bounding box center [507, 186] width 30 height 6
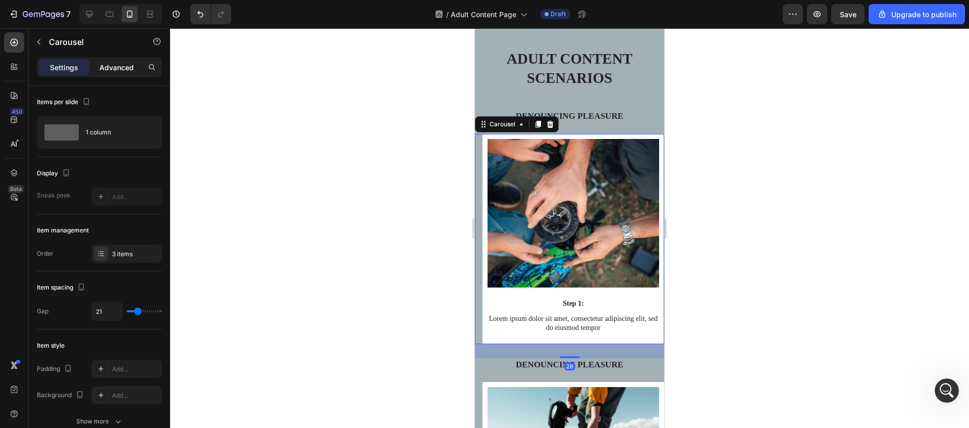
click at [112, 72] on p "Advanced" at bounding box center [116, 67] width 34 height 11
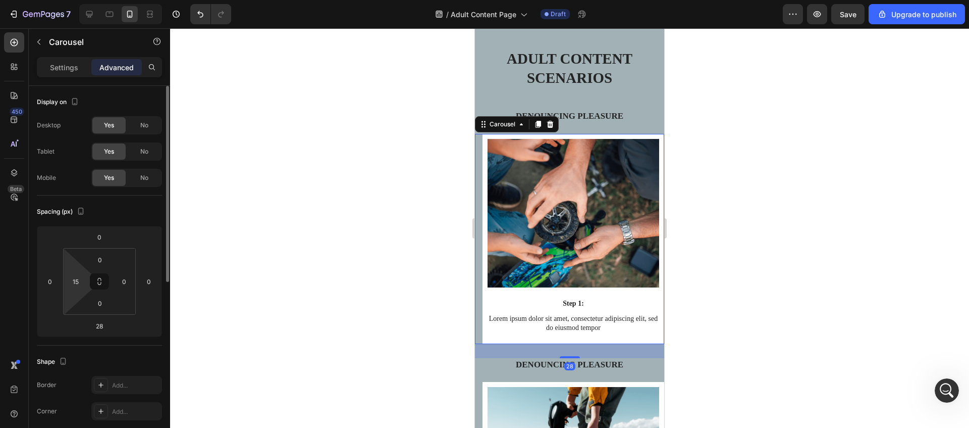
scroll to position [5, 0]
click at [80, 274] on input "15" at bounding box center [75, 276] width 15 height 15
type input "0"
click at [0, 0] on div "Spacing (px) 0 0 28 0 0 0 0 0" at bounding box center [0, 0] width 0 height 0
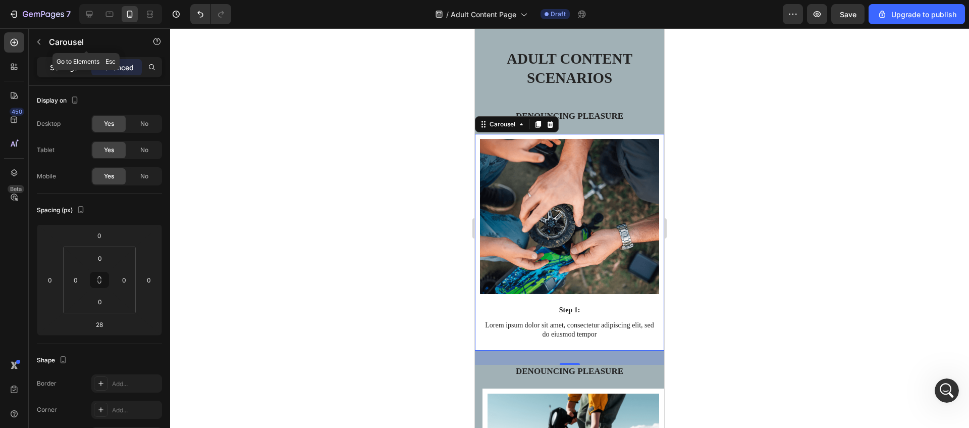
click at [50, 65] on p "Settings" at bounding box center [64, 67] width 28 height 11
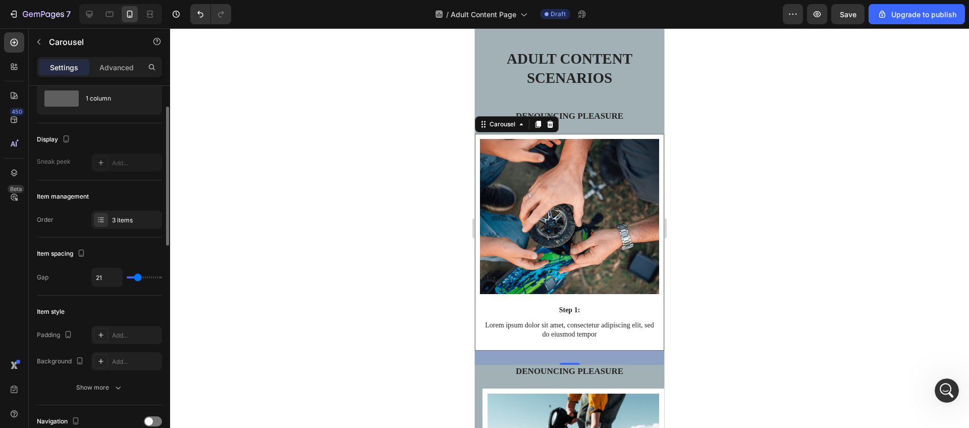
scroll to position [40, 0]
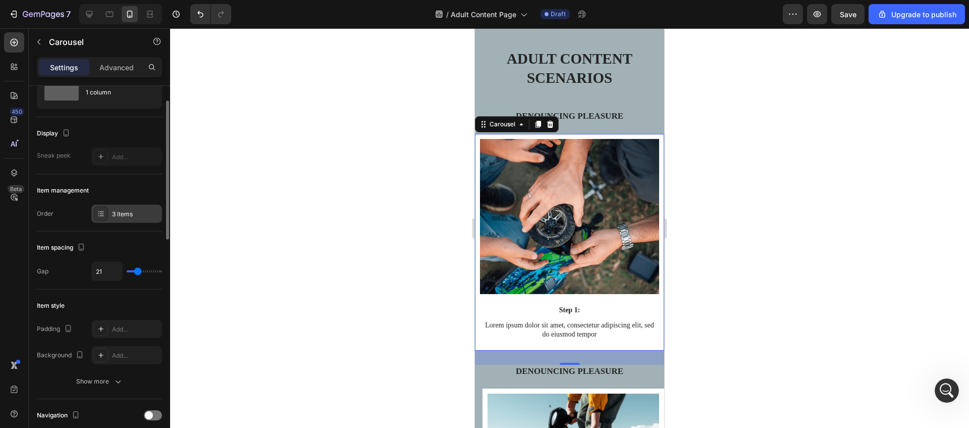
click at [114, 214] on div "3 items" at bounding box center [135, 213] width 47 height 9
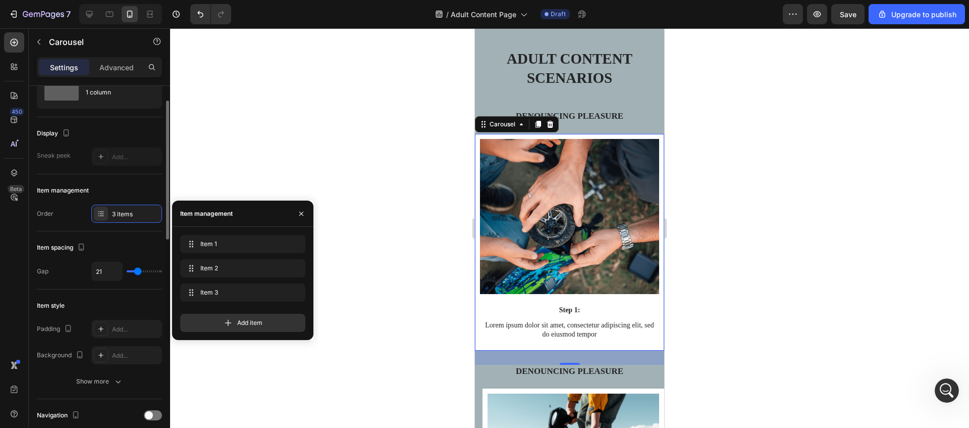
click at [119, 192] on div "Item management" at bounding box center [99, 190] width 125 height 16
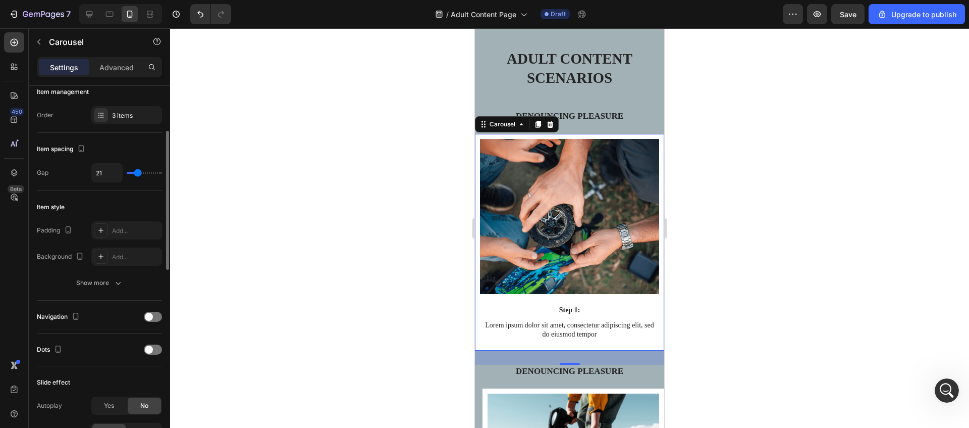
scroll to position [144, 0]
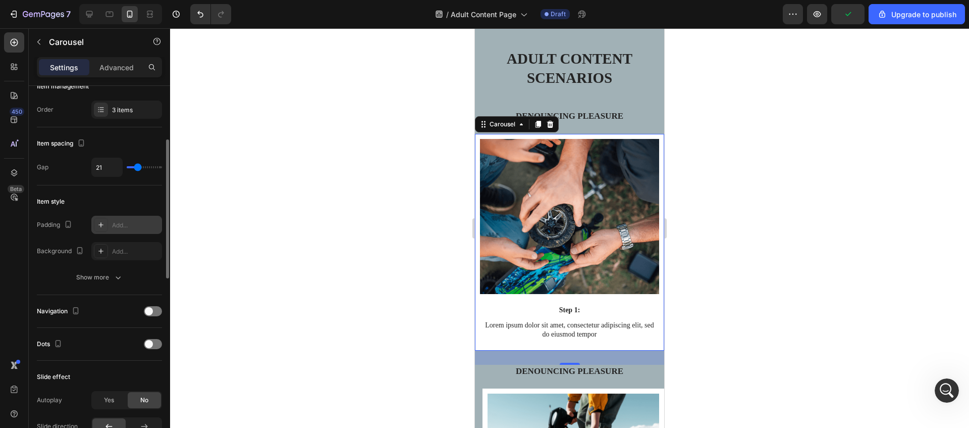
click at [103, 226] on icon at bounding box center [101, 225] width 8 height 8
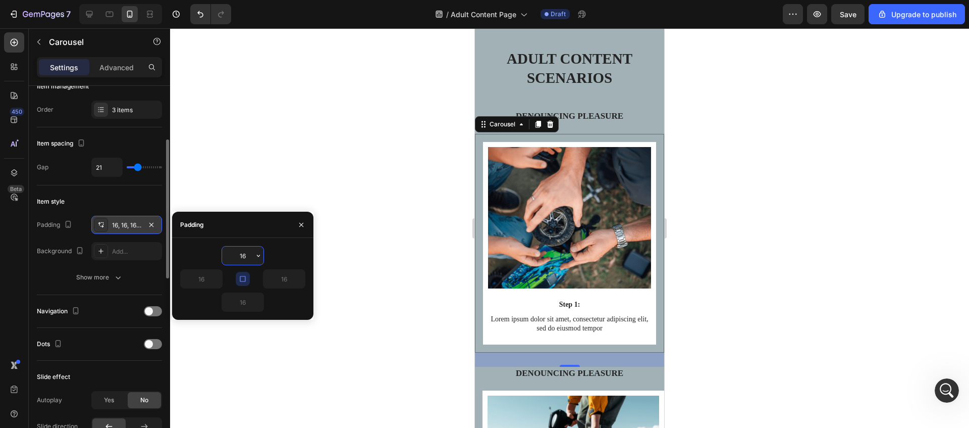
click at [103, 226] on icon at bounding box center [101, 225] width 8 height 8
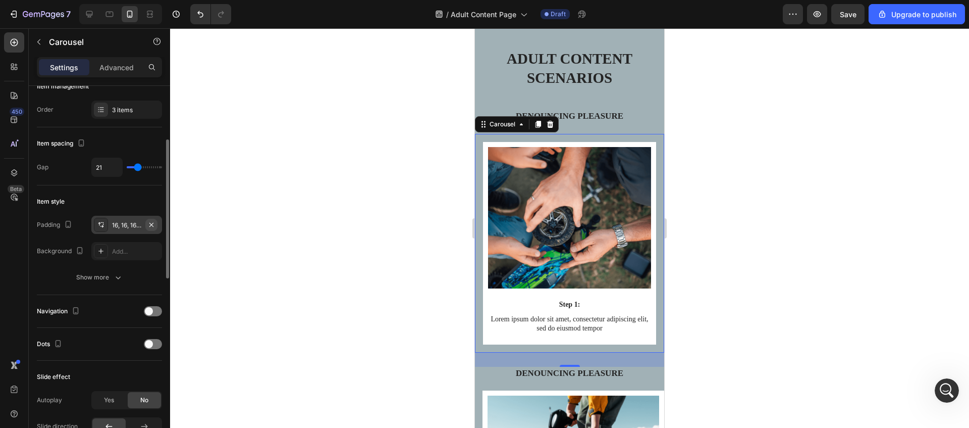
click at [149, 224] on icon "button" at bounding box center [151, 225] width 8 height 8
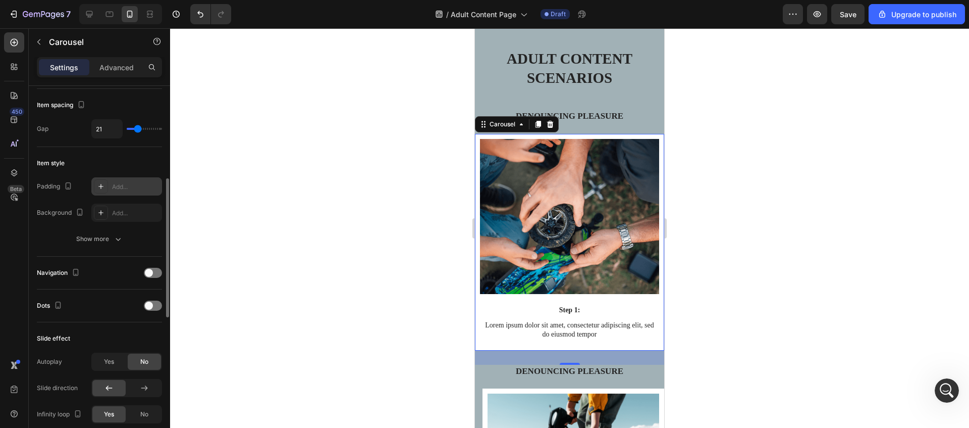
scroll to position [200, 0]
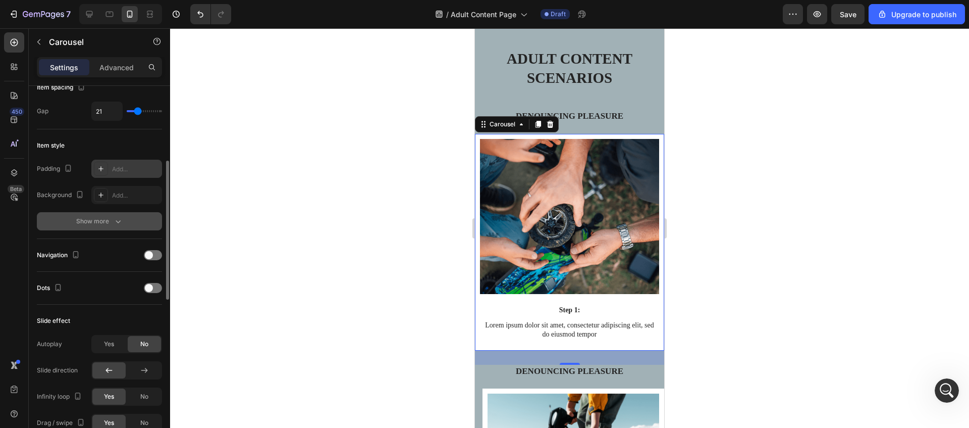
click at [96, 221] on div "Show more" at bounding box center [99, 221] width 47 height 10
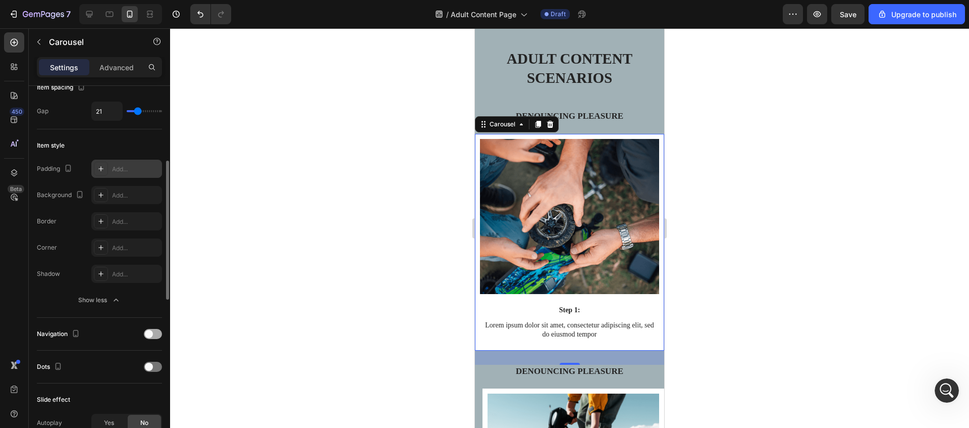
click at [151, 331] on span at bounding box center [149, 334] width 8 height 8
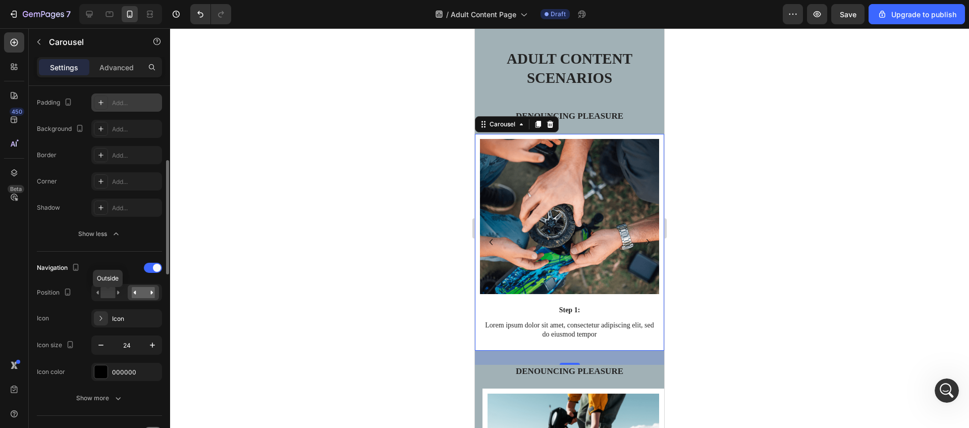
scroll to position [272, 0]
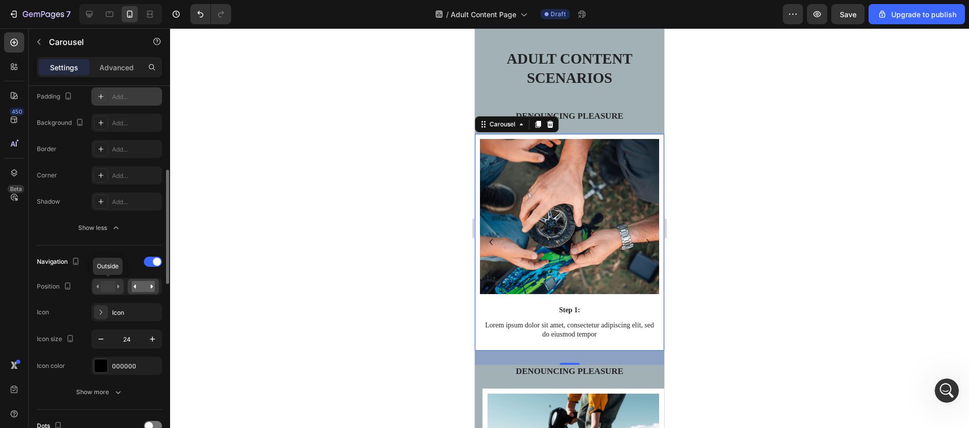
click at [103, 288] on rect at bounding box center [107, 286] width 15 height 11
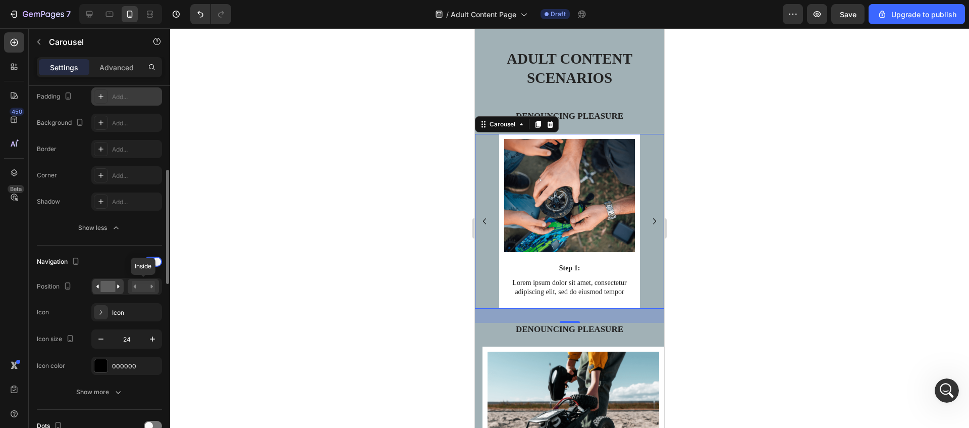
click at [145, 285] on rect at bounding box center [143, 286] width 23 height 11
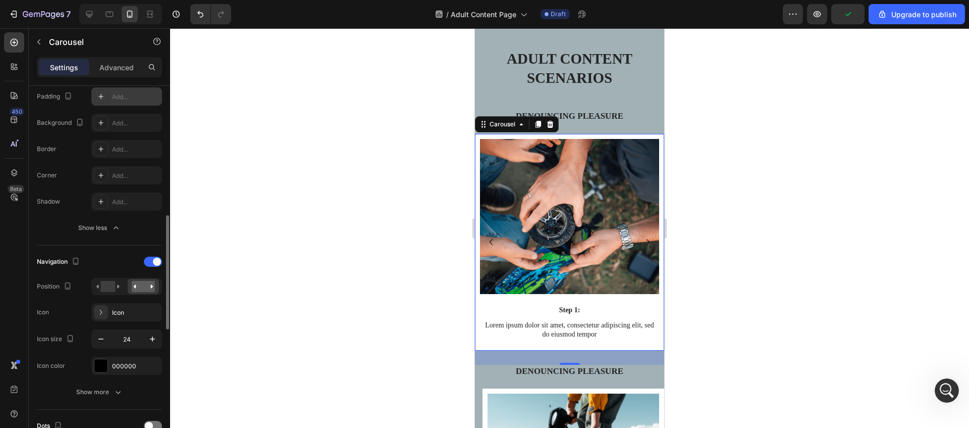
scroll to position [319, 0]
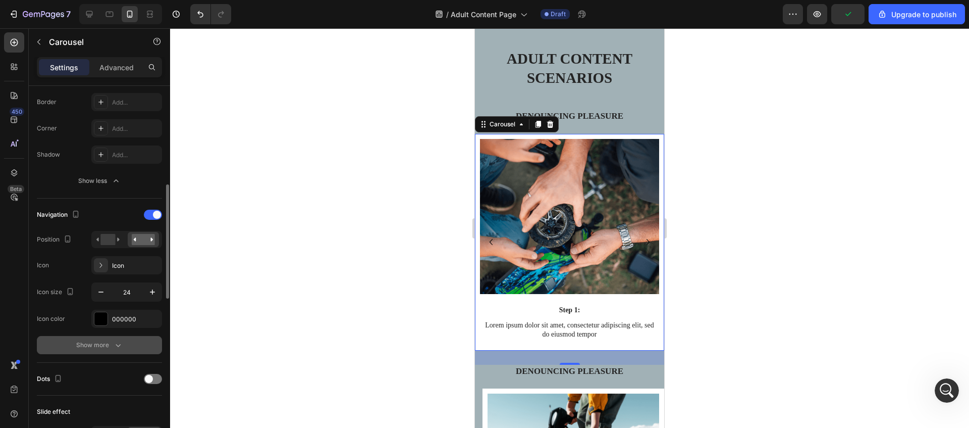
click at [101, 342] on div "Show more" at bounding box center [99, 345] width 47 height 10
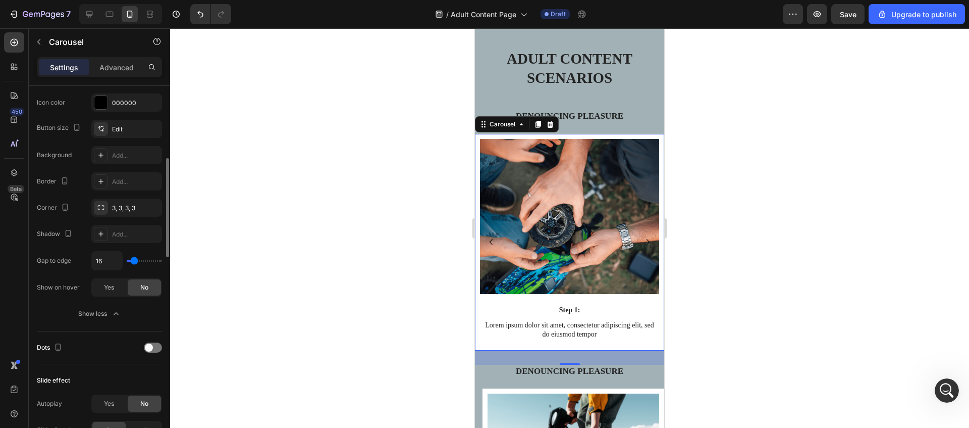
scroll to position [314, 0]
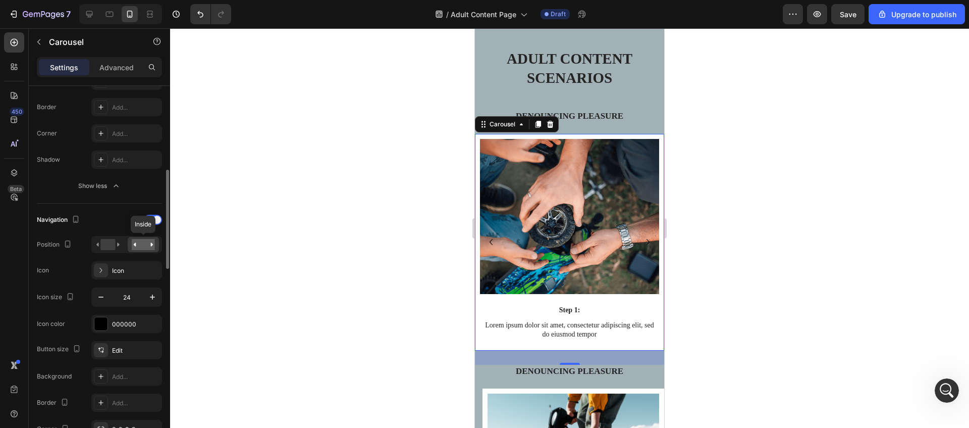
click at [140, 242] on rect at bounding box center [143, 244] width 23 height 11
click at [104, 245] on rect at bounding box center [107, 244] width 15 height 11
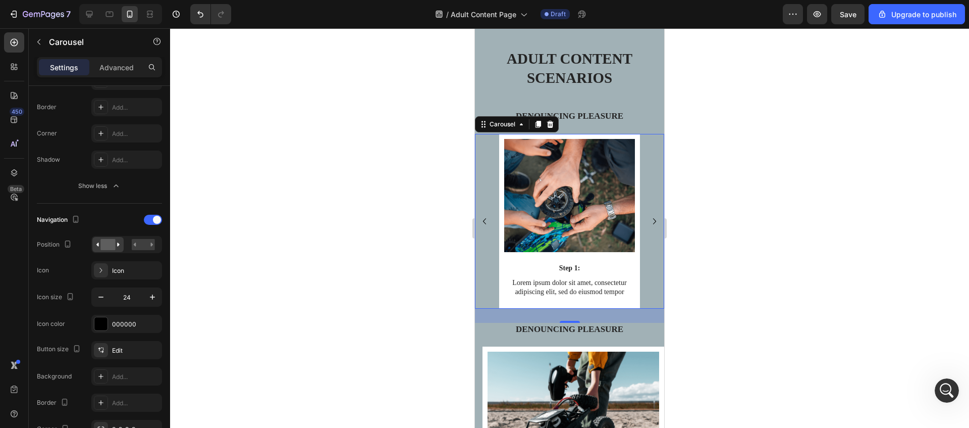
click at [652, 225] on icon "Carousel Next Arrow" at bounding box center [655, 221] width 12 height 12
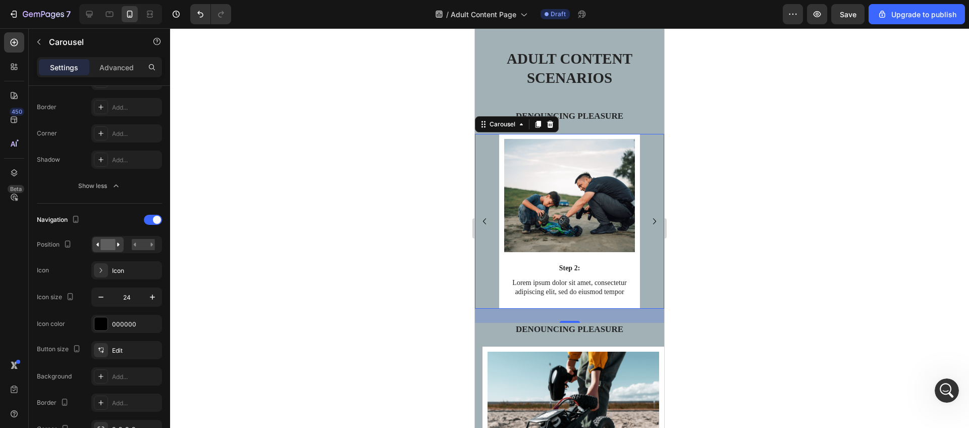
click at [652, 225] on icon "Carousel Next Arrow" at bounding box center [655, 221] width 12 height 12
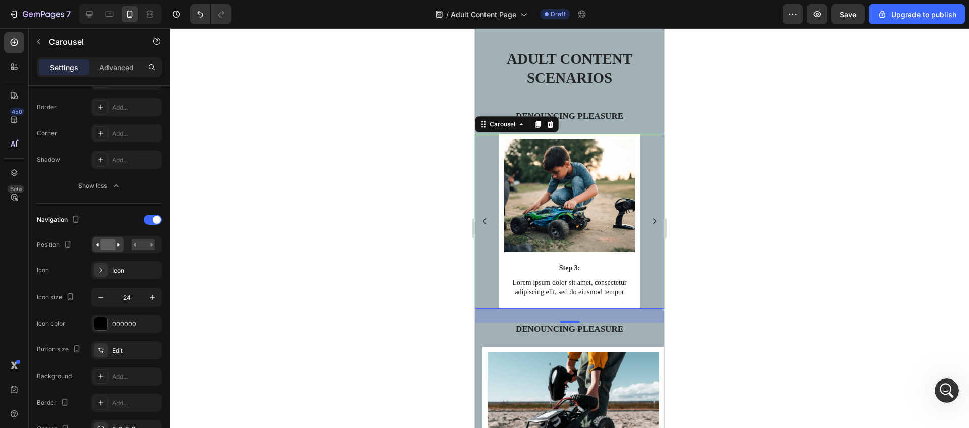
click at [485, 227] on icon "Carousel Back Arrow" at bounding box center [484, 221] width 12 height 12
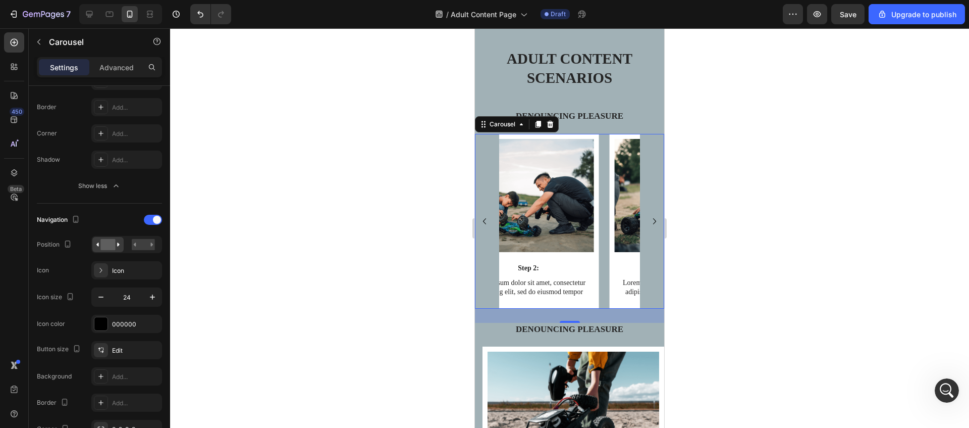
click at [485, 227] on icon "Carousel Back Arrow" at bounding box center [484, 221] width 12 height 12
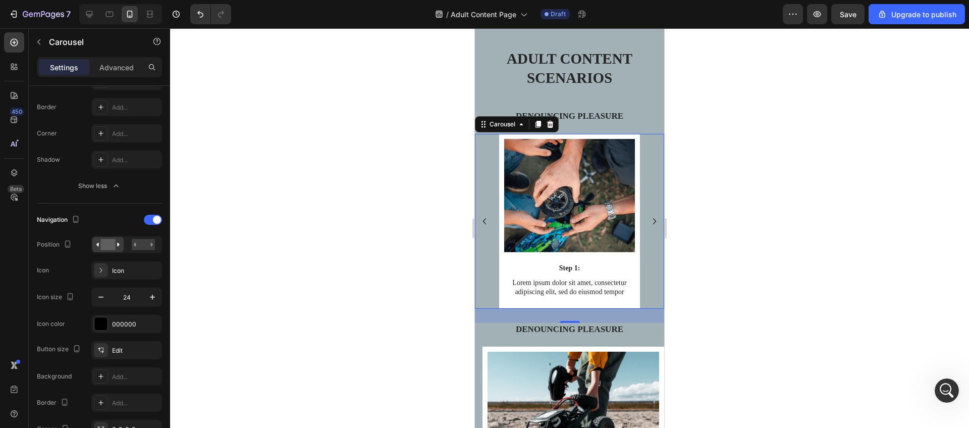
click at [367, 240] on div at bounding box center [569, 227] width 799 height 399
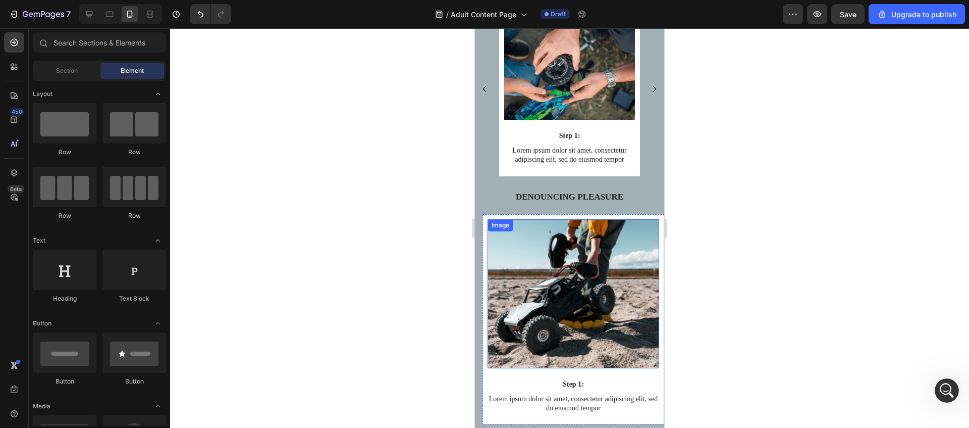
scroll to position [899, 0]
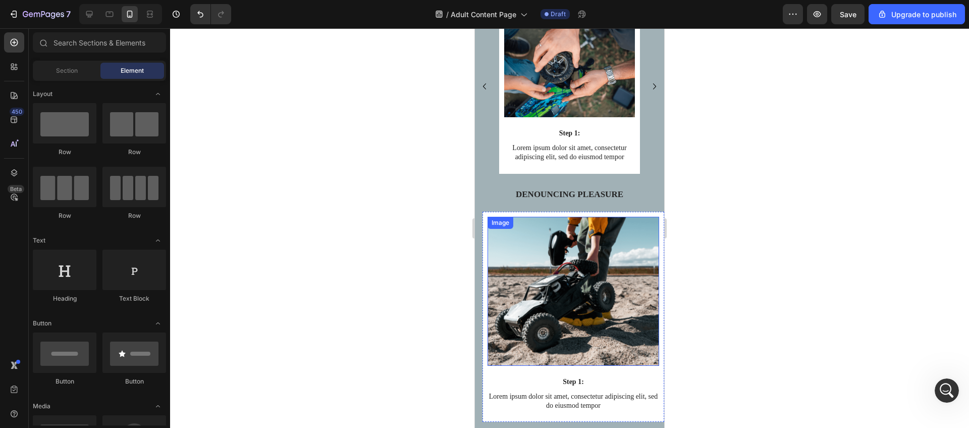
click at [528, 299] on img at bounding box center [574, 291] width 172 height 149
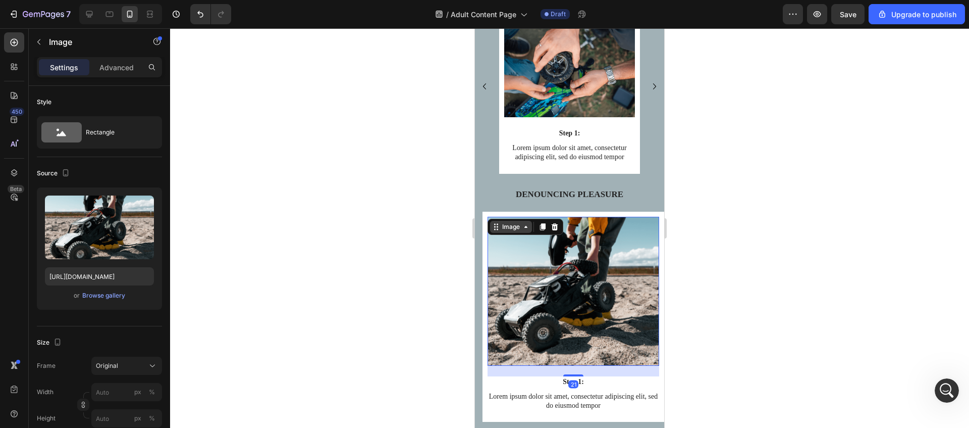
click at [513, 231] on div "Image" at bounding box center [511, 226] width 22 height 9
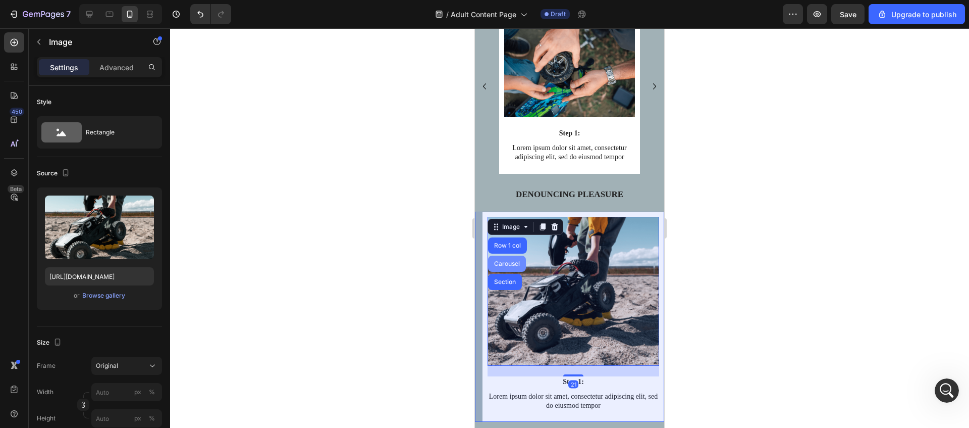
drag, startPoint x: 508, startPoint y: 266, endPoint x: 840, endPoint y: 273, distance: 331.7
click at [508, 266] on div "Carousel" at bounding box center [507, 263] width 38 height 16
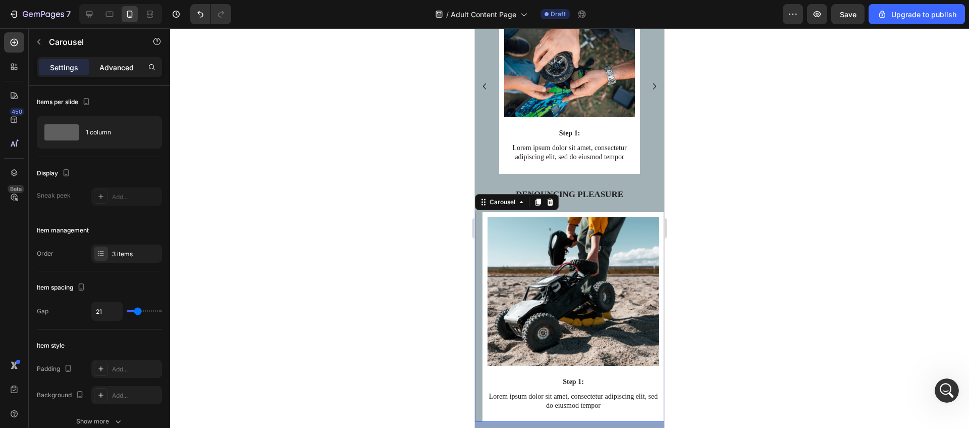
click at [125, 68] on p "Advanced" at bounding box center [116, 67] width 34 height 11
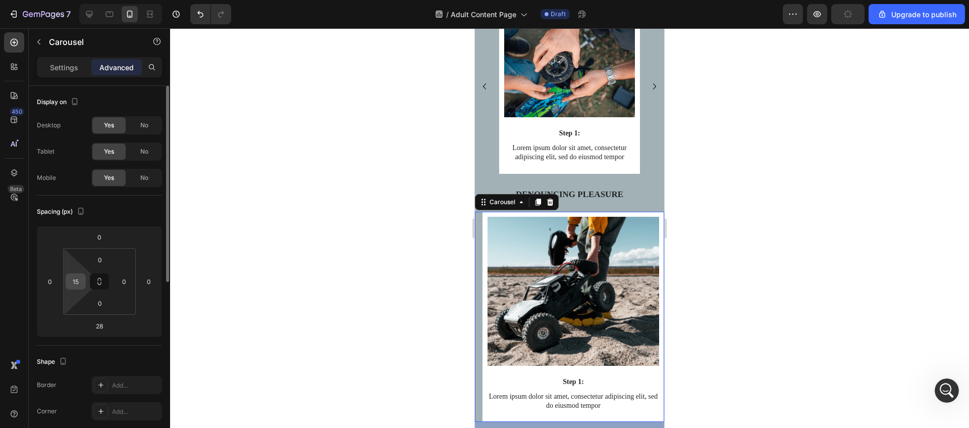
click at [77, 281] on input "15" at bounding box center [75, 281] width 15 height 15
click at [62, 63] on p "Settings" at bounding box center [64, 67] width 28 height 11
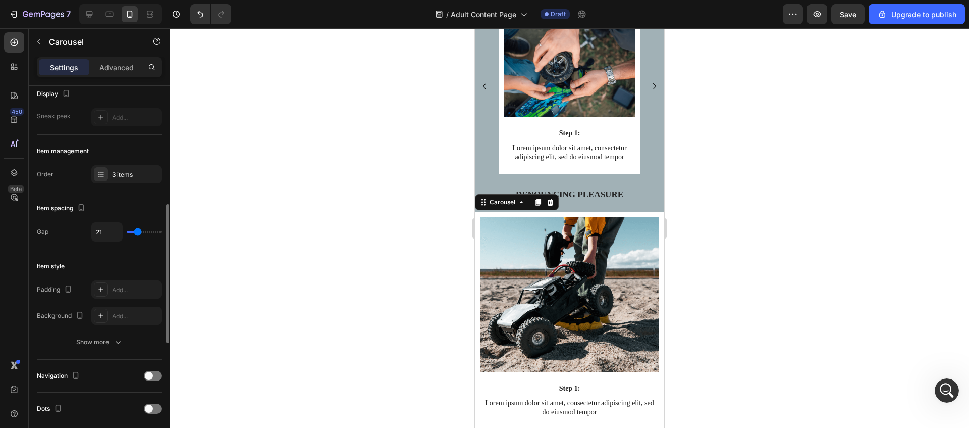
scroll to position [261, 0]
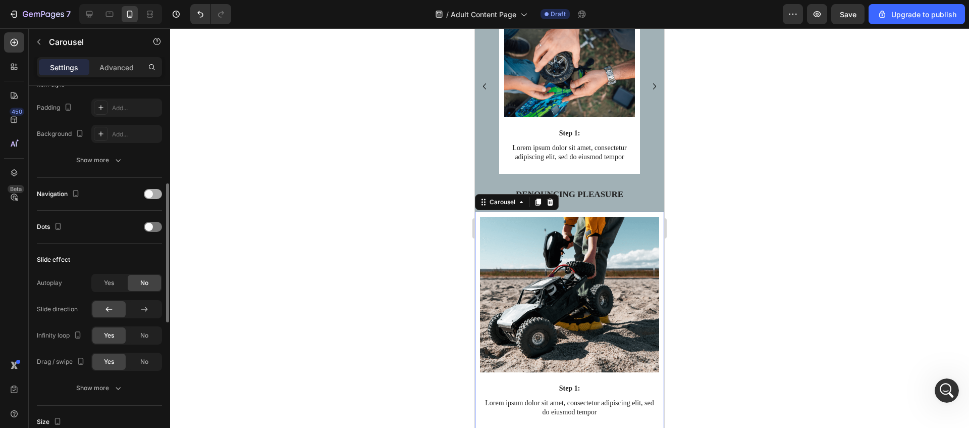
click at [144, 192] on div at bounding box center [153, 194] width 18 height 8
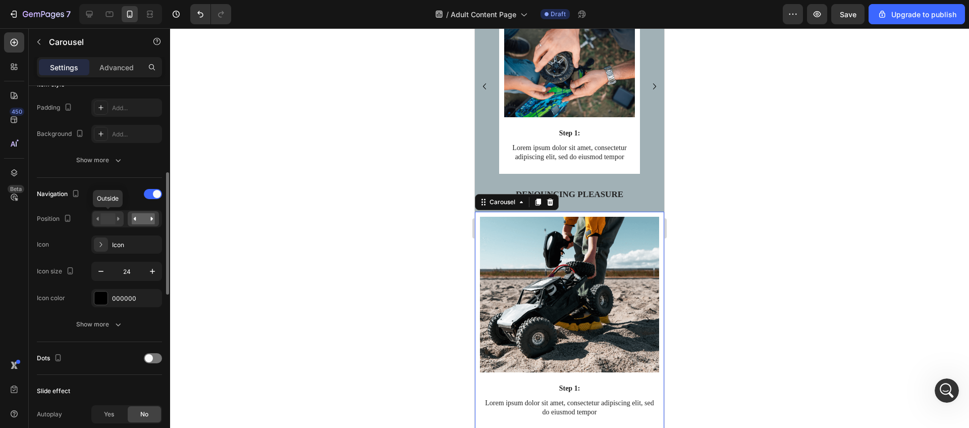
click at [103, 221] on rect at bounding box center [107, 218] width 15 height 11
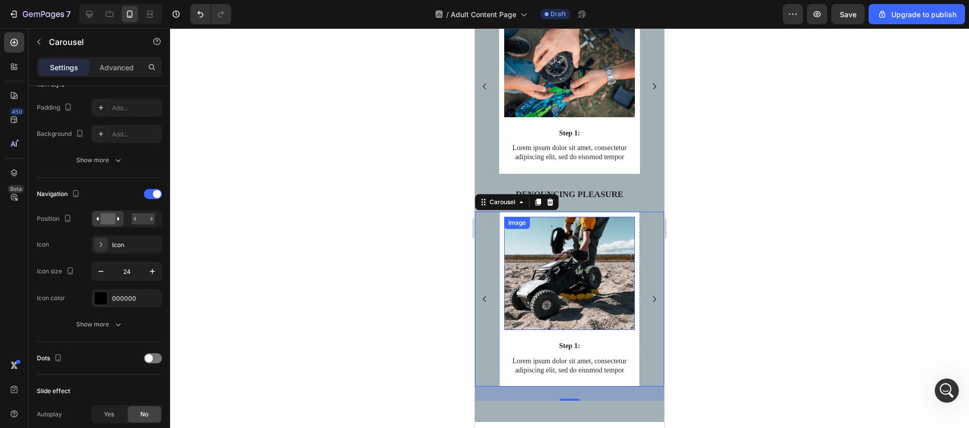
scroll to position [1093, 0]
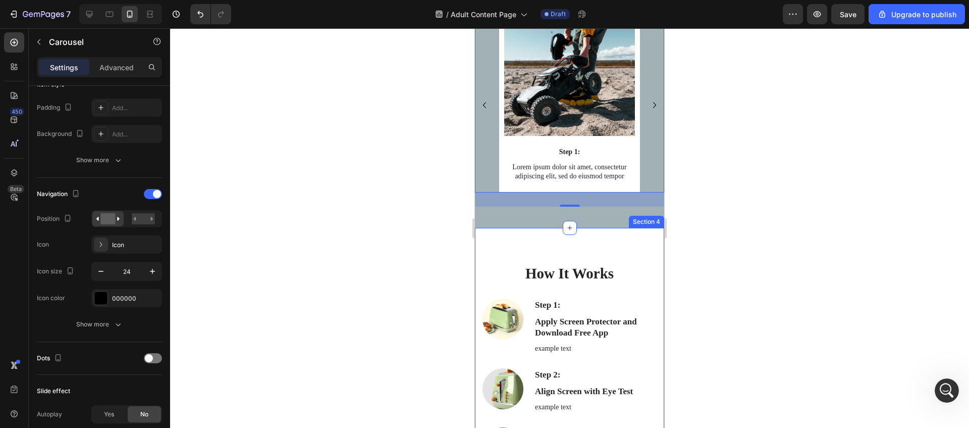
click at [431, 254] on div at bounding box center [569, 227] width 799 height 399
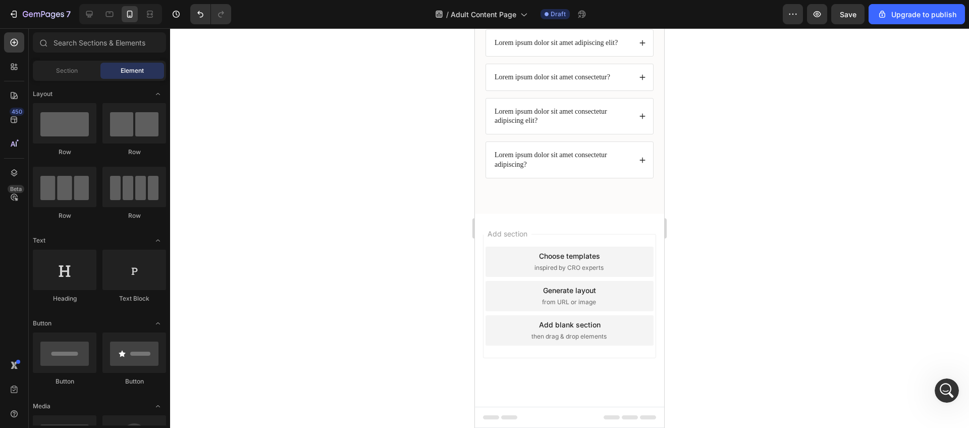
scroll to position [2529, 0]
click at [87, 16] on icon at bounding box center [89, 14] width 10 height 10
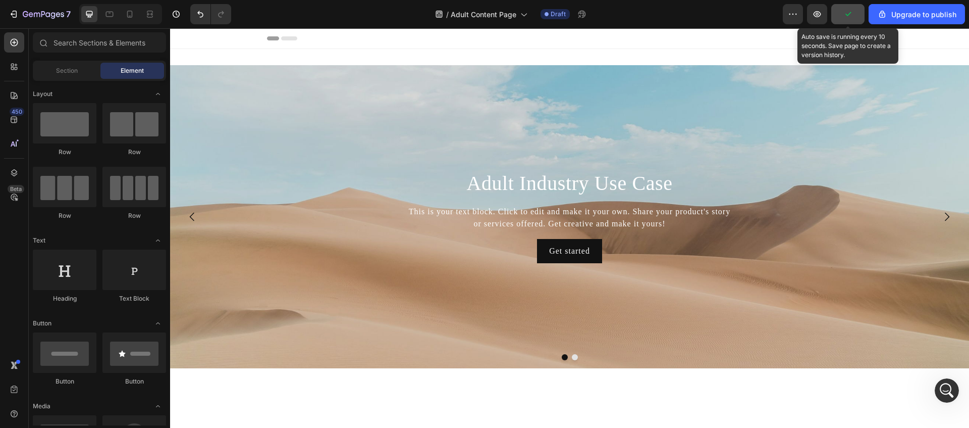
drag, startPoint x: 847, startPoint y: 16, endPoint x: 448, endPoint y: 224, distance: 449.9
click at [847, 16] on icon "button" at bounding box center [848, 14] width 10 height 10
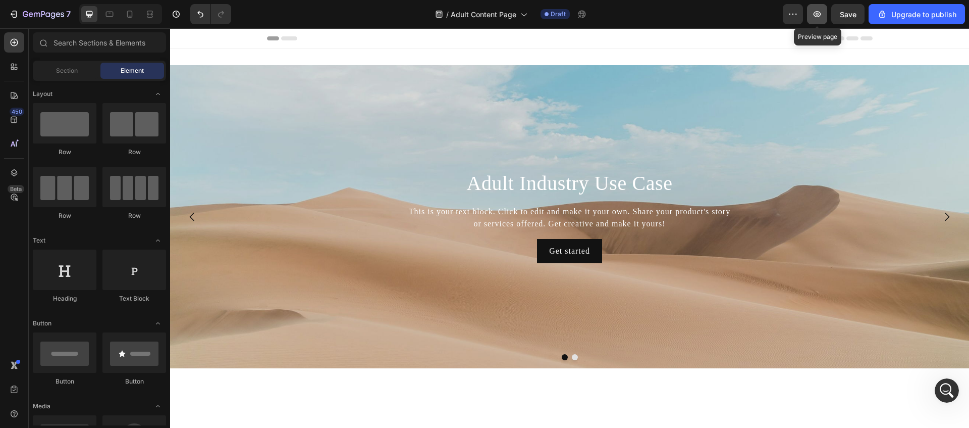
click at [818, 14] on icon "button" at bounding box center [817, 14] width 10 height 10
click at [792, 15] on icon "button" at bounding box center [793, 14] width 10 height 10
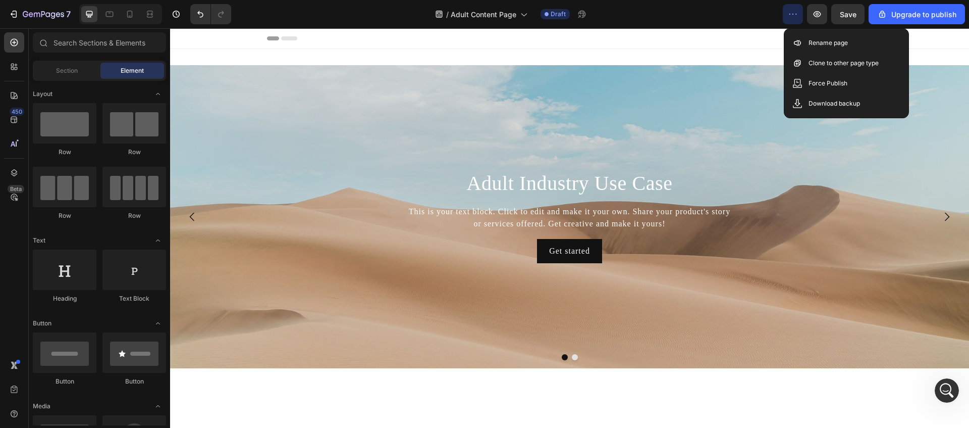
drag, startPoint x: 729, startPoint y: 15, endPoint x: 702, endPoint y: 17, distance: 27.9
click at [729, 15] on div "/ Adult Content Page Draft" at bounding box center [511, 14] width 544 height 20
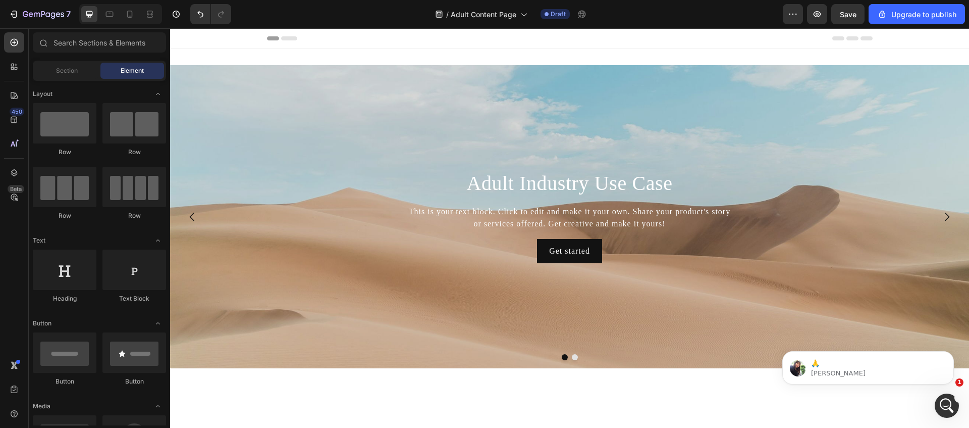
scroll to position [1302, 0]
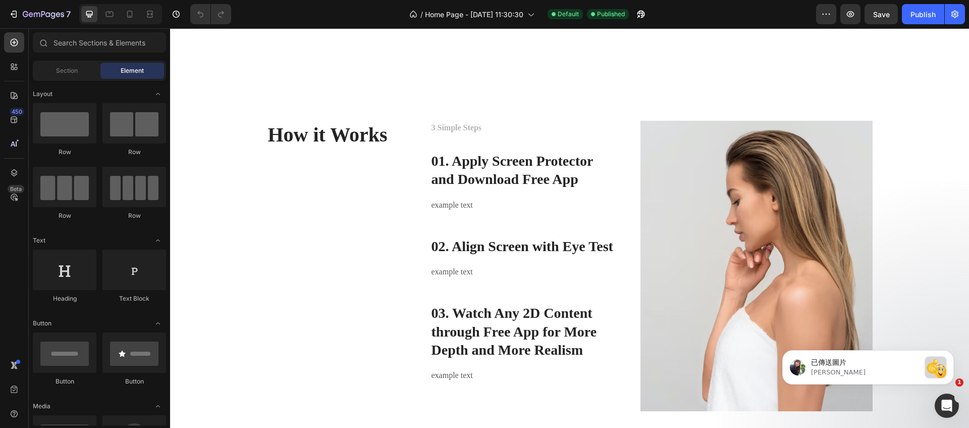
scroll to position [505, 0]
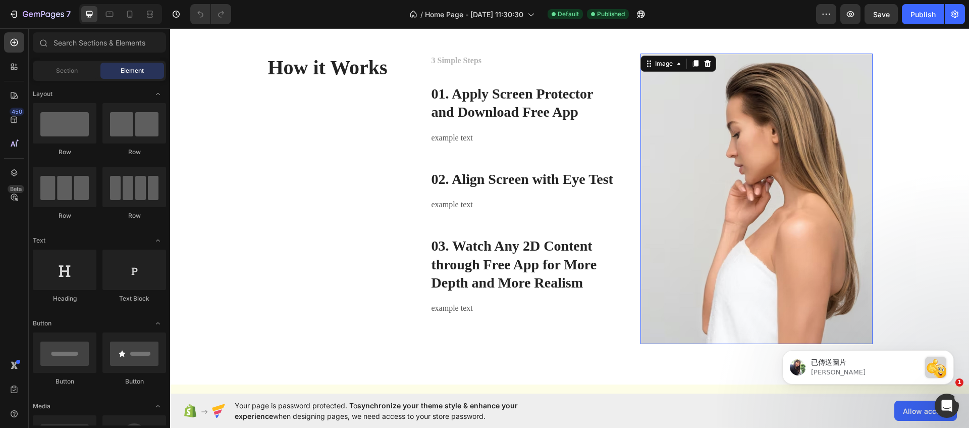
click at [720, 192] on img at bounding box center [757, 199] width 232 height 290
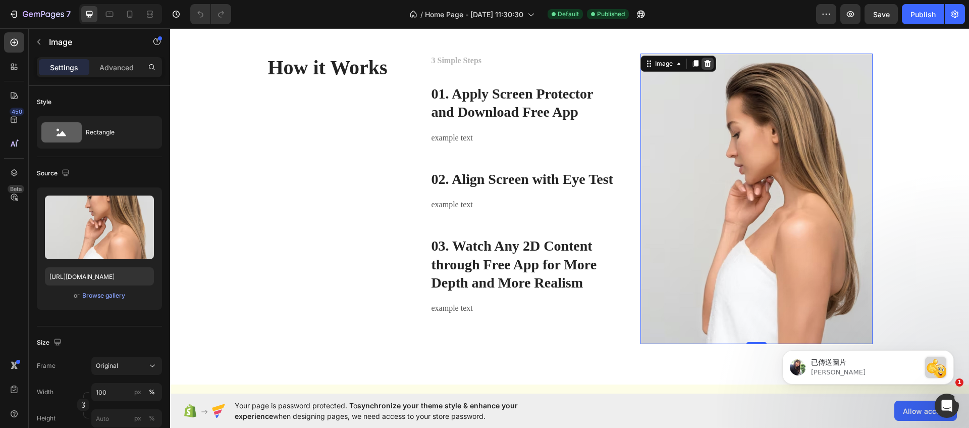
click at [706, 64] on icon at bounding box center [707, 63] width 7 height 7
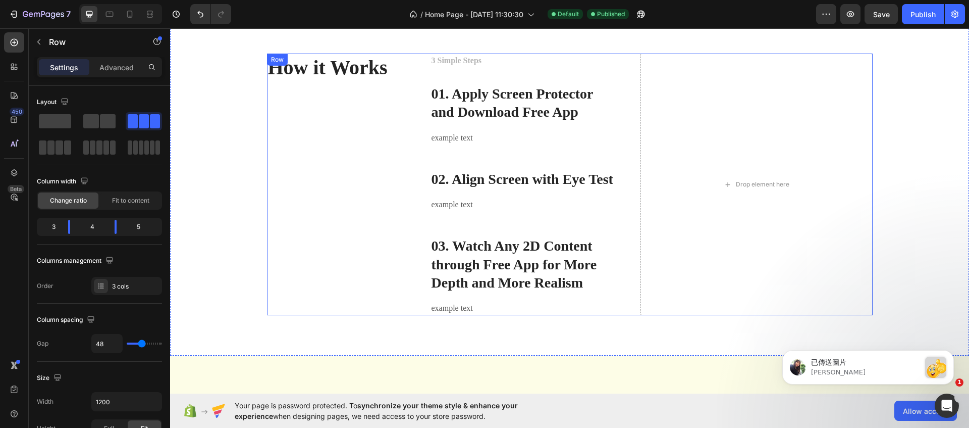
click at [302, 135] on div "How it Works Heading" at bounding box center [336, 184] width 139 height 261
click at [99, 124] on div at bounding box center [99, 121] width 32 height 14
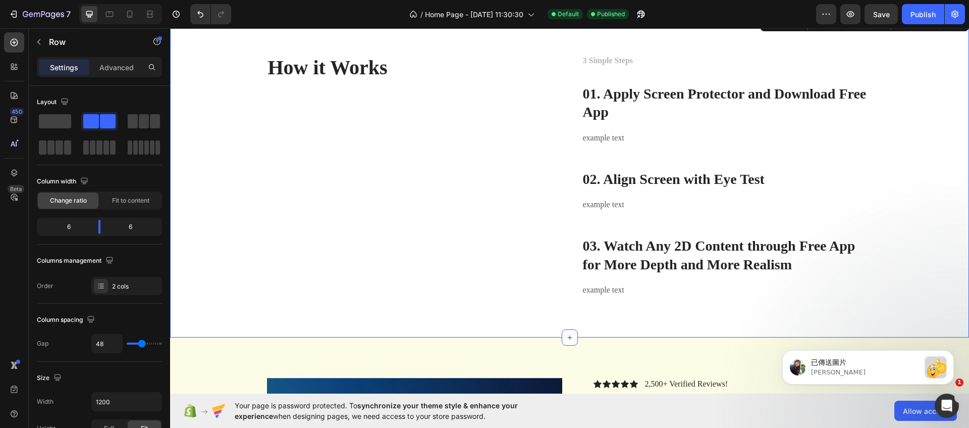
click at [944, 175] on div "How it Works Heading 3 Simple Steps Text block 01. Apply Screen Protector and D…" at bounding box center [570, 175] width 784 height 243
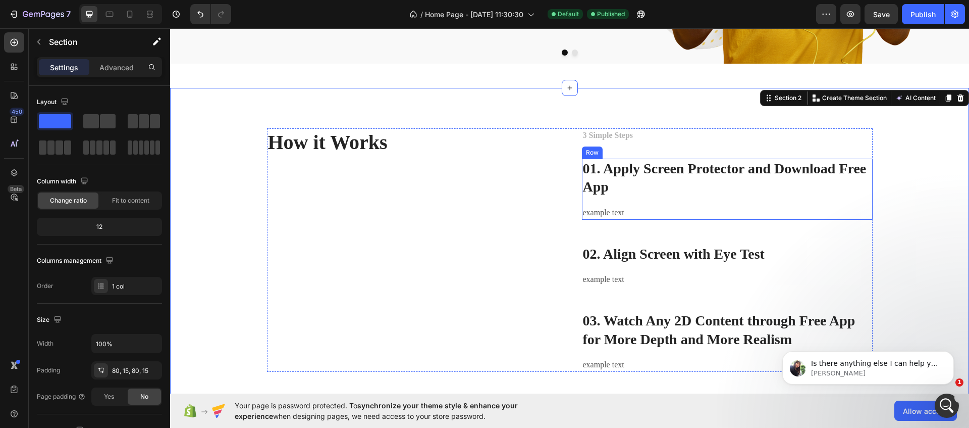
scroll to position [424, 0]
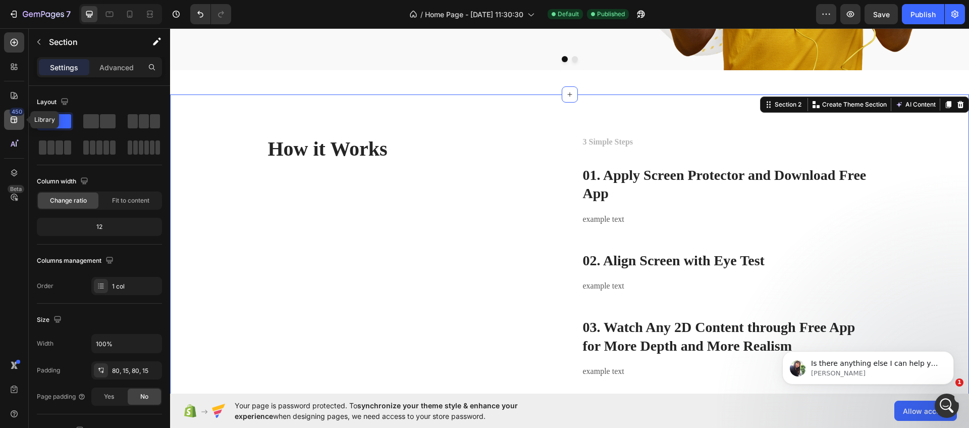
click at [13, 124] on icon at bounding box center [14, 120] width 10 height 10
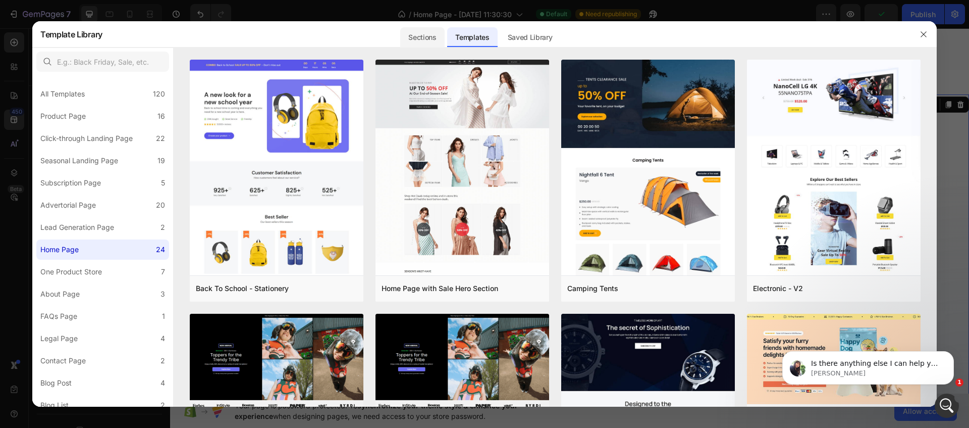
click at [427, 42] on div "Sections" at bounding box center [422, 37] width 44 height 20
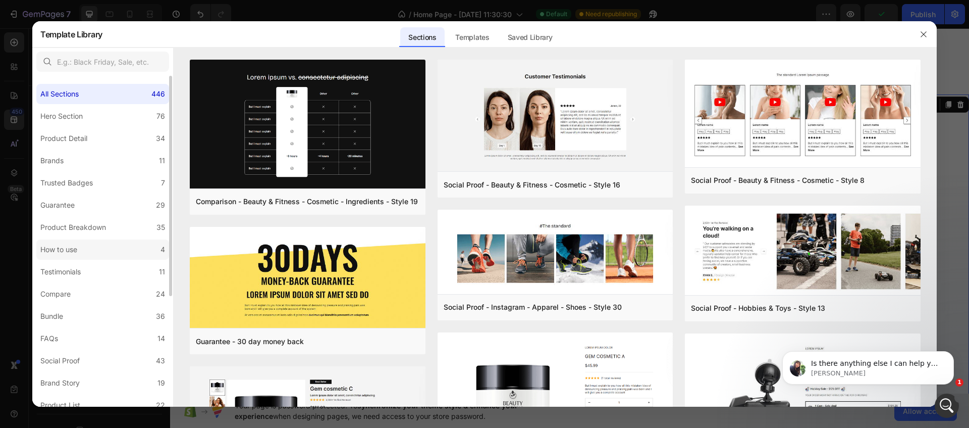
click at [81, 250] on div "How to use" at bounding box center [60, 249] width 41 height 12
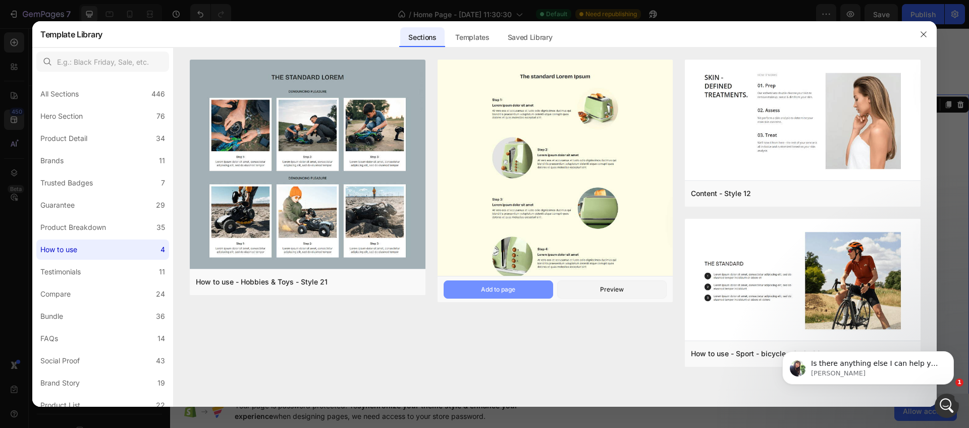
click at [518, 290] on button "Add to page" at bounding box center [499, 289] width 110 height 18
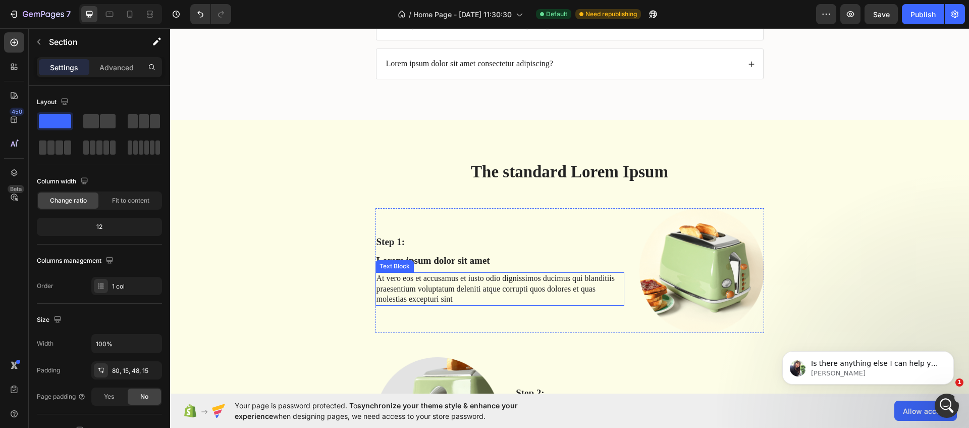
scroll to position [2060, 0]
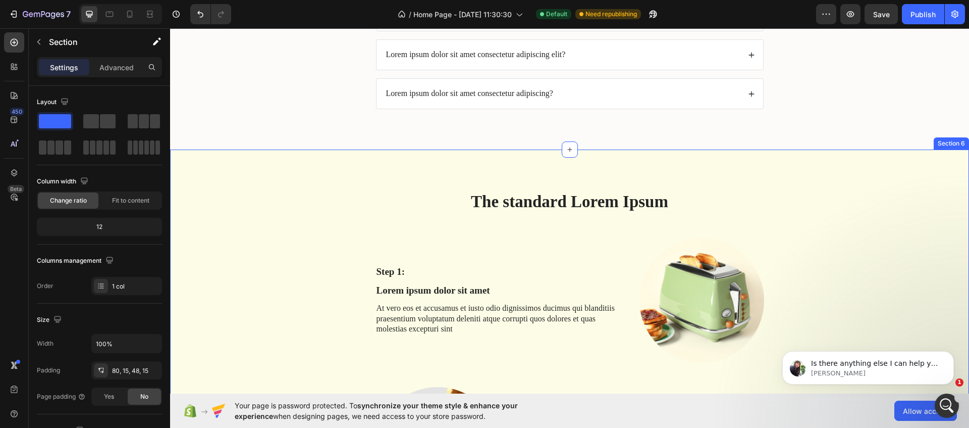
drag, startPoint x: 925, startPoint y: 173, endPoint x: 818, endPoint y: 97, distance: 130.7
click at [818, 97] on div "FAQs Heading Lorem ipsum dolor sit amet adipiscing elit? Lorem ipsum dolor sit …" at bounding box center [569, 16] width 779 height 219
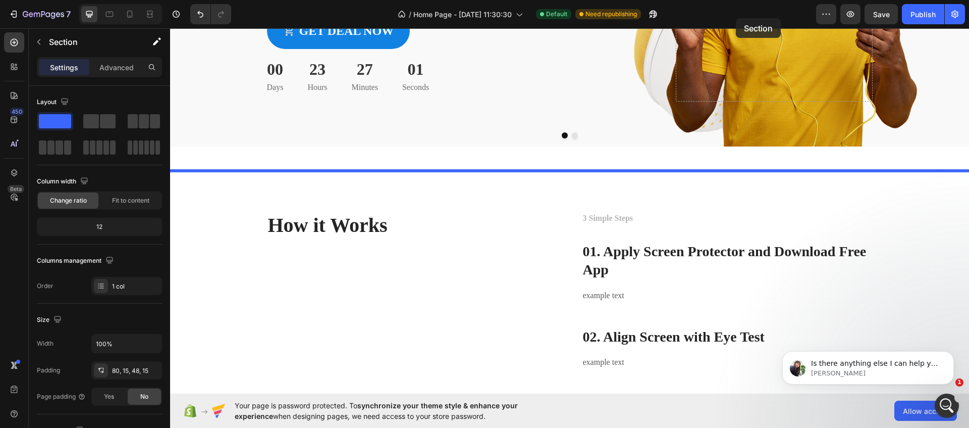
scroll to position [263, 0]
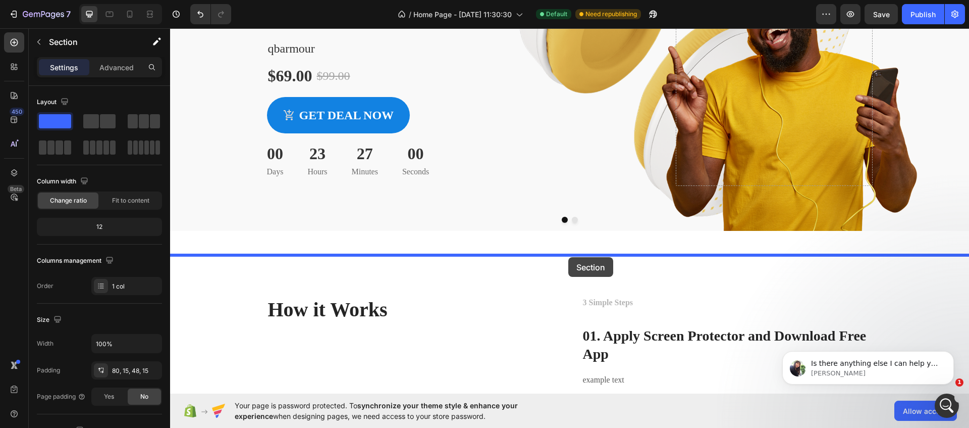
drag, startPoint x: 787, startPoint y: 136, endPoint x: 568, endPoint y: 257, distance: 249.6
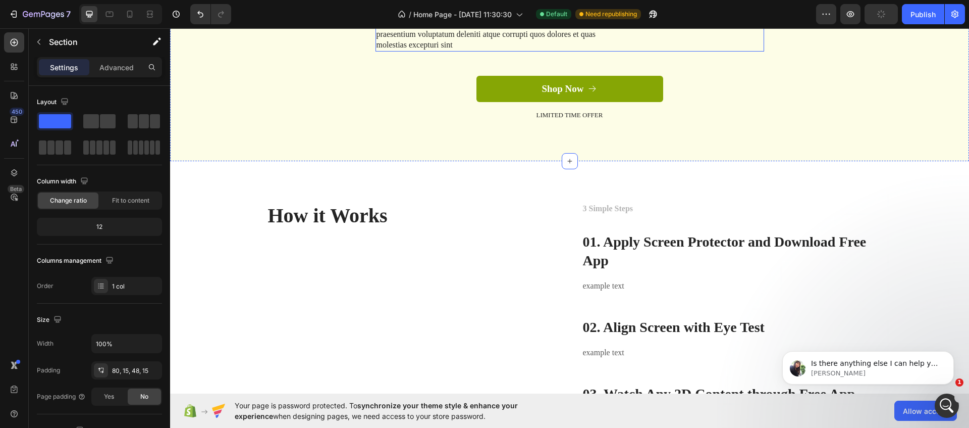
scroll to position [1150, 0]
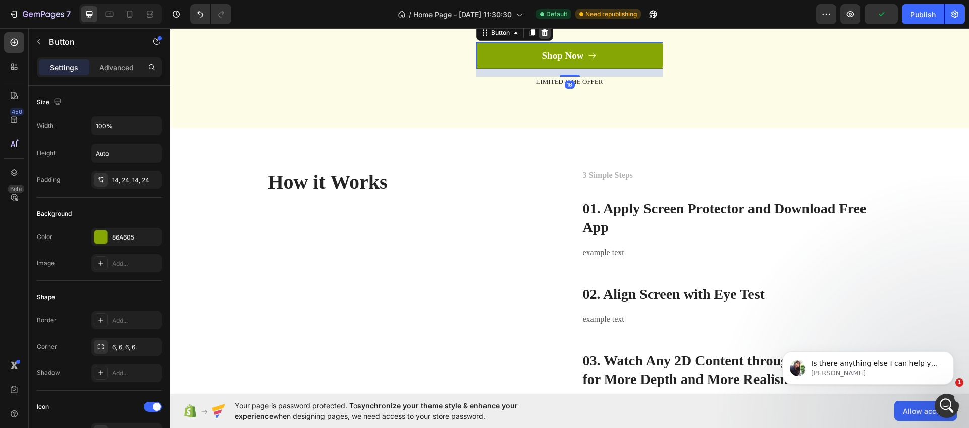
click at [545, 37] on icon at bounding box center [545, 33] width 8 height 8
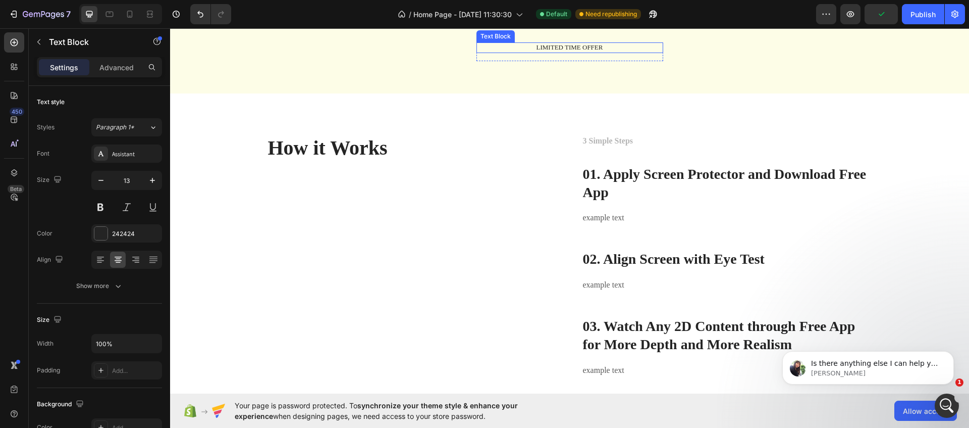
click at [511, 52] on p "LIMITED TIME OFFER" at bounding box center [569, 47] width 185 height 9
click at [514, 37] on div "Text Block" at bounding box center [506, 32] width 34 height 9
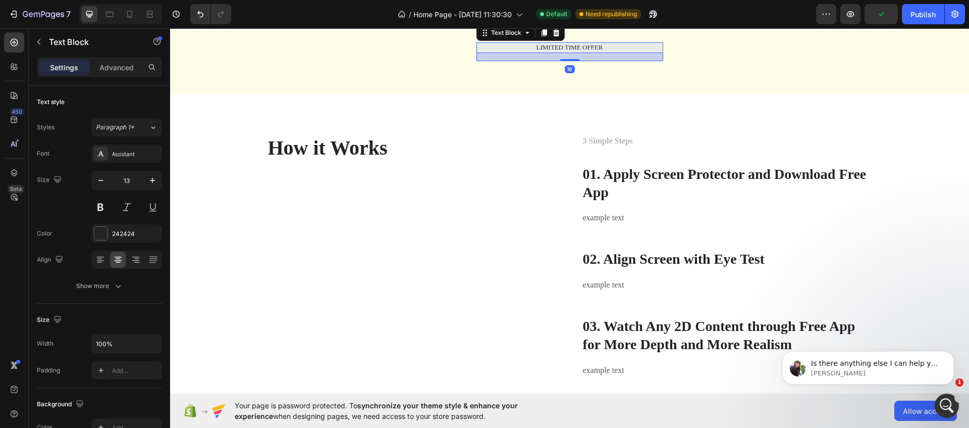
click at [502, 23] on div "Row 1 col" at bounding box center [496, 15] width 39 height 16
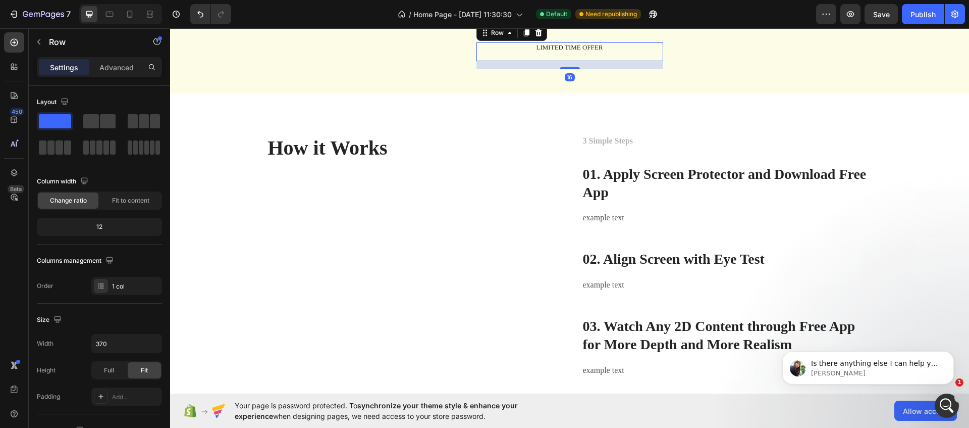
drag, startPoint x: 535, startPoint y: 194, endPoint x: 416, endPoint y: 293, distance: 153.7
click at [535, 37] on icon at bounding box center [539, 33] width 8 height 8
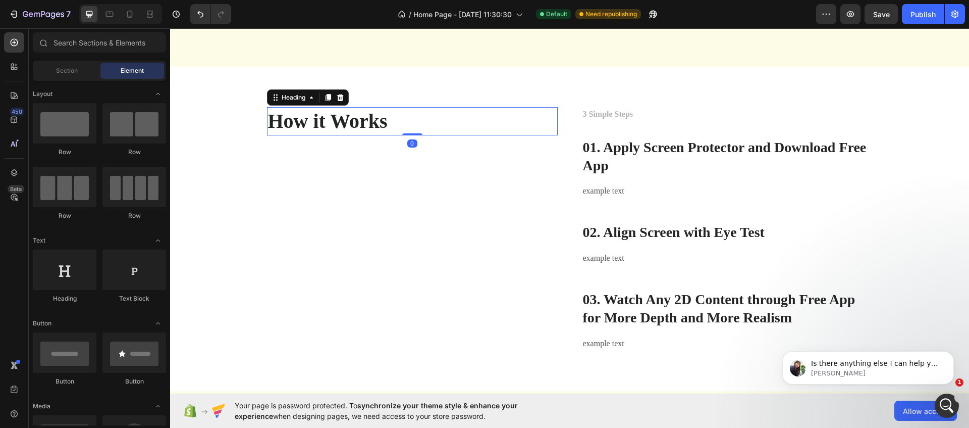
click at [367, 135] on h2 "How it Works" at bounding box center [412, 121] width 291 height 28
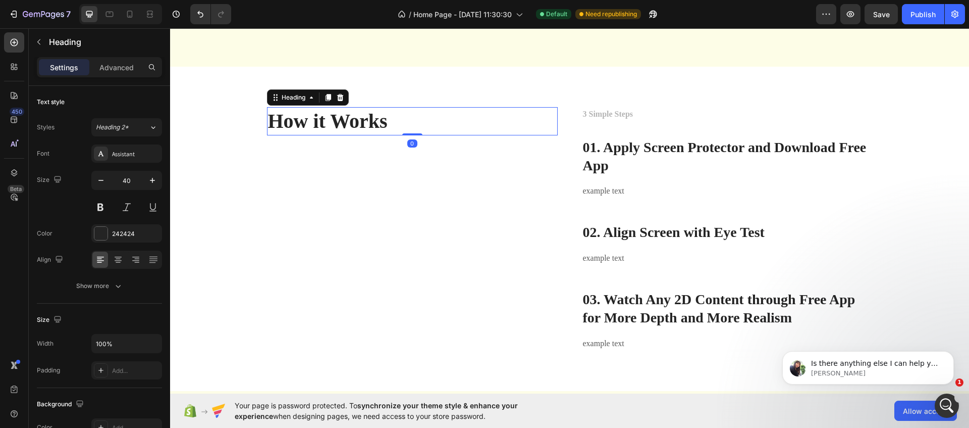
click at [367, 135] on h2 "How it Works" at bounding box center [412, 121] width 291 height 28
click at [367, 134] on p "How it Works" at bounding box center [412, 121] width 289 height 26
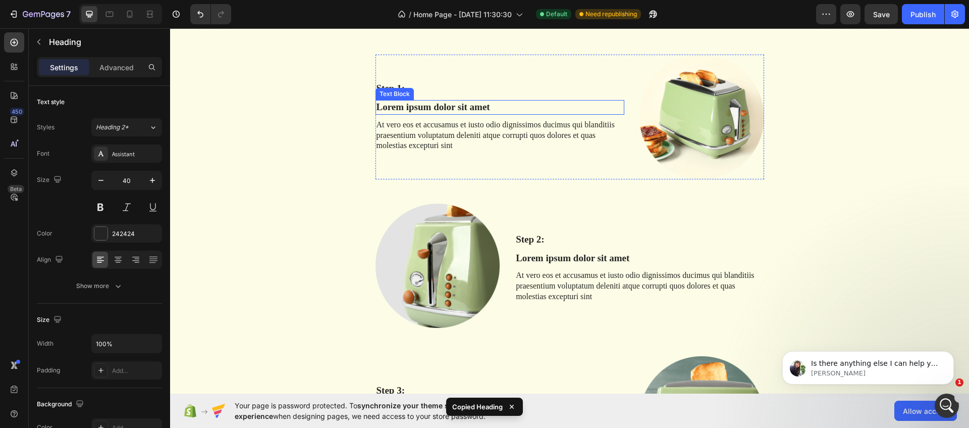
scroll to position [470, 0]
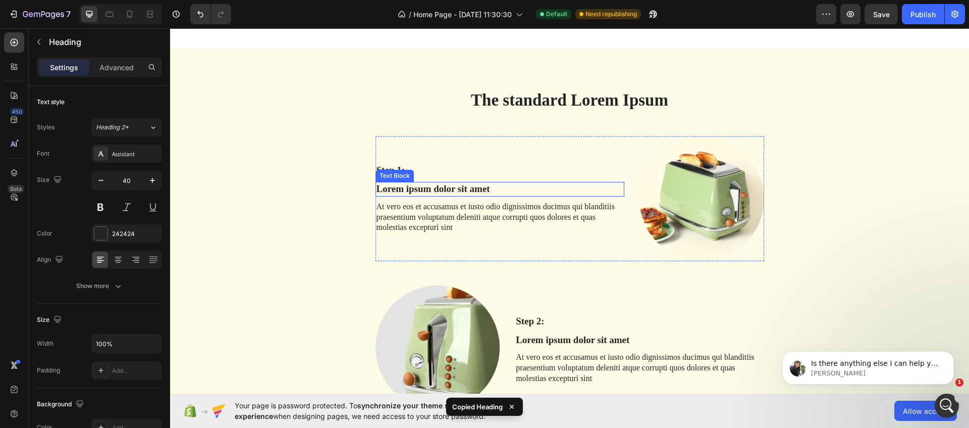
click at [534, 104] on h2 "The standard Lorem Ipsum" at bounding box center [570, 100] width 389 height 24
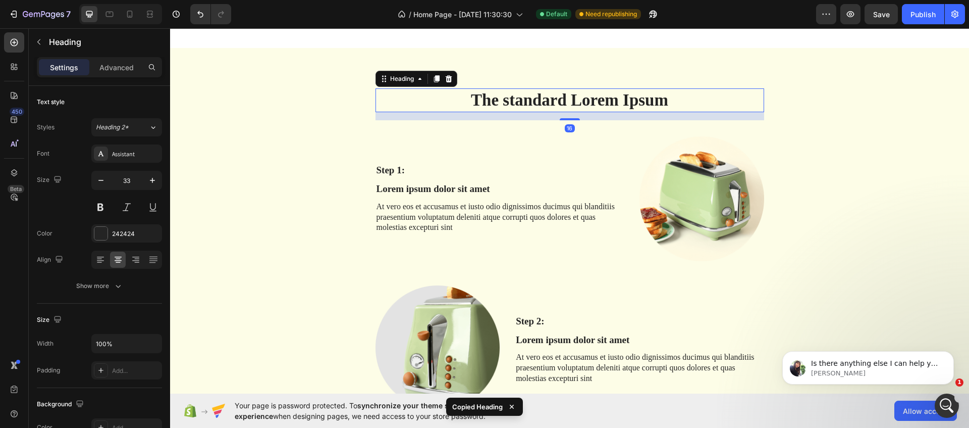
click at [534, 104] on h2 "The standard Lorem Ipsum" at bounding box center [570, 100] width 389 height 24
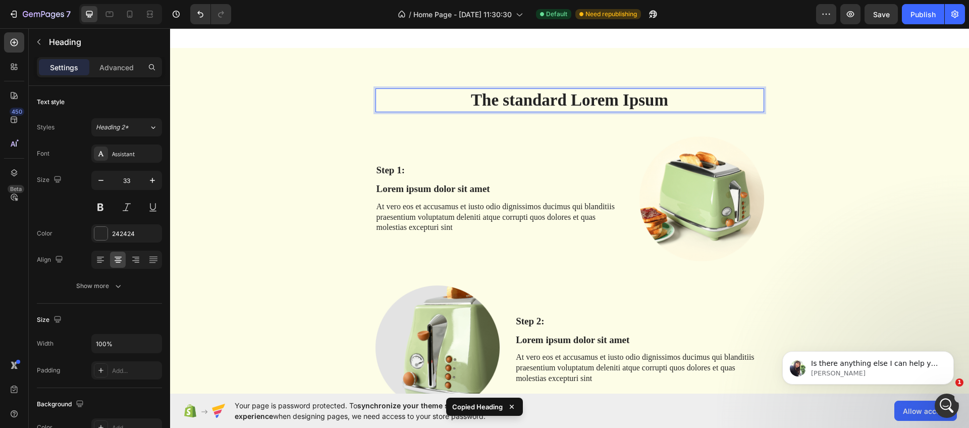
click at [534, 104] on p "The standard Lorem Ipsum" at bounding box center [570, 100] width 387 height 22
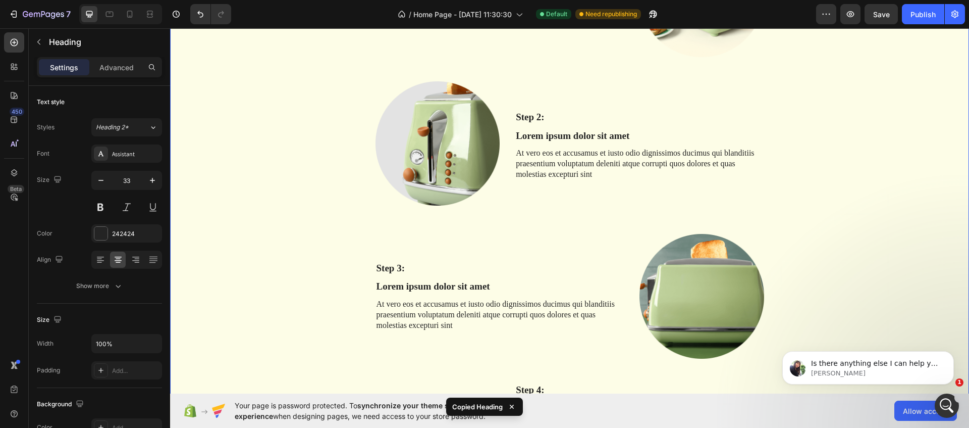
scroll to position [454, 0]
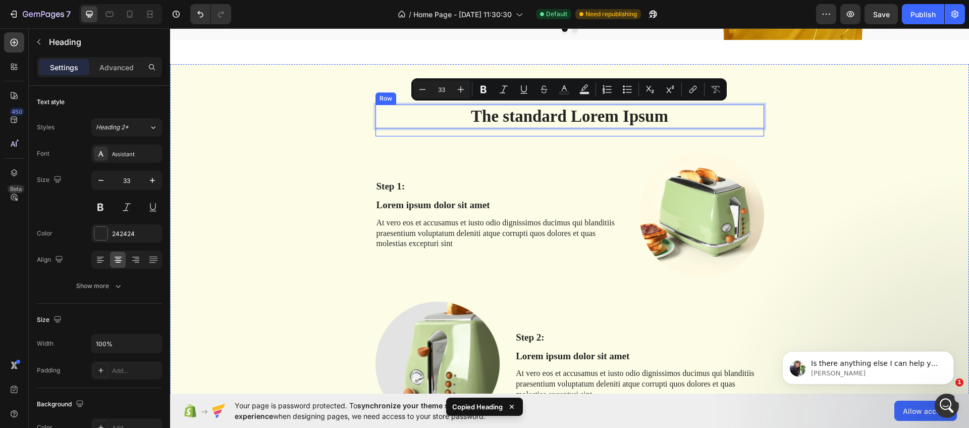
click at [451, 115] on p "The standard Lorem Ipsum" at bounding box center [570, 116] width 387 height 22
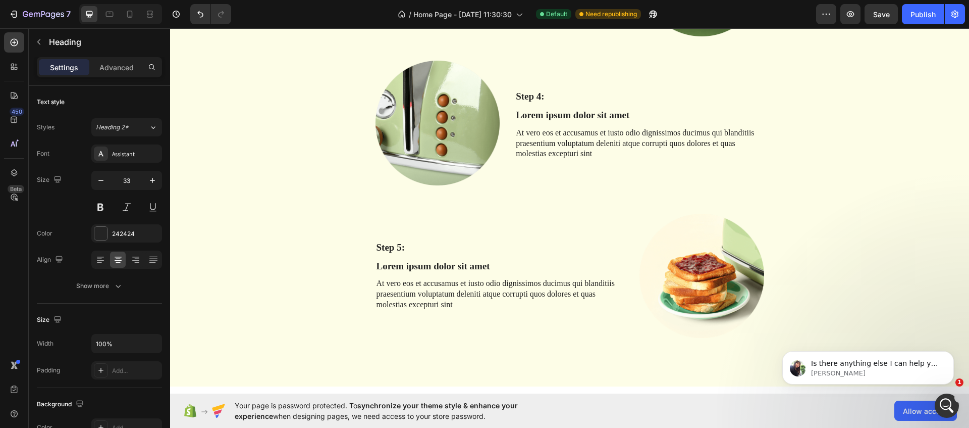
scroll to position [1197, 0]
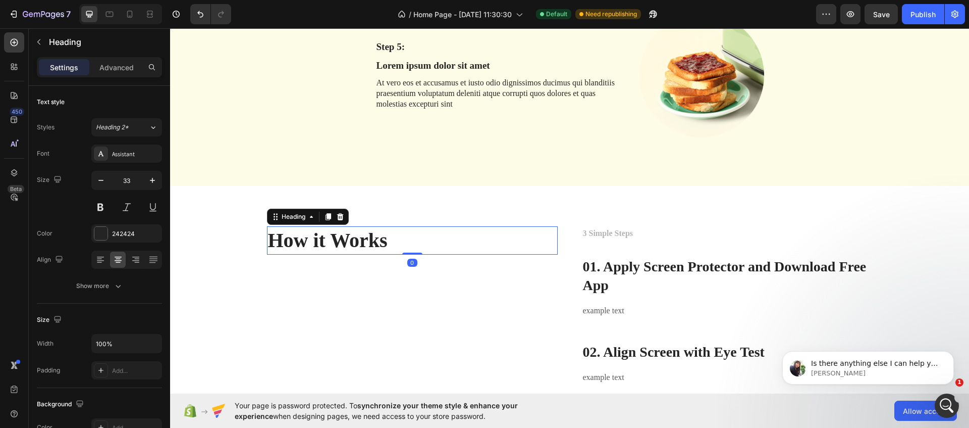
click at [371, 244] on h2 "How it Works" at bounding box center [412, 240] width 291 height 28
click at [371, 244] on p "How it Works" at bounding box center [412, 240] width 289 height 26
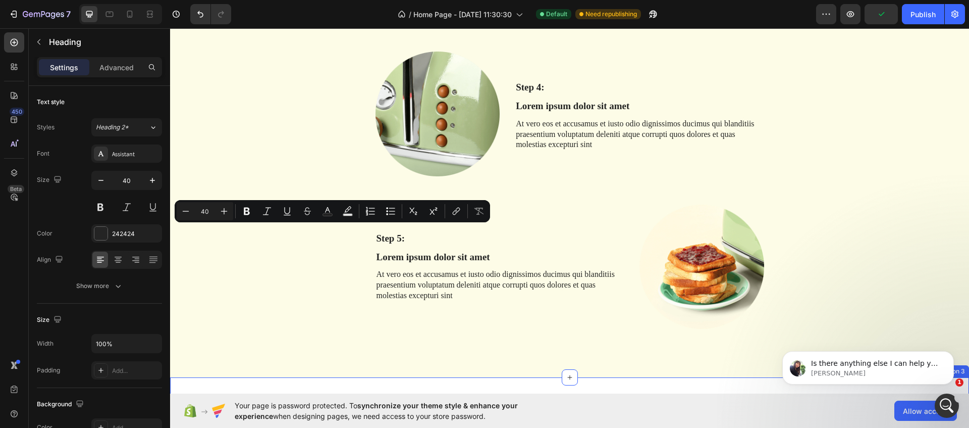
type input "16"
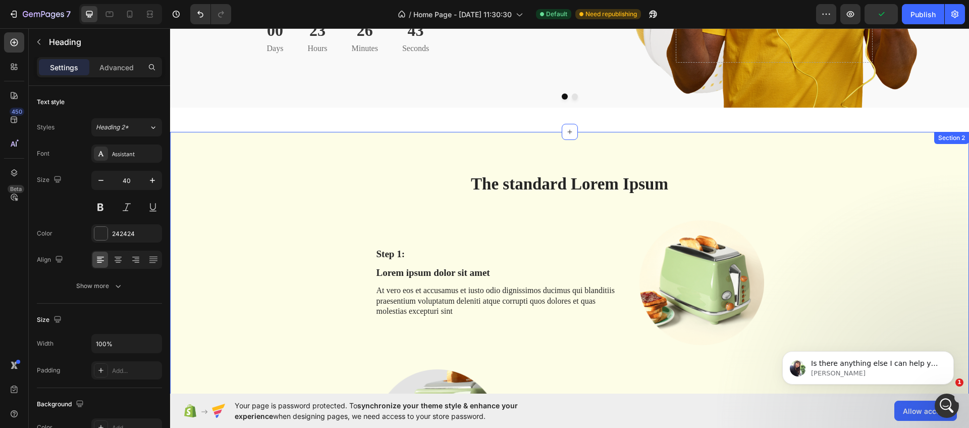
scroll to position [365, 0]
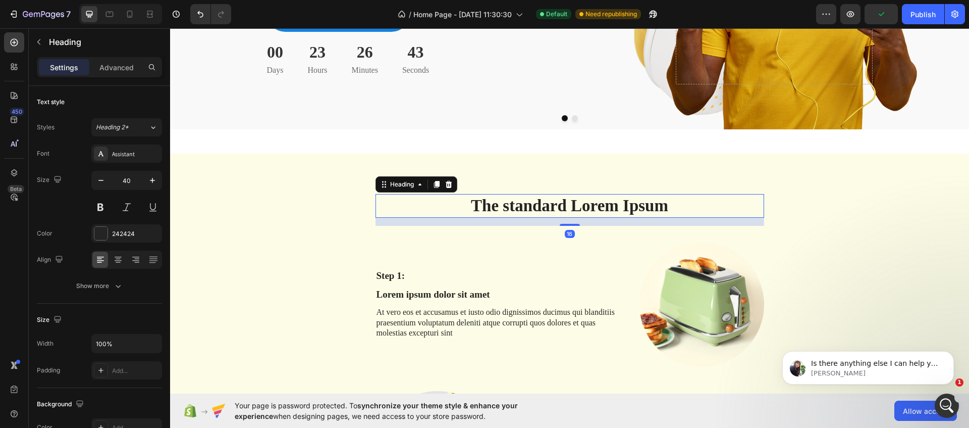
click at [462, 215] on p "The standard Lorem Ipsum" at bounding box center [570, 206] width 387 height 22
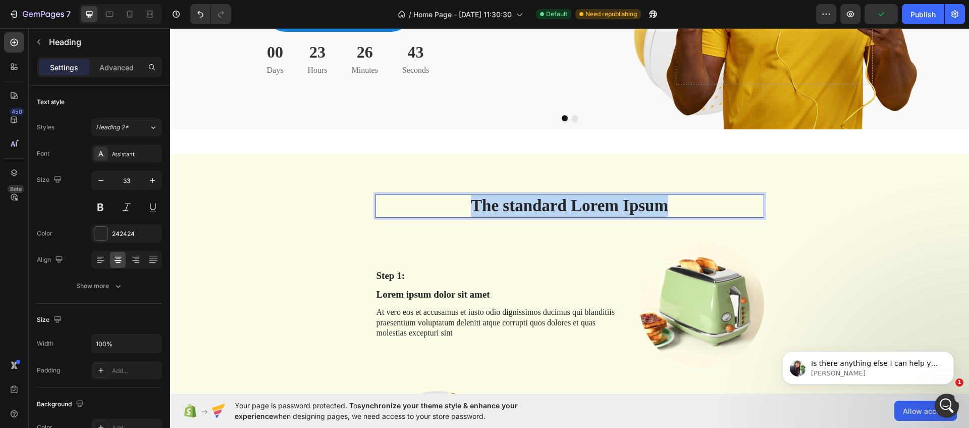
click at [462, 215] on p "The standard Lorem Ipsum" at bounding box center [570, 206] width 387 height 22
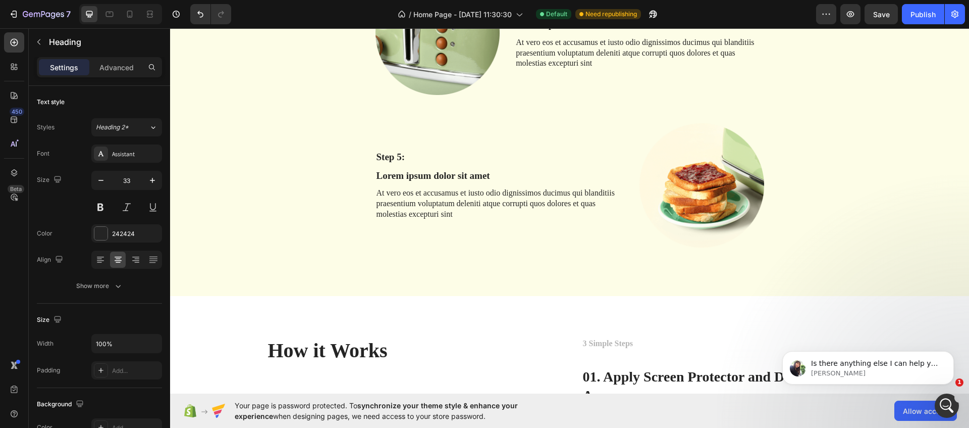
scroll to position [1319, 0]
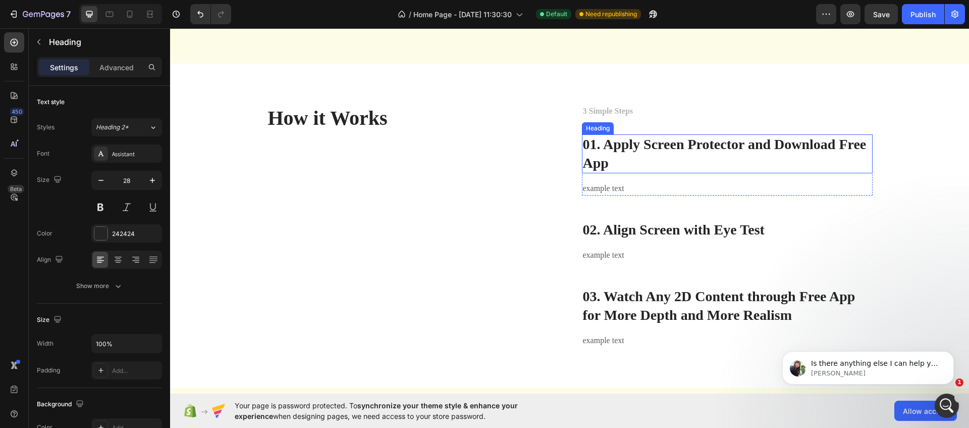
click at [628, 148] on h3 "01. Apply Screen Protector and Download Free App" at bounding box center [727, 153] width 291 height 39
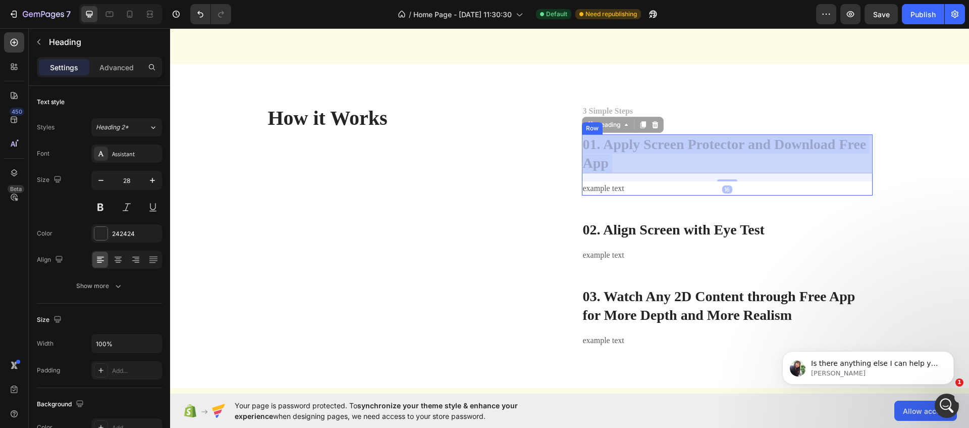
drag, startPoint x: 600, startPoint y: 143, endPoint x: 641, endPoint y: 154, distance: 42.9
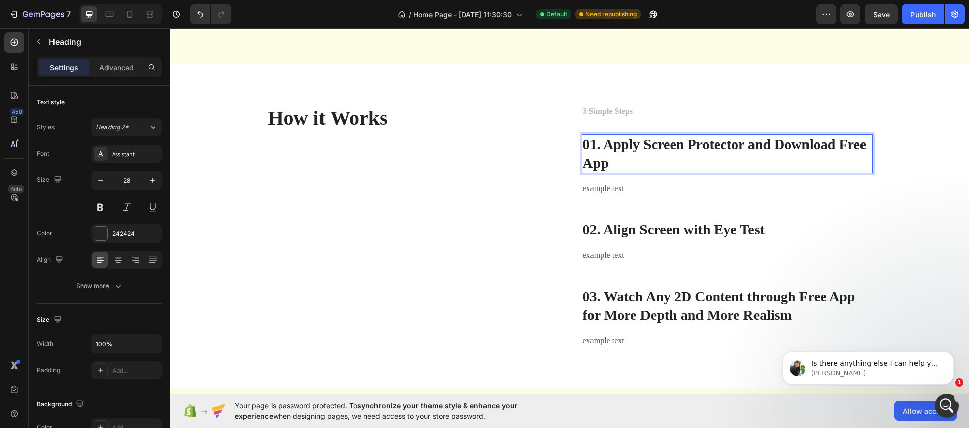
click at [661, 157] on p "01. Apply Screen Protector and Download Free App" at bounding box center [727, 153] width 289 height 37
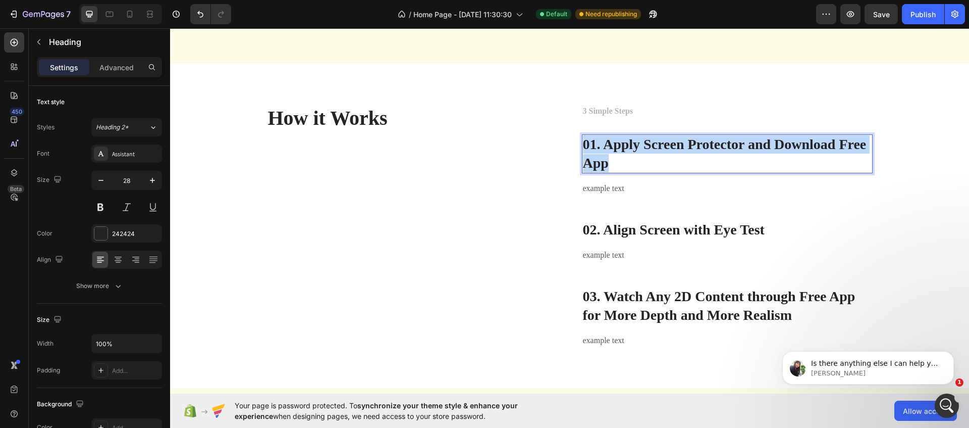
click at [661, 157] on p "01. Apply Screen Protector and Download Free App" at bounding box center [727, 153] width 289 height 37
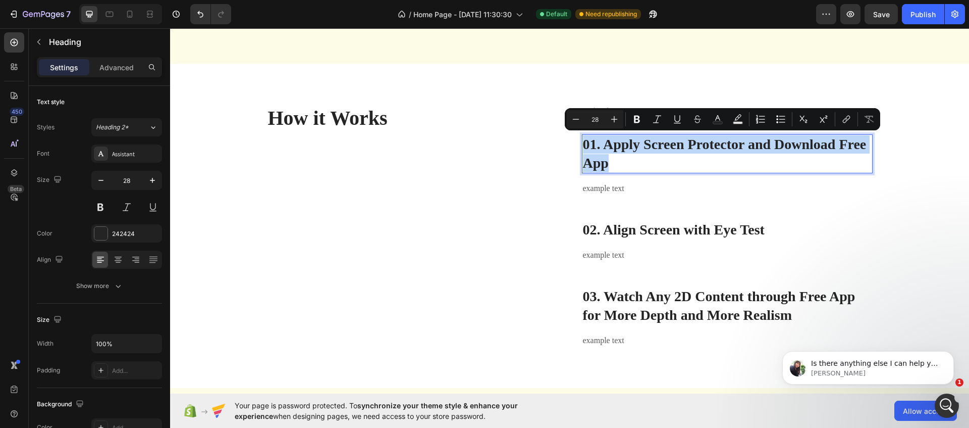
click at [625, 146] on p "01. Apply Screen Protector and Download Free App" at bounding box center [727, 153] width 289 height 37
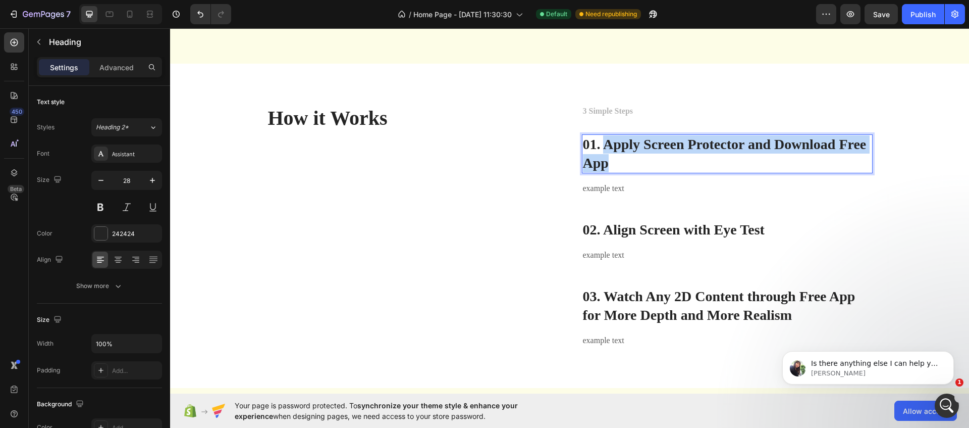
drag, startPoint x: 608, startPoint y: 145, endPoint x: 658, endPoint y: 162, distance: 53.0
click at [658, 162] on p "01. Apply Screen Protector and Download Free App" at bounding box center [727, 153] width 289 height 37
copy p "Apply Screen Protector and Download Free App"
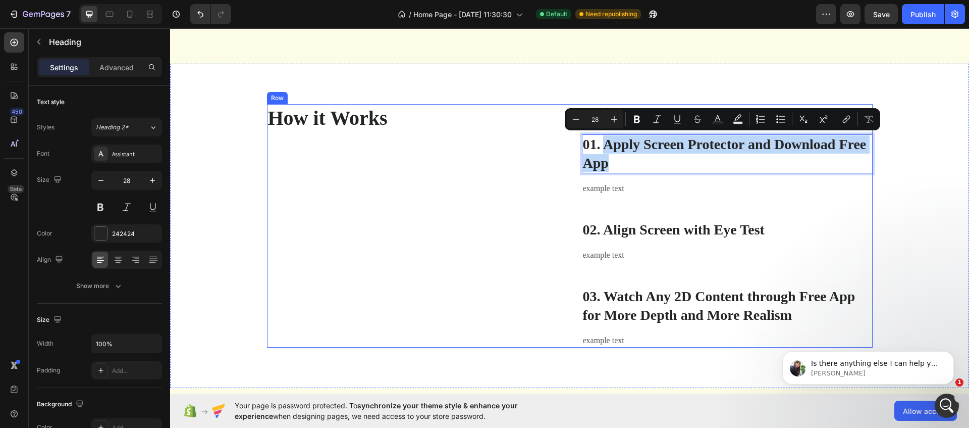
type input "16"
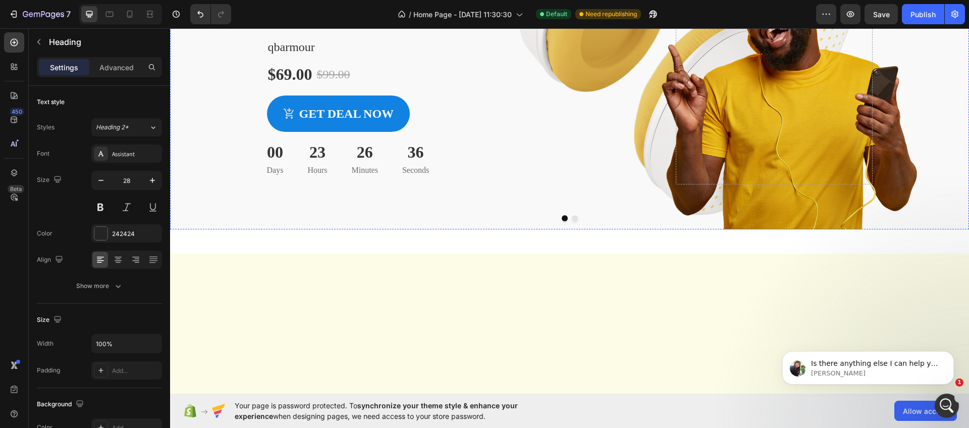
scroll to position [402, 0]
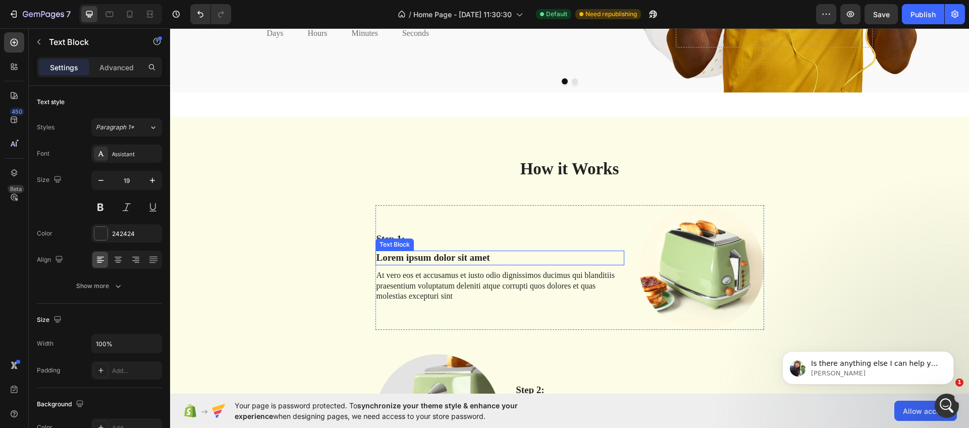
click at [444, 258] on p "Lorem ipsum dolor sit amet" at bounding box center [500, 257] width 247 height 13
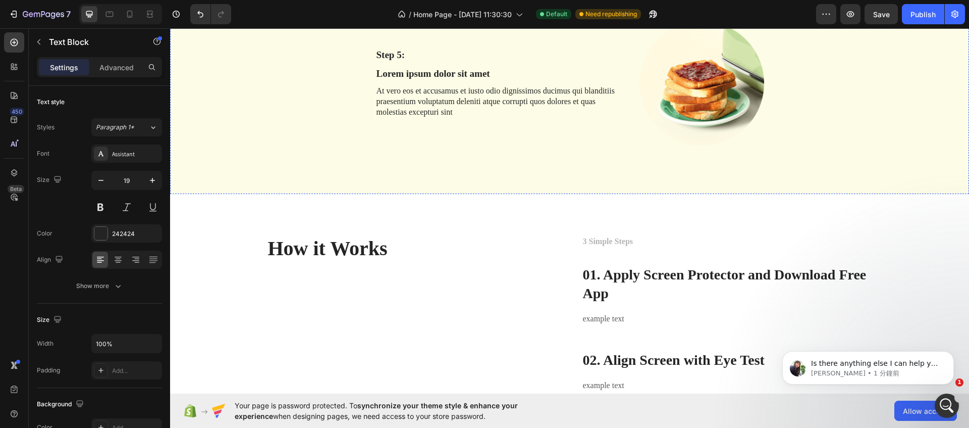
scroll to position [1294, 0]
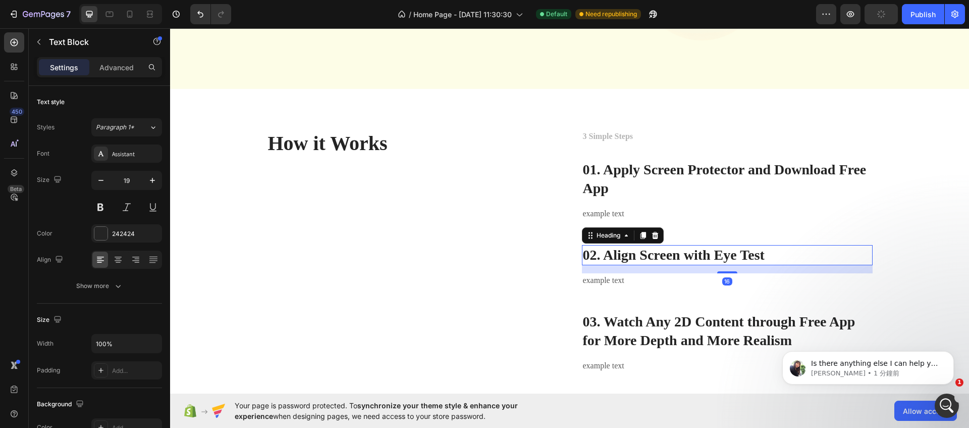
click at [632, 256] on h3 "02. Align Screen with Eye Test" at bounding box center [727, 255] width 291 height 20
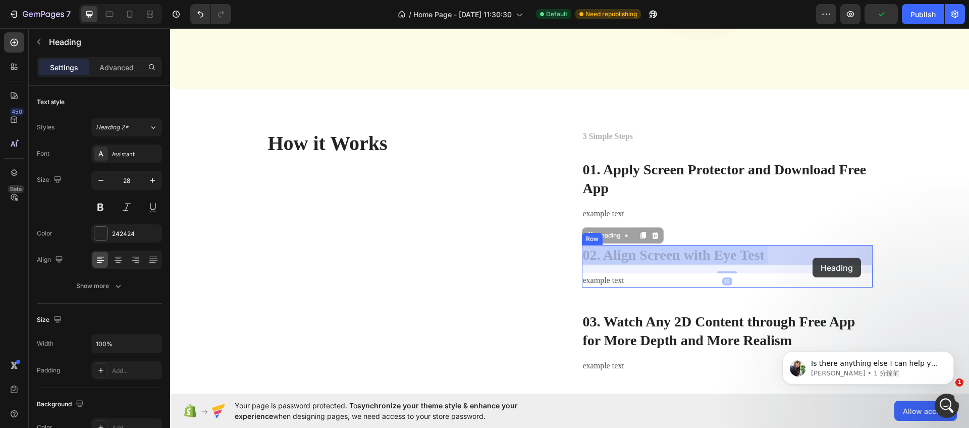
drag, startPoint x: 611, startPoint y: 256, endPoint x: 771, endPoint y: 257, distance: 159.5
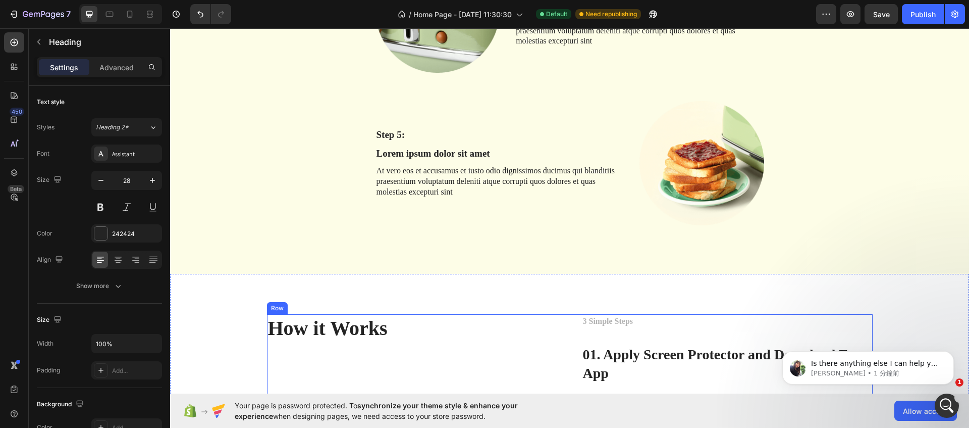
scroll to position [1203, 0]
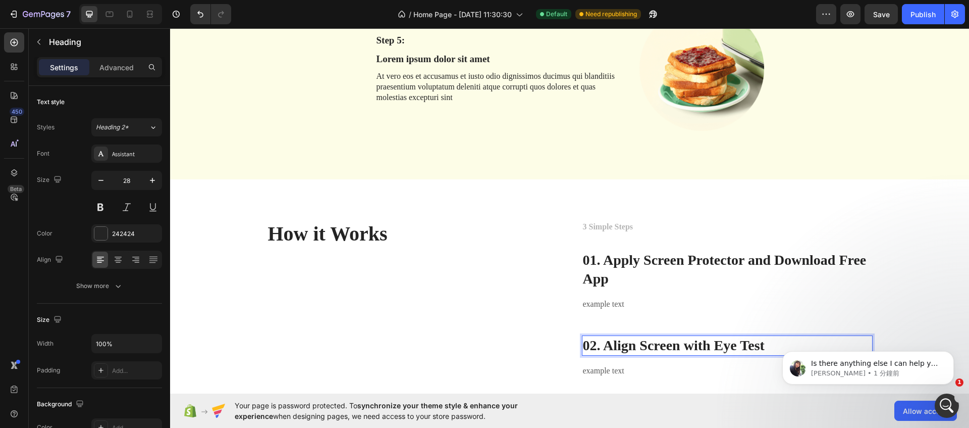
click at [614, 346] on p "02. Align Screen with Eye Test" at bounding box center [727, 345] width 289 height 18
drag, startPoint x: 612, startPoint y: 347, endPoint x: 184, endPoint y: 42, distance: 524.8
click at [790, 344] on p "02. Align Screen with Eye Test" at bounding box center [727, 345] width 289 height 18
copy p "Align Screen with Eye Test"
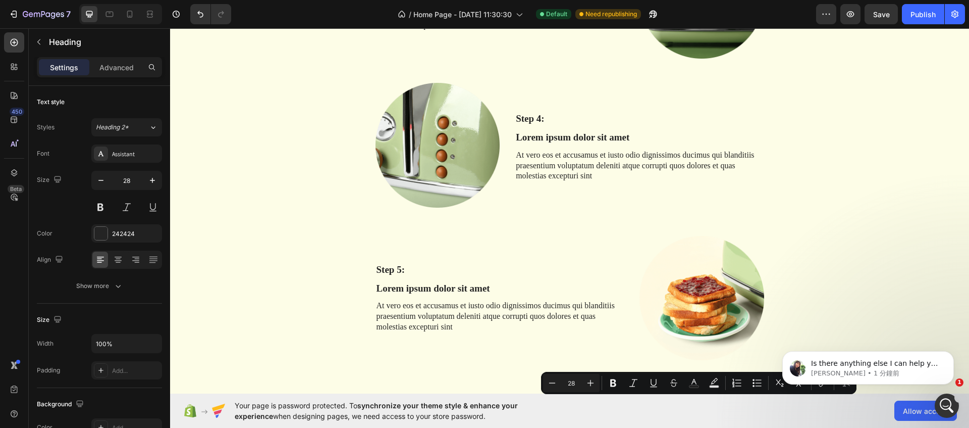
type input "16"
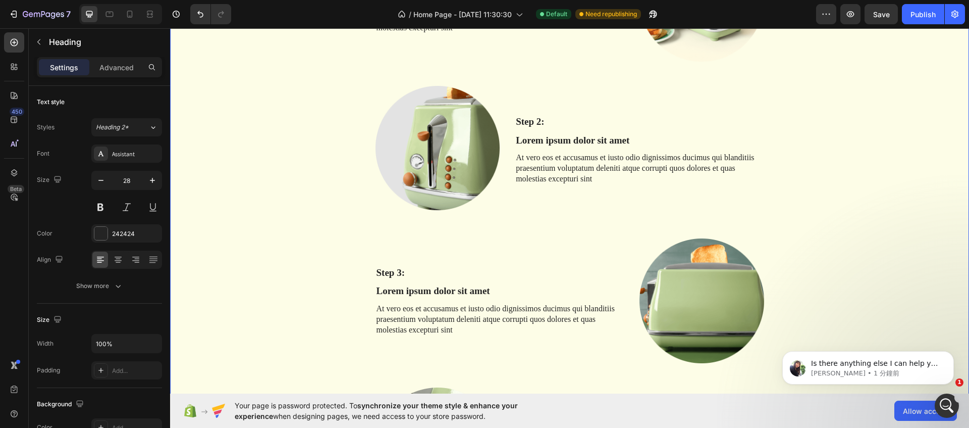
scroll to position [510, 0]
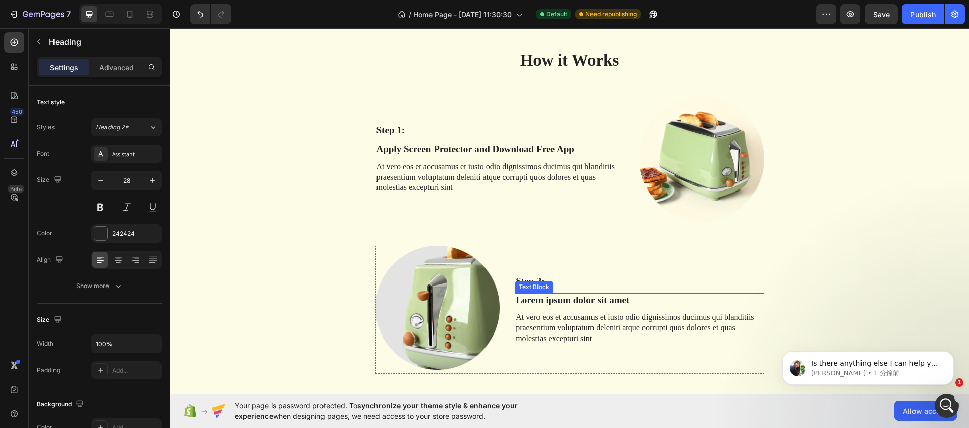
click at [544, 295] on p "Lorem ipsum dolor sit amet" at bounding box center [639, 300] width 247 height 13
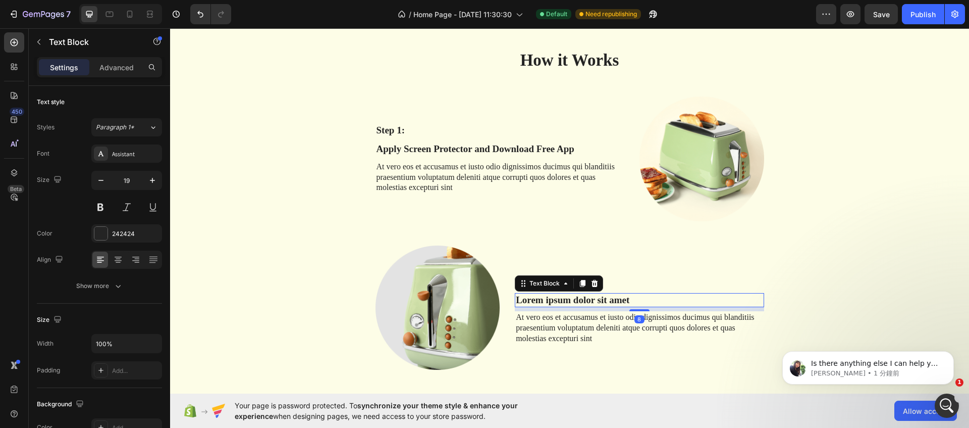
click at [544, 295] on p "Lorem ipsum dolor sit amet" at bounding box center [639, 300] width 247 height 13
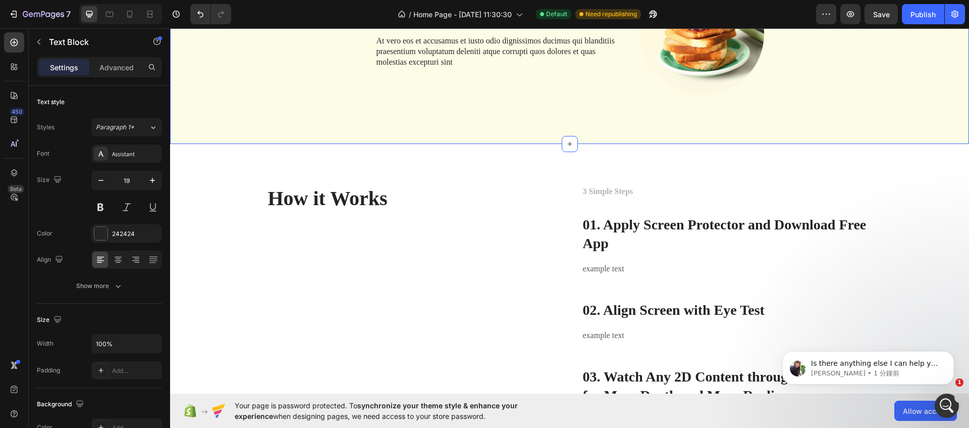
scroll to position [1369, 0]
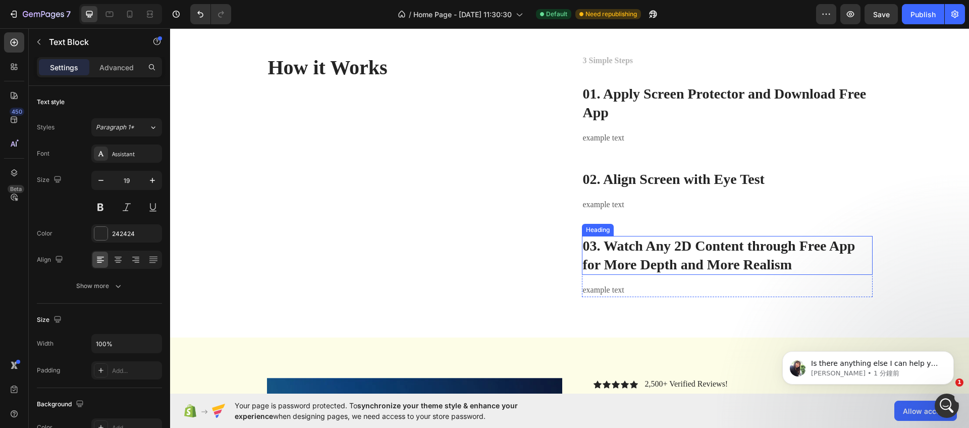
click at [647, 249] on h3 "03. Watch Any 2D Content through Free App for More Depth and More Realism" at bounding box center [727, 255] width 291 height 39
click at [622, 248] on h3 "03. Watch Any 2D Content through Free App for More Depth and More Realism" at bounding box center [727, 255] width 291 height 39
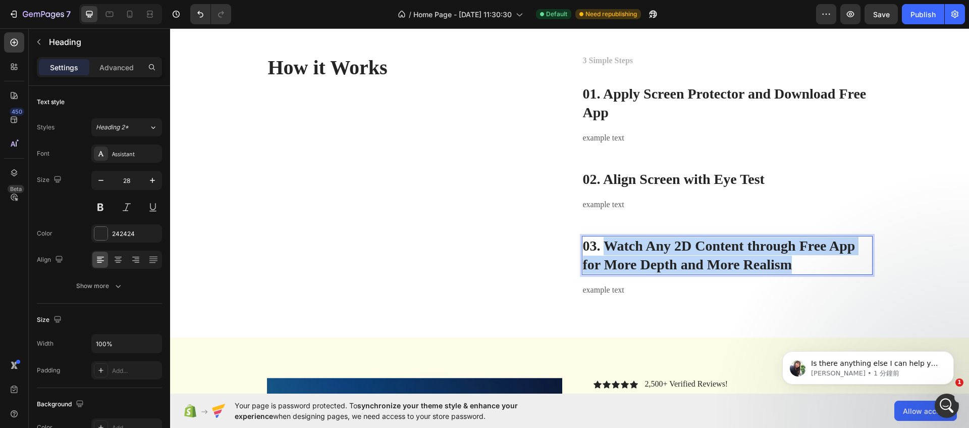
drag, startPoint x: 610, startPoint y: 248, endPoint x: 838, endPoint y: 267, distance: 228.9
click at [838, 267] on p "03. Watch Any 2D Content through Free App for More Depth and More Realism" at bounding box center [727, 255] width 289 height 37
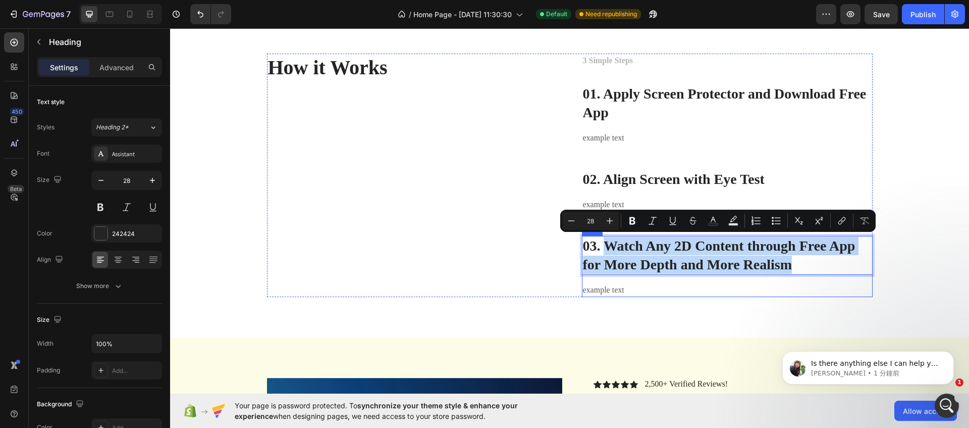
copy p "Watch Any 2D Content through Free App for More Depth and More Realism"
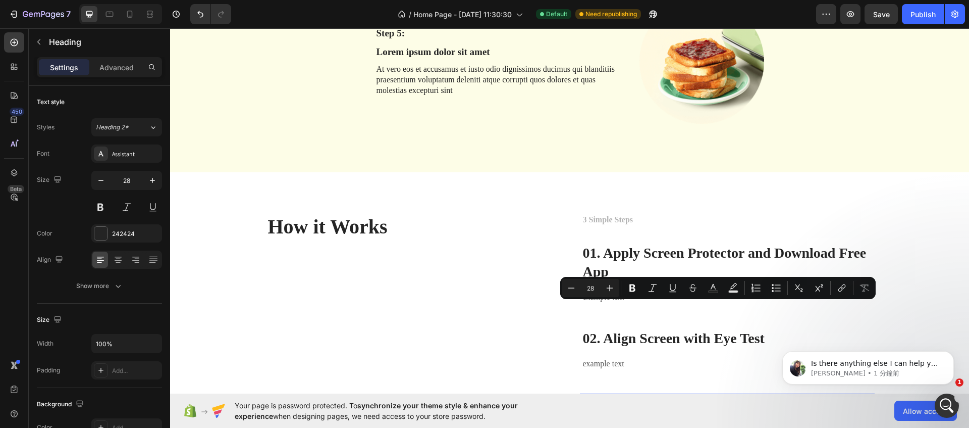
scroll to position [1005, 0]
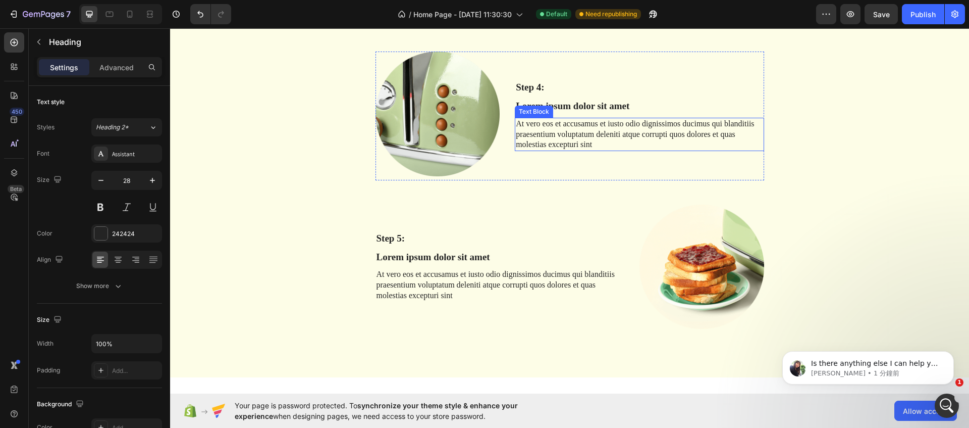
type input "16"
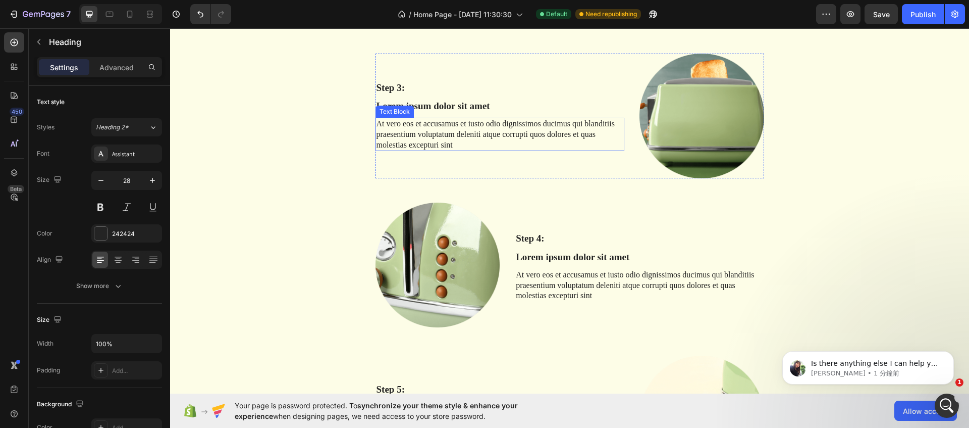
scroll to position [854, 0]
click at [482, 109] on p "Lorem ipsum dolor sit amet" at bounding box center [500, 106] width 247 height 13
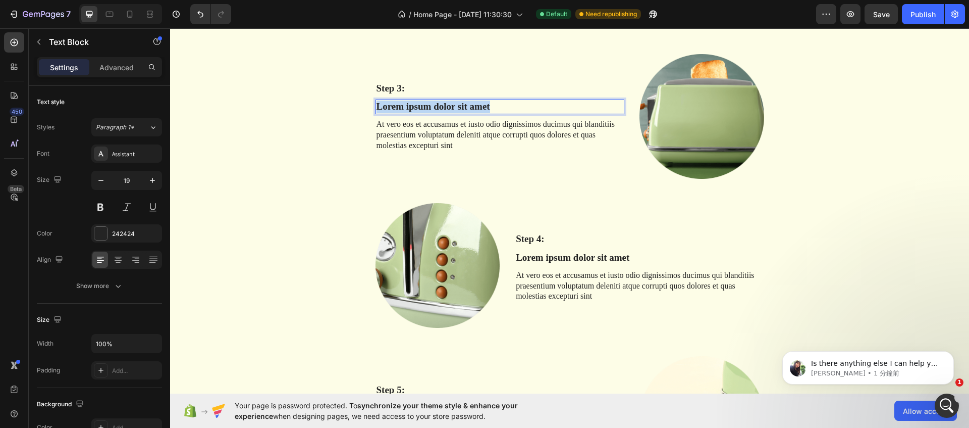
click at [482, 109] on p "Lorem ipsum dolor sit amet" at bounding box center [500, 106] width 247 height 13
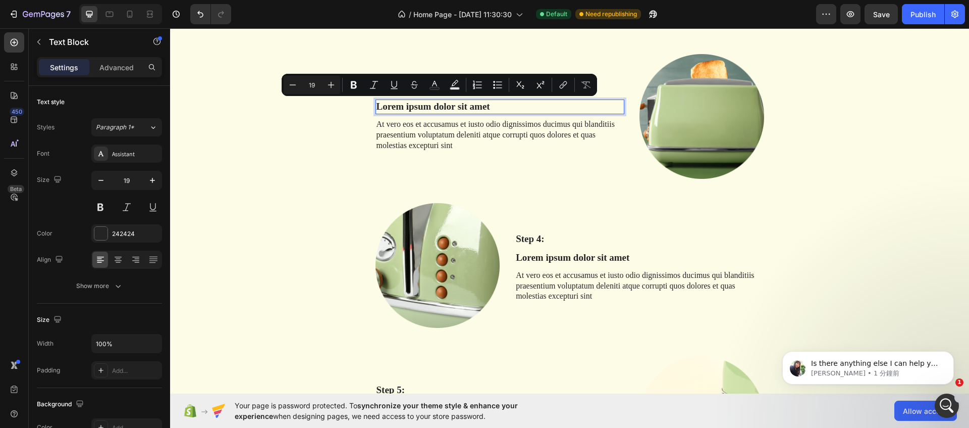
scroll to position [847, 0]
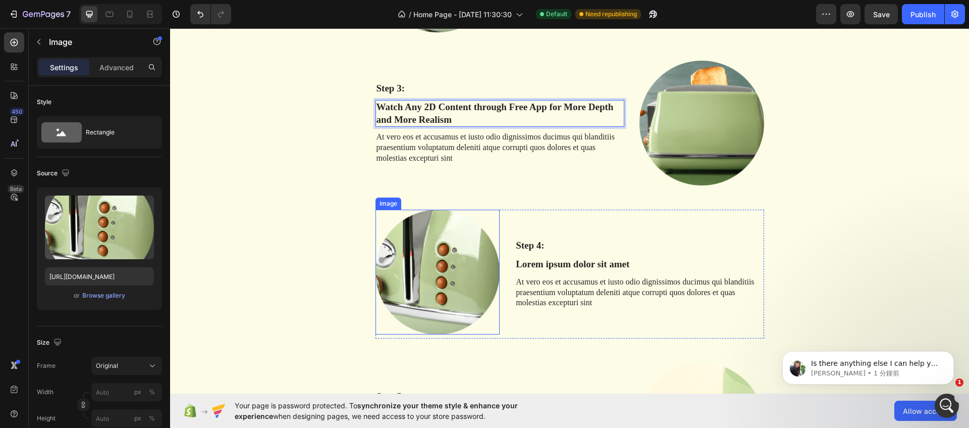
drag, startPoint x: 380, startPoint y: 213, endPoint x: 384, endPoint y: 207, distance: 6.6
click at [380, 213] on img at bounding box center [438, 271] width 125 height 125
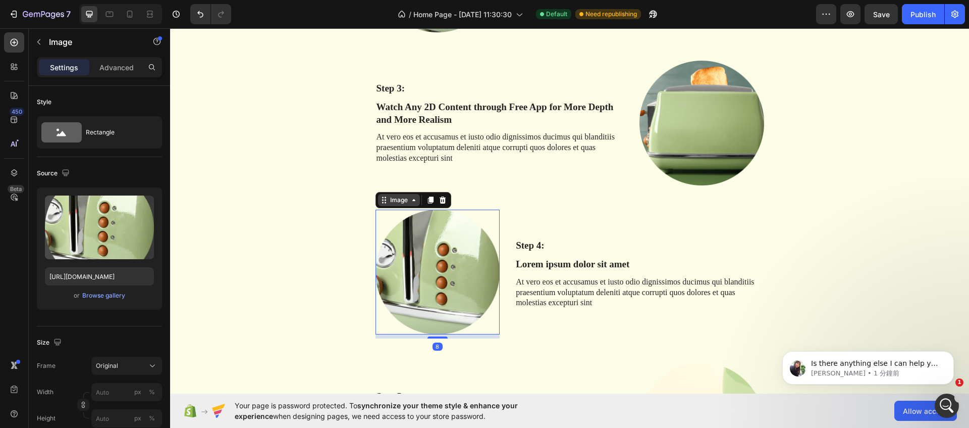
click at [388, 202] on div "Image" at bounding box center [399, 199] width 22 height 9
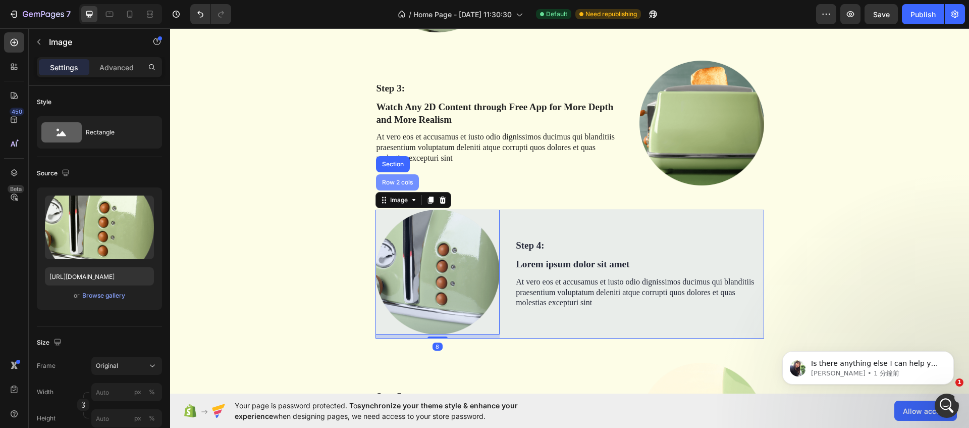
click at [395, 186] on div "Row 2 cols" at bounding box center [397, 182] width 43 height 16
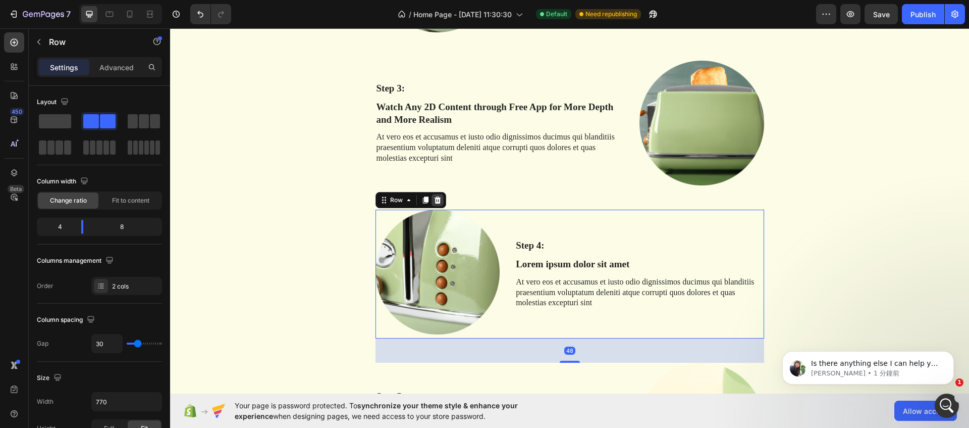
click at [439, 199] on icon at bounding box center [437, 199] width 7 height 7
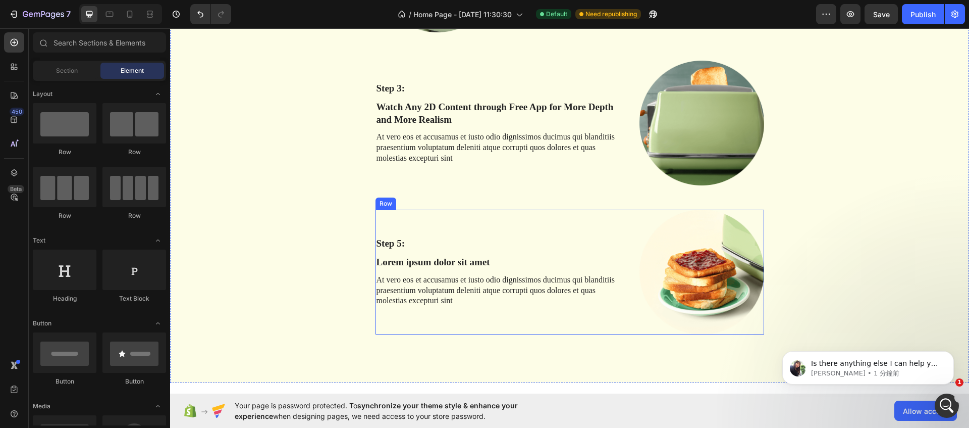
click at [393, 231] on div "Step 5: Text Block Lorem ipsum dolor sit amet Text Block At vero eos et accusam…" at bounding box center [500, 271] width 249 height 125
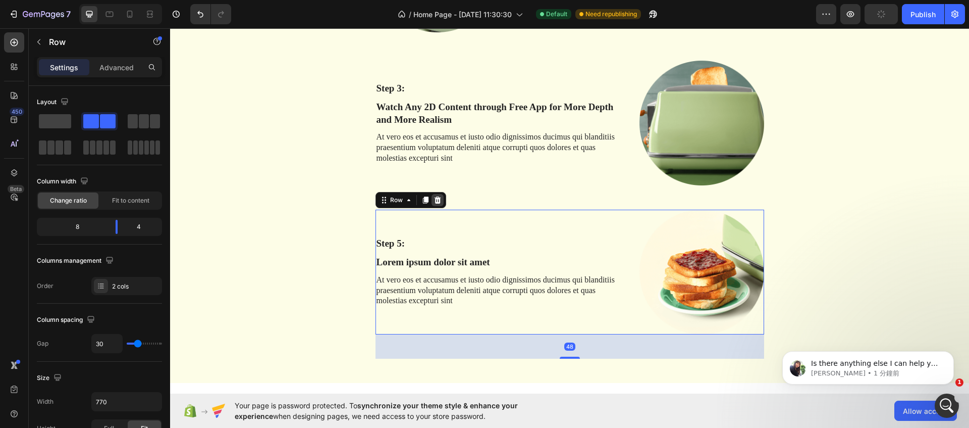
click at [435, 200] on icon at bounding box center [437, 199] width 7 height 7
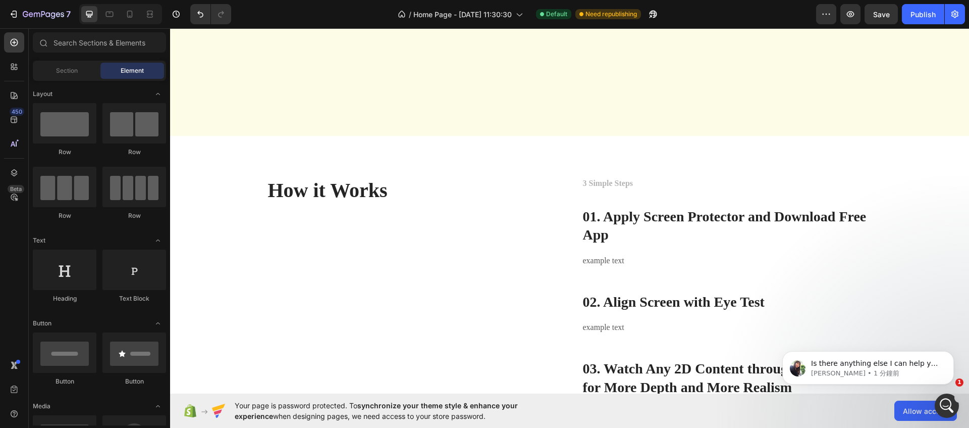
scroll to position [924, 0]
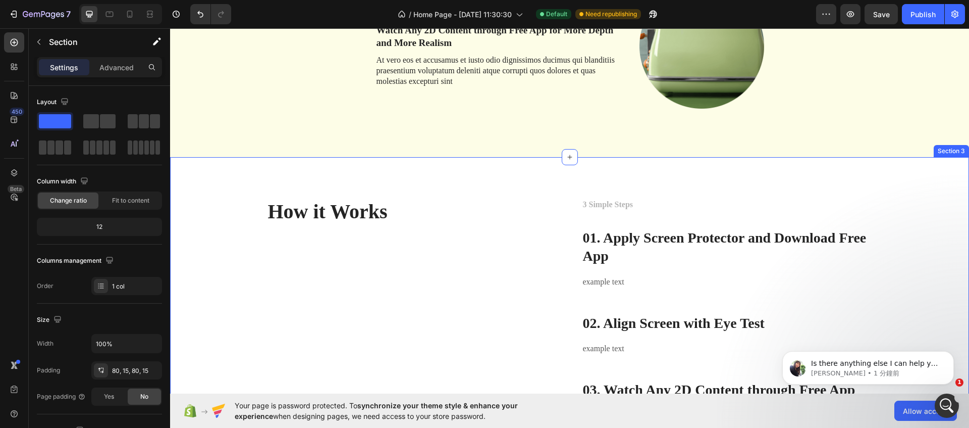
click at [538, 183] on div "How it Works Heading 3 Simple Steps Text block 01. Apply Screen Protector and D…" at bounding box center [569, 319] width 799 height 324
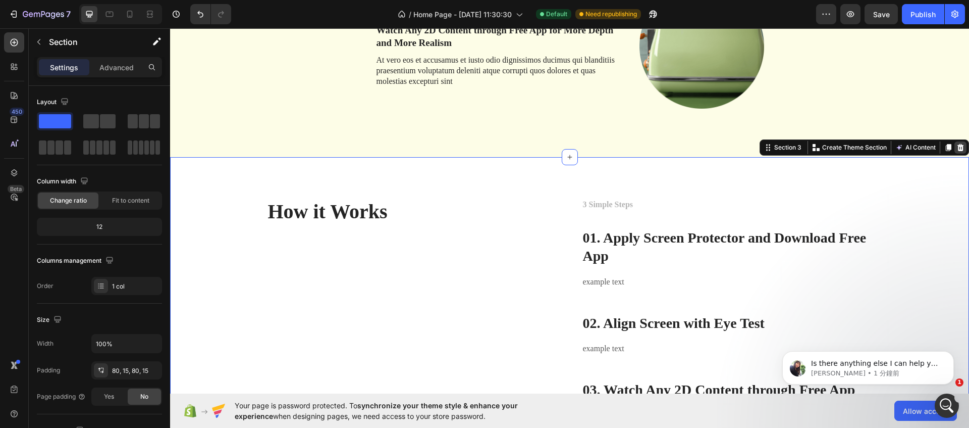
click at [964, 149] on icon at bounding box center [960, 147] width 8 height 8
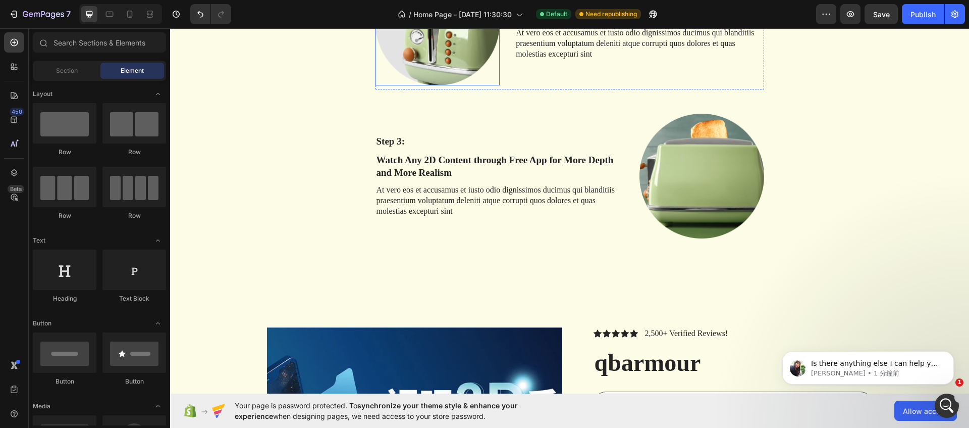
scroll to position [688, 0]
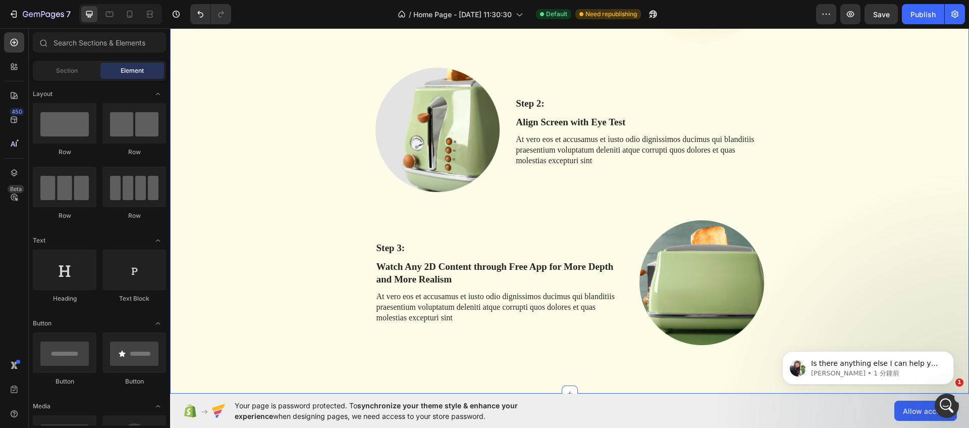
click at [188, 143] on div "How it Works Heading Row Step 1: Text Block Apply Screen Protector and Download…" at bounding box center [570, 120] width 784 height 498
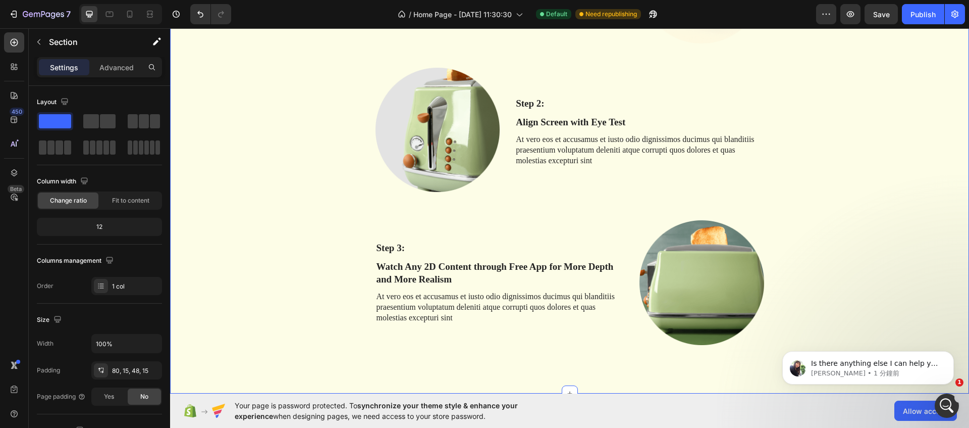
click at [234, 137] on div "How it Works Heading Row Step 1: Text Block Apply Screen Protector and Download…" at bounding box center [570, 120] width 784 height 498
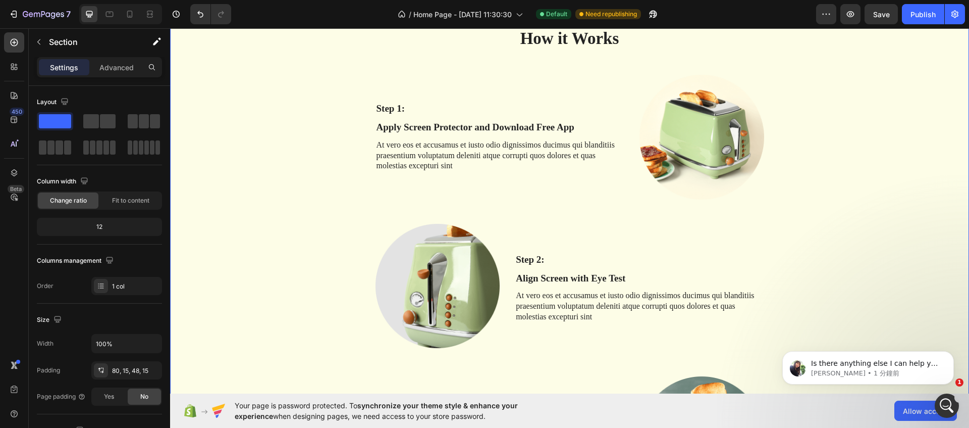
scroll to position [373, 0]
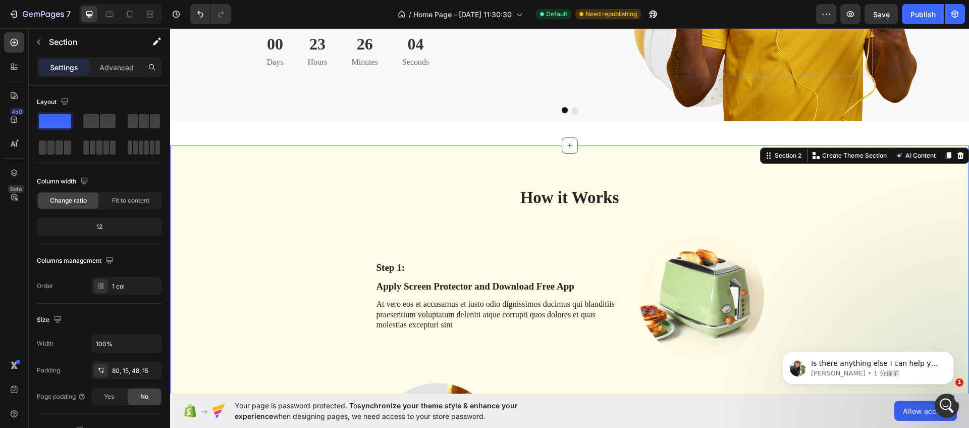
click at [252, 189] on div "How it Works Heading Row Step 1: Text Block Apply Screen Protector and Download…" at bounding box center [570, 435] width 784 height 498
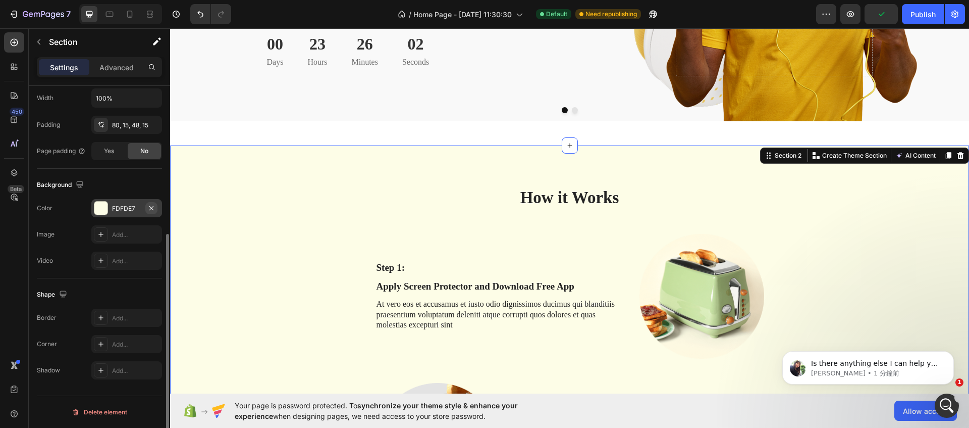
click at [152, 207] on icon "button" at bounding box center [151, 208] width 8 height 8
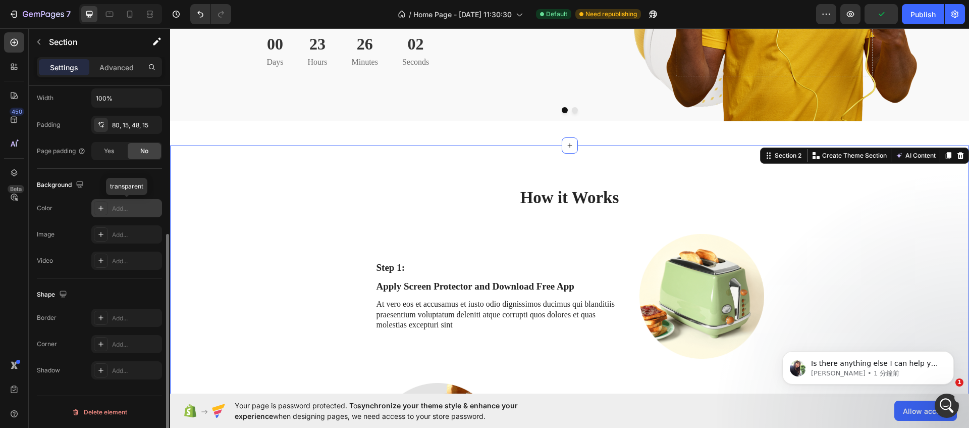
click at [315, 237] on div "How it Works Heading Row Step 1: Text Block Apply Screen Protector and Download…" at bounding box center [570, 435] width 784 height 498
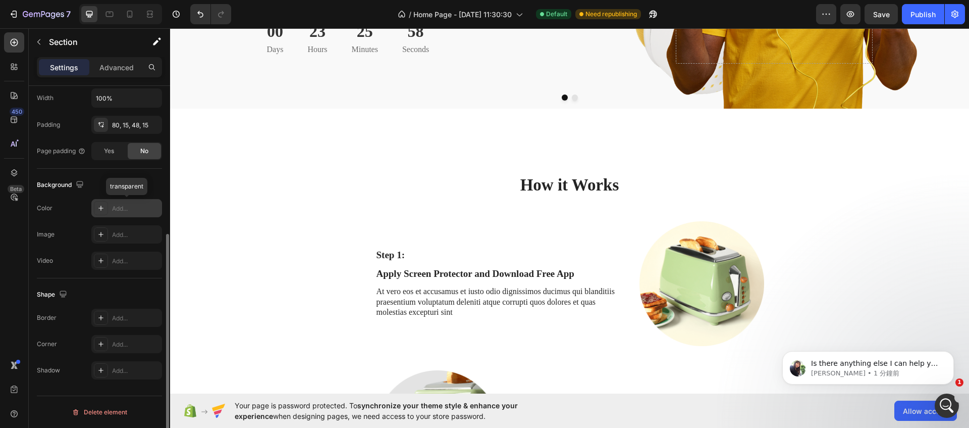
scroll to position [733, 0]
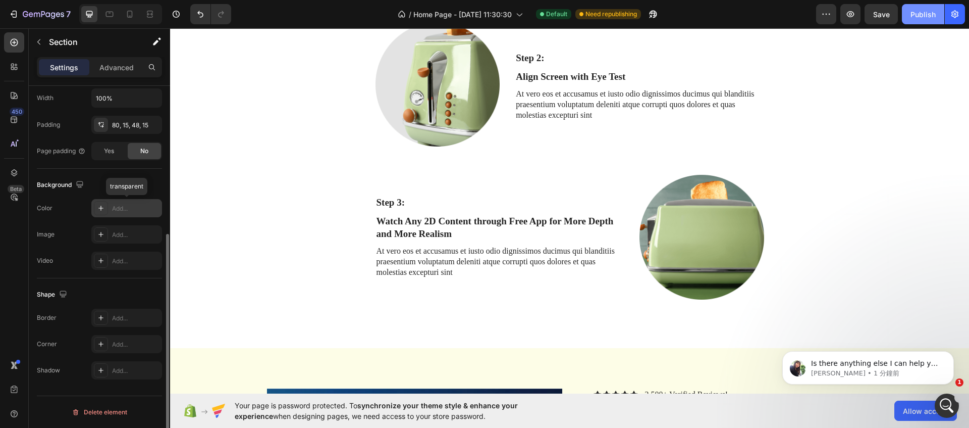
drag, startPoint x: 921, startPoint y: 20, endPoint x: 502, endPoint y: 165, distance: 442.8
click at [921, 20] on button "Publish" at bounding box center [923, 14] width 42 height 20
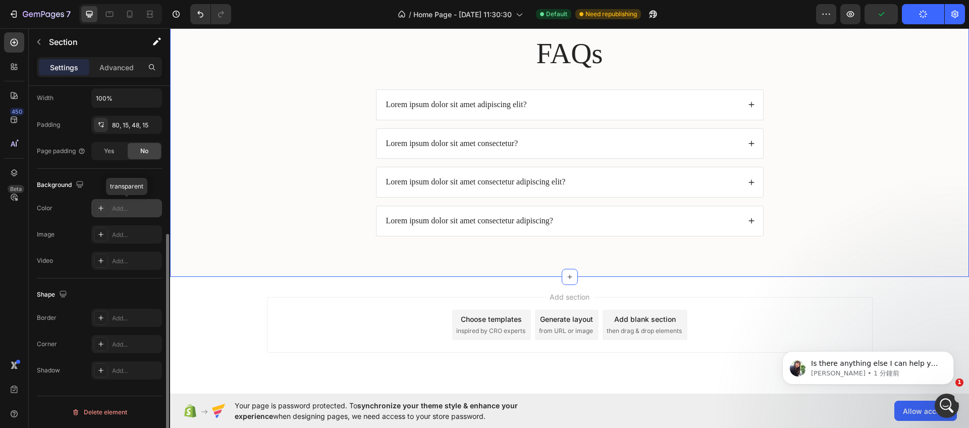
scroll to position [2201, 0]
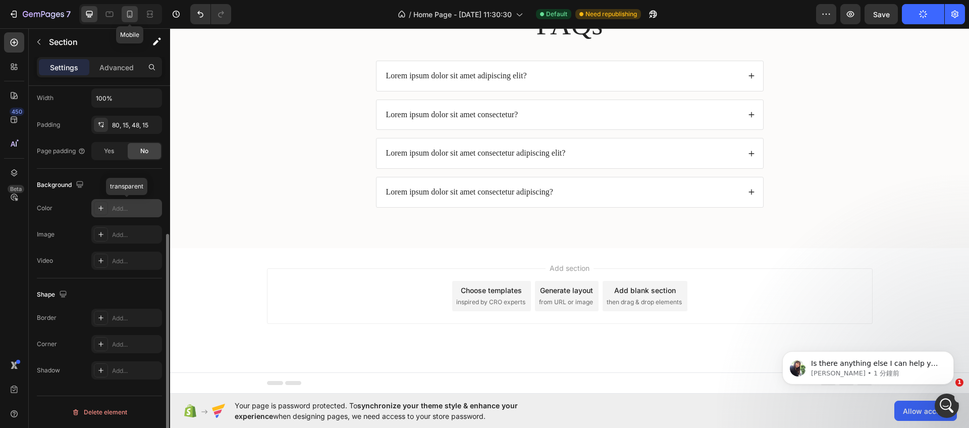
click at [126, 15] on icon at bounding box center [130, 14] width 10 height 10
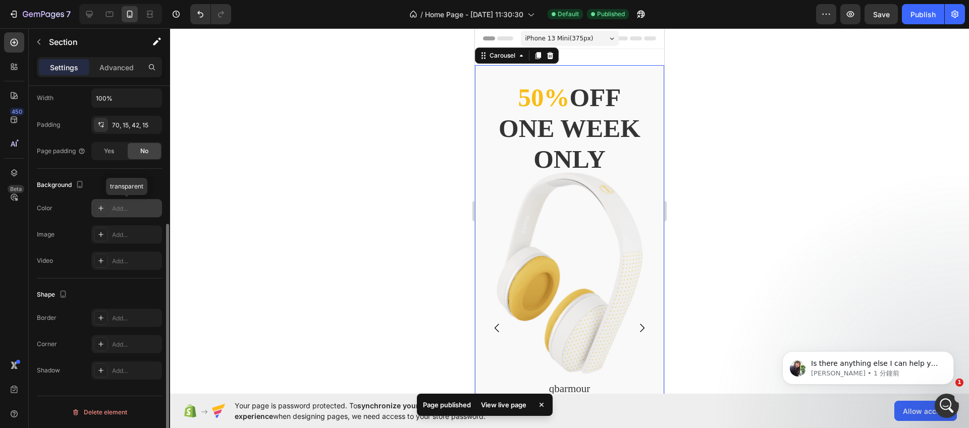
click at [645, 323] on icon "Carousel Next Arrow" at bounding box center [642, 328] width 12 height 12
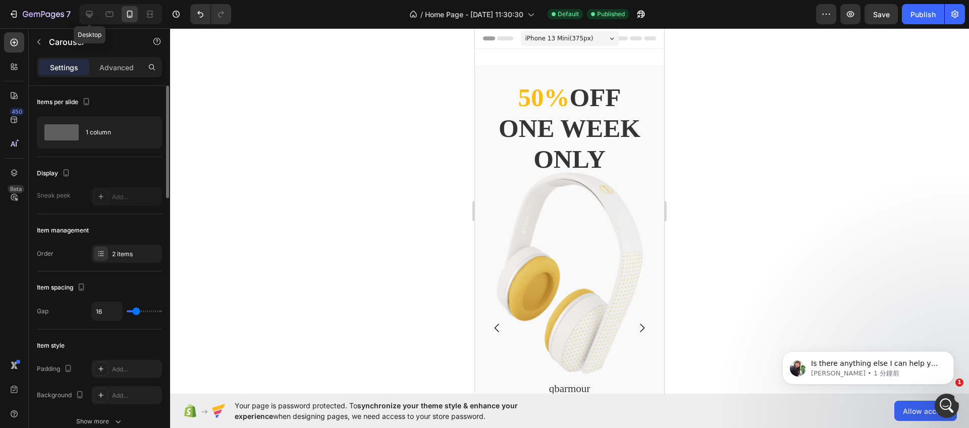
drag, startPoint x: 89, startPoint y: 17, endPoint x: 325, endPoint y: 46, distance: 238.0
click at [89, 17] on icon at bounding box center [89, 14] width 10 height 10
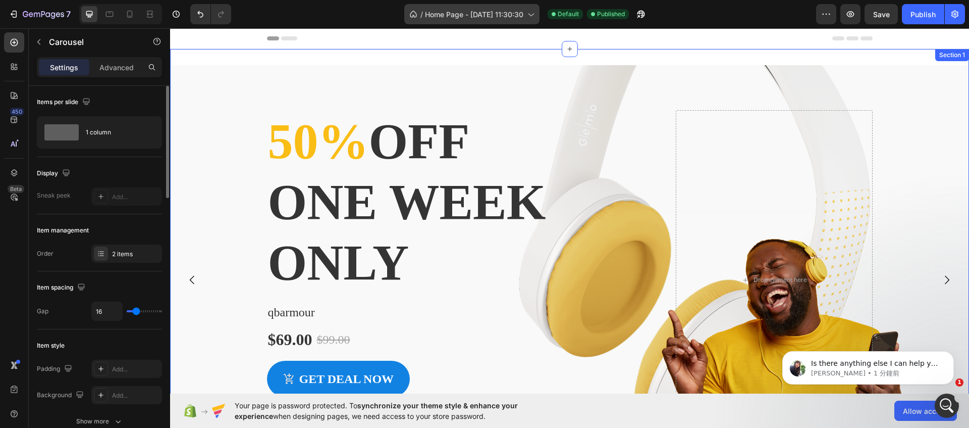
scroll to position [2, 0]
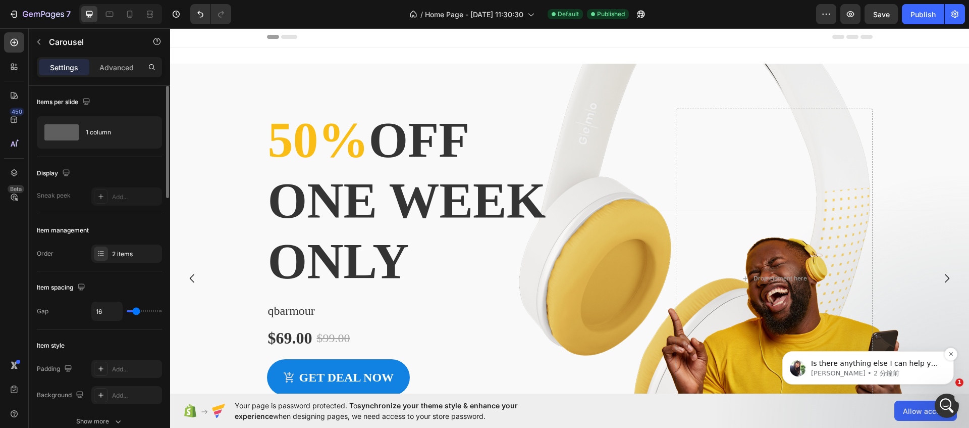
click at [864, 369] on p "[PERSON_NAME] • 2 分鐘前" at bounding box center [876, 372] width 130 height 9
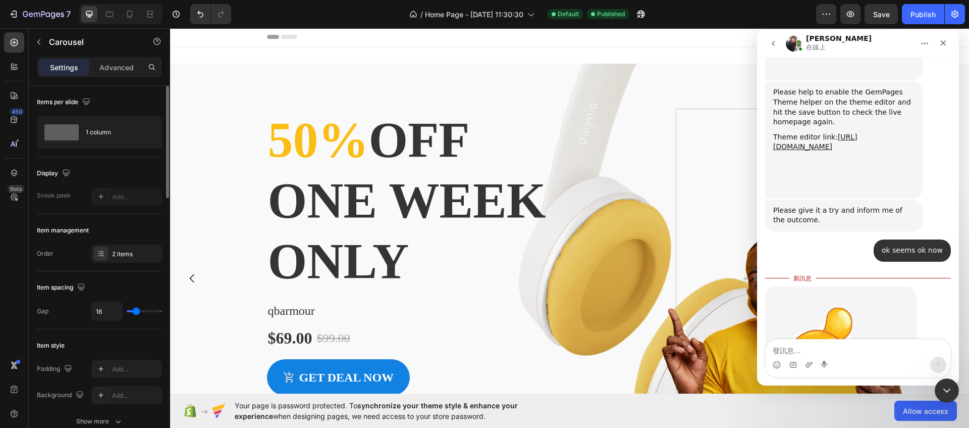
scroll to position [1794, 0]
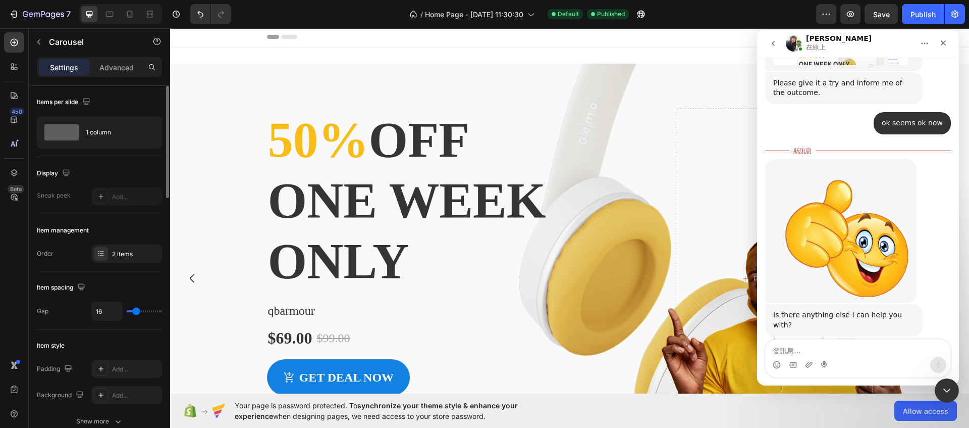
click at [881, 349] on textarea "發訊息..." at bounding box center [858, 347] width 185 height 17
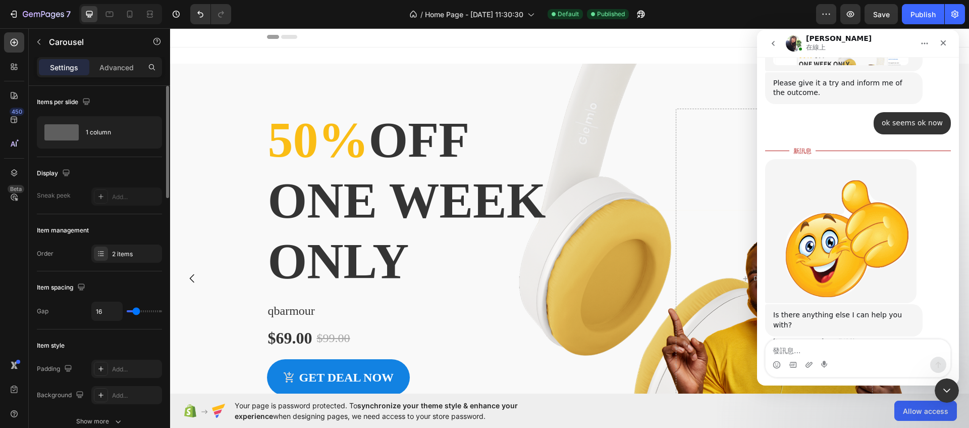
type textarea "t"
type textarea "So far might be not"
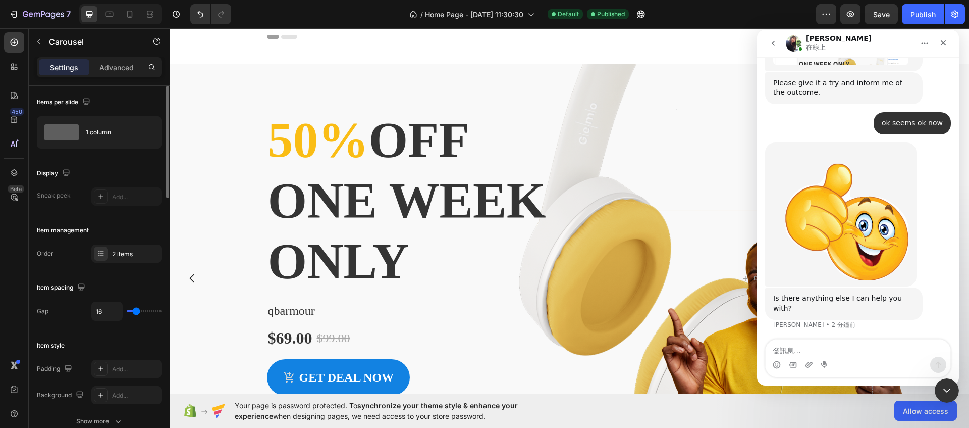
scroll to position [1807, 0]
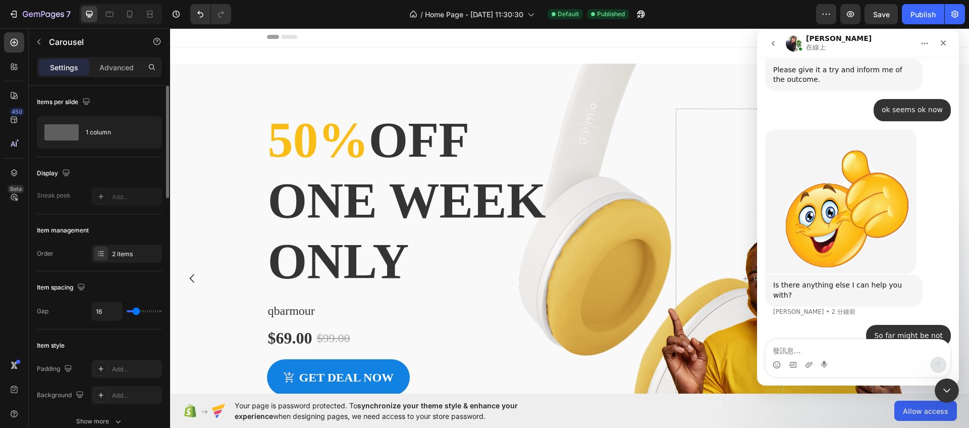
type textarea "="
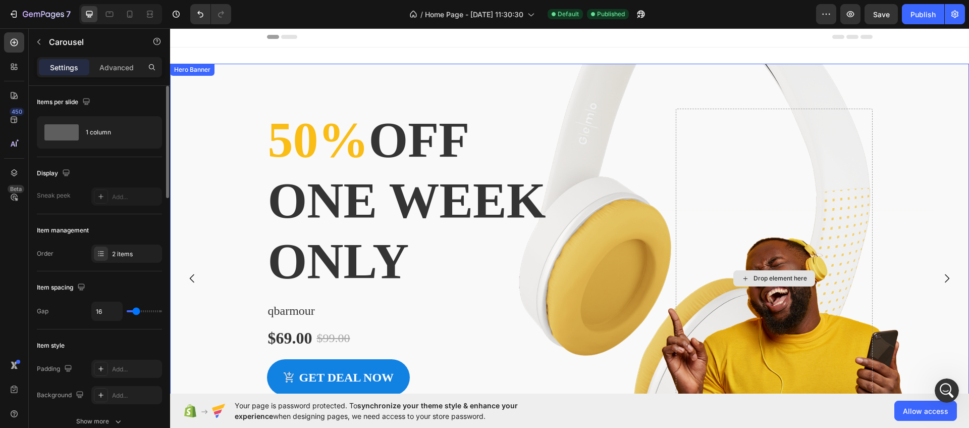
scroll to position [0, 0]
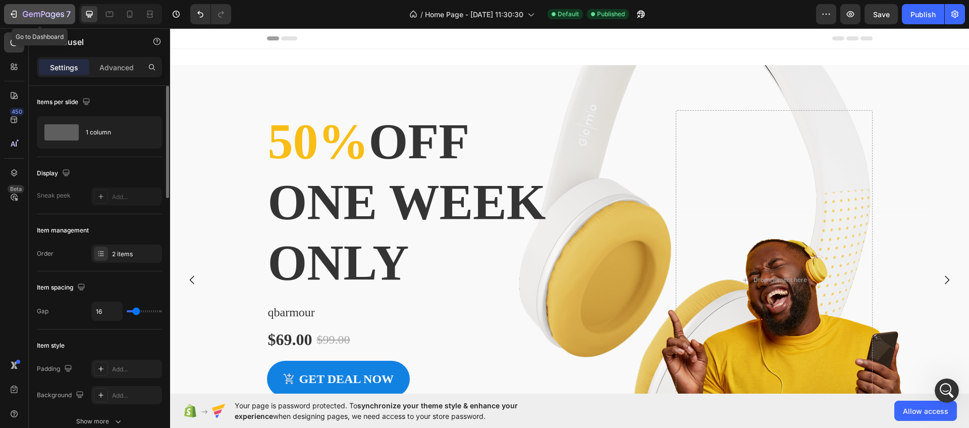
click at [49, 15] on icon "button" at bounding box center [47, 14] width 5 height 5
